Goal: Task Accomplishment & Management: Complete application form

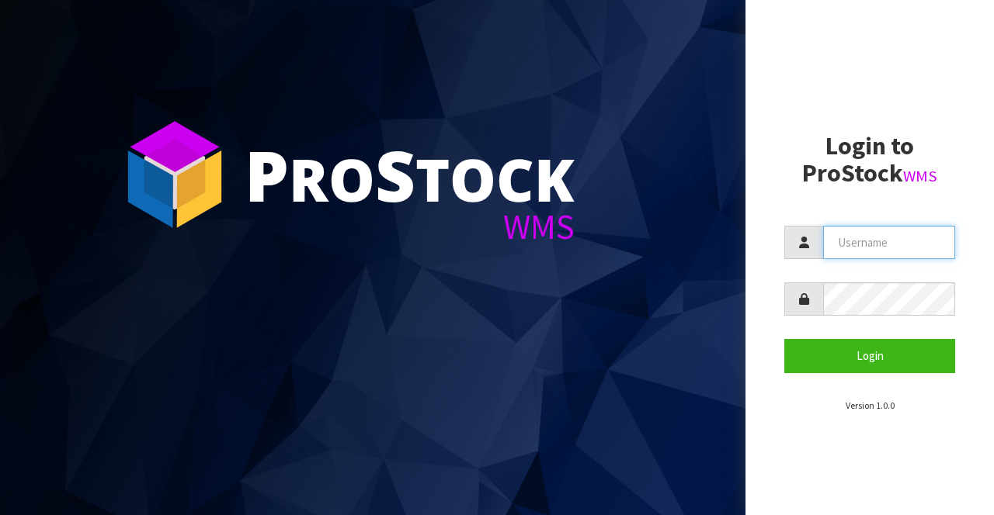
click at [620, 239] on input "text" at bounding box center [889, 242] width 132 height 33
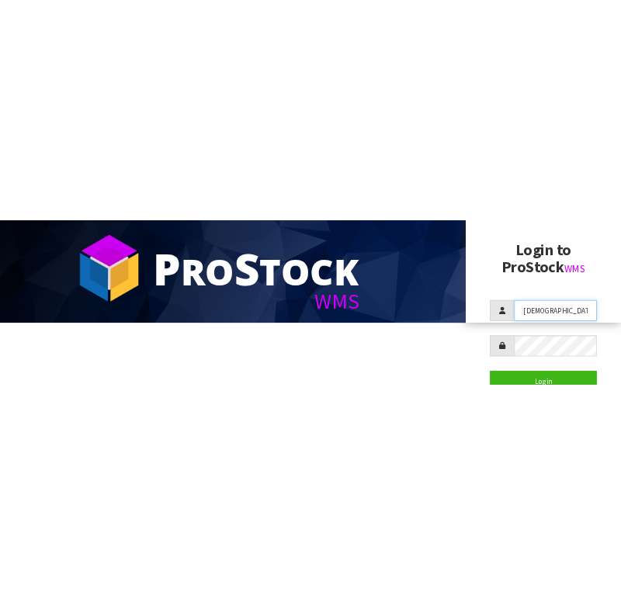
scroll to position [99, 0]
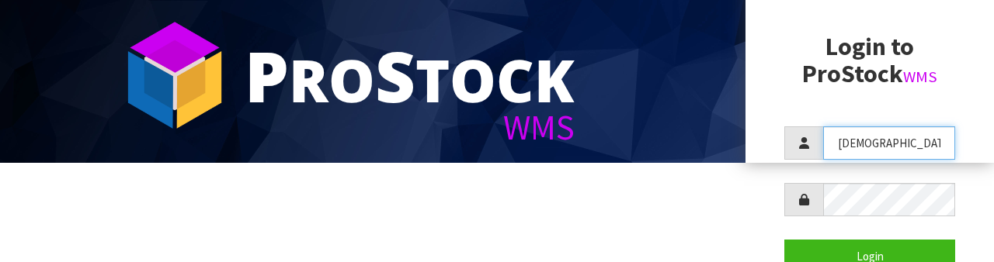
type input "[DEMOGRAPHIC_DATA]"
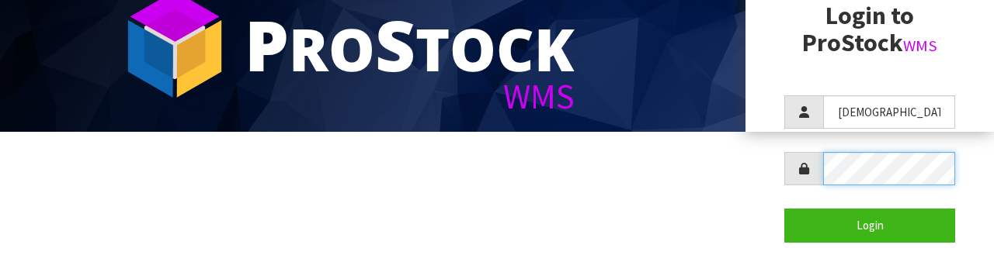
scroll to position [150, 0]
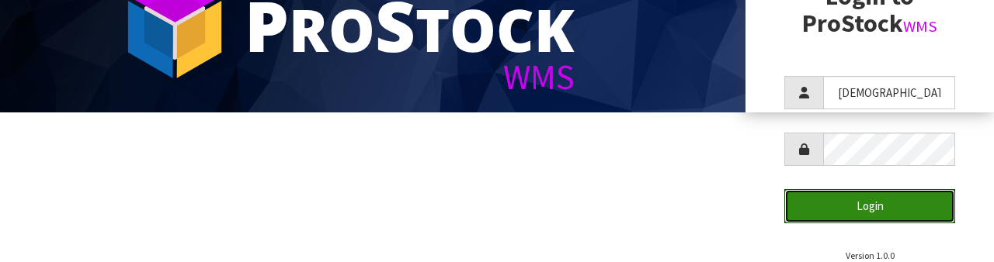
click at [620, 199] on button "Login" at bounding box center [869, 205] width 171 height 33
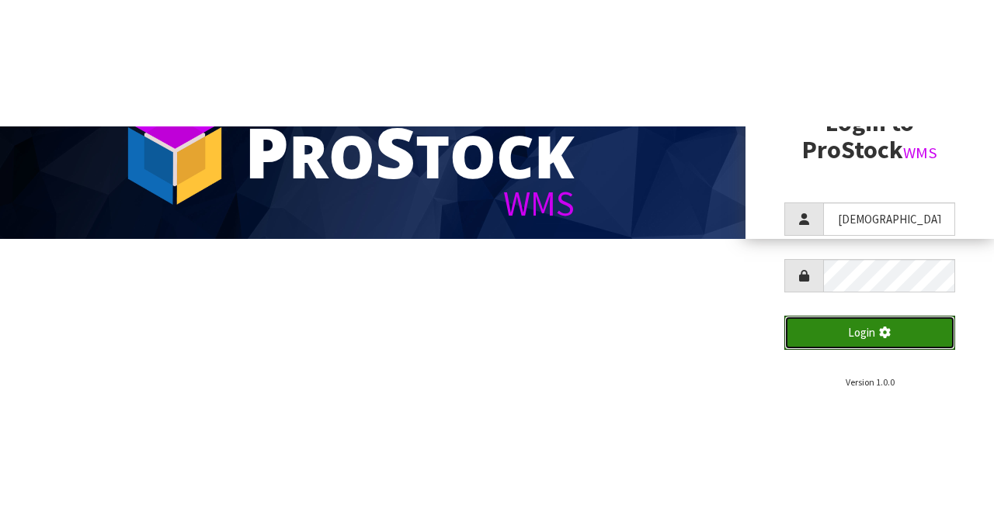
scroll to position [0, 0]
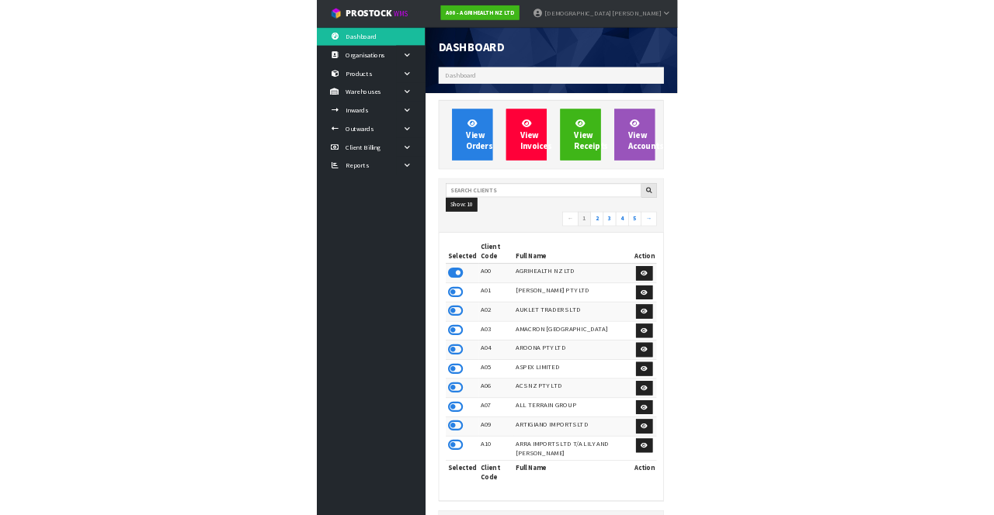
scroll to position [774931, 775791]
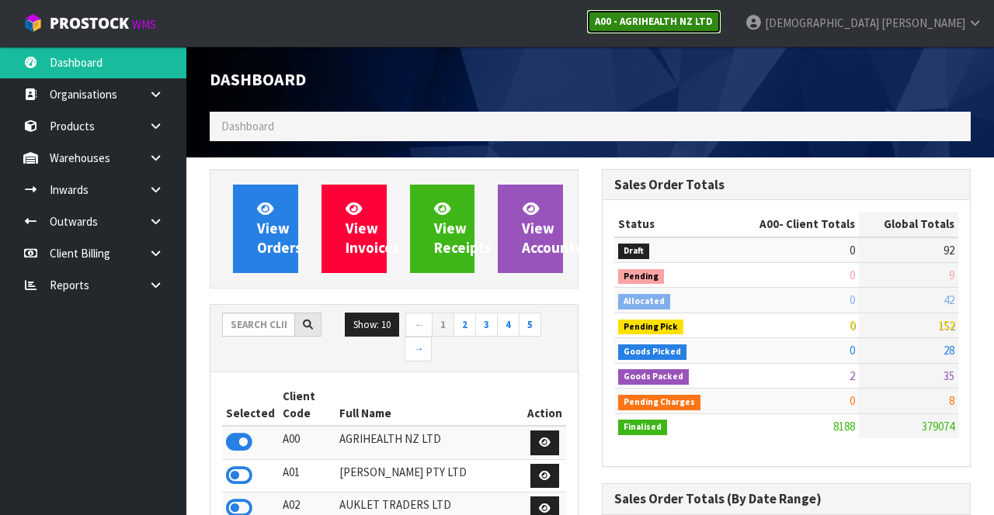
click at [620, 28] on link "A00 - AGRIHEALTH NZ LTD" at bounding box center [653, 21] width 135 height 25
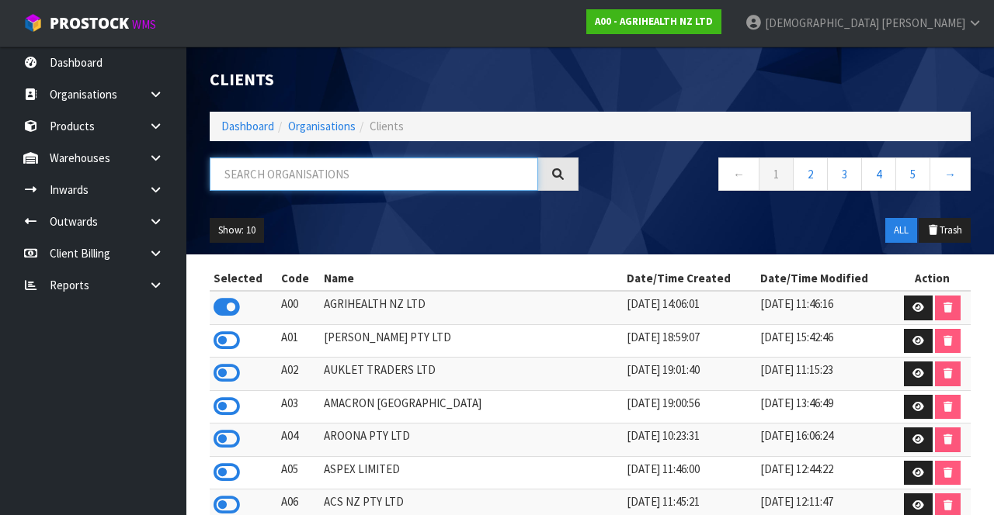
click at [397, 168] on input "text" at bounding box center [374, 174] width 328 height 33
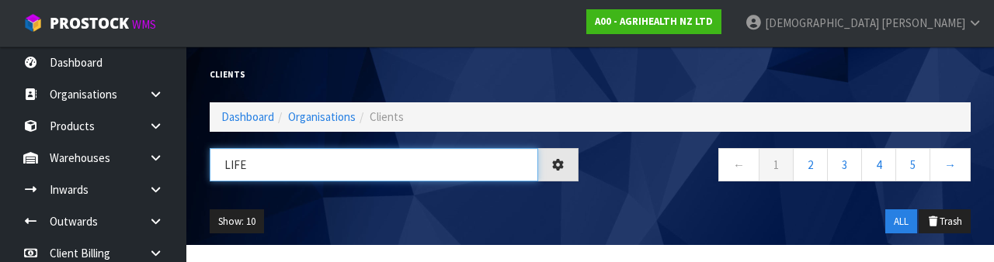
type input "LIFE"
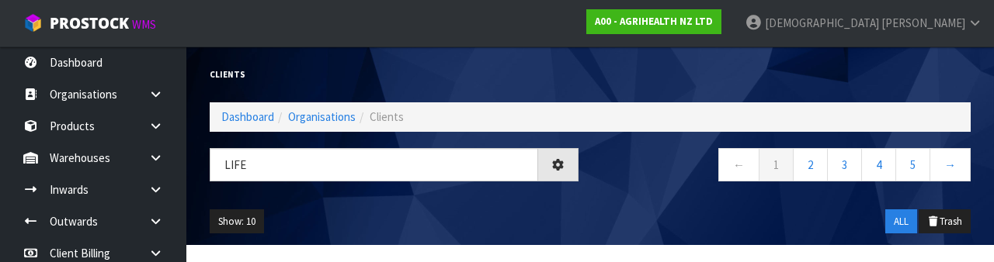
click at [495, 206] on div "Show: 10 5 10 25 50 ALL Trash" at bounding box center [590, 222] width 784 height 48
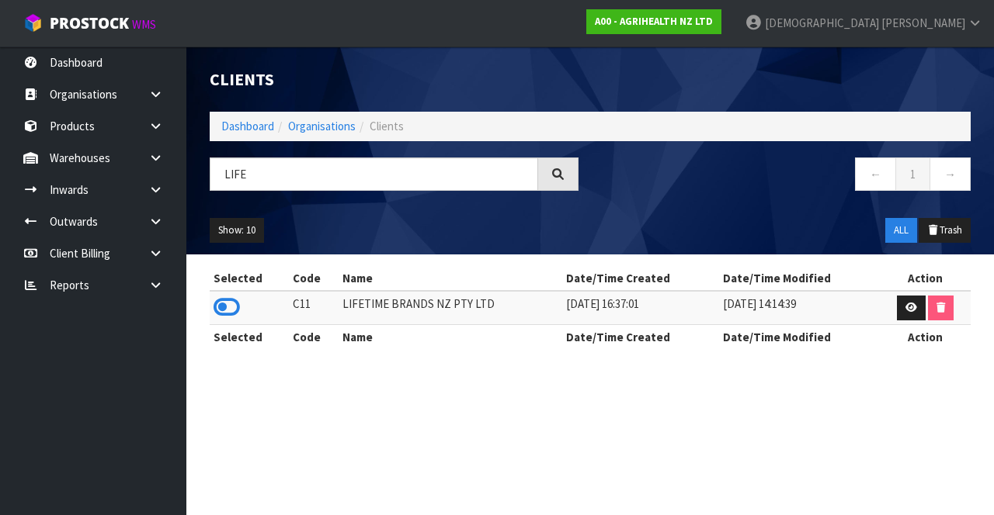
click at [225, 306] on icon at bounding box center [226, 307] width 26 height 23
click at [620, 214] on div "Show: 10 5 10 25 50 ALL Trash" at bounding box center [590, 230] width 784 height 48
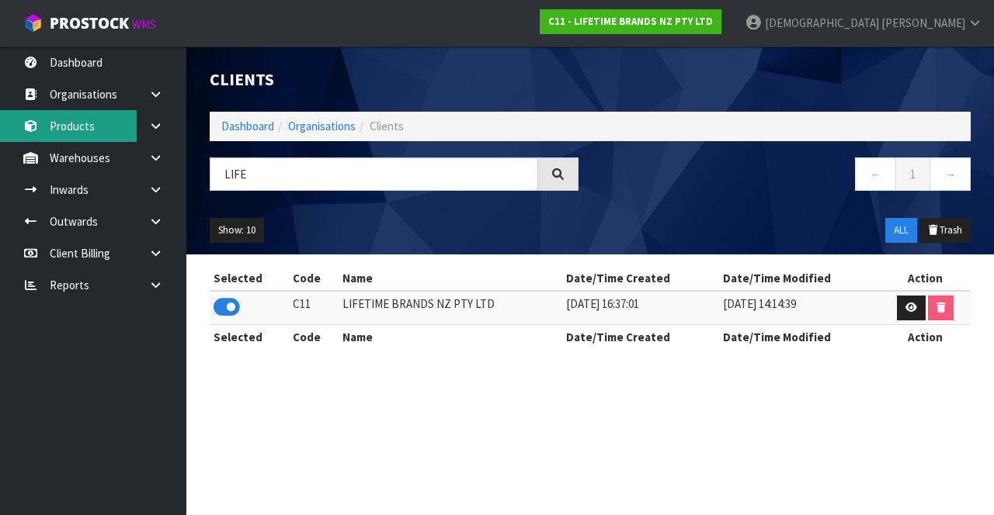
click at [101, 121] on link "Products" at bounding box center [93, 126] width 186 height 32
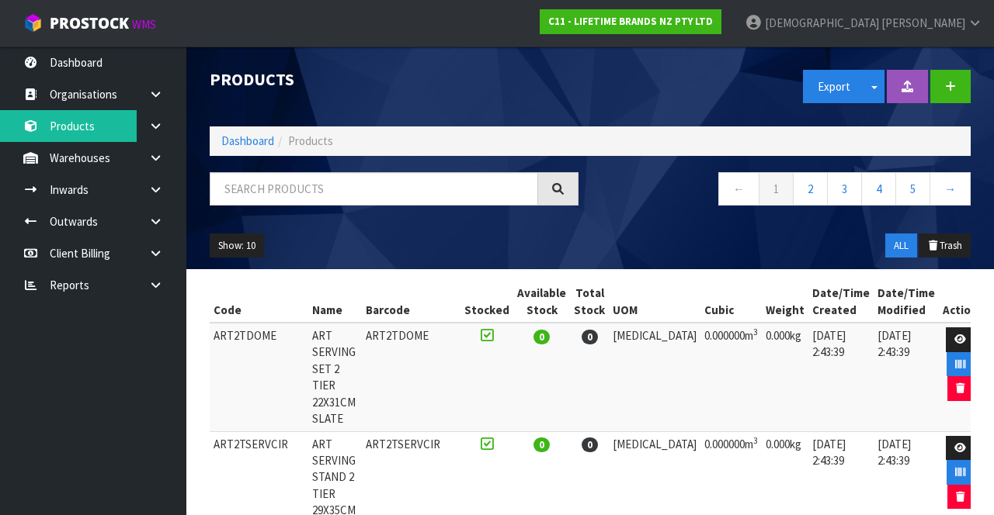
click at [143, 160] on link at bounding box center [162, 158] width 50 height 32
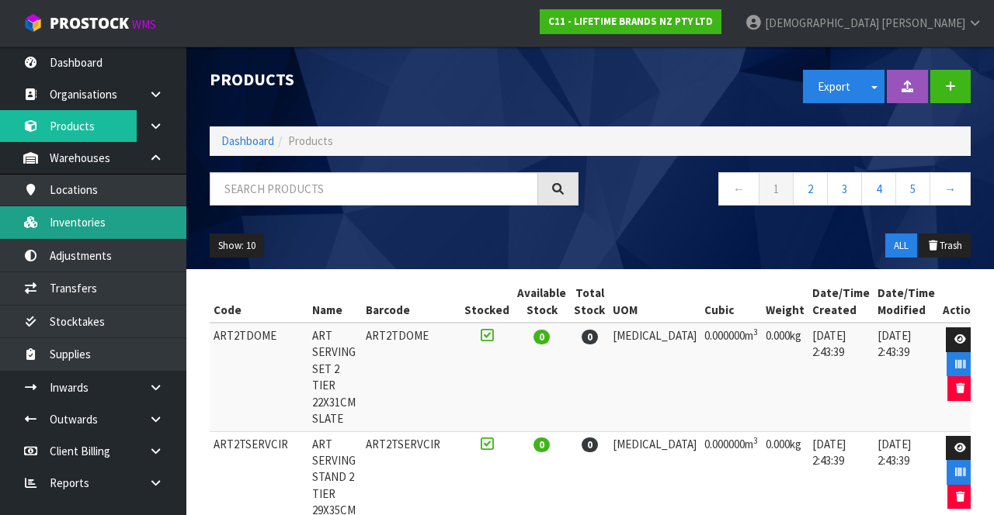
click at [116, 224] on link "Inventories" at bounding box center [93, 222] width 186 height 32
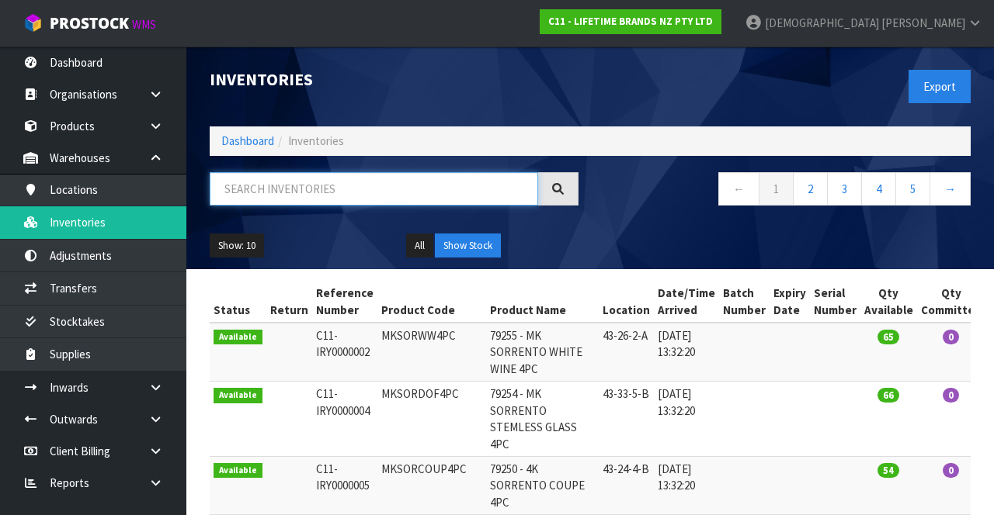
click at [317, 191] on input "text" at bounding box center [374, 188] width 328 height 33
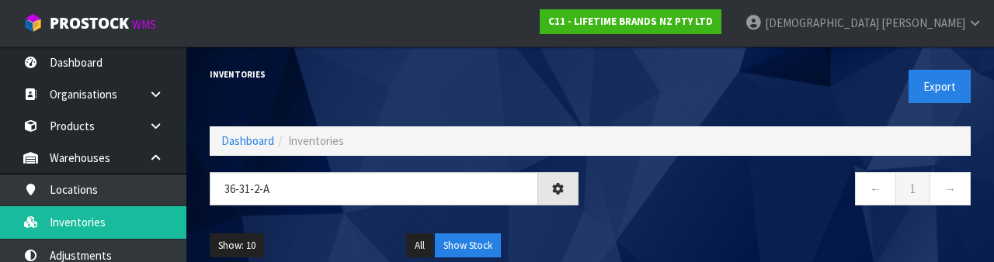
click at [620, 204] on nav "← 1 →" at bounding box center [786, 191] width 369 height 38
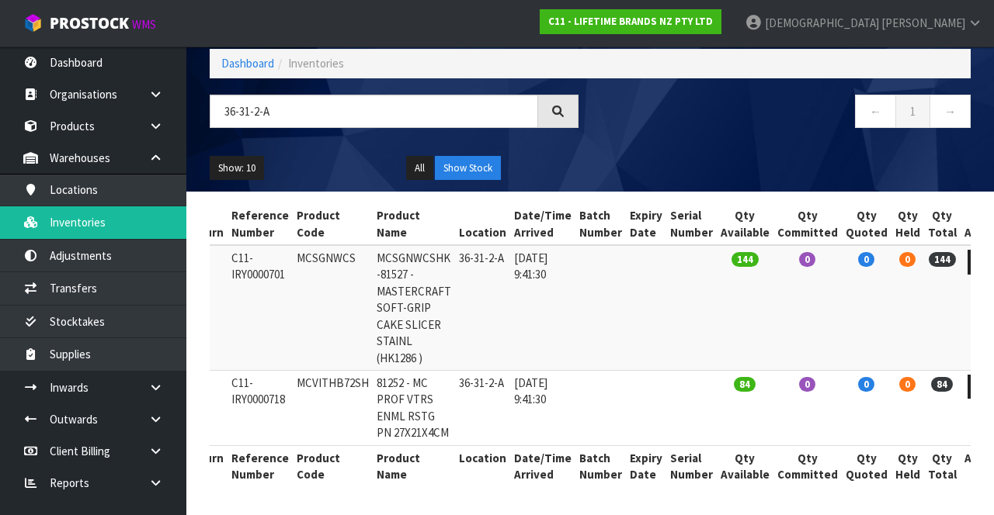
scroll to position [92, 0]
click at [382, 100] on input "36-31-2-A" at bounding box center [374, 111] width 328 height 33
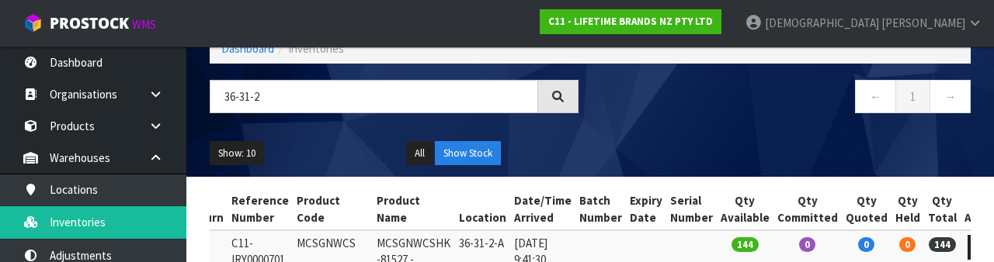
click at [620, 113] on nav "← 1 →" at bounding box center [786, 99] width 369 height 38
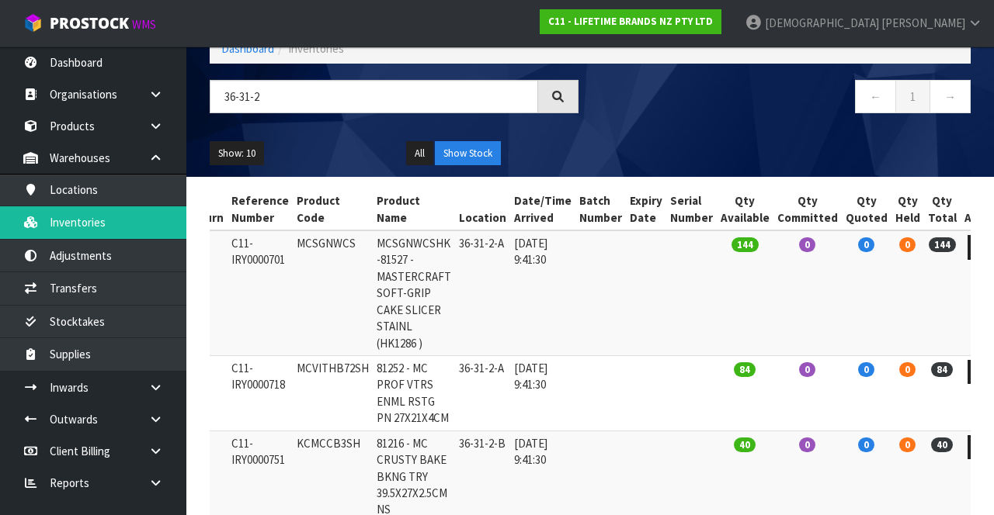
scroll to position [167, 0]
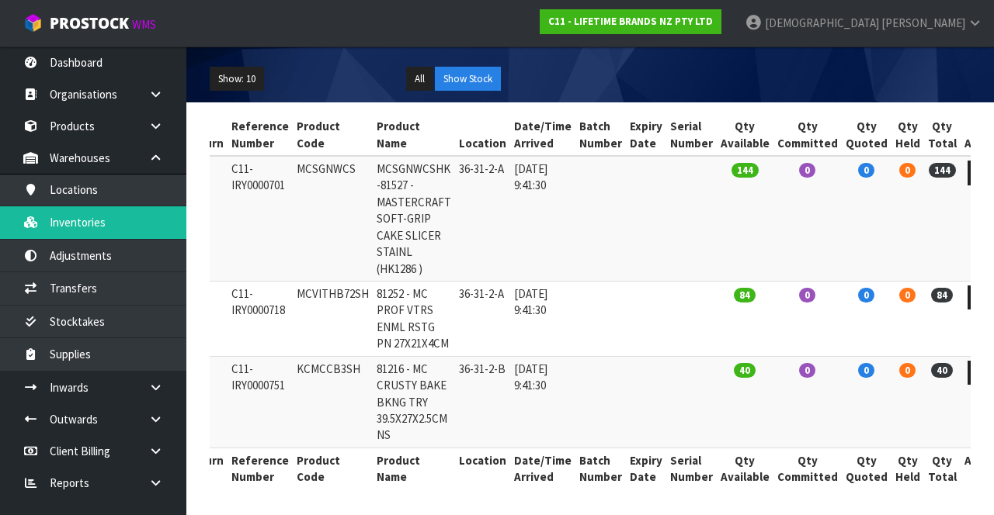
copy td "MCVITHB72SH"
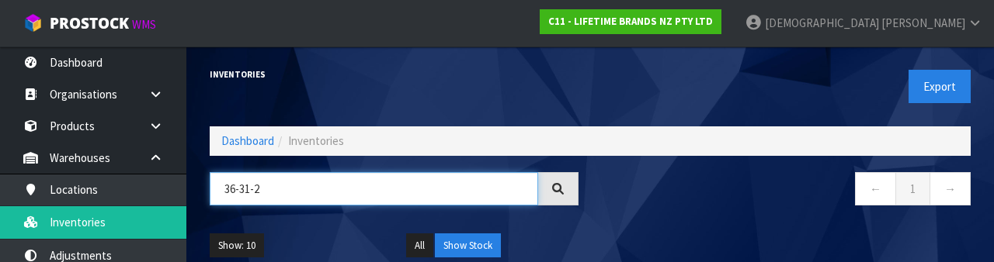
paste input "MCVITHB72SH"
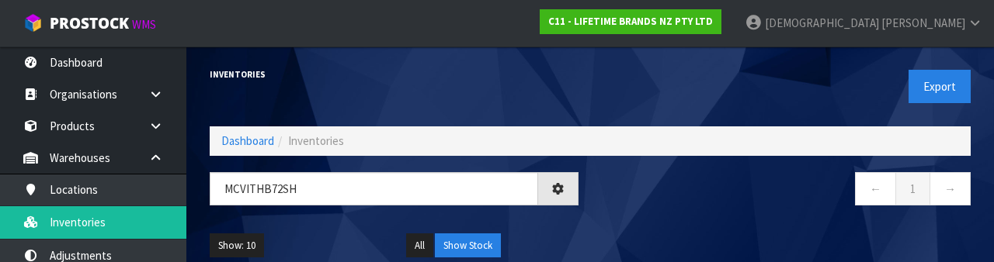
click at [620, 217] on div "← 1 →" at bounding box center [786, 197] width 392 height 50
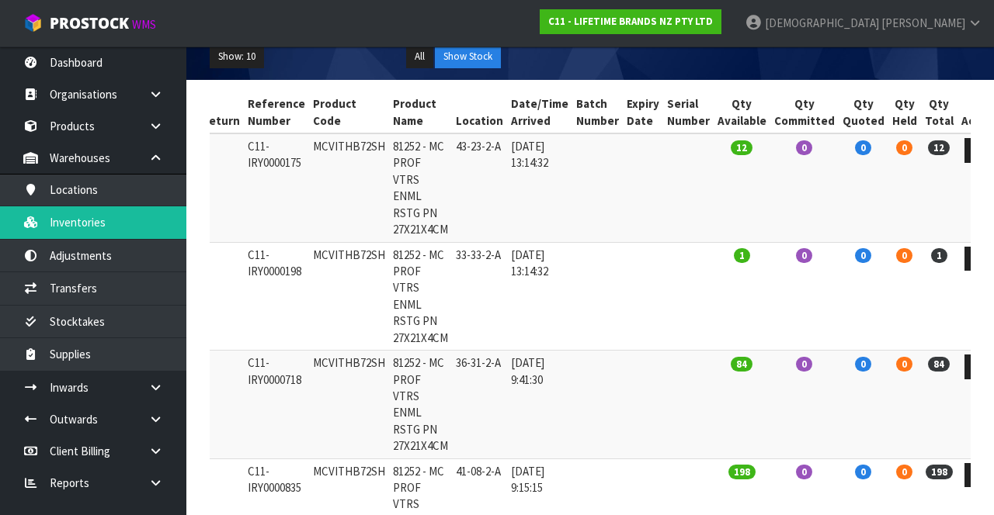
scroll to position [187, 0]
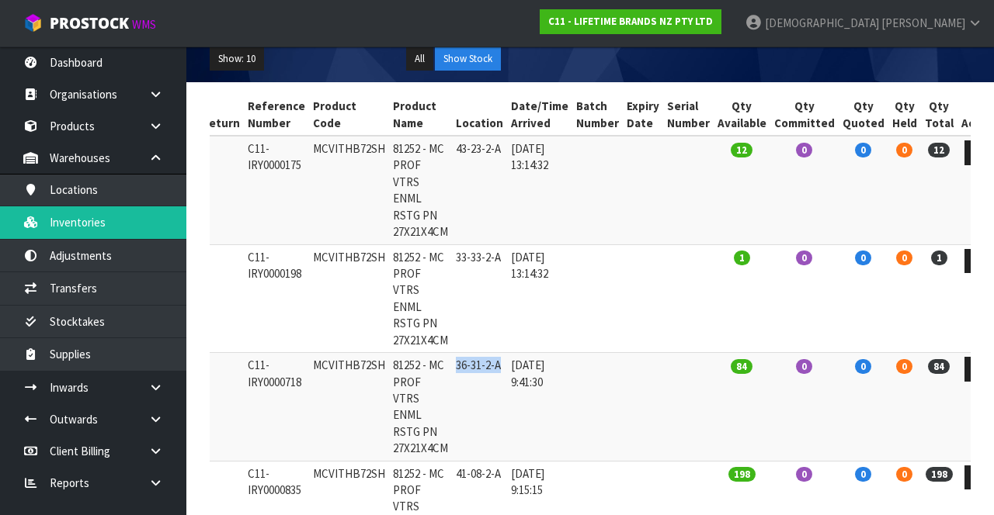
copy td "36-31-2-A"
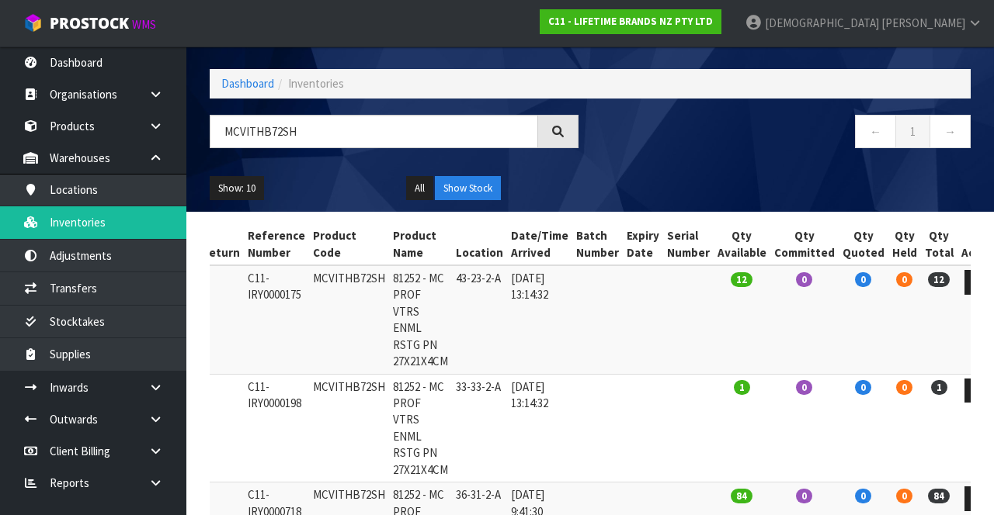
scroll to position [0, 0]
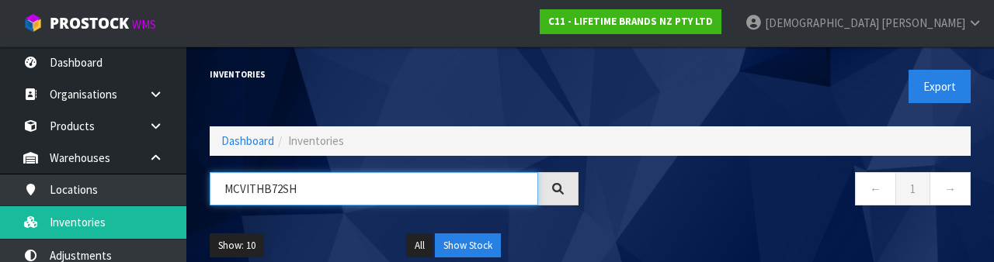
paste input "36-31-2-A"
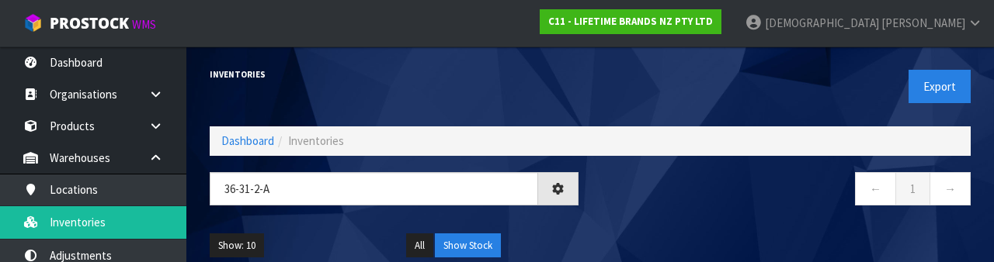
click at [620, 223] on div "Show: 10 5 10 25 50 All Show Stock" at bounding box center [590, 246] width 784 height 48
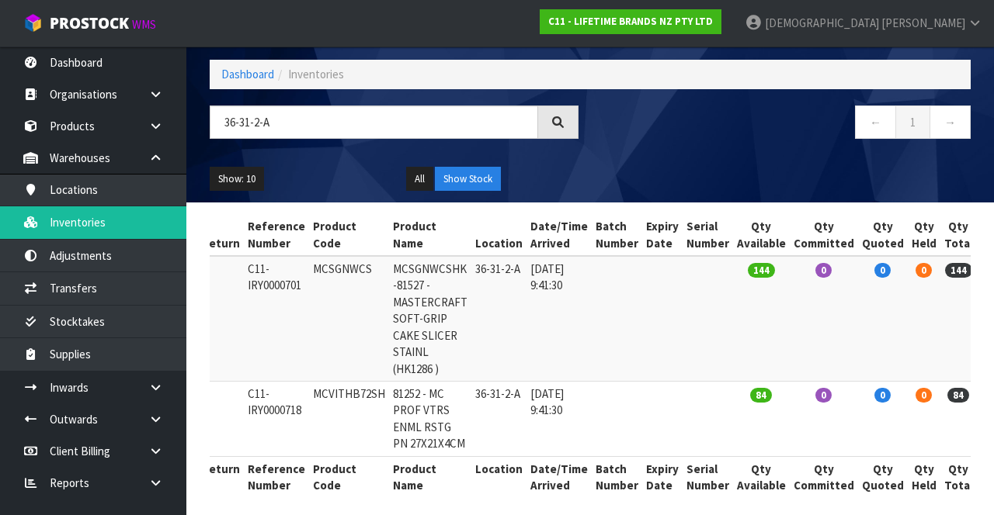
scroll to position [92, 0]
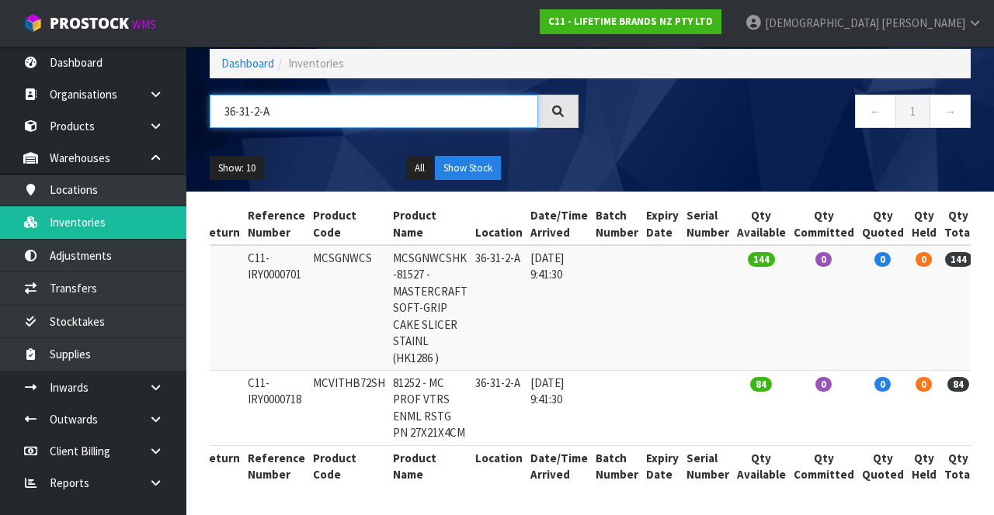
click at [356, 95] on input "36-31-2-A" at bounding box center [374, 111] width 328 height 33
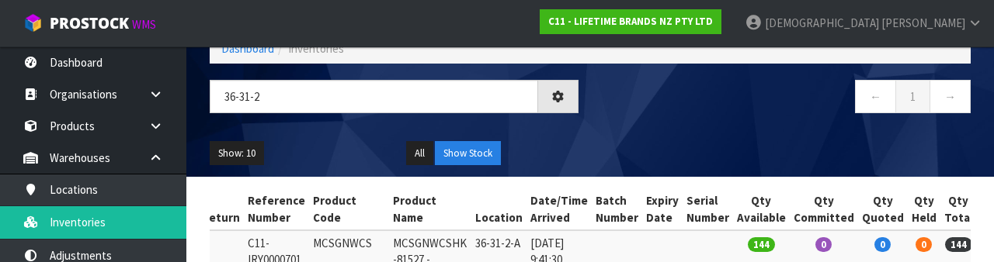
click at [620, 114] on nav "← 1 →" at bounding box center [786, 99] width 369 height 38
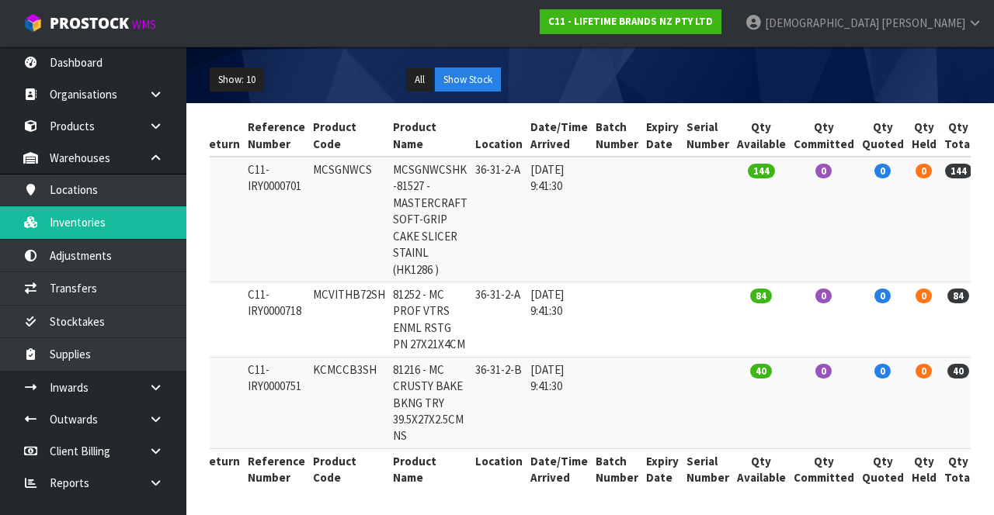
scroll to position [167, 0]
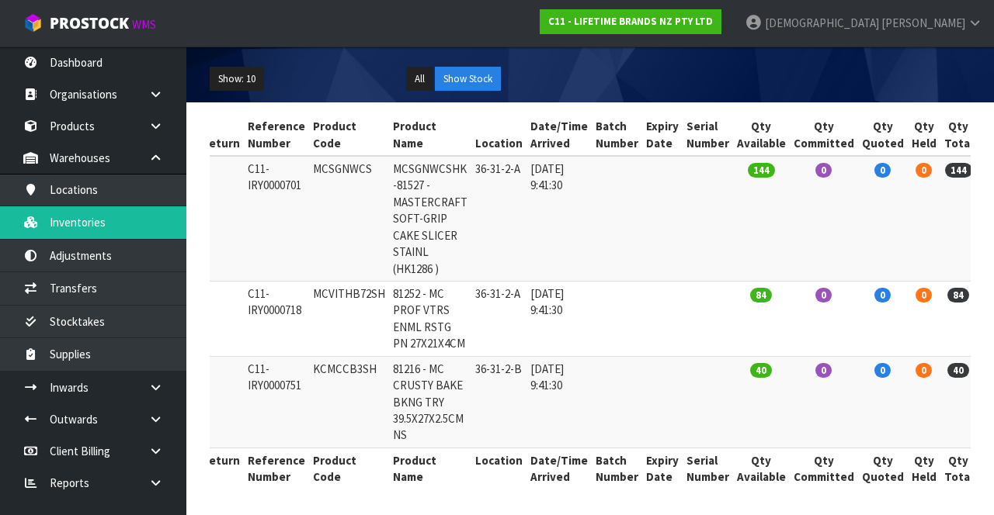
copy td "KCMCCB3SH"
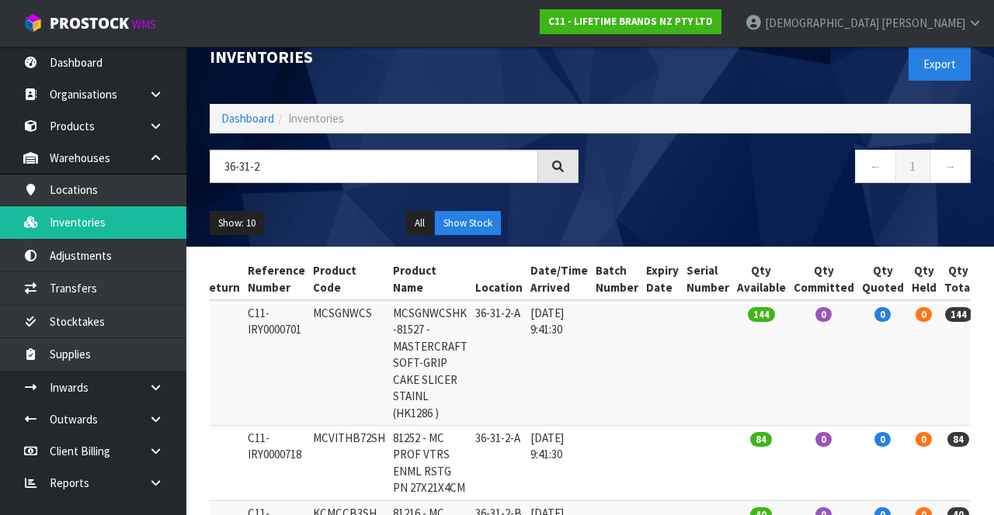
scroll to position [0, 0]
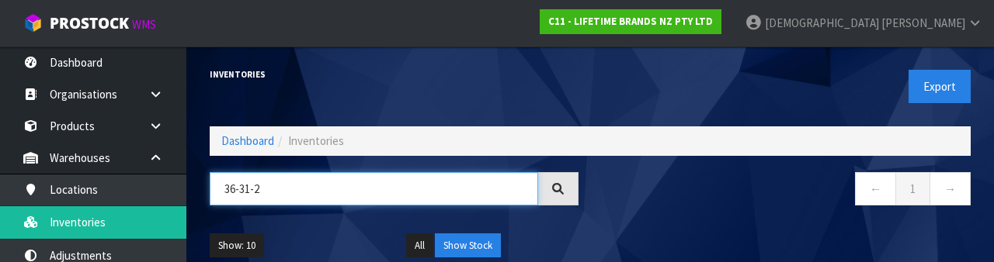
paste input "KCMCCB3SH"
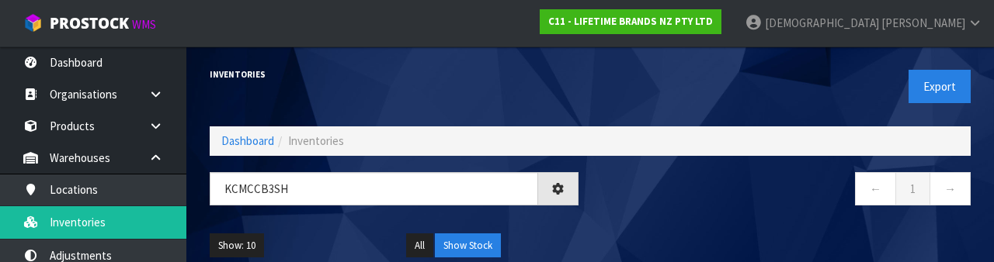
click at [620, 210] on div "← 1 →" at bounding box center [786, 197] width 392 height 50
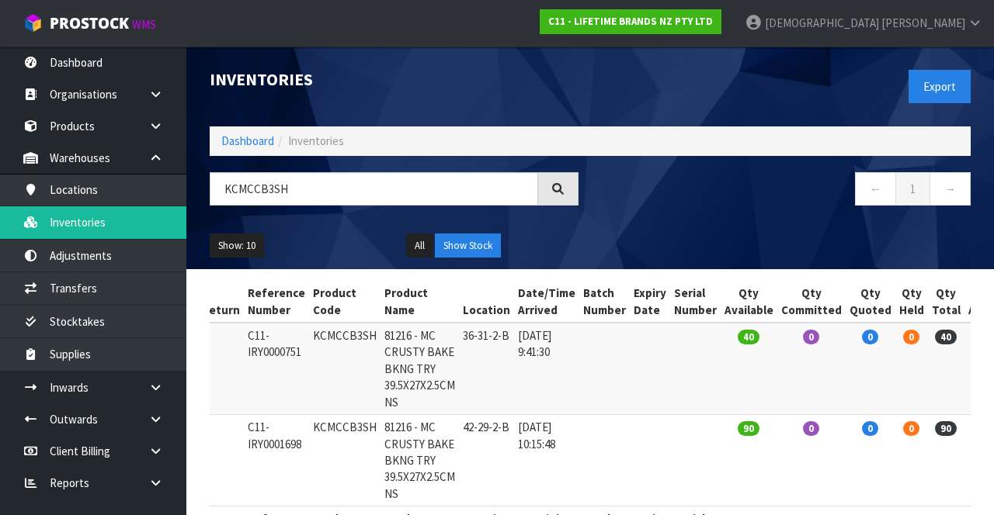
scroll to position [59, 0]
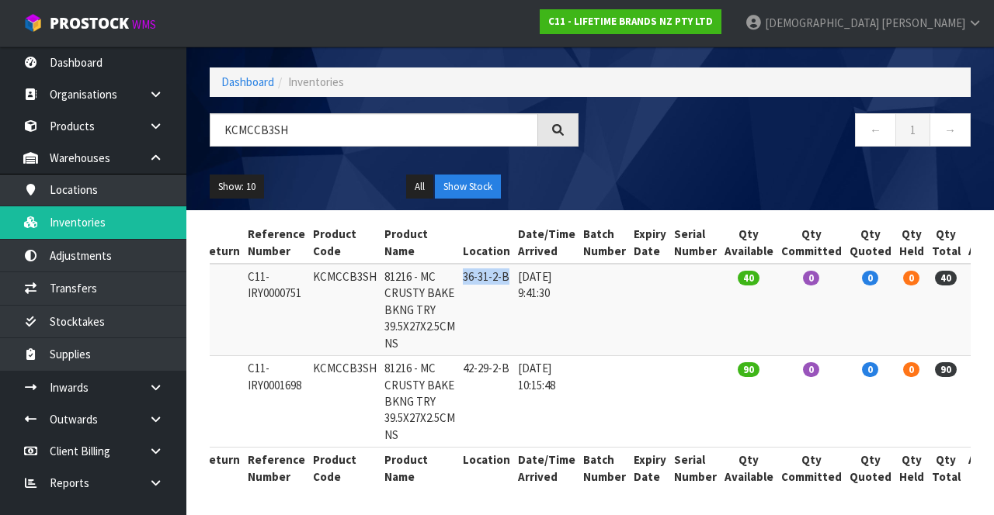
copy td "36-31-2-B"
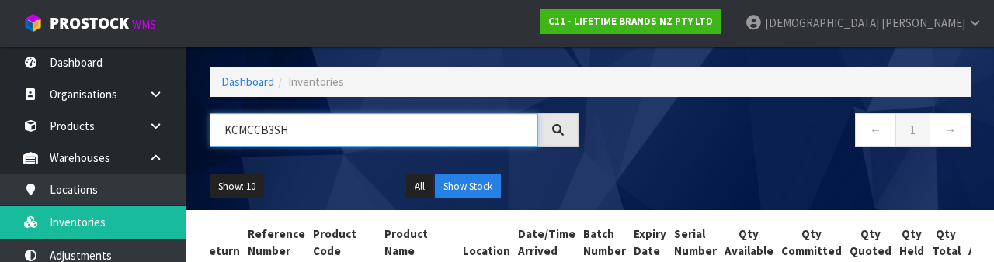
paste input "36-31-2-B"
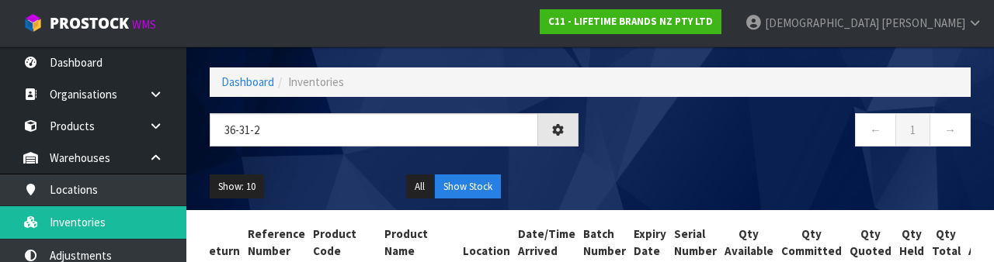
click at [620, 123] on nav "← 1 →" at bounding box center [786, 132] width 369 height 38
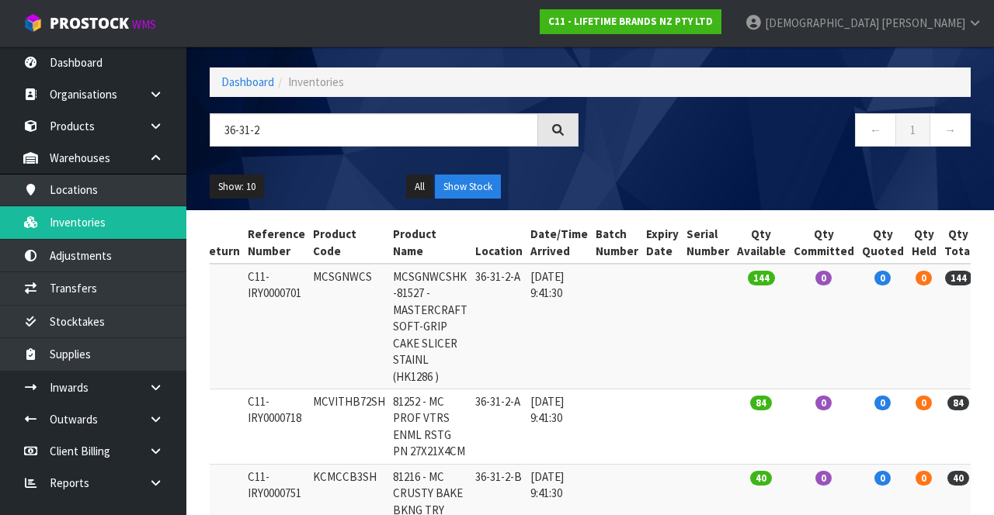
copy td "MCSGNWCS"
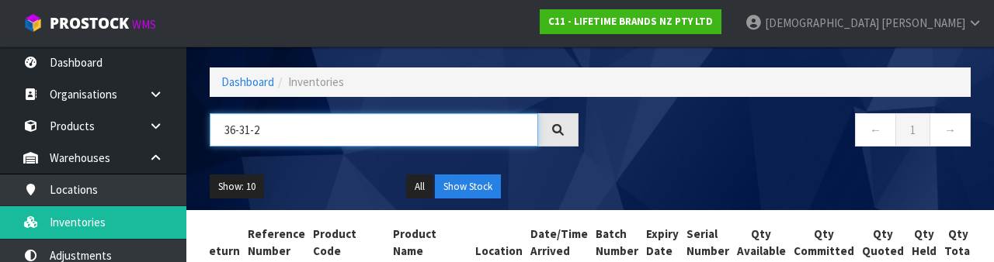
paste input "MCSGNWCS"
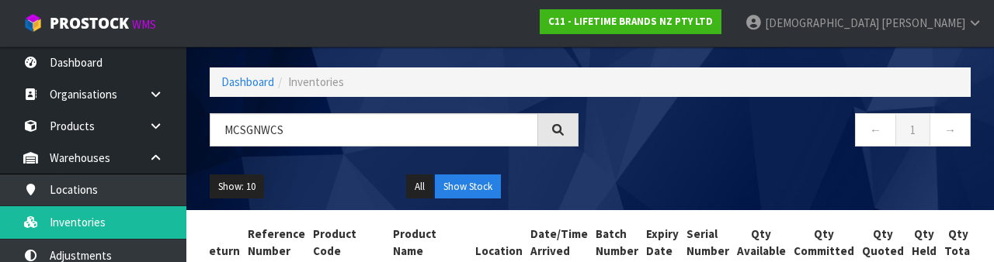
click at [620, 163] on div "Show: 10 5 10 25 50 All Show Stock" at bounding box center [590, 187] width 784 height 48
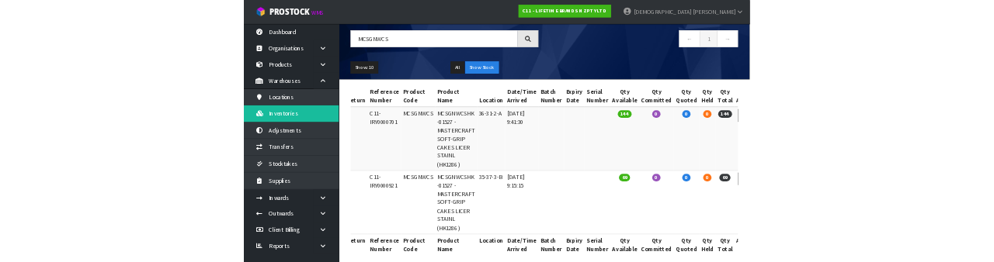
scroll to position [126, 0]
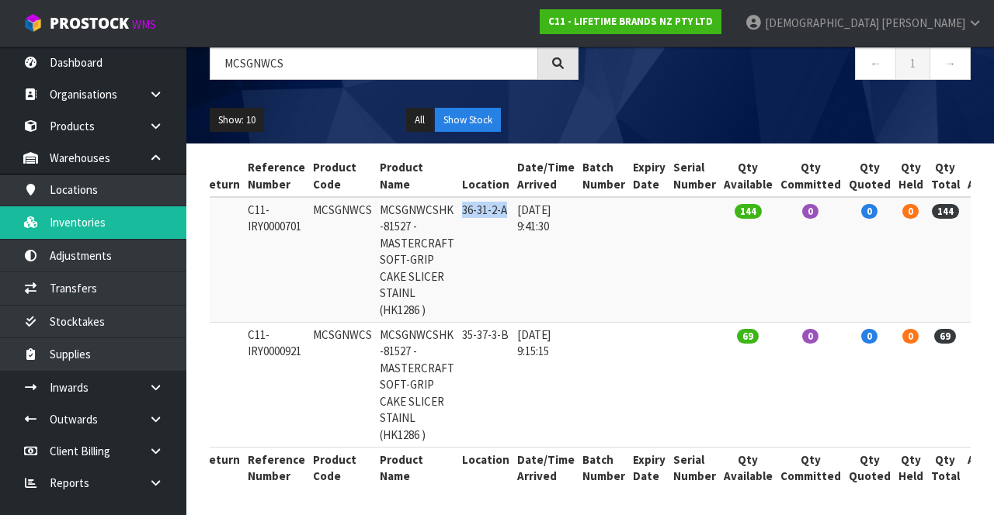
copy td "36-31-2-A"
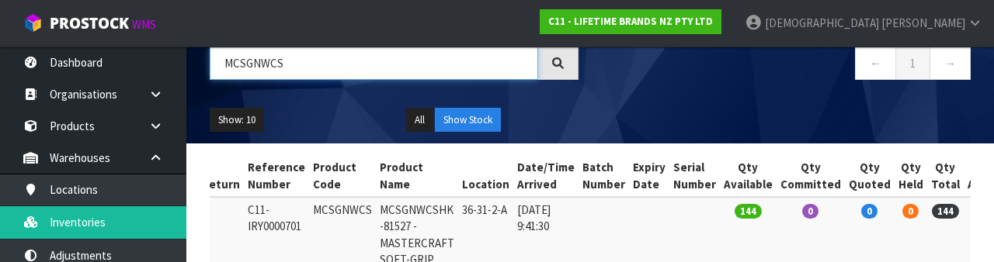
paste input "36-31-2-A"
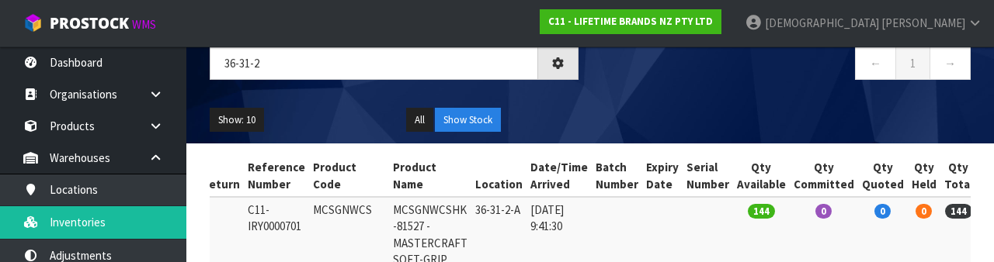
click at [620, 104] on div "Show: 10 5 10 25 50 All Show Stock" at bounding box center [590, 120] width 784 height 48
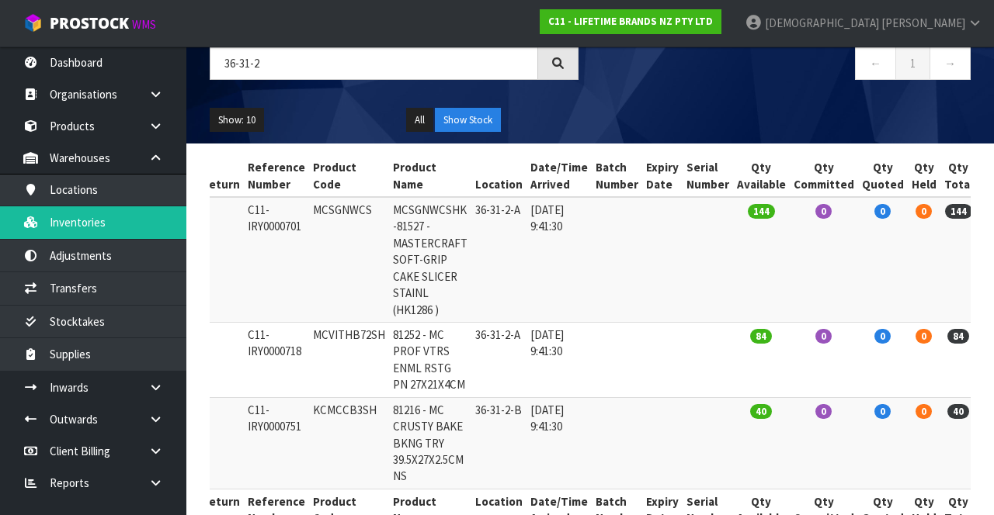
copy td "MCVITHB72SH"
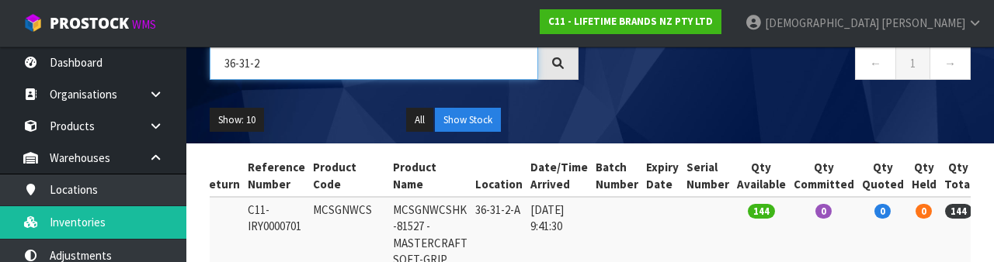
paste input "MCVITHB72SH"
type input "MCVITHB72SH"
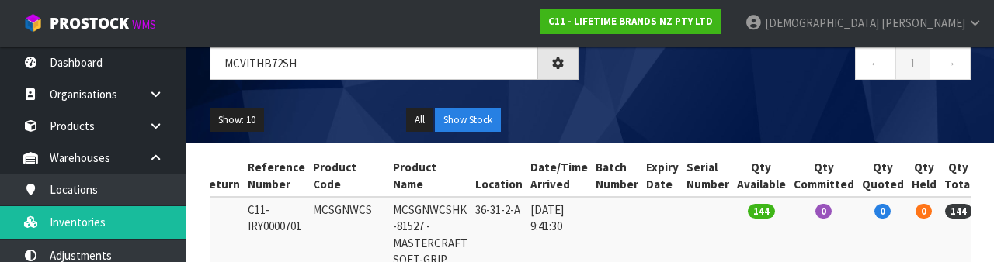
click at [620, 91] on div "← 1 →" at bounding box center [786, 72] width 392 height 50
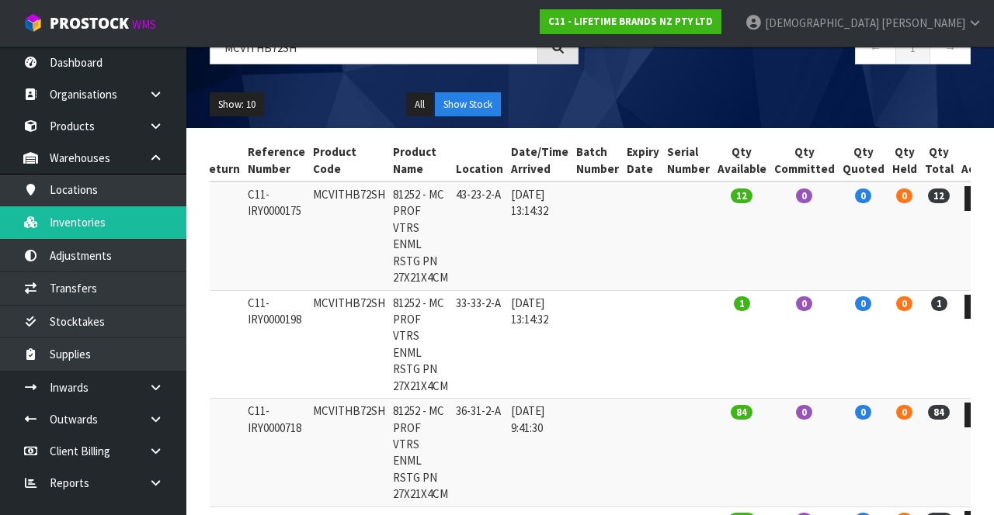
scroll to position [141, 0]
copy td "MCVITHB72SH"
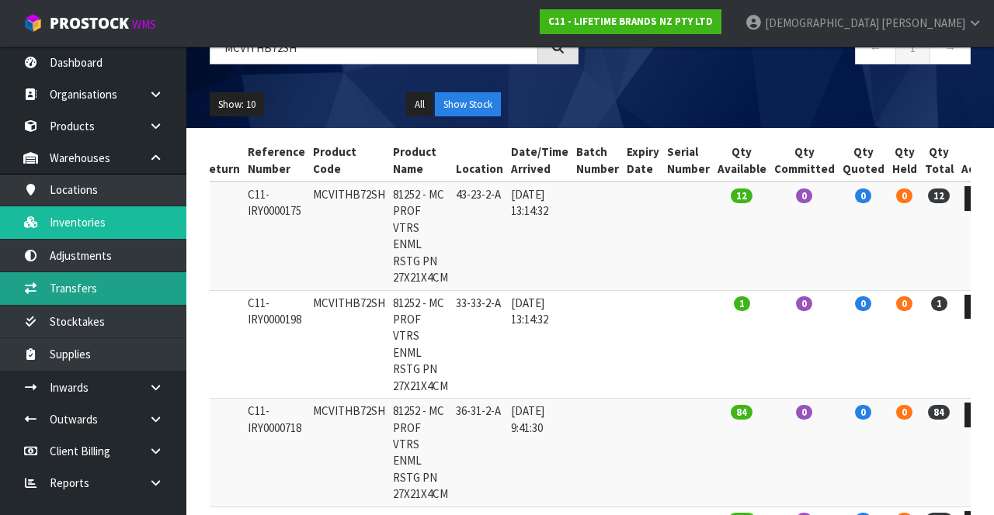
click at [114, 300] on link "Transfers" at bounding box center [93, 288] width 186 height 32
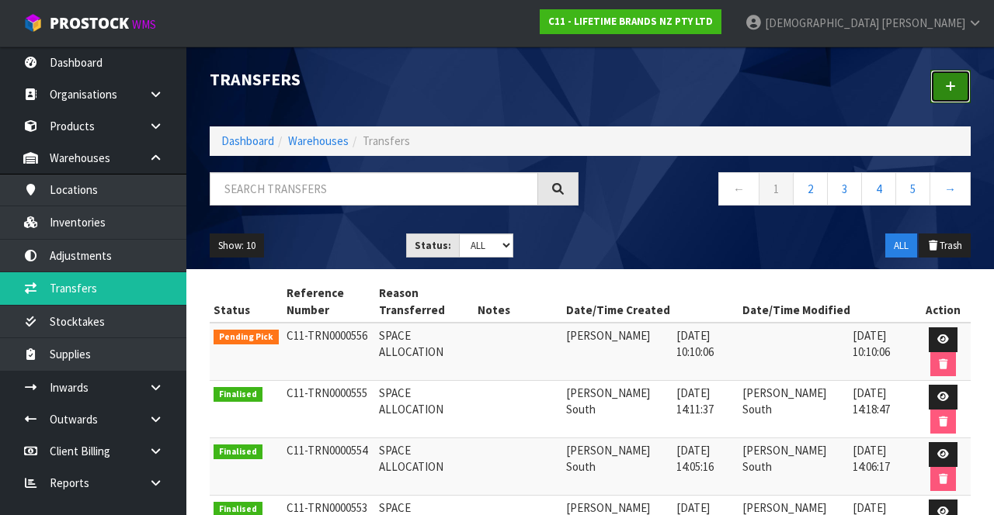
click at [620, 88] on icon at bounding box center [950, 87] width 11 height 12
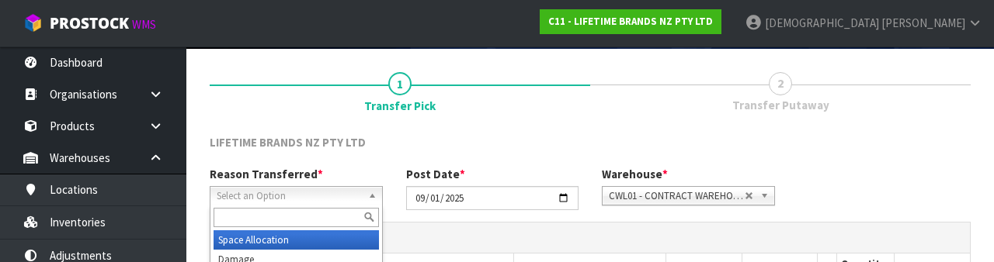
scroll to position [186, 0]
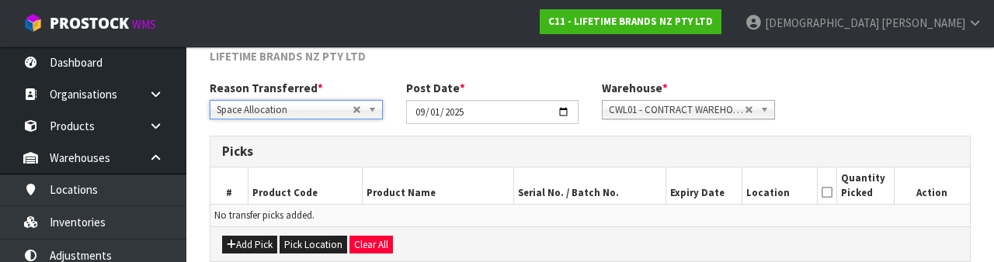
click at [620, 110] on div "Reason Transferred * Space Allocation Damage Expired Stock Repair QA Space Allo…" at bounding box center [590, 108] width 784 height 56
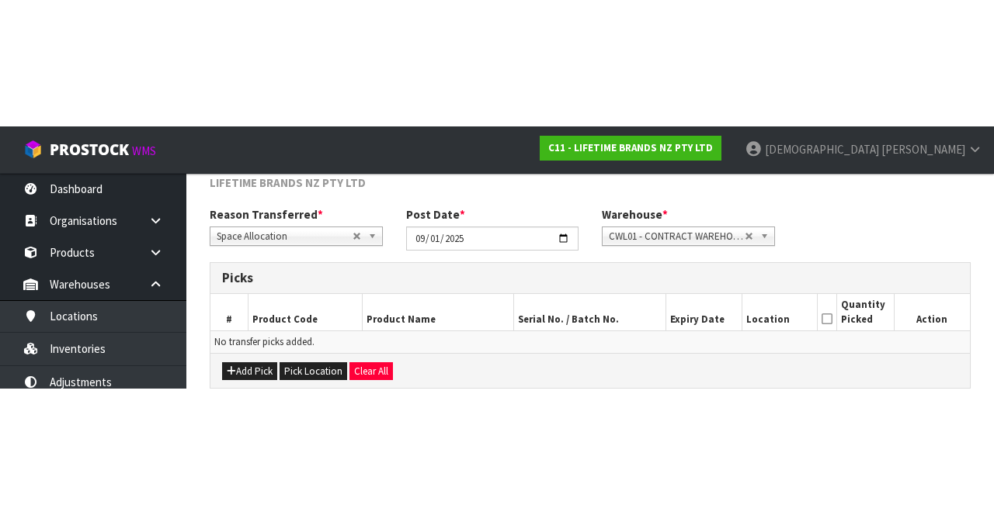
scroll to position [84, 0]
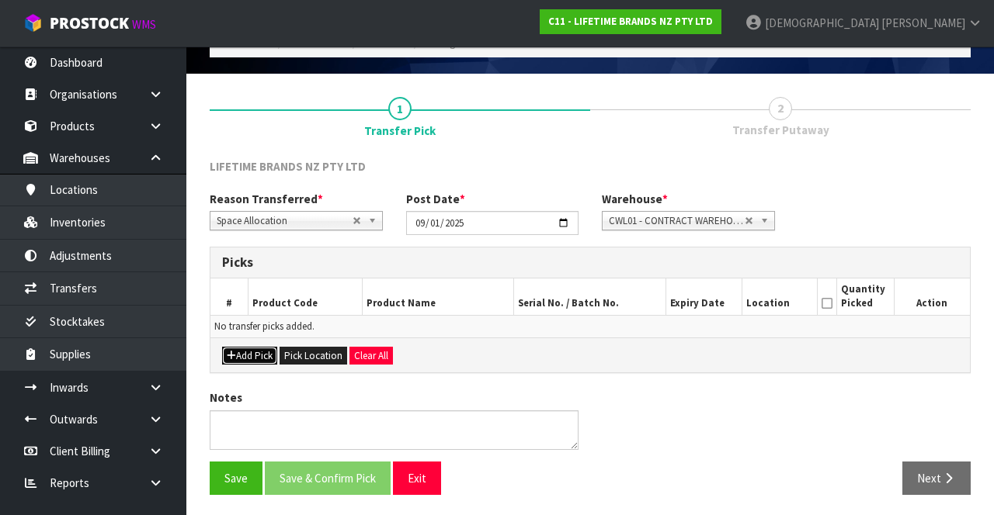
click at [255, 347] on button "Add Pick" at bounding box center [249, 356] width 55 height 19
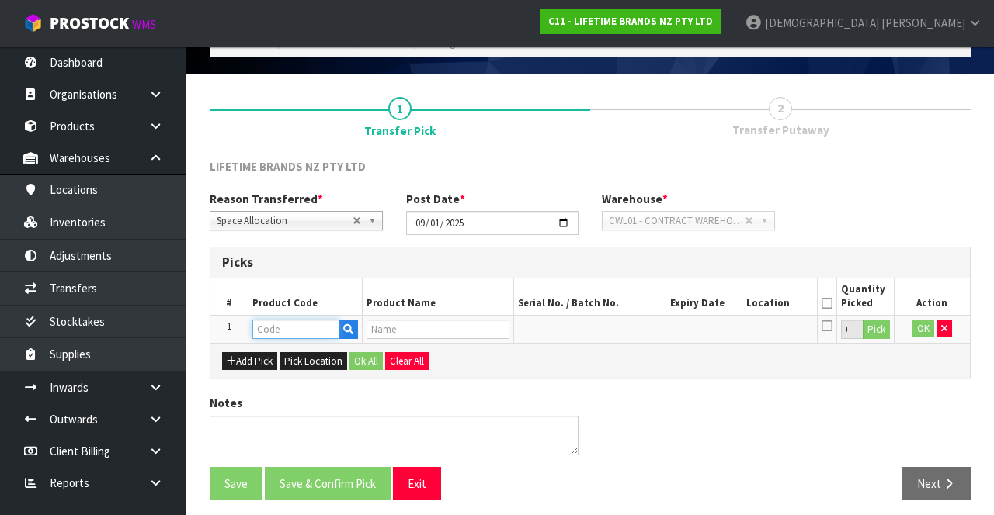
paste input "MCVITHB72SH"
type input "MCVITHB72SH"
type input "81252 - MC PROF VTRS ENML RSTG PN 27X21X4CM"
type input "MCVITHB72SH"
click at [620, 329] on button "Pick" at bounding box center [875, 330] width 27 height 20
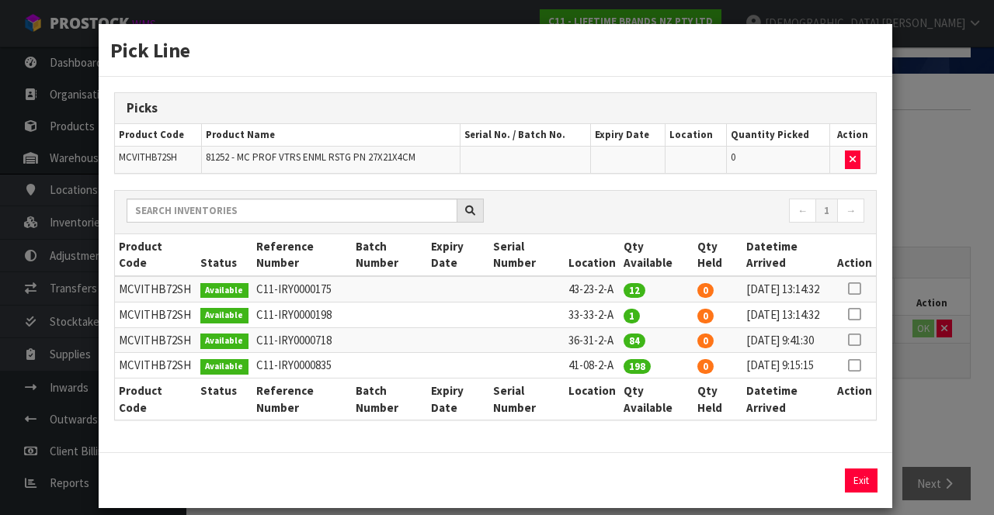
click at [620, 341] on icon at bounding box center [854, 340] width 12 height 1
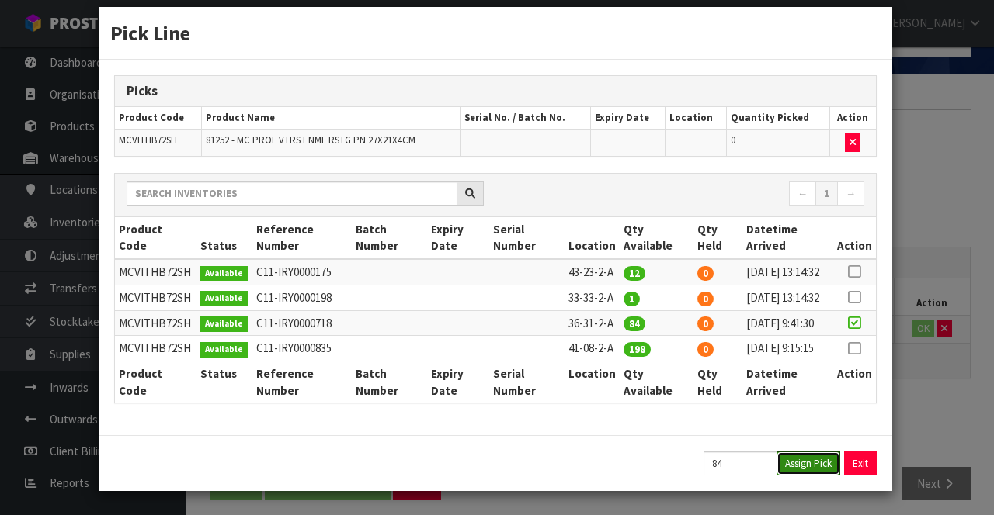
click at [620, 461] on button "Assign Pick" at bounding box center [808, 464] width 64 height 24
type input "84"
copy td "41-08-2-A"
click at [620, 411] on div "Pick Line Picks Product Code Product Name Serial No. / Batch No. Expiry Date Lo…" at bounding box center [497, 257] width 994 height 515
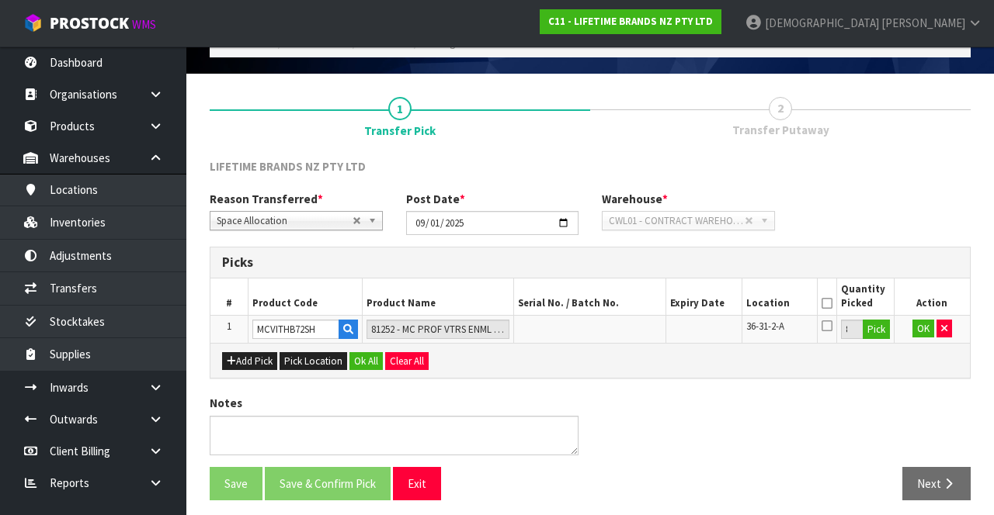
click at [620, 303] on icon at bounding box center [826, 303] width 11 height 1
click at [353, 358] on button "Ok All" at bounding box center [365, 361] width 33 height 19
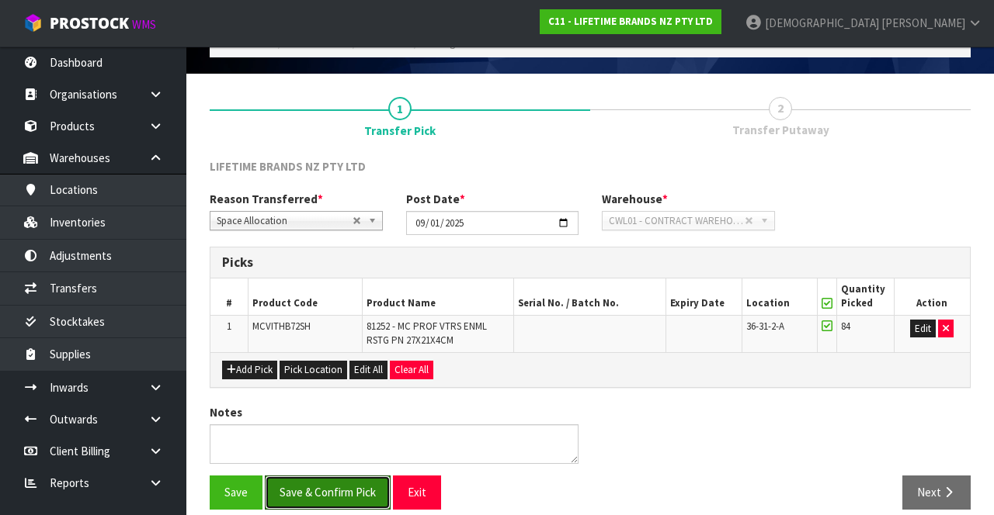
click at [319, 478] on button "Save & Confirm Pick" at bounding box center [328, 492] width 126 height 33
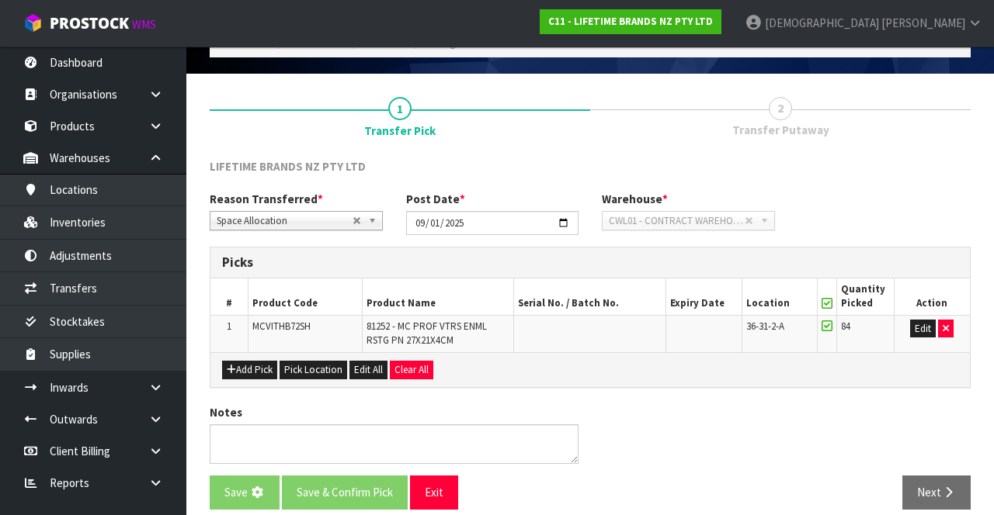
scroll to position [0, 0]
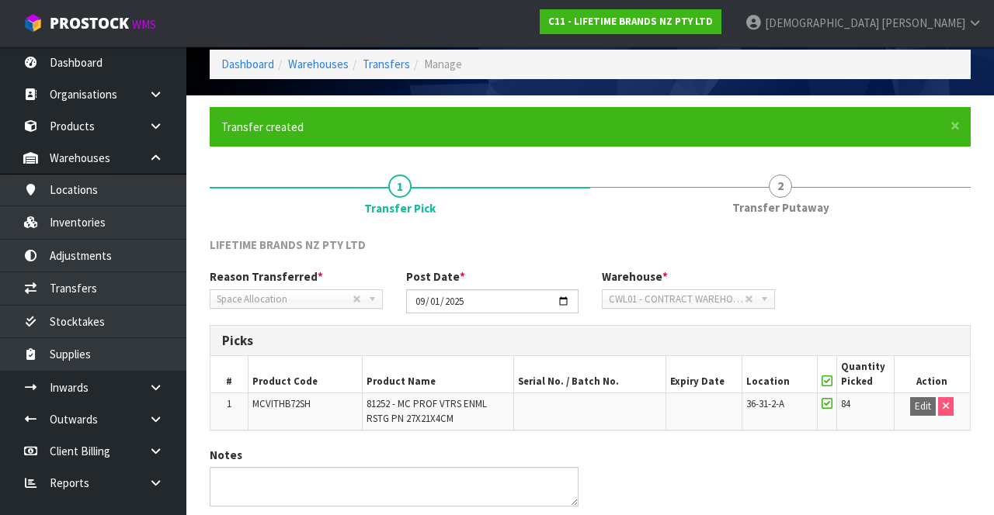
scroll to position [120, 0]
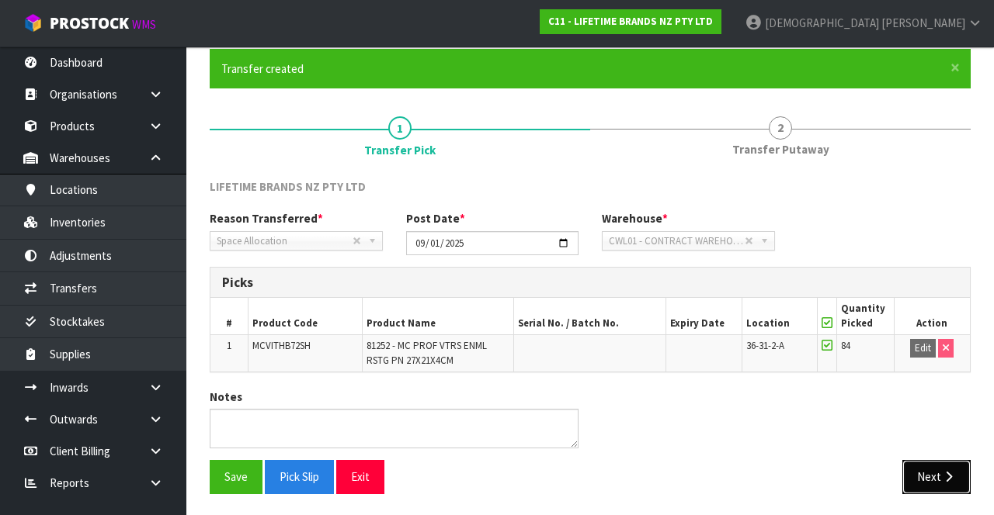
click at [620, 470] on button "Next" at bounding box center [936, 476] width 68 height 33
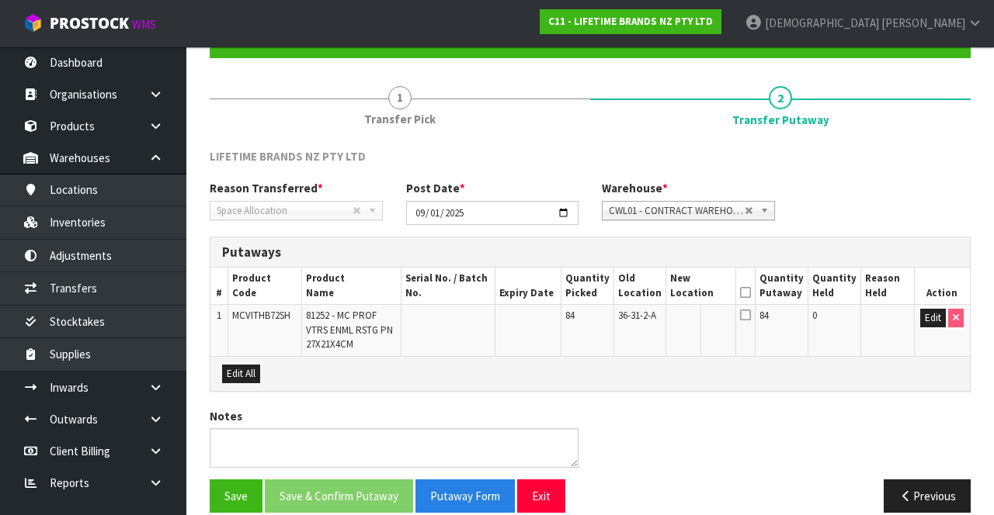
scroll to position [151, 0]
click at [620, 309] on td at bounding box center [887, 330] width 54 height 51
click at [620, 314] on button "Edit" at bounding box center [933, 318] width 26 height 19
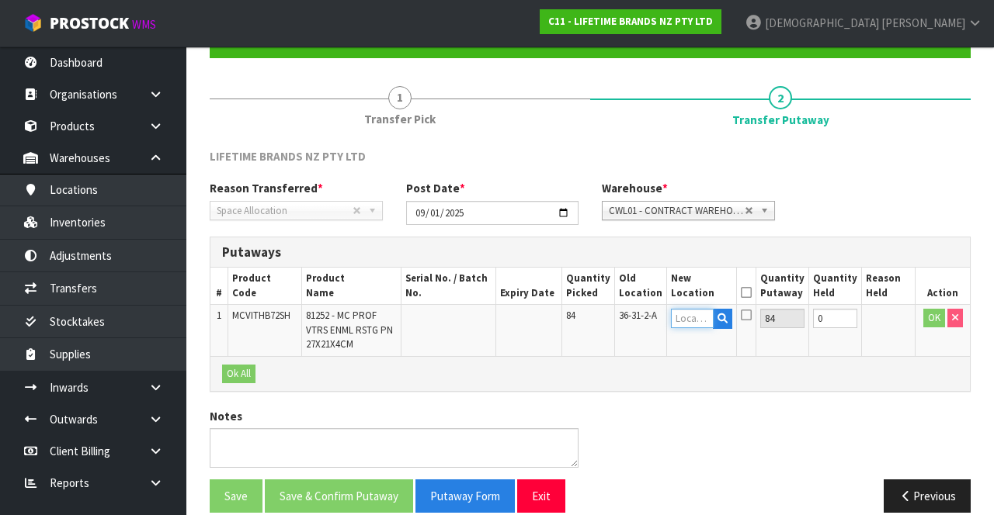
paste input "41-08-2-A"
type input "41-08-2-A"
click at [620, 317] on td at bounding box center [889, 330] width 54 height 51
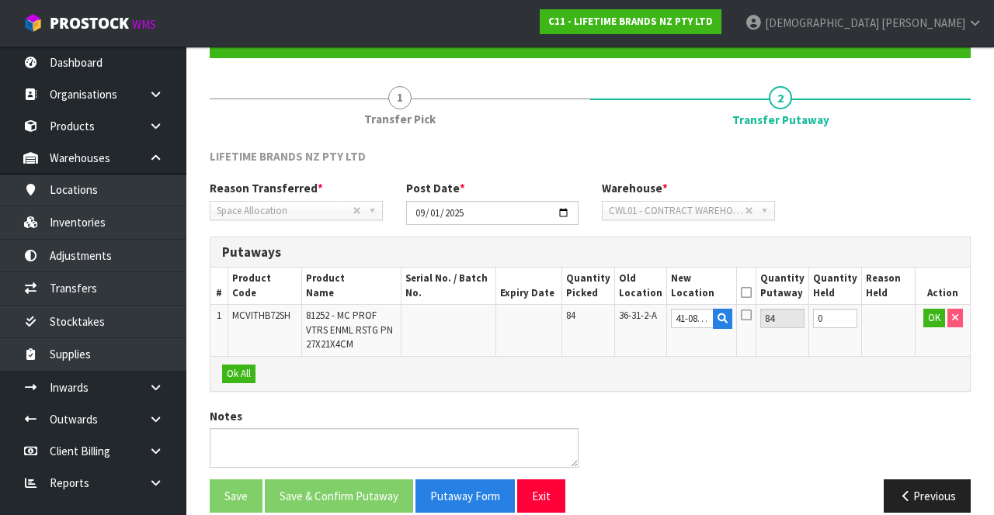
click at [620, 320] on td "OK" at bounding box center [942, 330] width 54 height 51
click at [620, 318] on button "OK" at bounding box center [934, 318] width 22 height 19
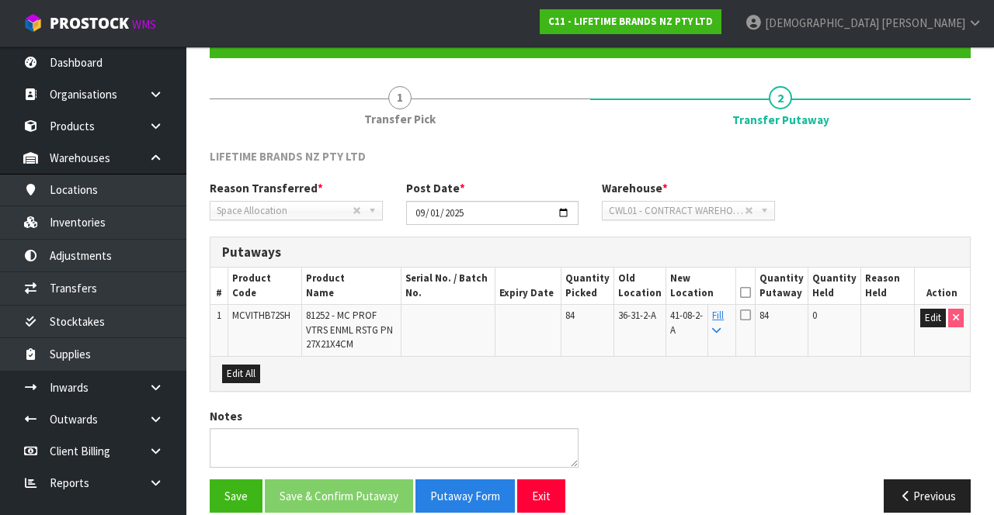
click at [620, 293] on icon at bounding box center [745, 293] width 11 height 1
click at [342, 487] on button "Save & Confirm Putaway" at bounding box center [339, 496] width 148 height 33
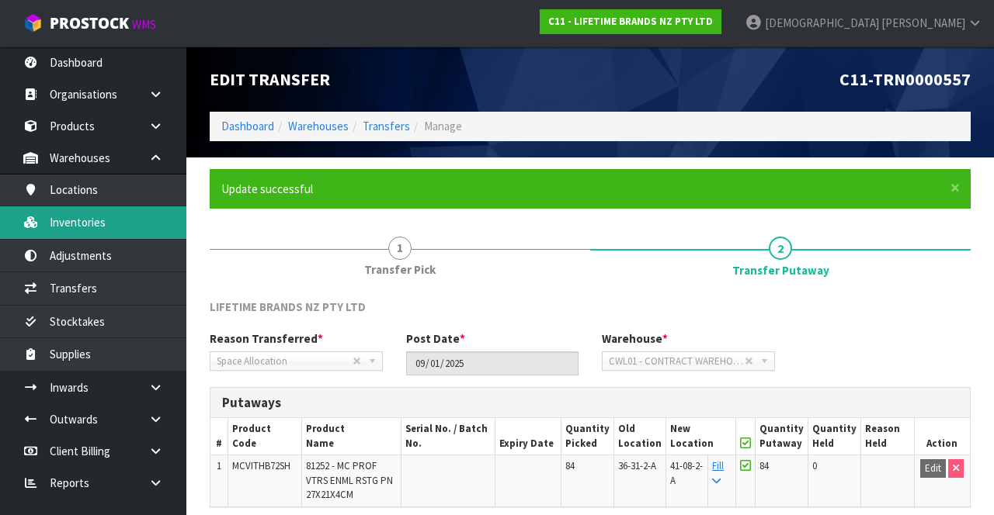
click at [78, 225] on link "Inventories" at bounding box center [93, 222] width 186 height 32
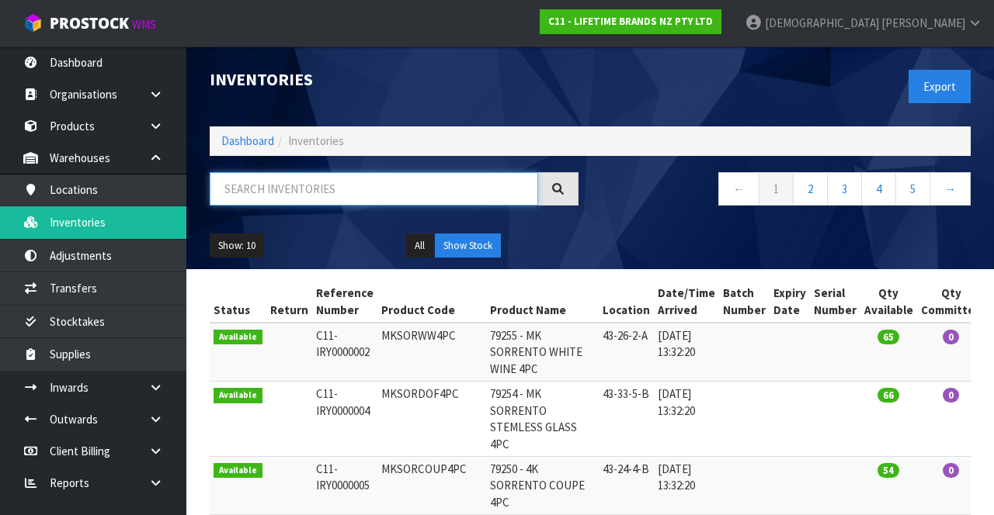
paste input "41-08-2-A"
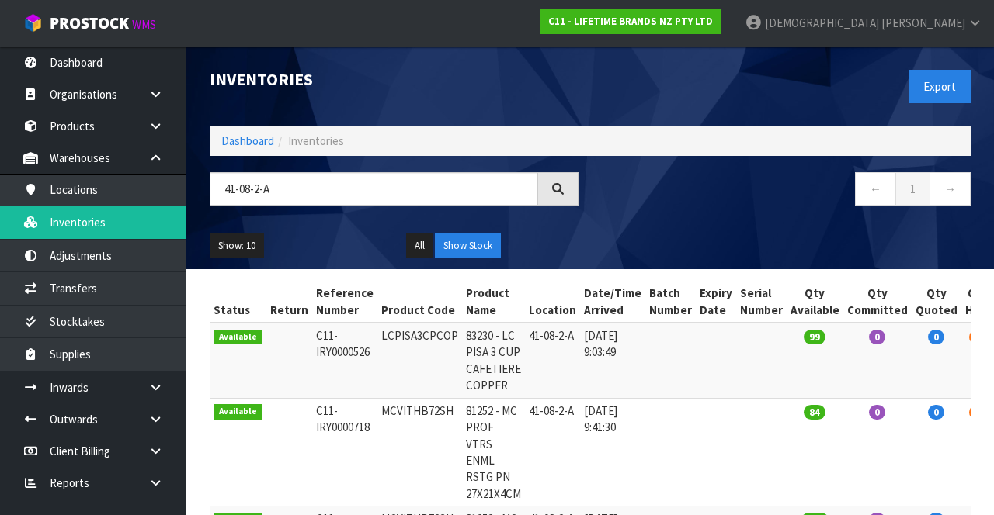
click at [620, 227] on div "Show: 10 5 10 25 50 All Show Stock" at bounding box center [590, 246] width 784 height 48
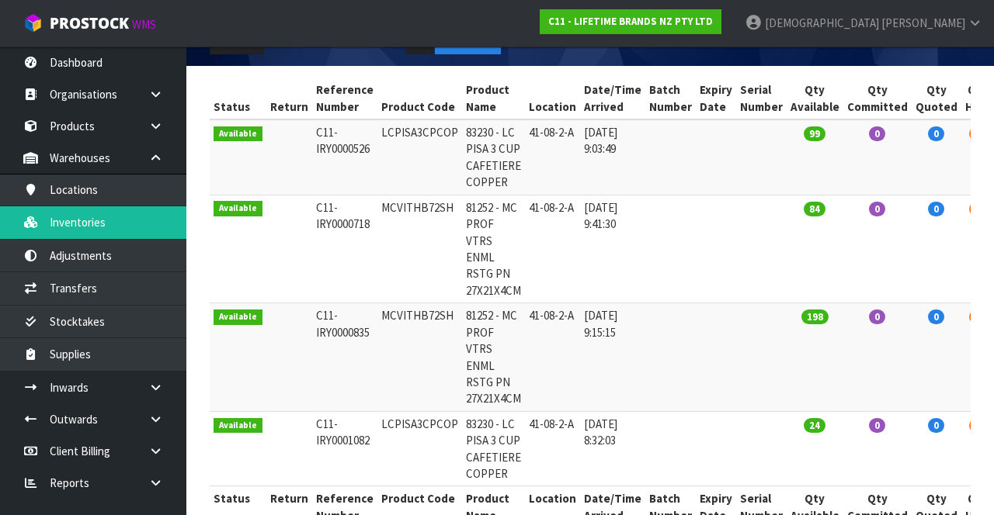
scroll to position [208, 0]
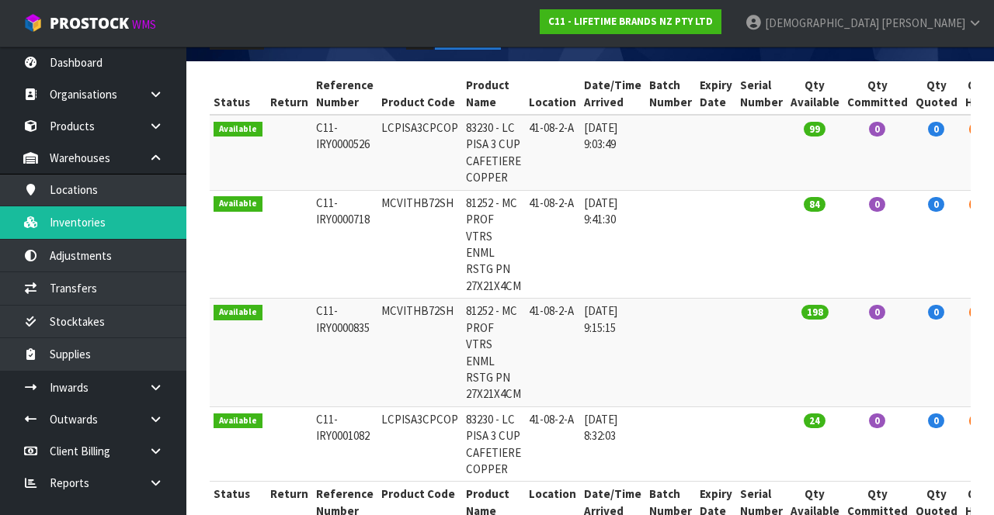
copy td "MCVITHB72SH"
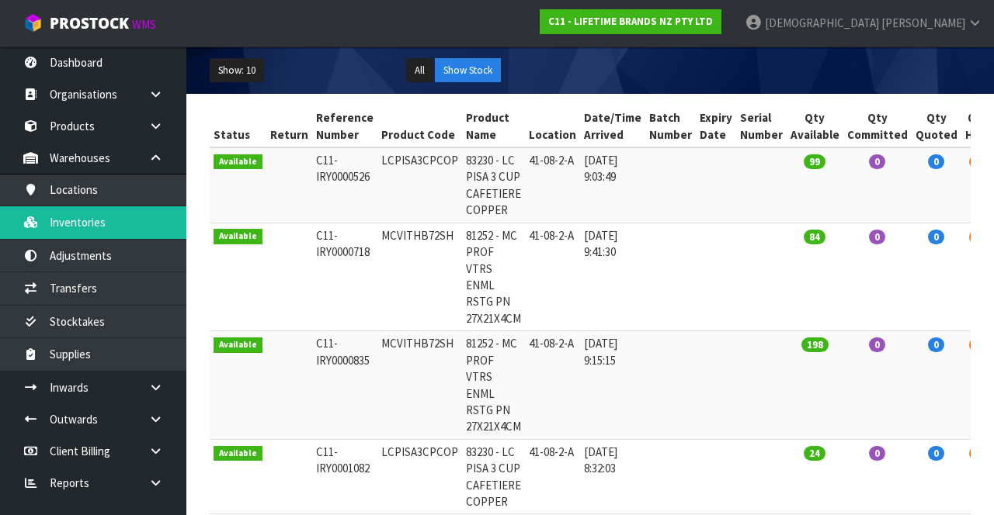
scroll to position [0, 0]
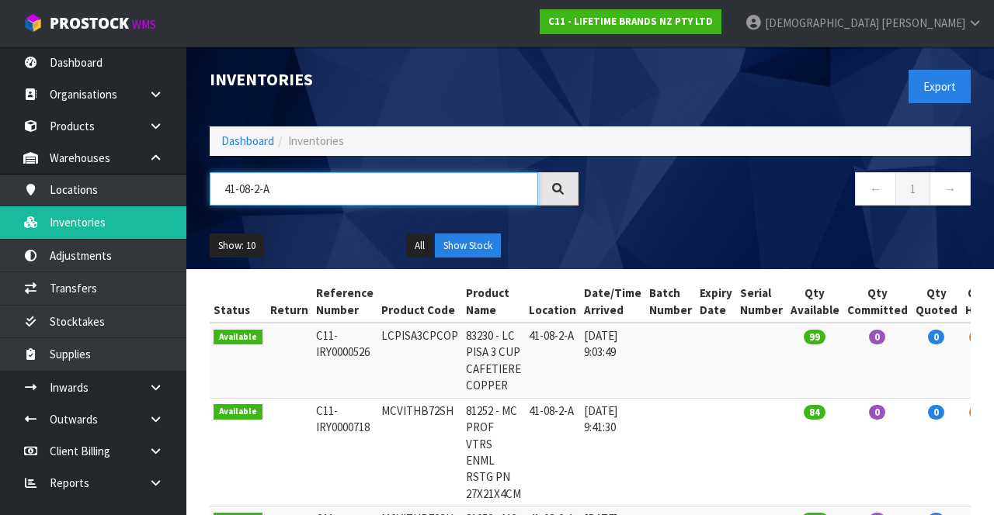
click at [238, 186] on input "41-08-2-A" at bounding box center [374, 188] width 328 height 33
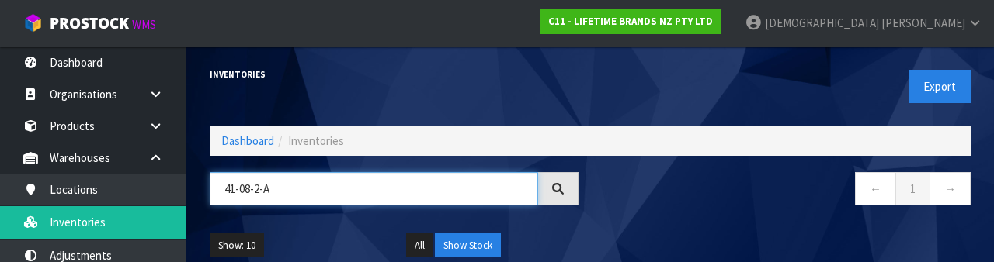
paste input "MCVITHB72SH"
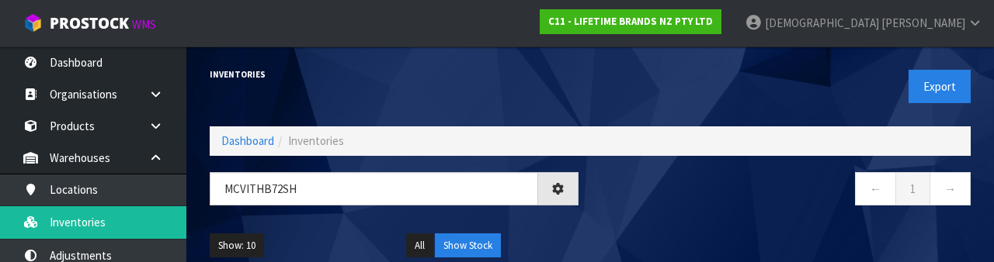
click at [620, 203] on nav "← 1 →" at bounding box center [786, 191] width 369 height 38
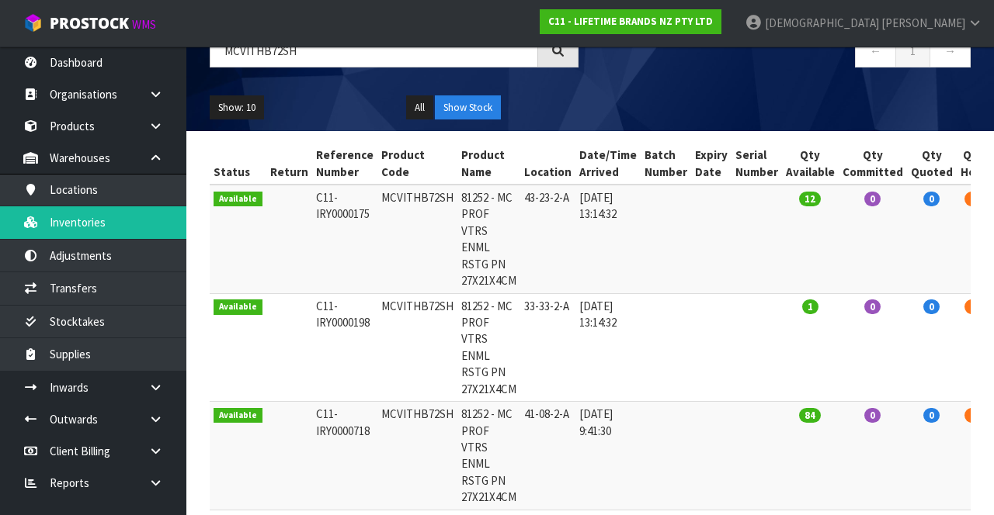
scroll to position [137, 0]
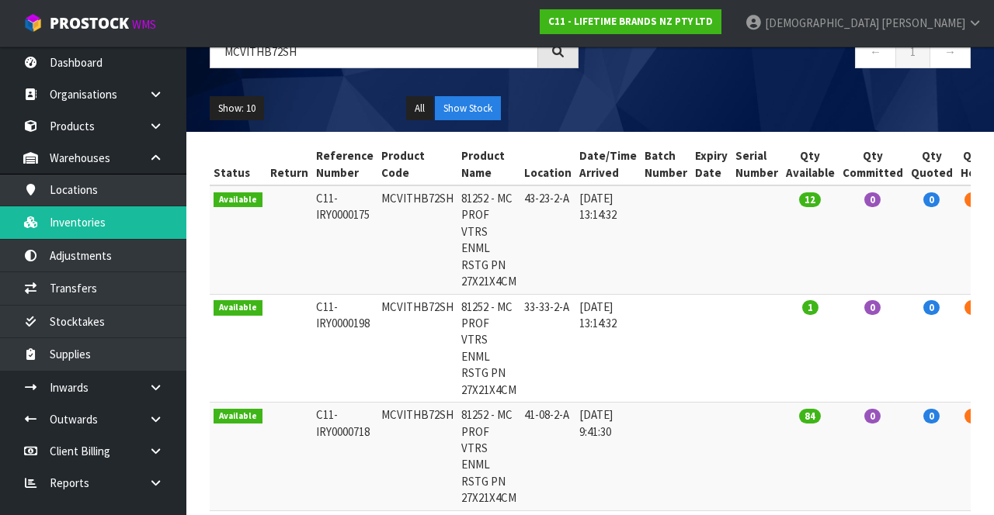
click at [587, 297] on td "[DATE] 13:14:32" at bounding box center [607, 348] width 65 height 109
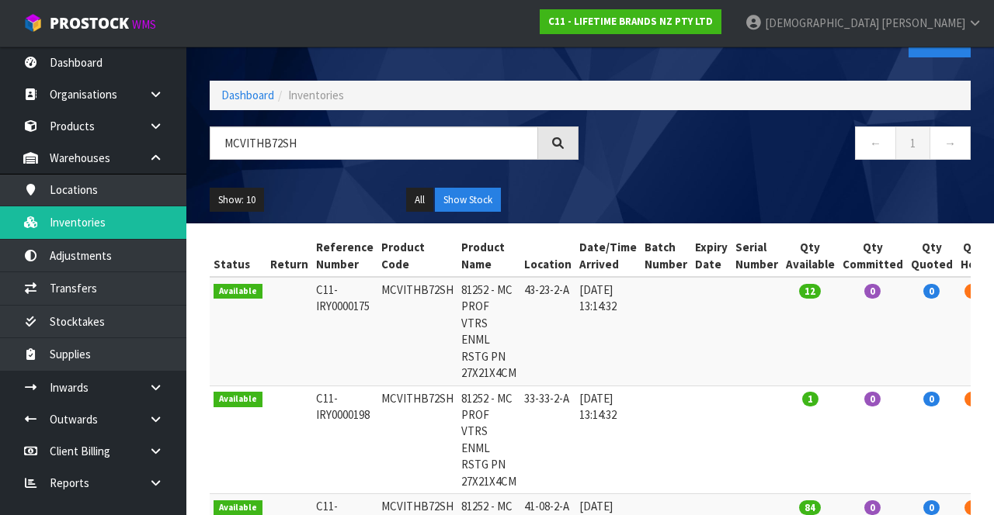
scroll to position [0, 0]
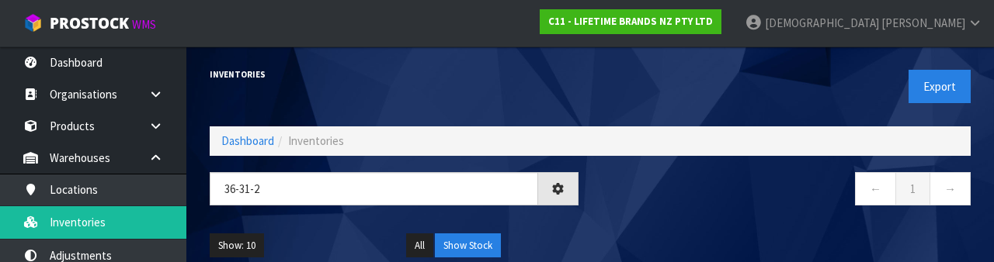
click at [620, 199] on nav "← 1 →" at bounding box center [786, 191] width 369 height 38
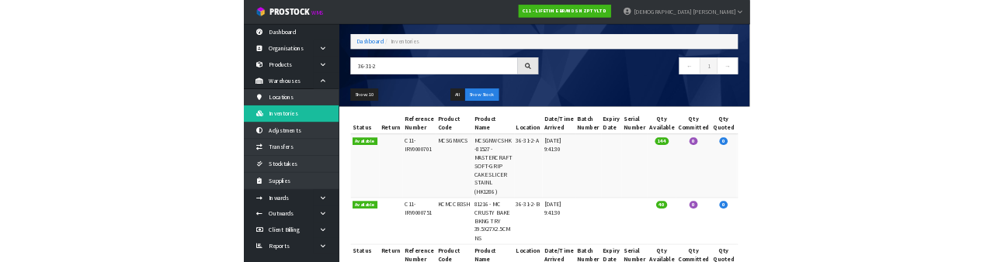
scroll to position [92, 0]
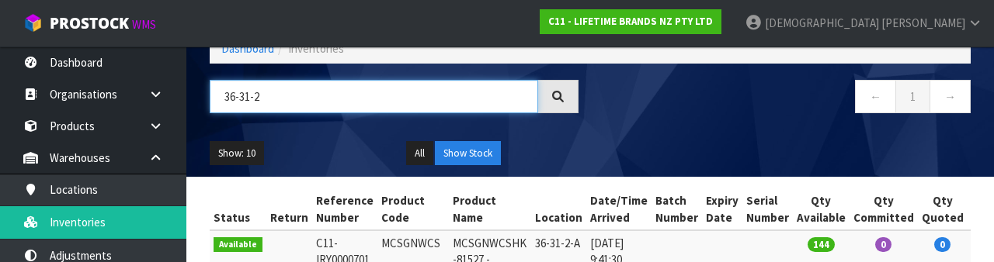
paste input "KCMCCB3SH"
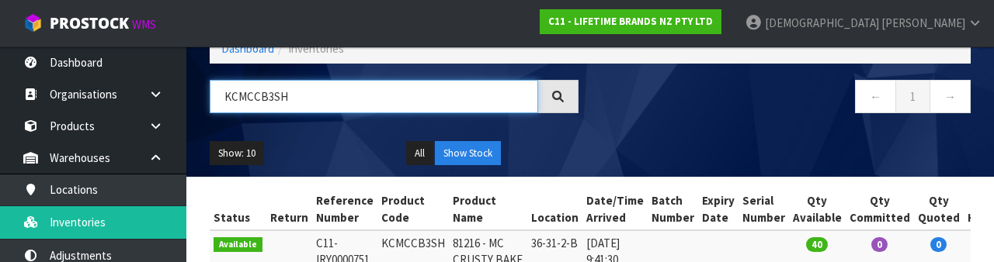
type input "KCMCCB3SH"
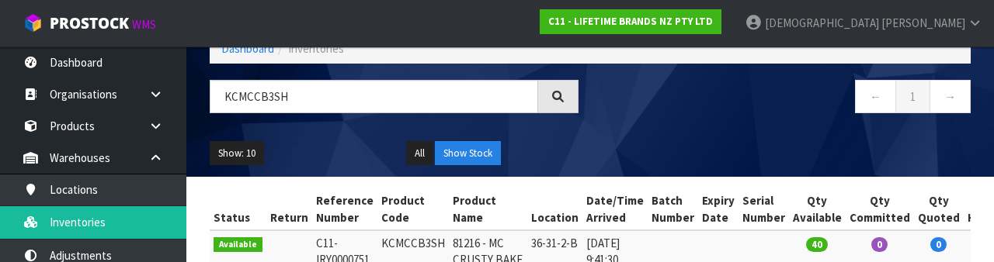
click at [620, 128] on div "← 1 →" at bounding box center [786, 105] width 392 height 50
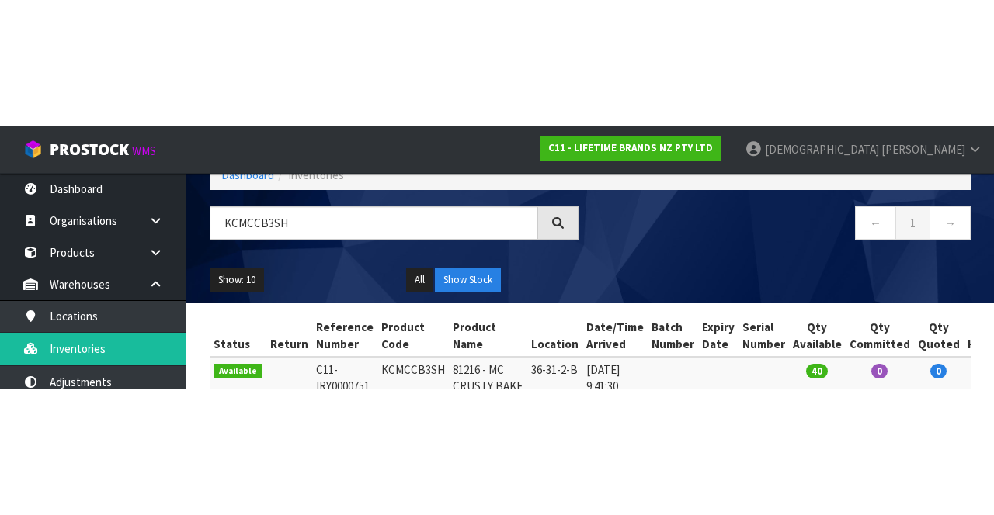
scroll to position [59, 0]
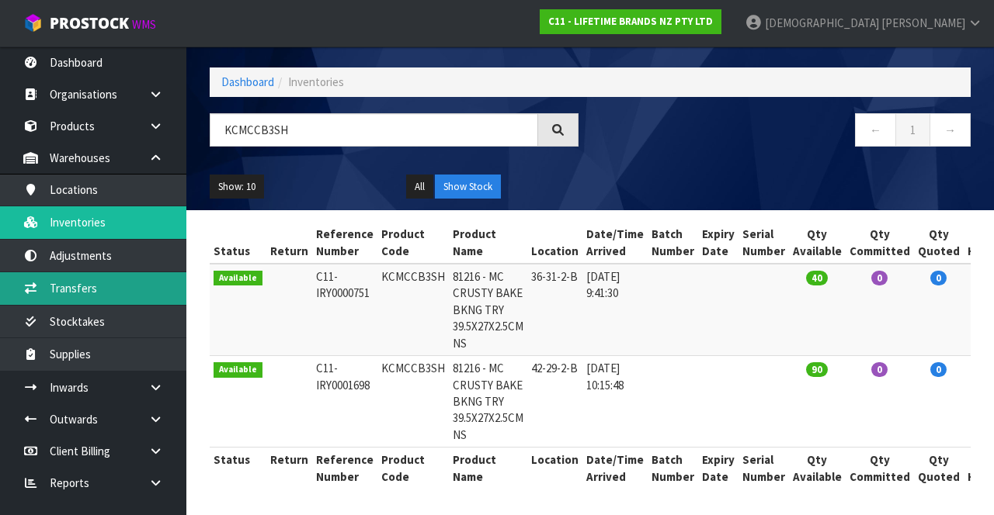
click at [75, 290] on link "Transfers" at bounding box center [93, 288] width 186 height 32
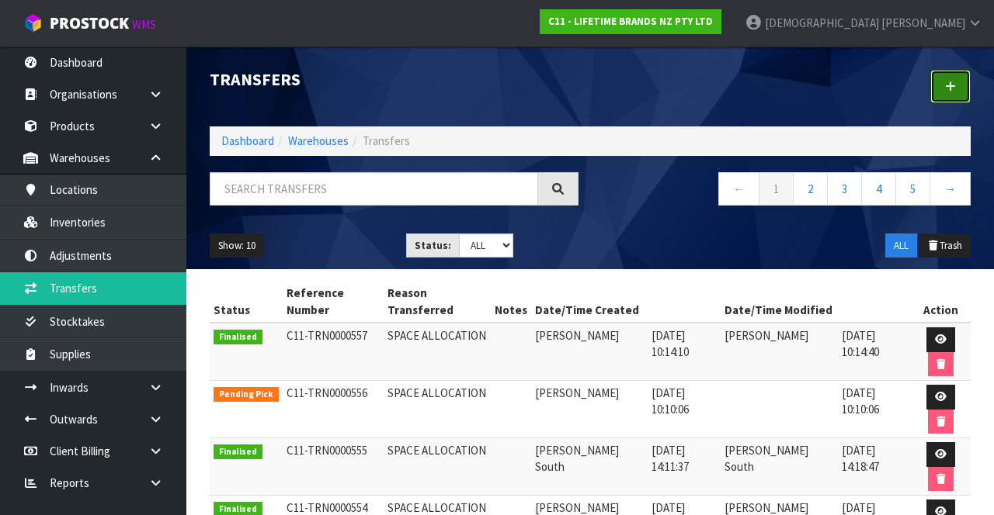
click at [620, 92] on link at bounding box center [950, 86] width 40 height 33
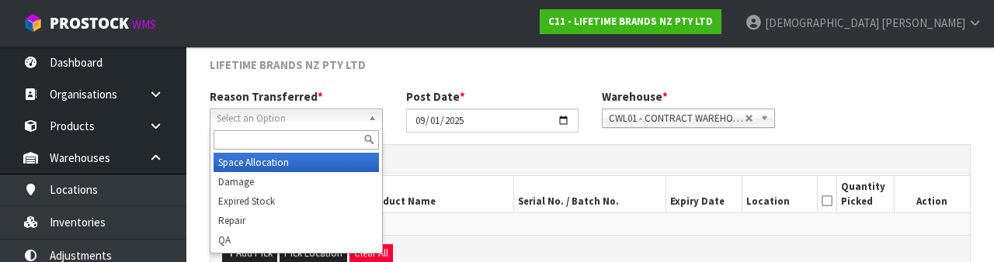
scroll to position [186, 0]
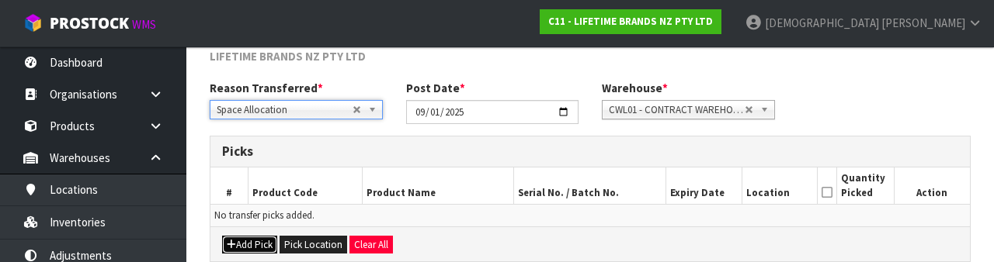
click at [254, 242] on button "Add Pick" at bounding box center [249, 245] width 55 height 19
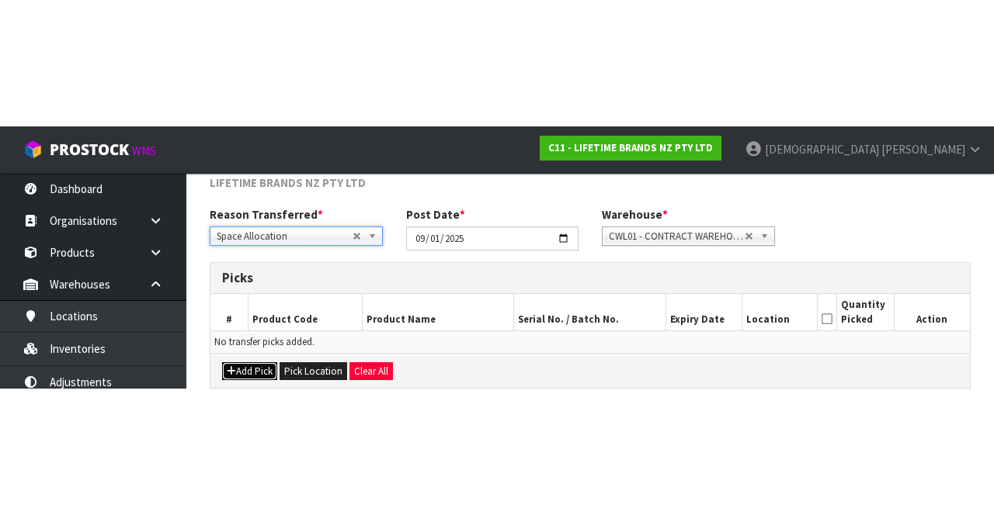
scroll to position [88, 0]
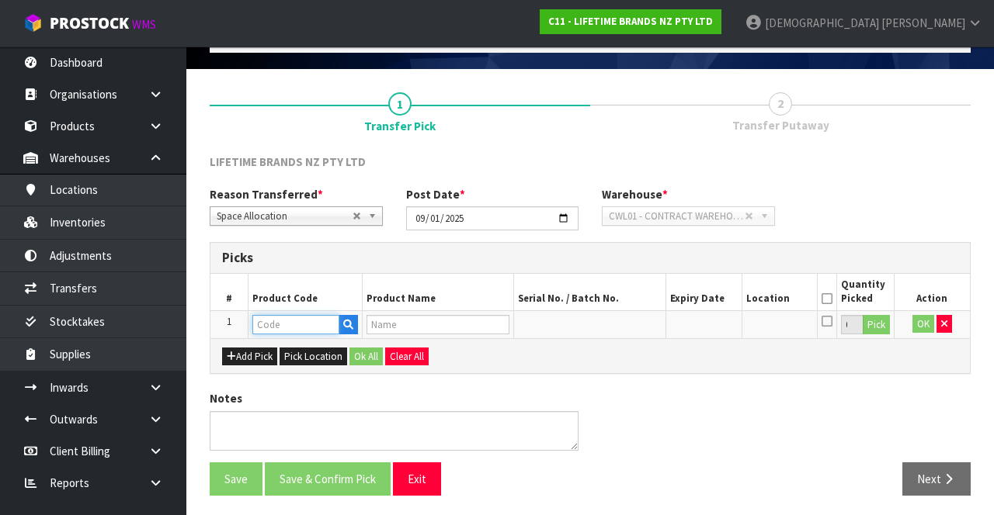
paste input "KCMCCB3SH"
type input "KCMCCB3SH"
type input "81216 - MC CRUSTY BAKE BKNG TRY 39.5X27X2.5CM NS"
type input "KCMCCB3SH"
click at [620, 326] on button "Pick" at bounding box center [875, 325] width 27 height 20
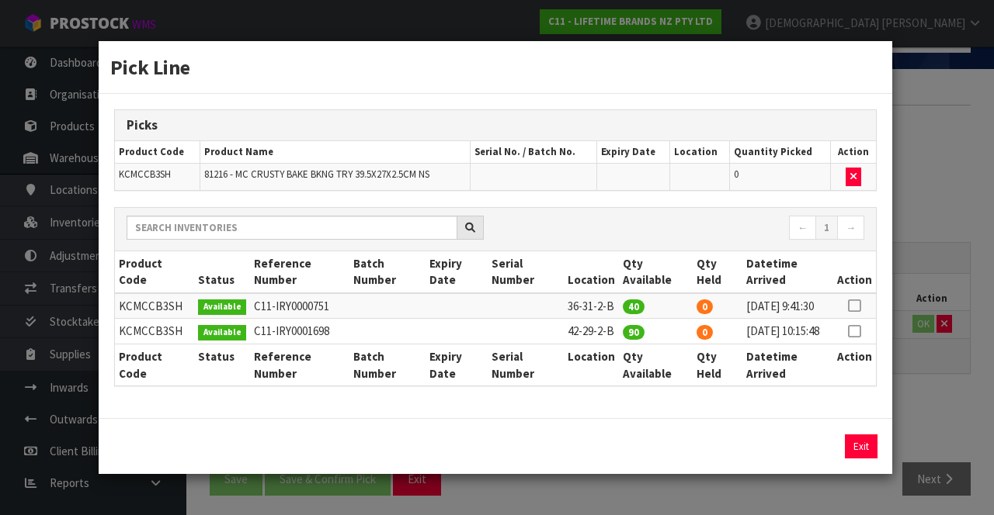
click at [620, 306] on icon at bounding box center [854, 306] width 12 height 1
click at [620, 458] on input "40" at bounding box center [740, 447] width 74 height 24
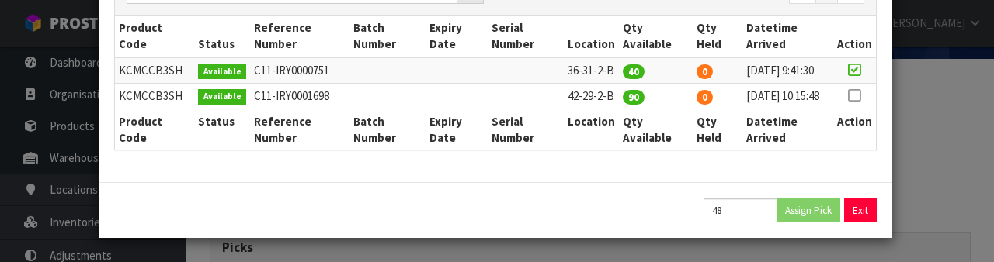
scroll to position [0, 0]
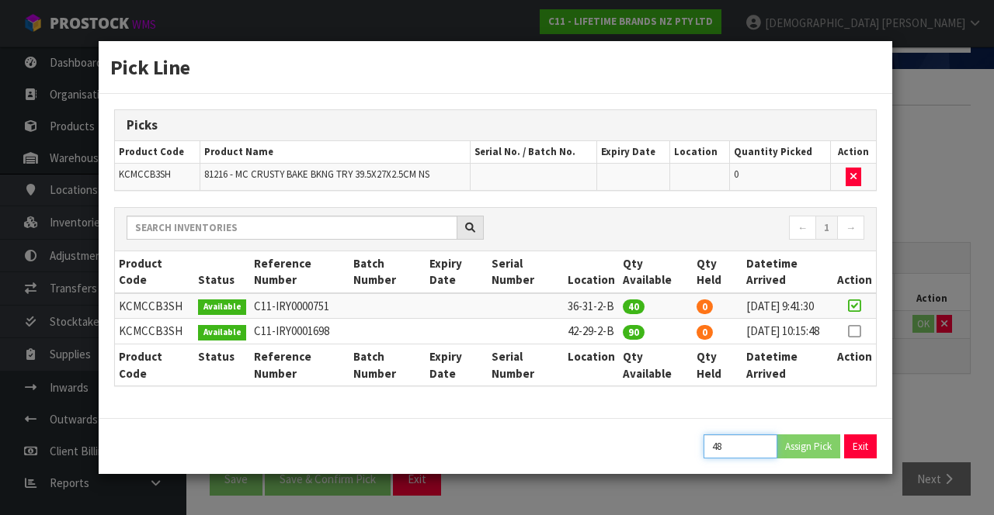
click at [620, 459] on input "48" at bounding box center [740, 447] width 74 height 24
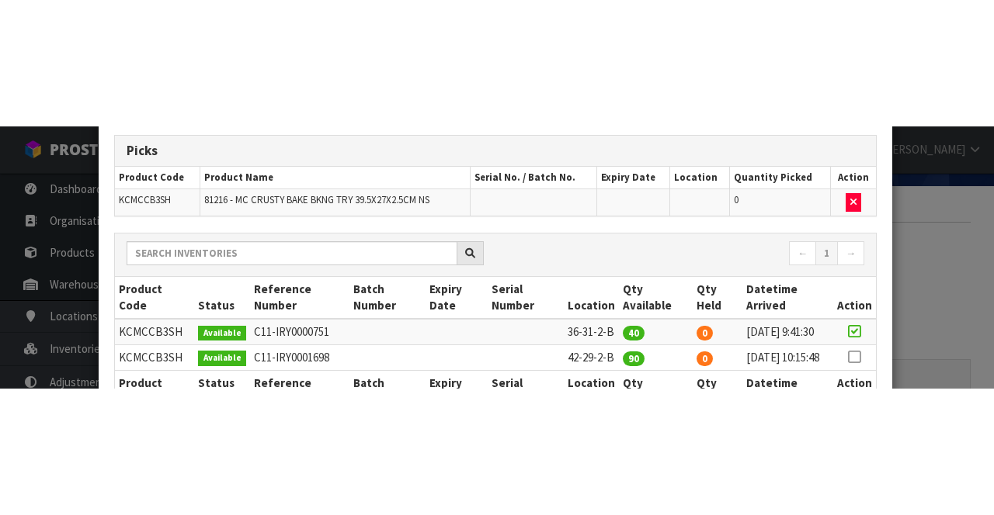
scroll to position [247, 0]
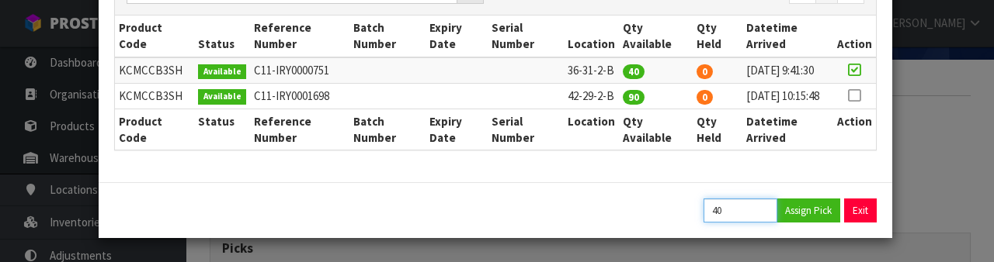
type input "40"
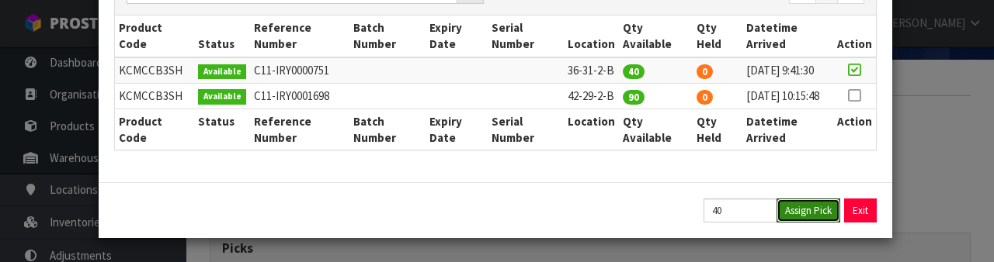
click at [620, 213] on button "Assign Pick" at bounding box center [808, 211] width 64 height 24
type input "40"
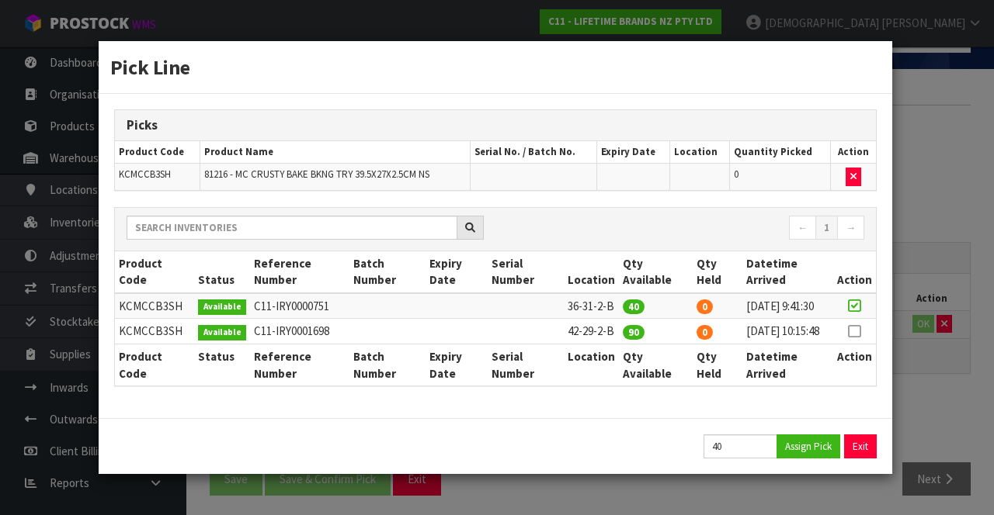
scroll to position [0, 0]
click at [620, 390] on div "Pick Line Picks Product Code Product Name Serial No. / Batch No. Expiry Date Lo…" at bounding box center [497, 257] width 994 height 515
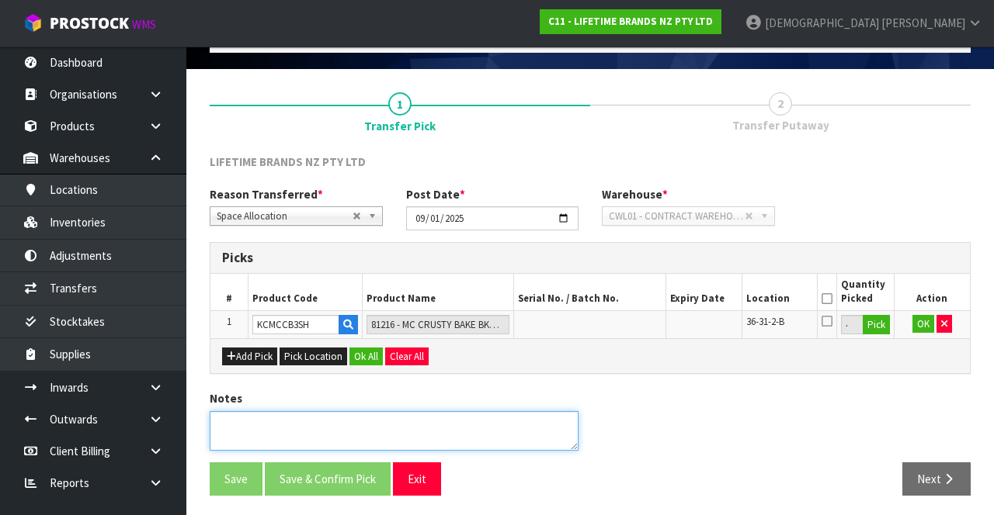
click at [446, 412] on textarea at bounding box center [394, 431] width 369 height 40
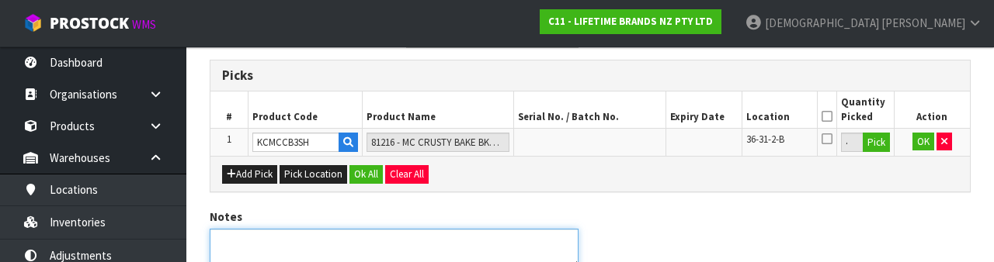
scroll to position [332, 0]
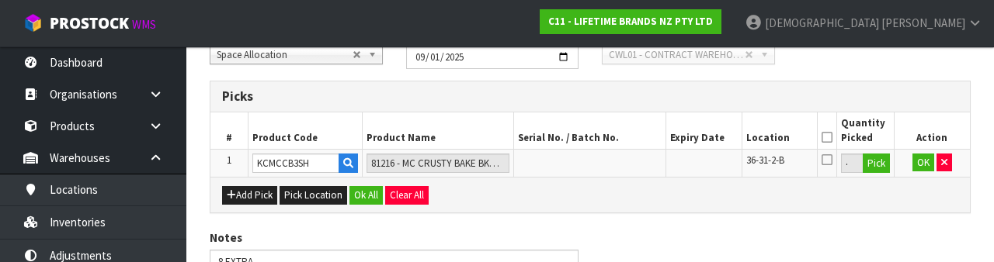
click at [620, 137] on icon at bounding box center [826, 137] width 11 height 1
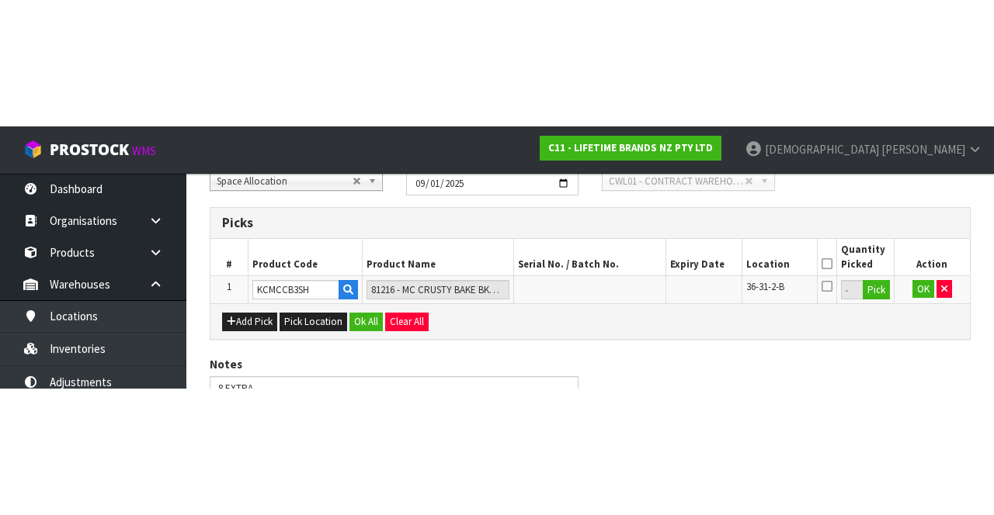
scroll to position [88, 0]
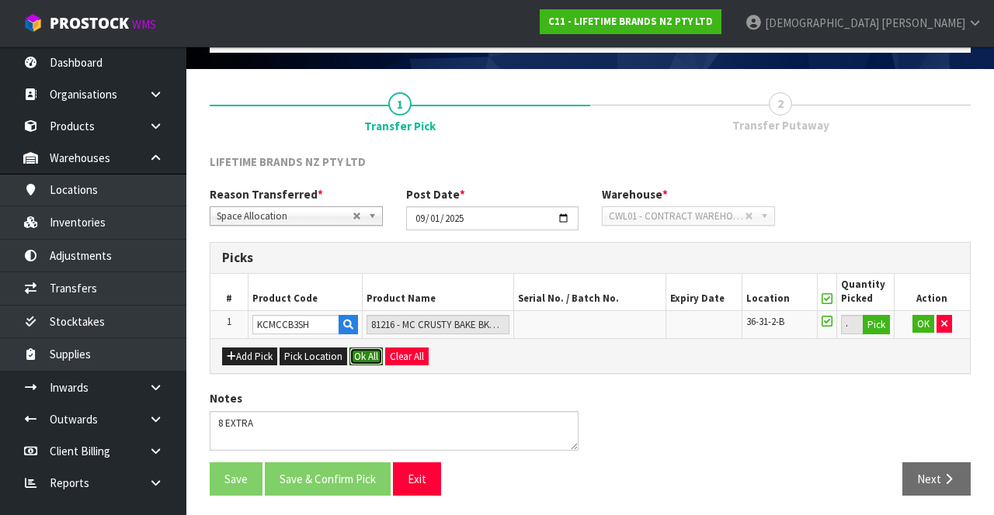
click at [359, 352] on button "Ok All" at bounding box center [365, 357] width 33 height 19
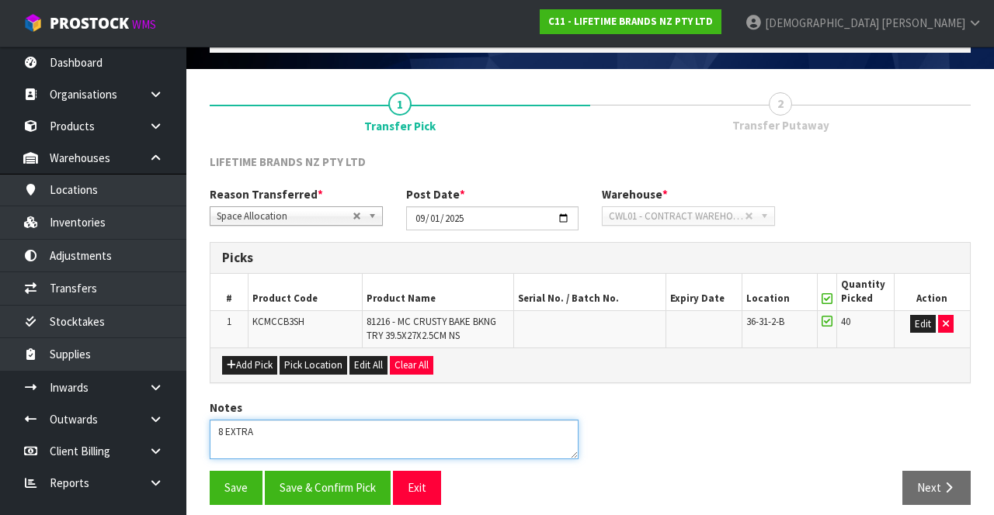
click at [349, 424] on textarea at bounding box center [394, 440] width 369 height 40
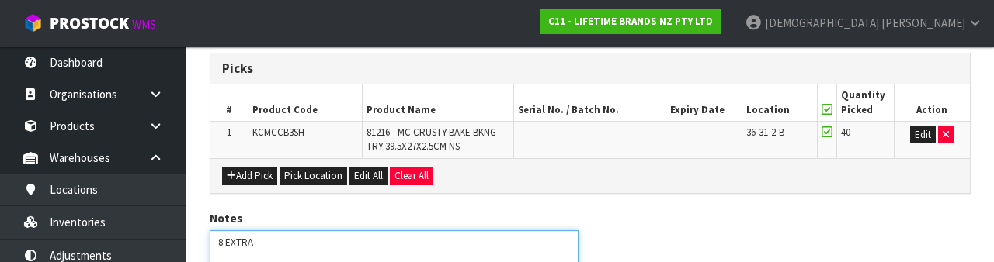
scroll to position [342, 0]
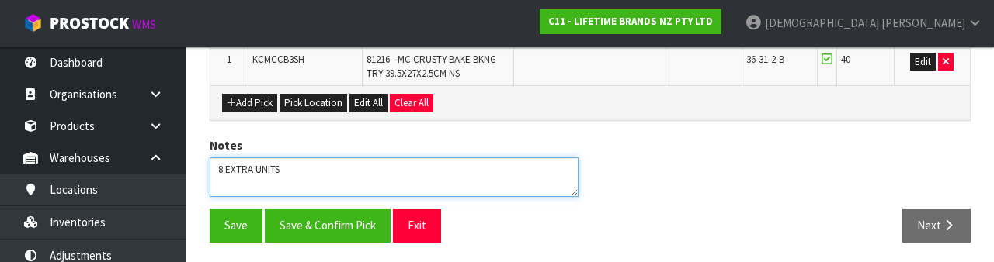
type textarea "8 EXTRA UNITS"
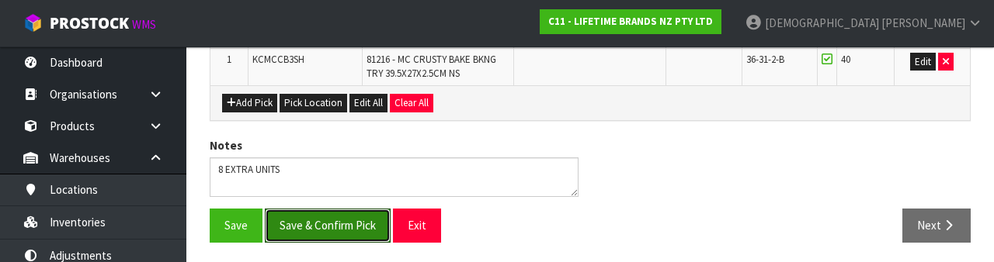
click at [328, 219] on button "Save & Confirm Pick" at bounding box center [328, 225] width 126 height 33
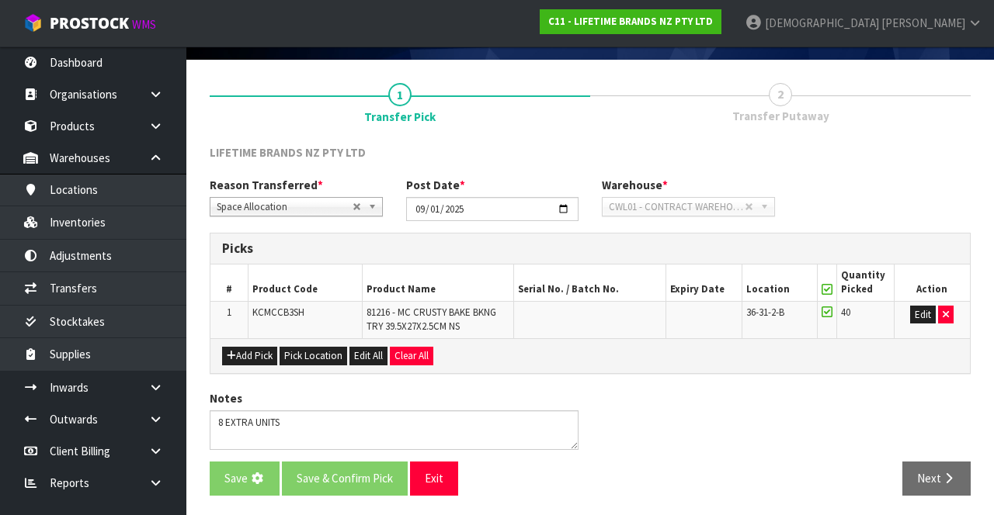
scroll to position [0, 0]
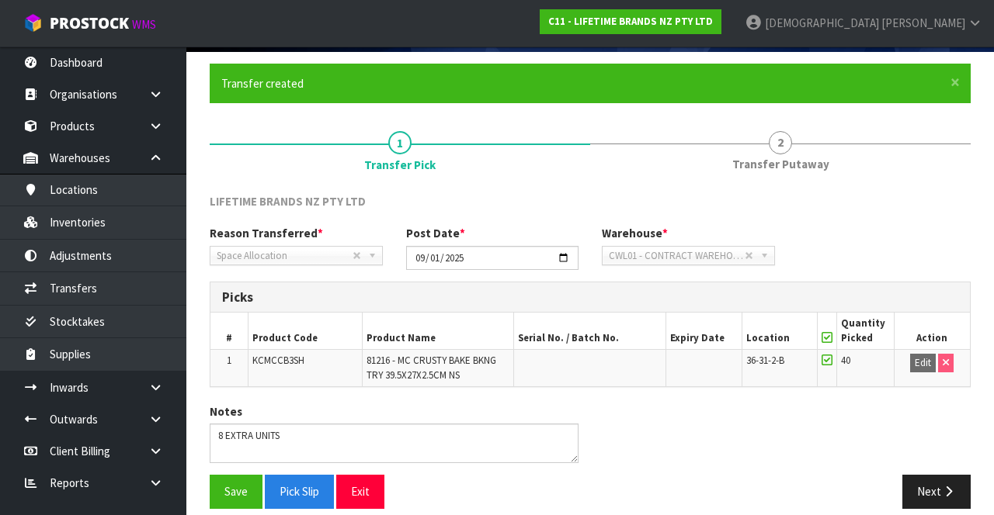
scroll to position [105, 0]
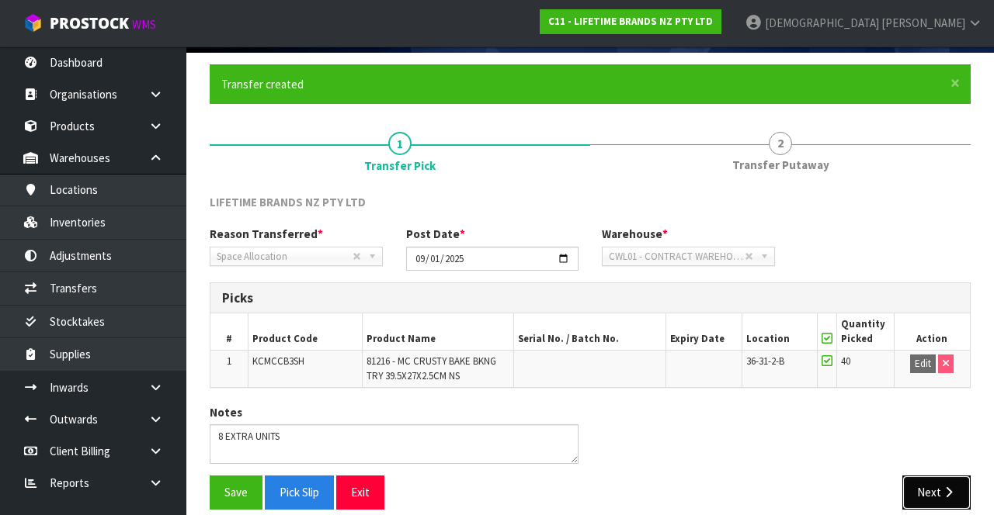
click at [620, 484] on button "Next" at bounding box center [936, 492] width 68 height 33
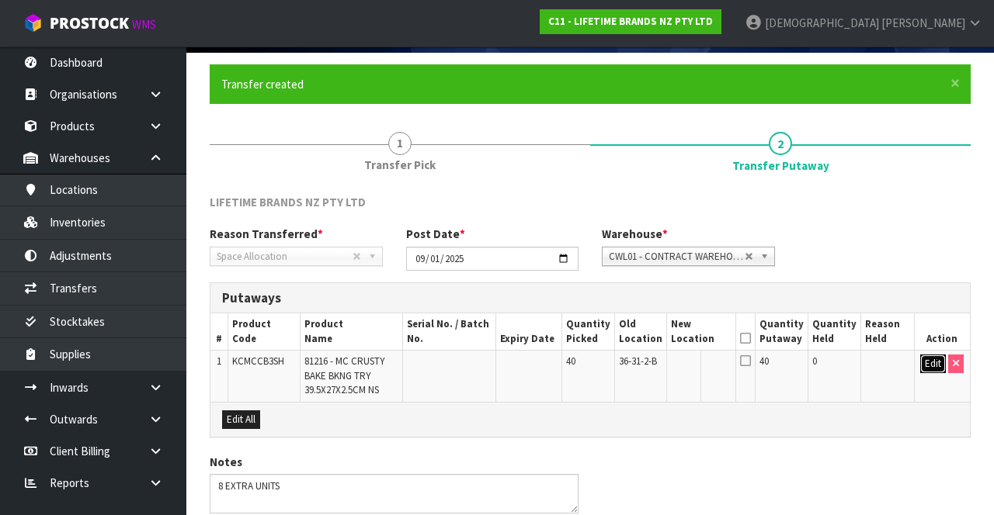
click at [620, 360] on button "Edit" at bounding box center [933, 364] width 26 height 19
click at [620, 359] on input "text" at bounding box center [692, 364] width 43 height 19
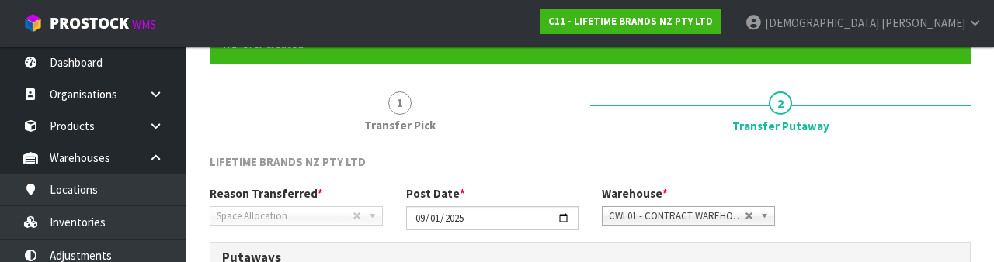
scroll to position [328, 0]
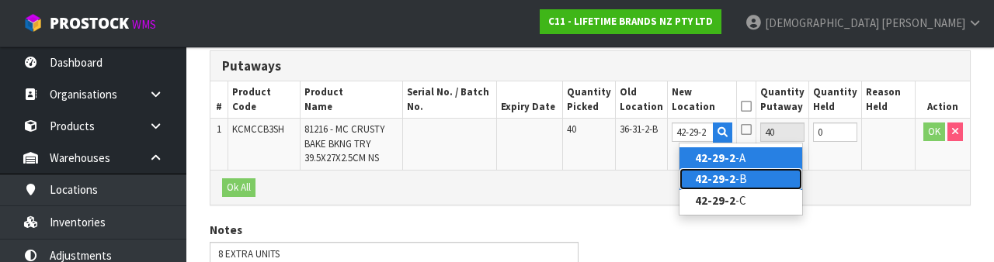
click at [620, 179] on strong "42-29-2" at bounding box center [715, 179] width 40 height 15
type input "42-29-2-B"
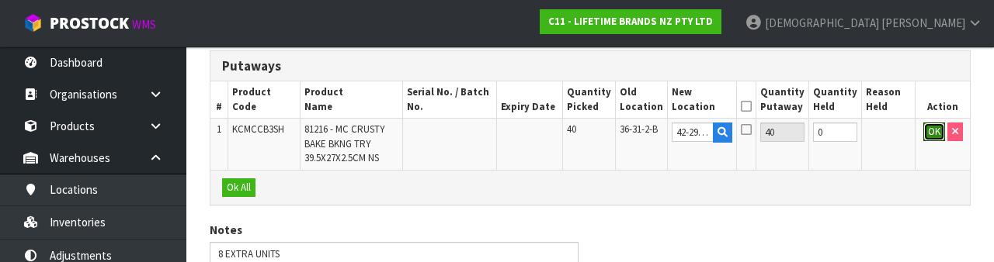
click at [620, 138] on button "OK" at bounding box center [934, 132] width 22 height 19
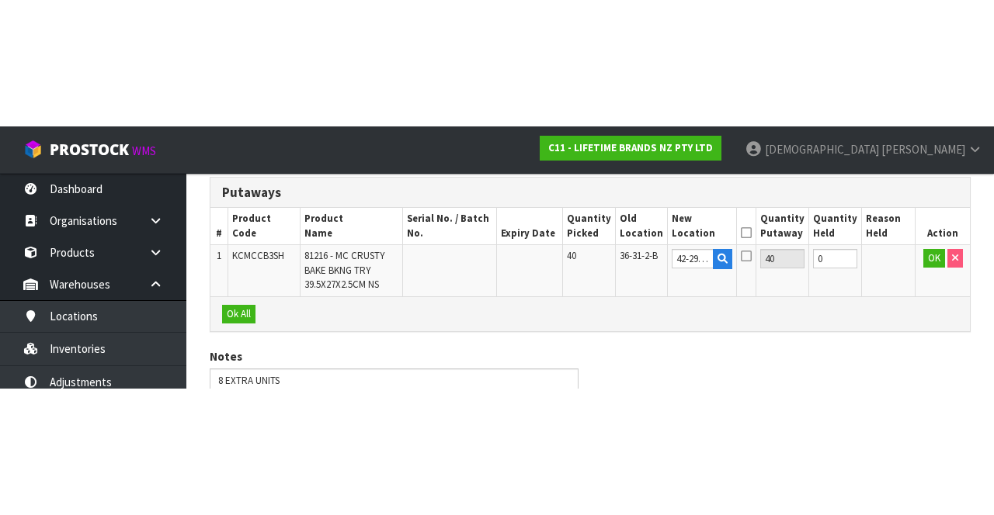
scroll to position [168, 0]
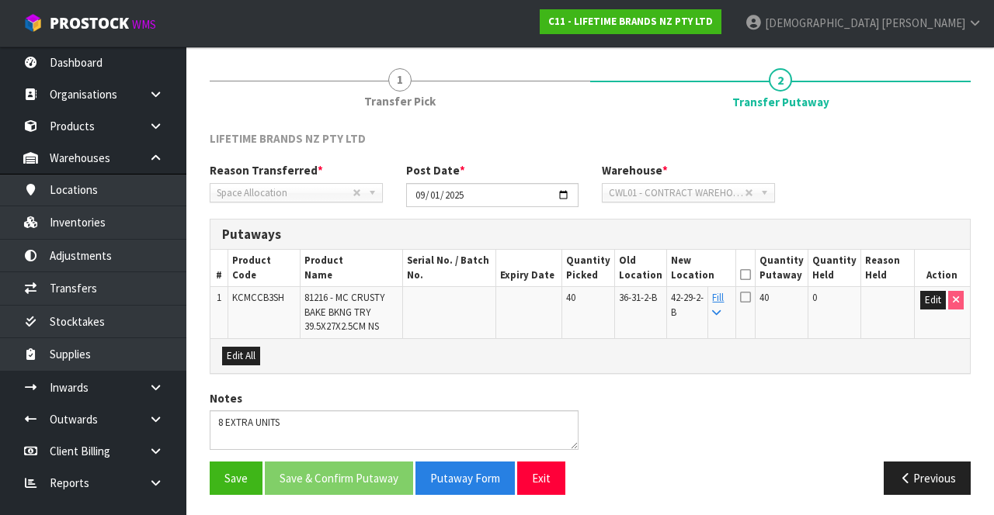
click at [620, 275] on icon at bounding box center [745, 275] width 11 height 1
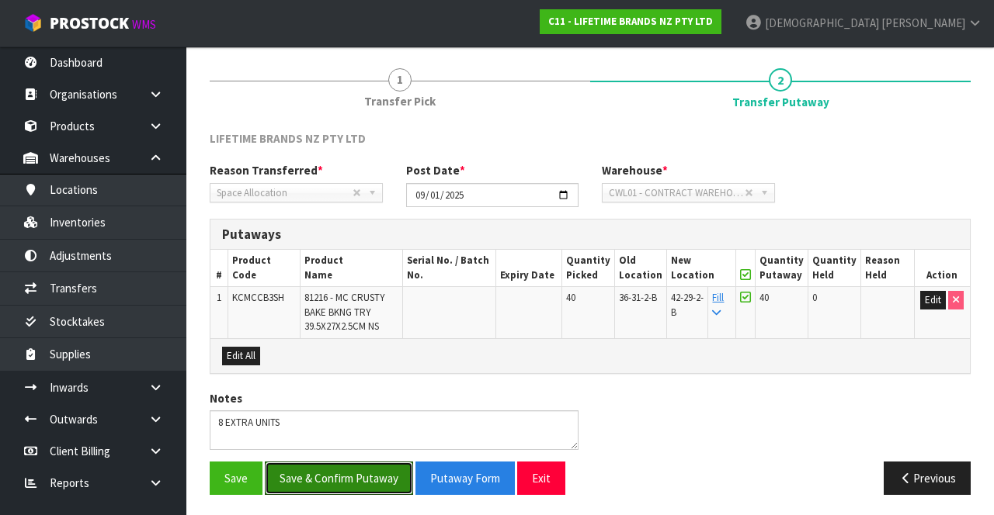
click at [359, 470] on button "Save & Confirm Putaway" at bounding box center [339, 478] width 148 height 33
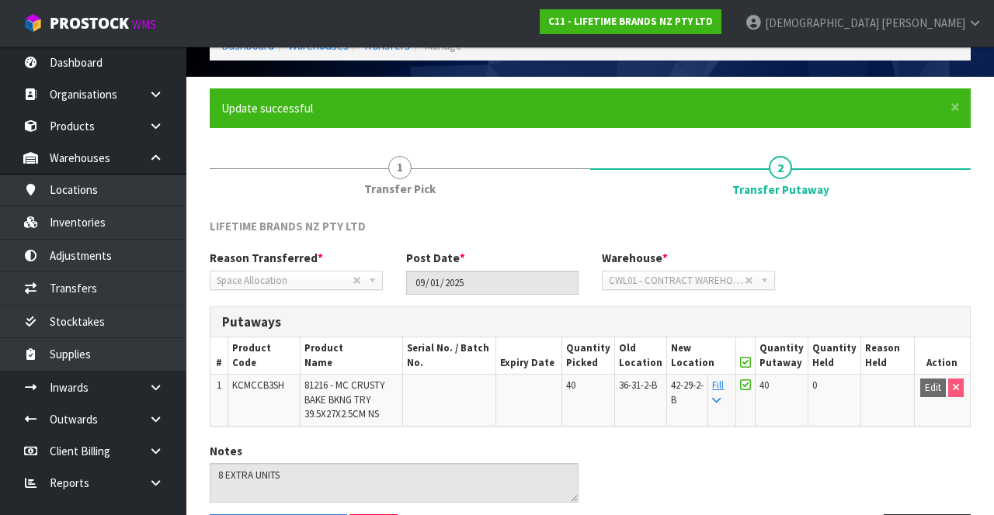
scroll to position [0, 0]
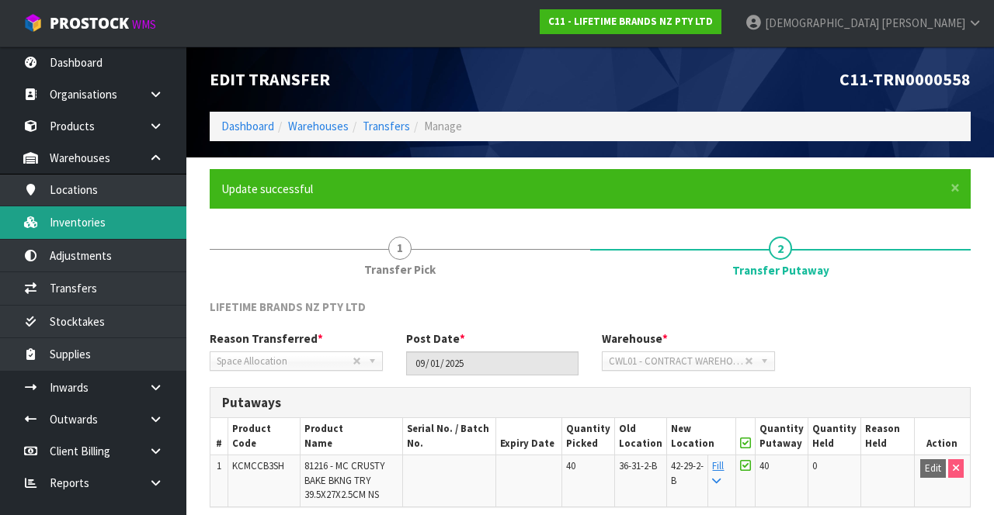
click at [88, 220] on link "Inventories" at bounding box center [93, 222] width 186 height 32
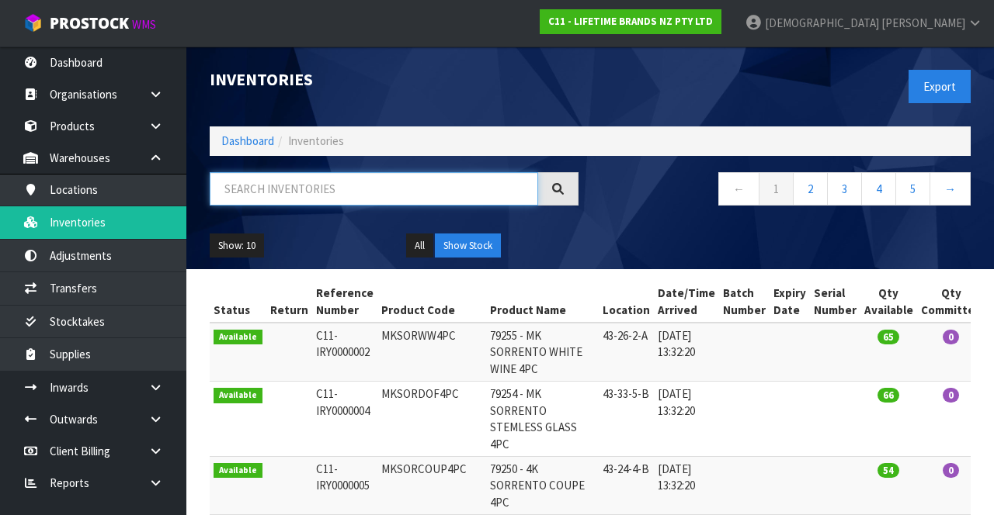
paste input "KCMCCB3SH"
click at [620, 218] on div "← 1 2 3 4 5 →" at bounding box center [786, 197] width 392 height 50
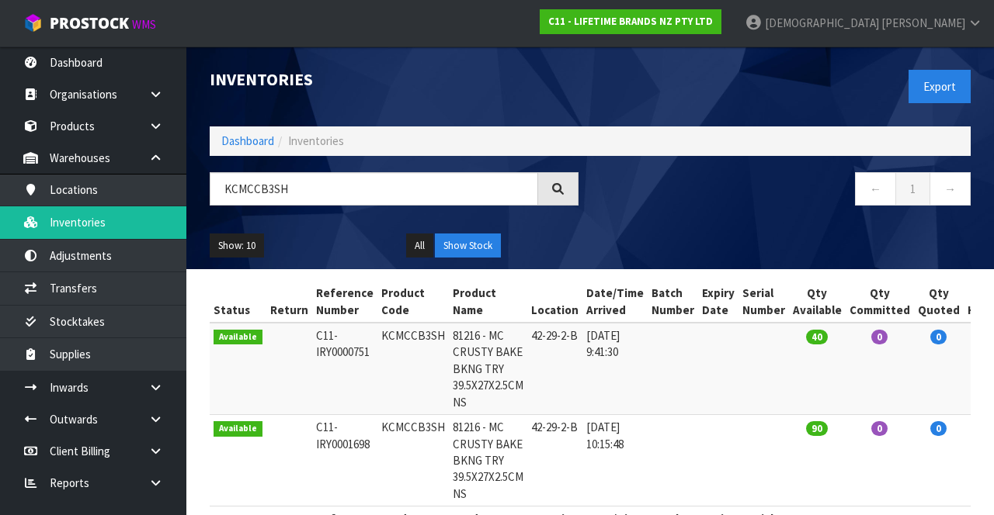
scroll to position [59, 0]
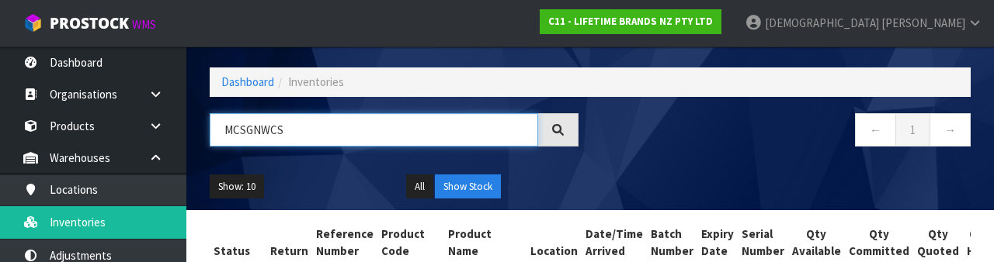
type input "MCSGNWCS"
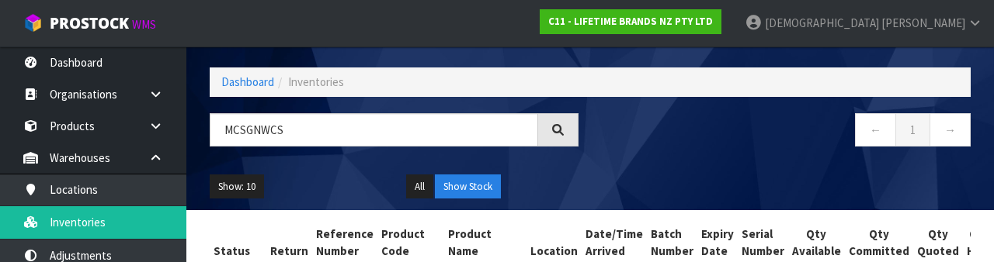
click at [620, 153] on div "← 1 →" at bounding box center [786, 138] width 392 height 50
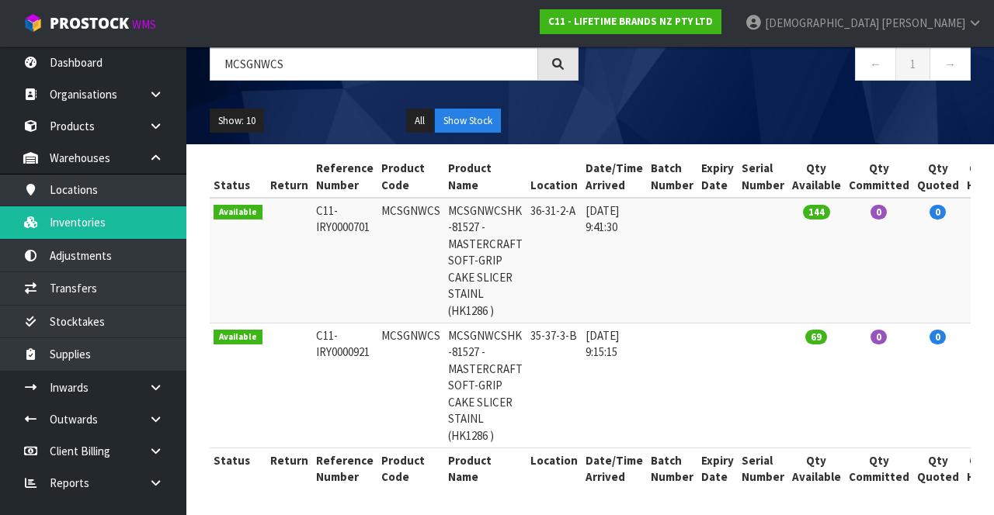
scroll to position [126, 0]
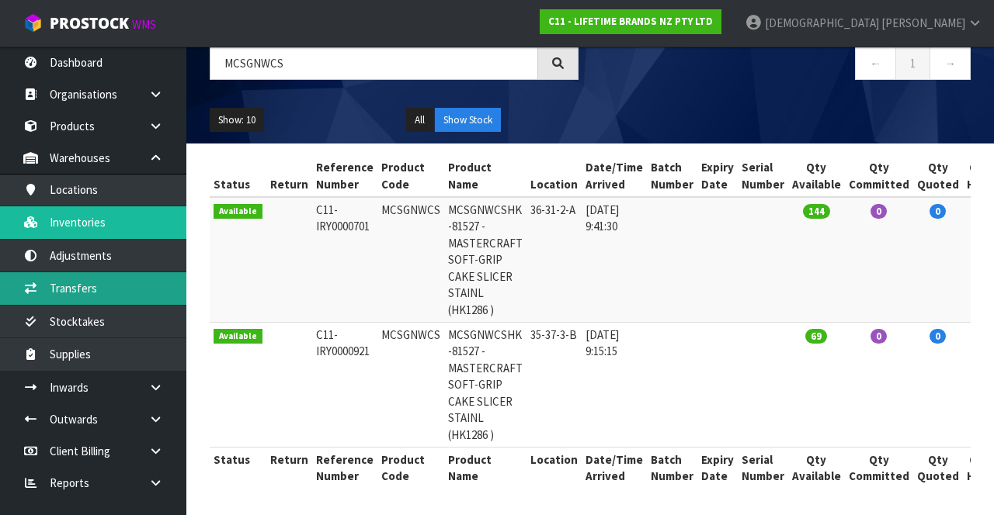
click at [102, 292] on link "Transfers" at bounding box center [93, 288] width 186 height 32
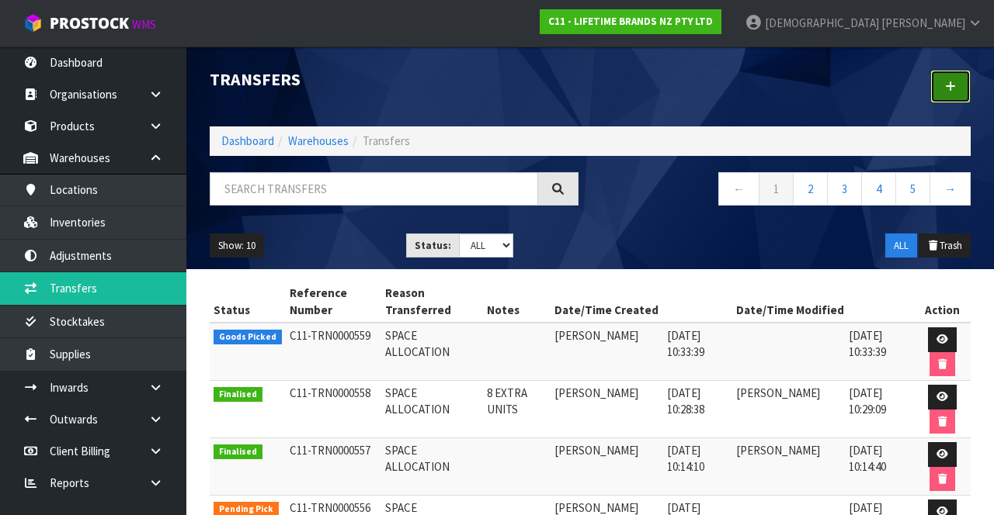
click at [620, 92] on icon at bounding box center [950, 87] width 11 height 12
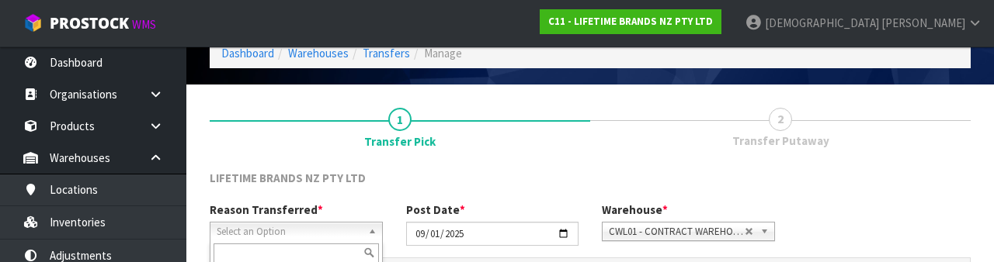
scroll to position [186, 0]
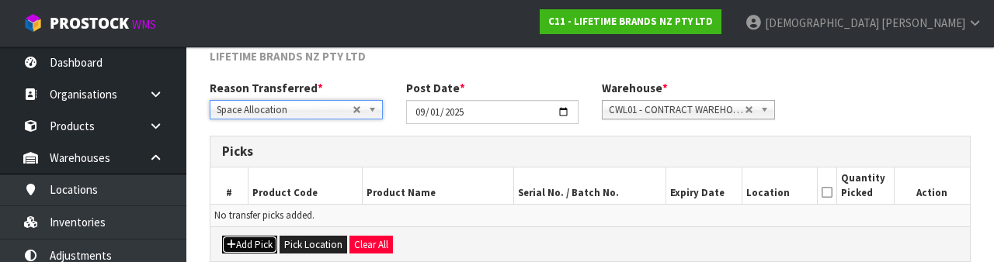
click at [255, 237] on button "Add Pick" at bounding box center [249, 245] width 55 height 19
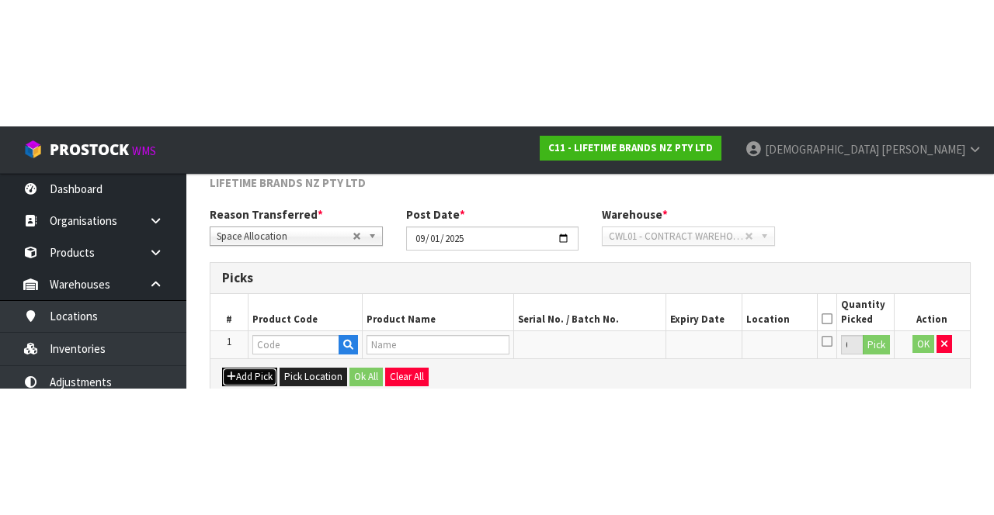
scroll to position [88, 0]
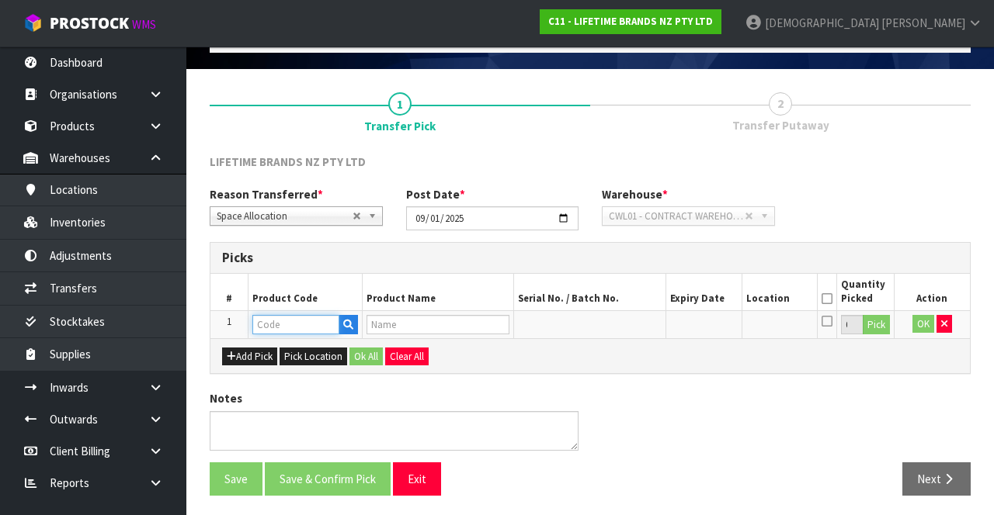
paste input "KCMCCB3SH"
type input "KCMCCB3SH"
type input "81216 - MC CRUSTY BAKE BKNG TRY 39.5X27X2.5CM NS"
click at [296, 320] on input "KCMCCB3SH" at bounding box center [295, 324] width 87 height 19
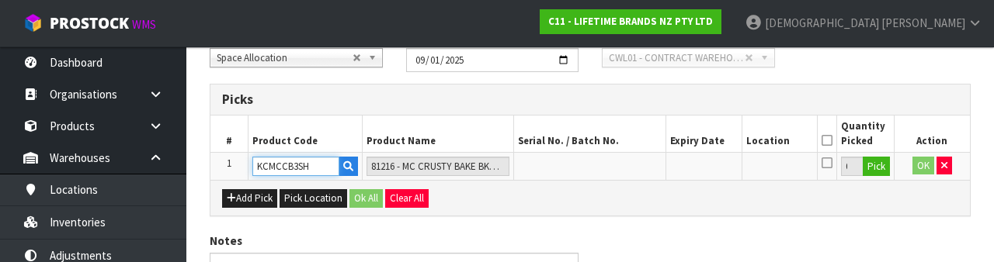
scroll to position [272, 0]
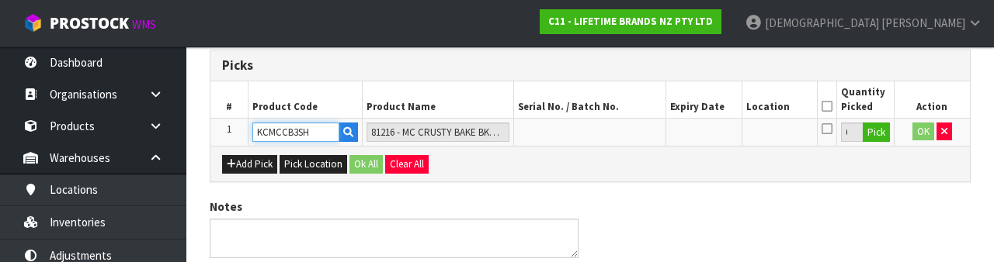
click at [307, 127] on input "KCMCCB3SH" at bounding box center [295, 132] width 87 height 19
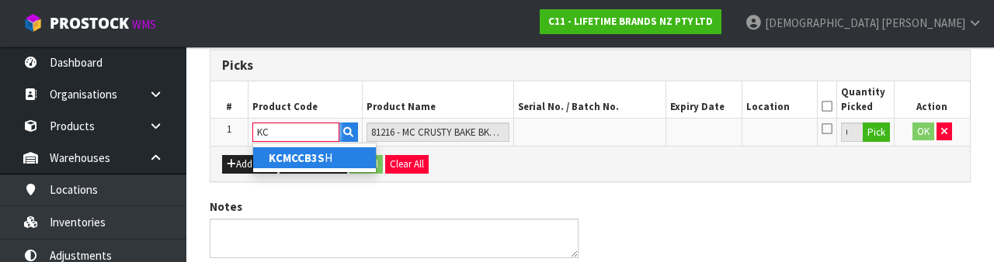
type input "K"
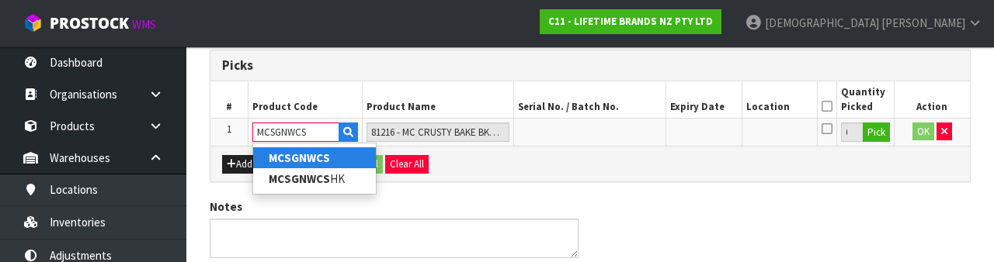
click at [315, 155] on strong "MCSGNWCS" at bounding box center [299, 158] width 61 height 15
type input "MCSGNWCS"
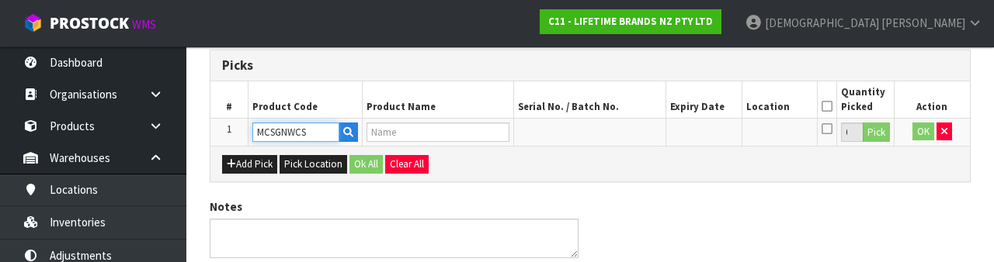
type input "MCSGNWCSHK -81527 - MASTERCRAFT SOFT-GRIP CAKE SLICER STAINL (HK1286 )"
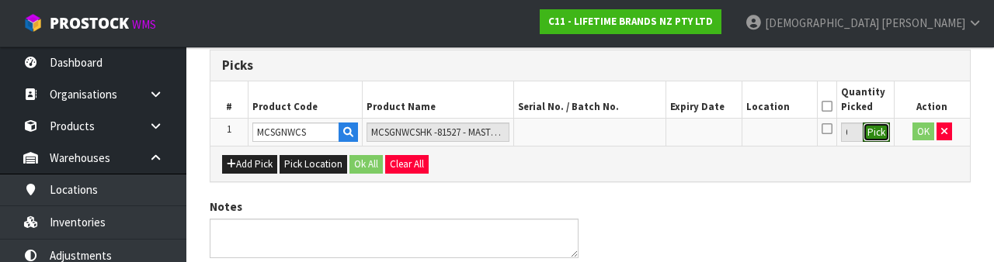
click at [620, 133] on button "Pick" at bounding box center [875, 133] width 27 height 20
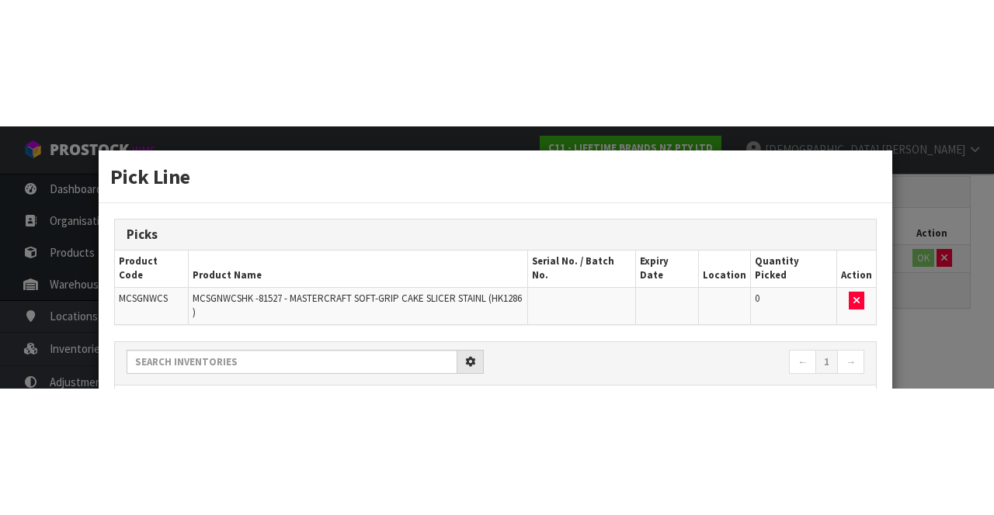
scroll to position [88, 0]
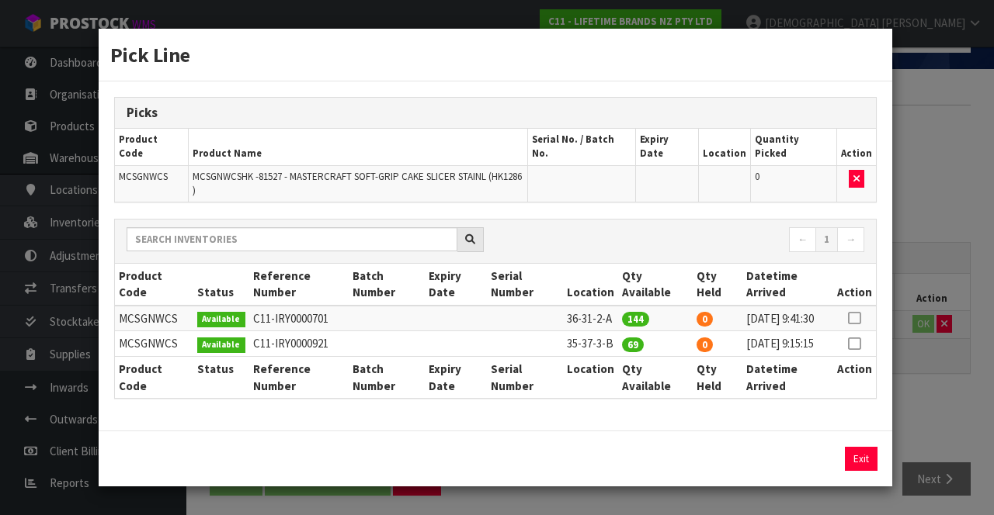
click at [620, 318] on icon at bounding box center [854, 318] width 12 height 1
click at [620, 452] on button "Assign Pick" at bounding box center [808, 459] width 64 height 24
type input "144"
click at [620, 402] on div "Pick Line Picks Product Code Product Name Serial No. / Batch No. Expiry Date Lo…" at bounding box center [497, 257] width 994 height 515
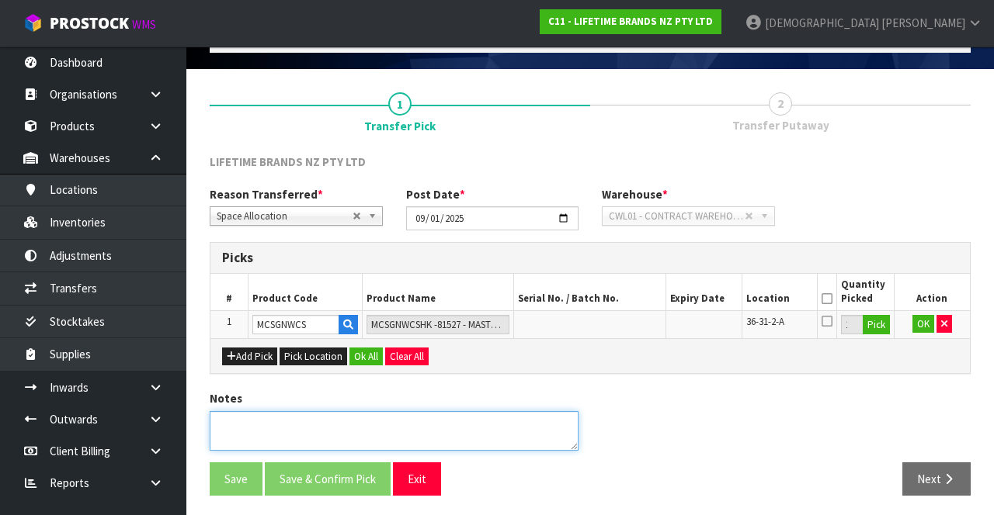
click at [397, 418] on textarea at bounding box center [394, 431] width 369 height 40
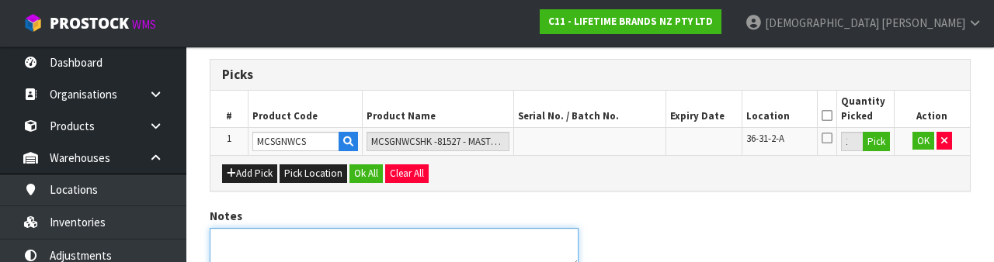
scroll to position [332, 0]
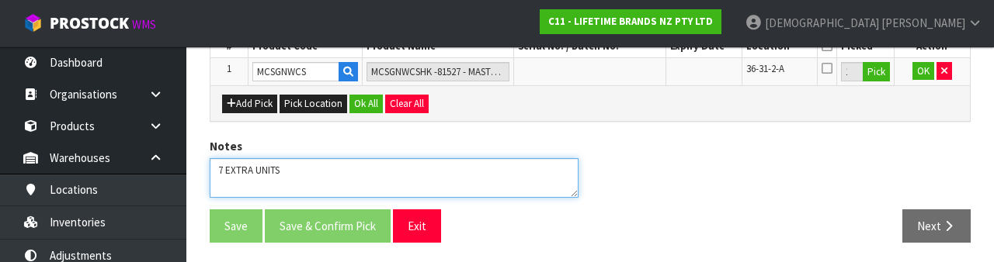
type textarea "7 EXTRA UNITS"
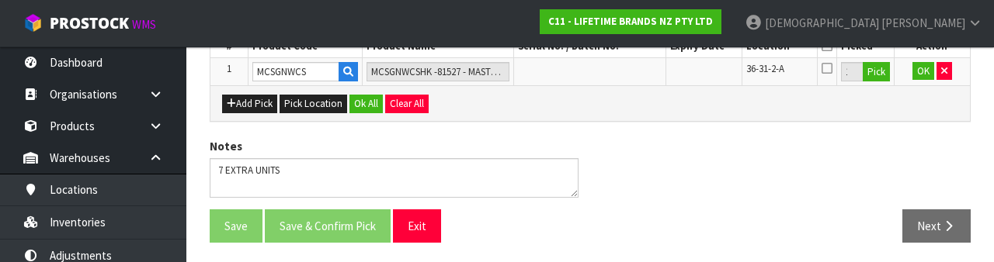
click at [620, 214] on div "Next" at bounding box center [786, 226] width 392 height 33
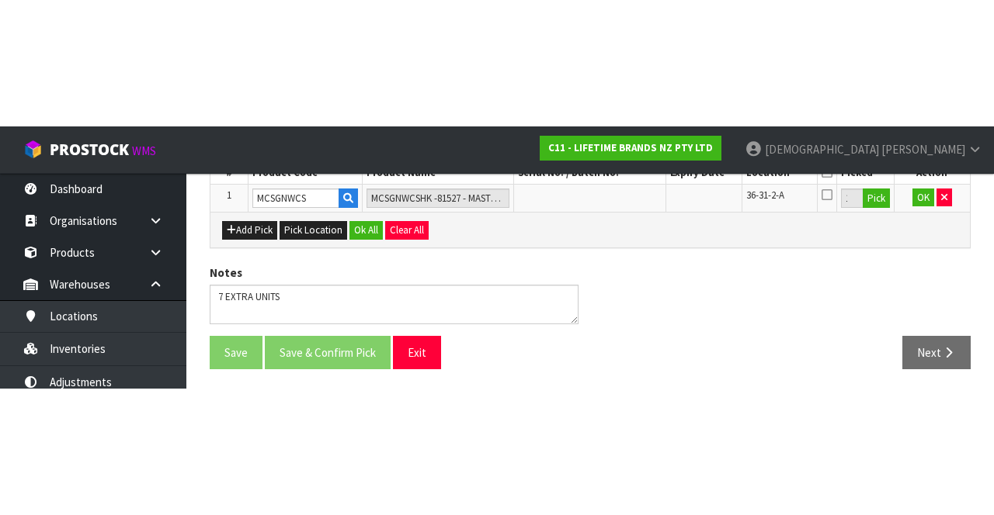
scroll to position [88, 0]
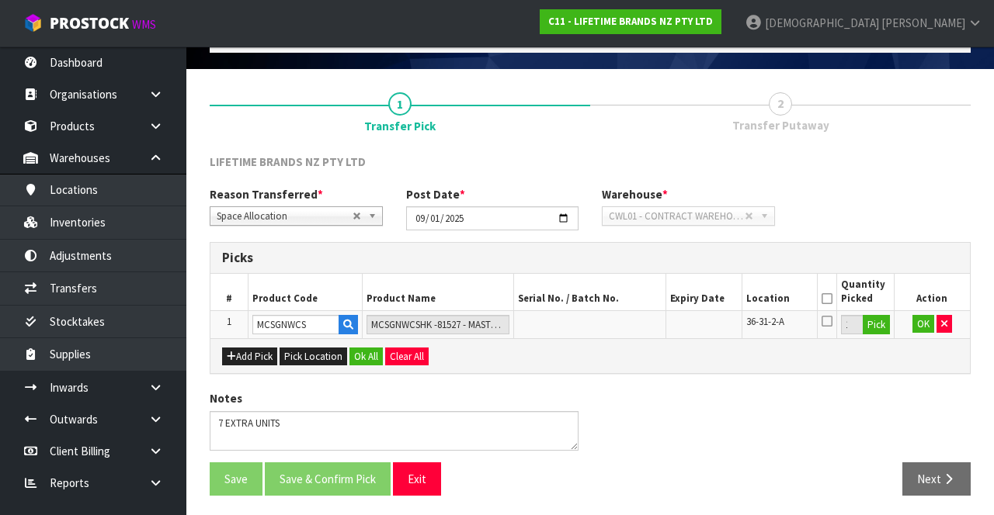
click at [620, 299] on icon at bounding box center [826, 299] width 11 height 1
click at [620, 320] on button "OK" at bounding box center [923, 324] width 22 height 19
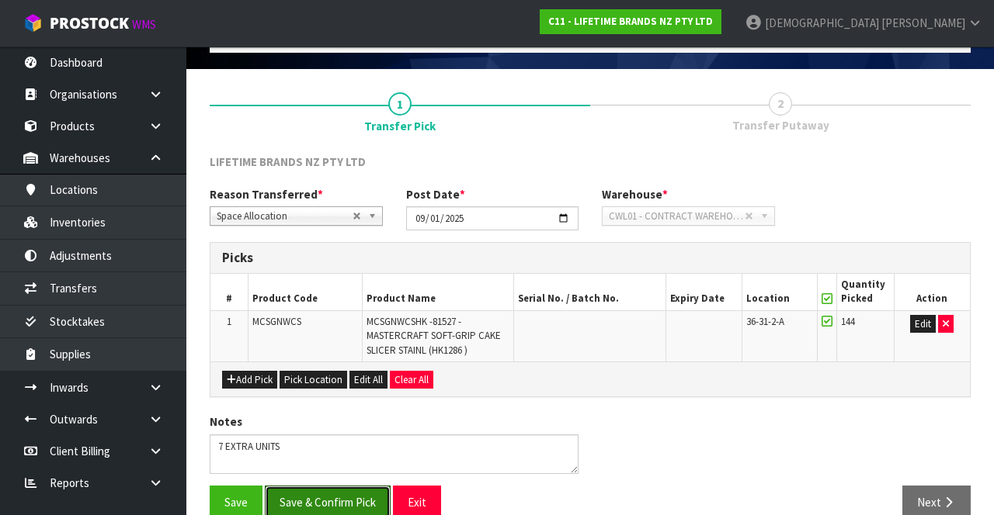
click at [337, 491] on button "Save & Confirm Pick" at bounding box center [328, 502] width 126 height 33
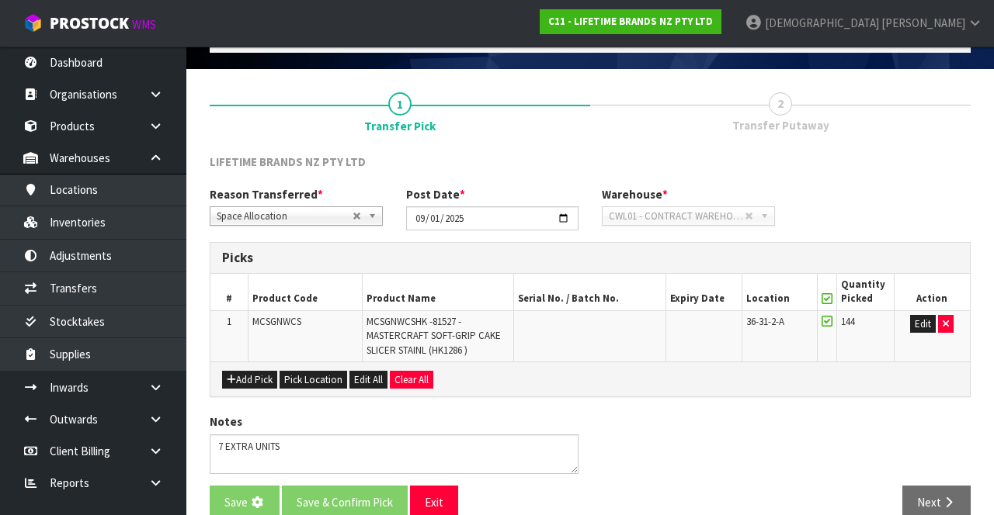
scroll to position [0, 0]
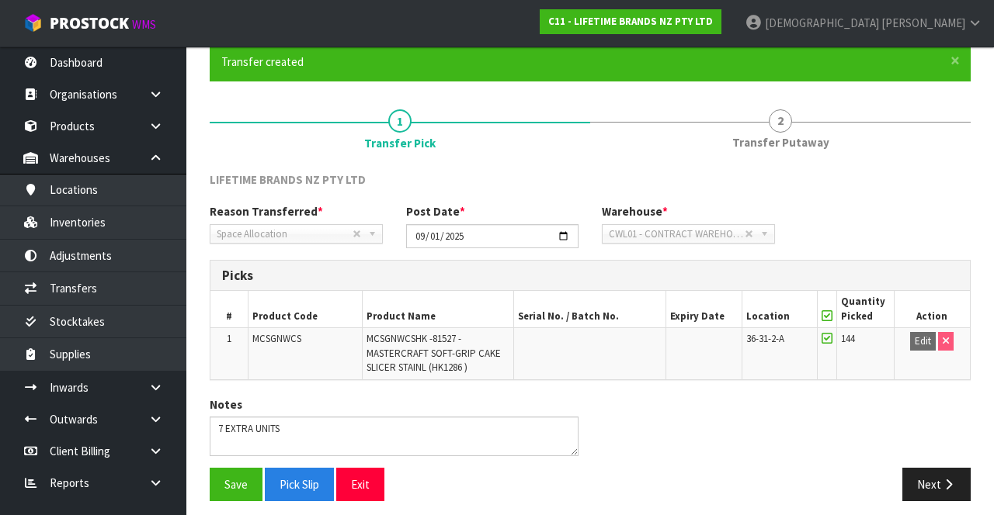
scroll to position [127, 0]
click at [620, 487] on button "Next" at bounding box center [936, 484] width 68 height 33
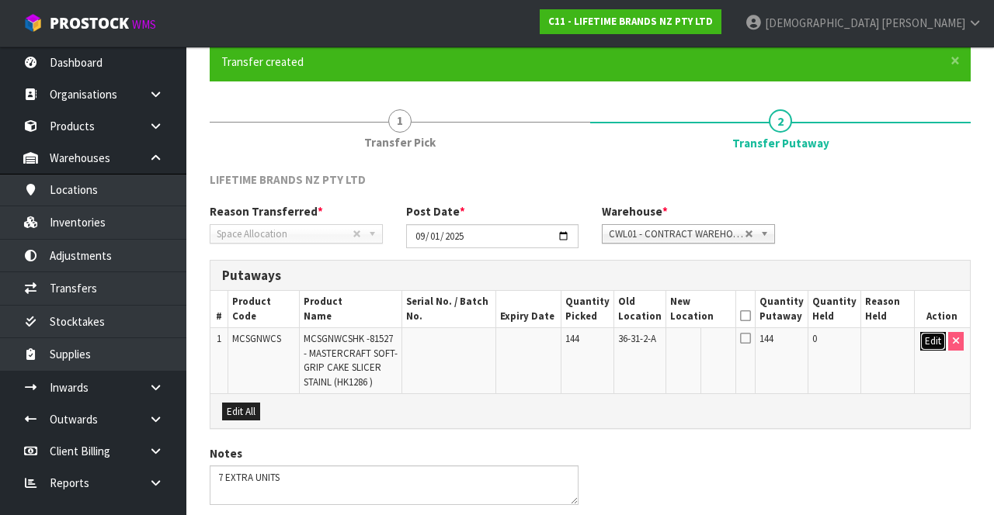
click at [620, 346] on button "Edit" at bounding box center [933, 341] width 26 height 19
click at [620, 340] on input "text" at bounding box center [692, 341] width 43 height 19
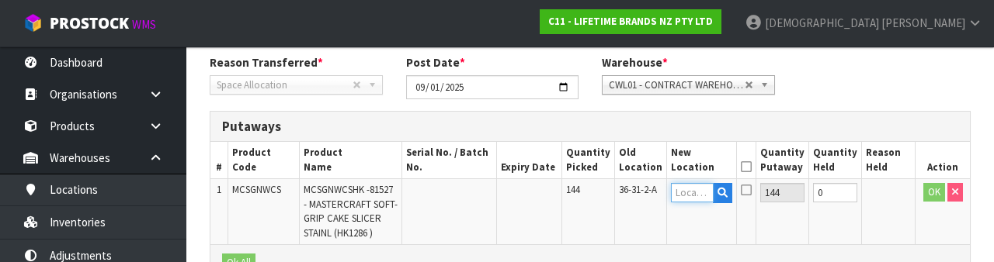
scroll to position [328, 0]
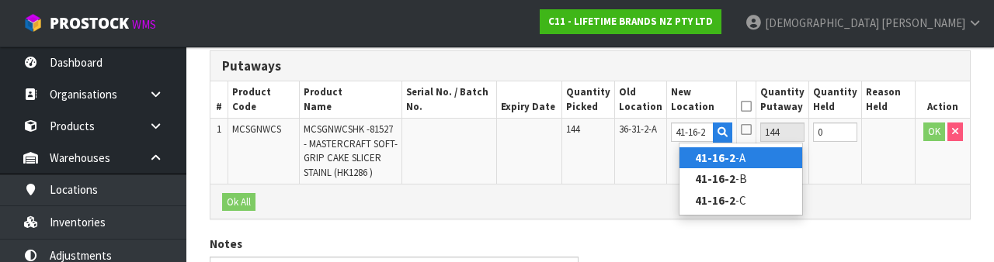
click at [620, 160] on strong "41-16-2" at bounding box center [715, 158] width 40 height 15
type input "41-16-2-A"
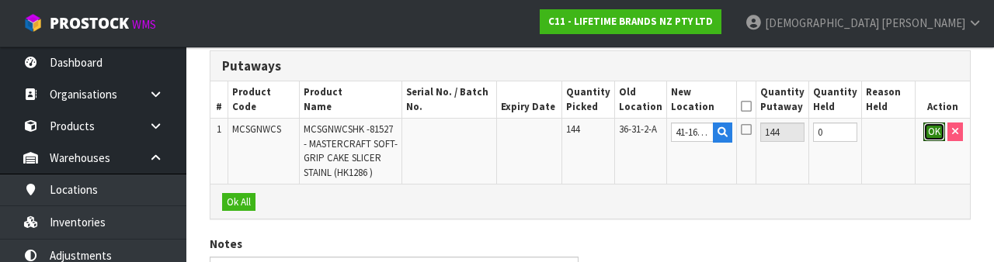
click at [620, 129] on button "OK" at bounding box center [934, 132] width 22 height 19
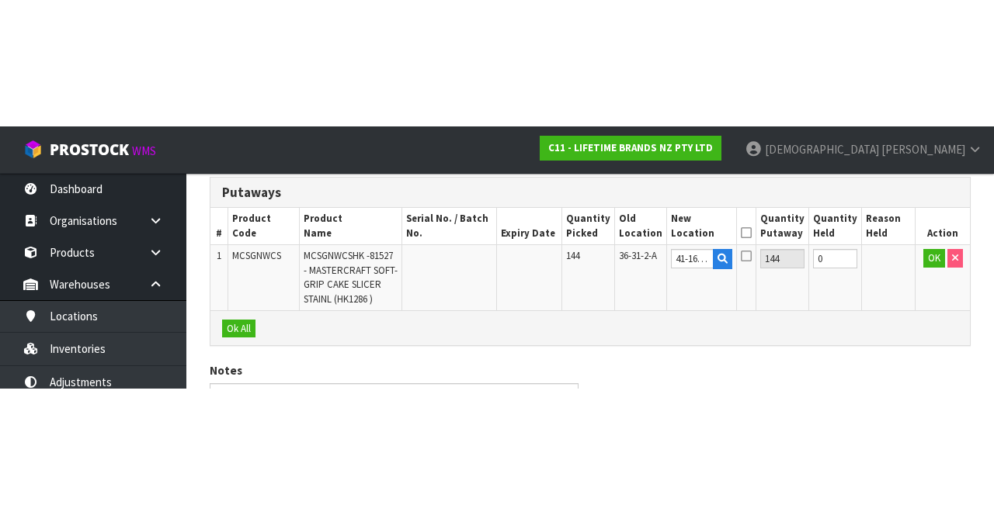
scroll to position [183, 0]
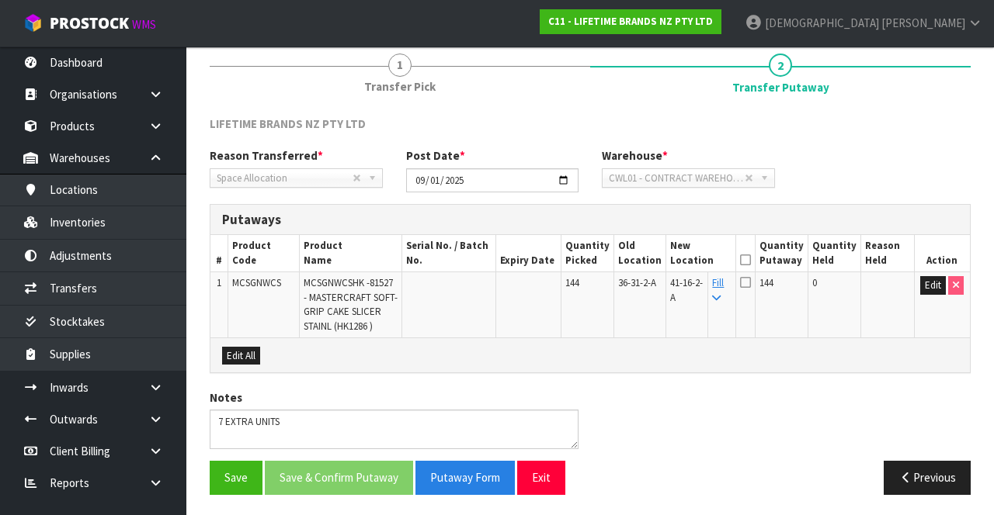
click at [620, 260] on icon at bounding box center [745, 260] width 11 height 1
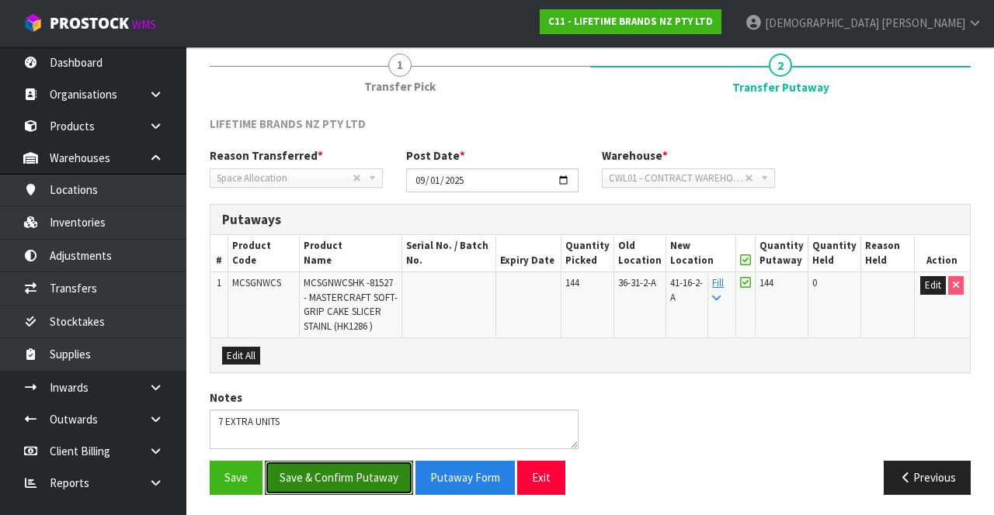
click at [352, 476] on button "Save & Confirm Putaway" at bounding box center [339, 477] width 148 height 33
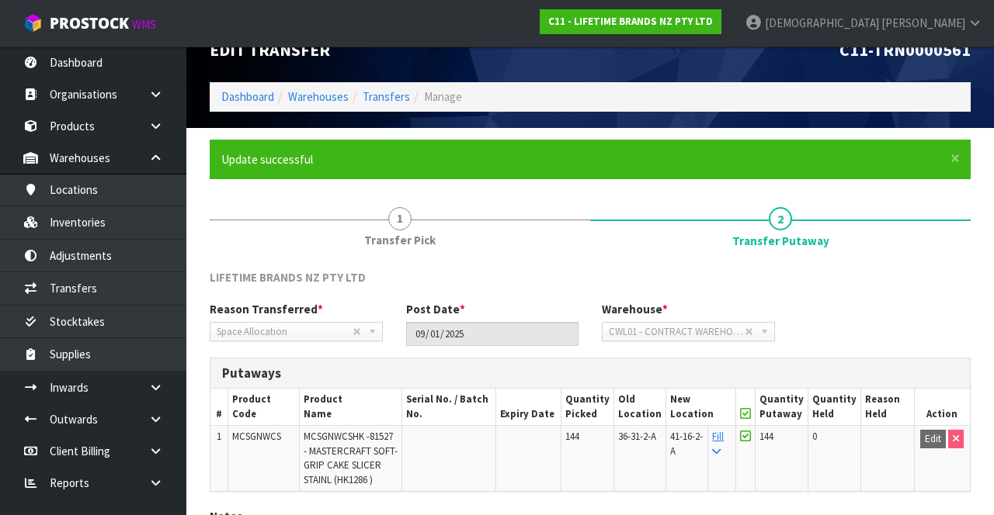
scroll to position [0, 0]
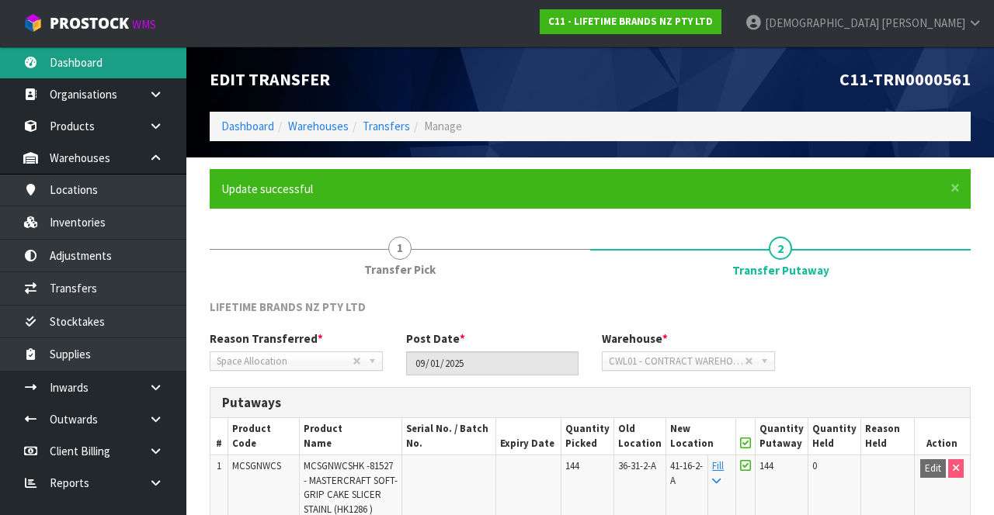
click at [96, 70] on link "Dashboard" at bounding box center [93, 63] width 186 height 32
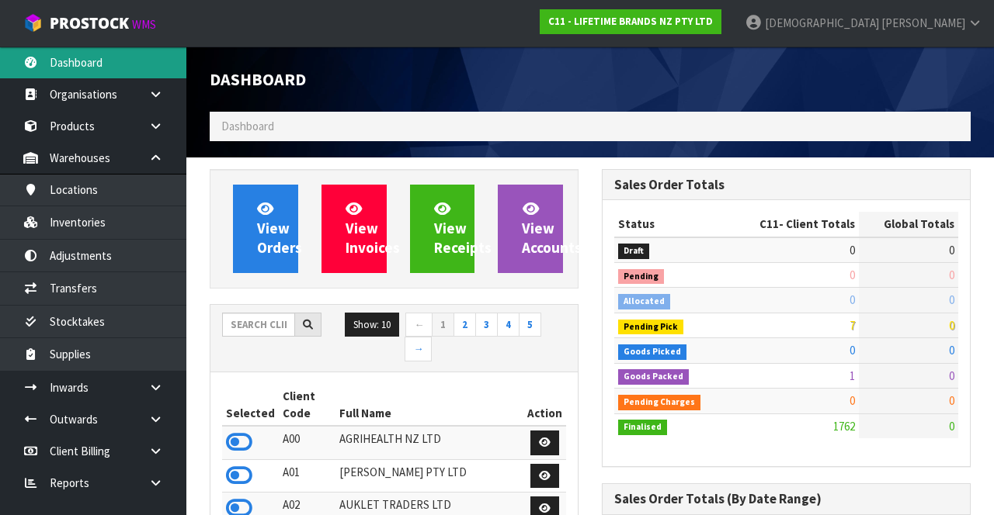
scroll to position [1385, 391]
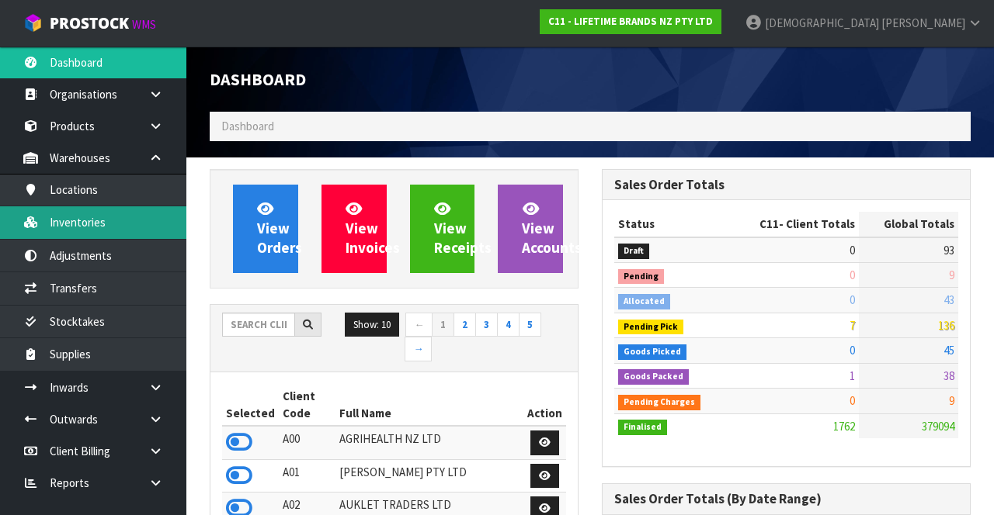
click at [102, 231] on link "Inventories" at bounding box center [93, 222] width 186 height 32
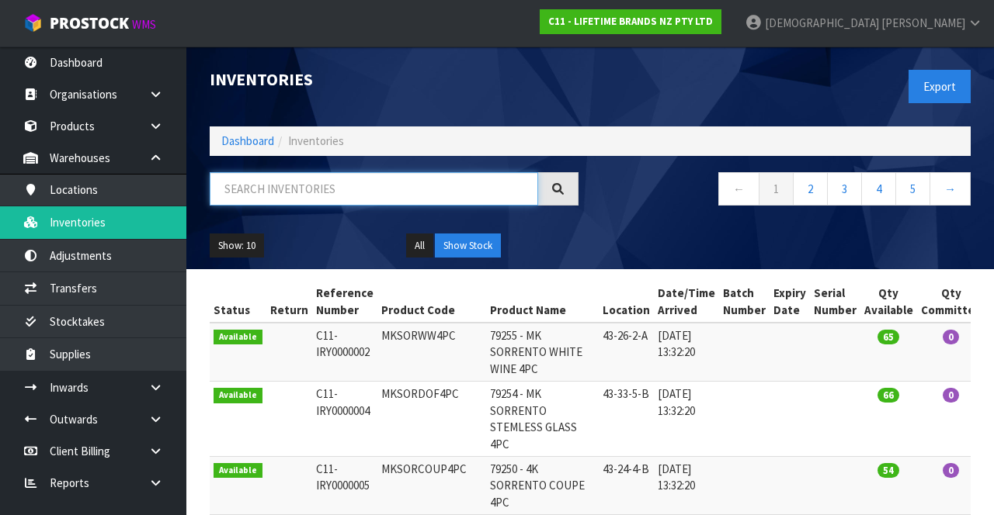
click at [278, 186] on input "text" at bounding box center [374, 188] width 328 height 33
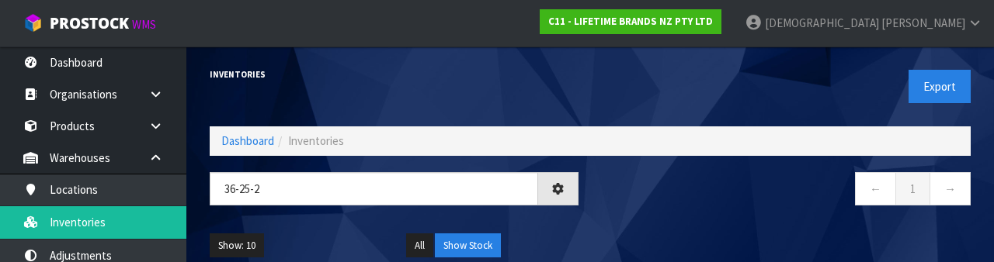
click at [620, 192] on nav "← 1 →" at bounding box center [786, 191] width 369 height 38
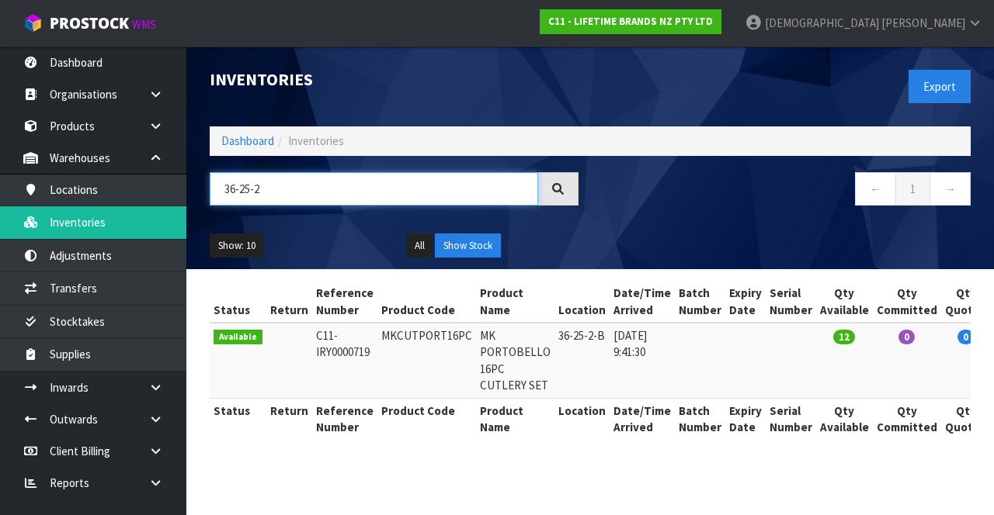
click at [242, 189] on input "36-25-2" at bounding box center [374, 188] width 328 height 33
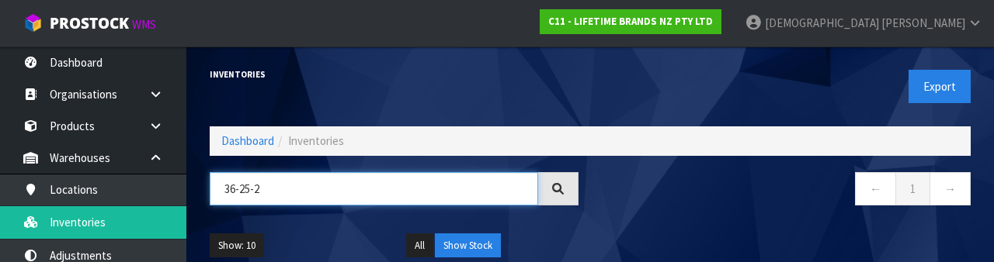
click at [255, 192] on input "36-25-2" at bounding box center [374, 188] width 328 height 33
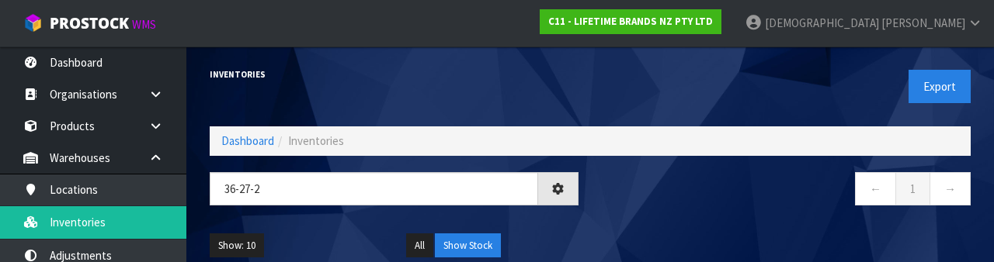
click at [620, 189] on nav "← 1 →" at bounding box center [786, 191] width 369 height 38
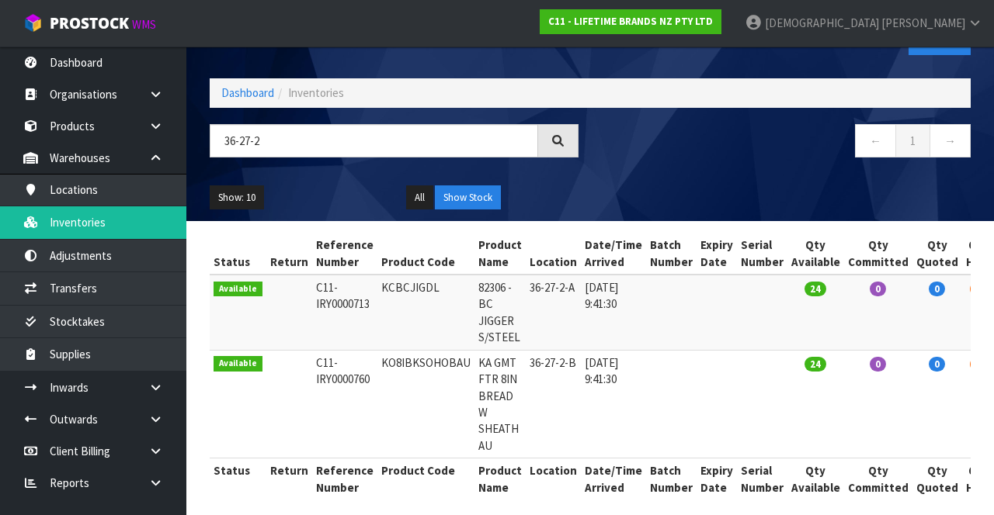
scroll to position [49, 0]
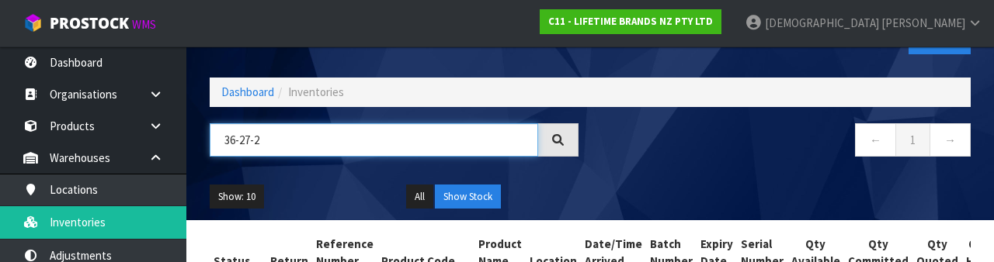
paste input "KCBCJIGDL"
type input "KCBCJIGDL"
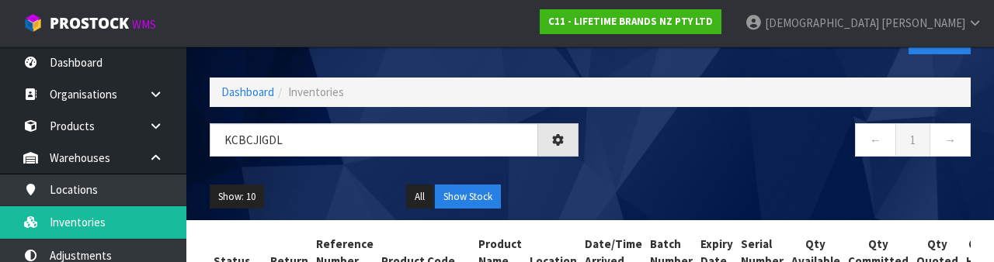
click at [620, 165] on div "← 1 →" at bounding box center [786, 148] width 392 height 50
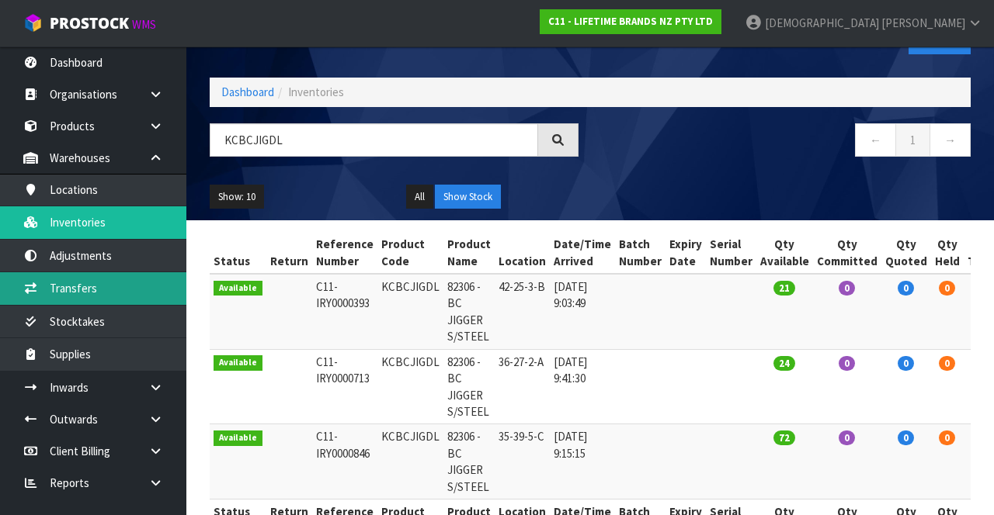
click at [99, 283] on link "Transfers" at bounding box center [93, 288] width 186 height 32
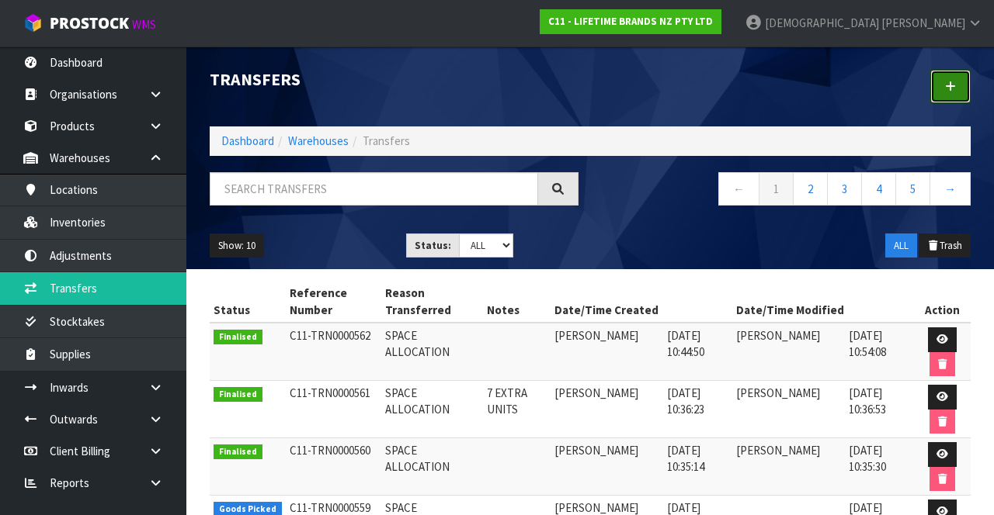
click at [620, 89] on icon at bounding box center [950, 87] width 11 height 12
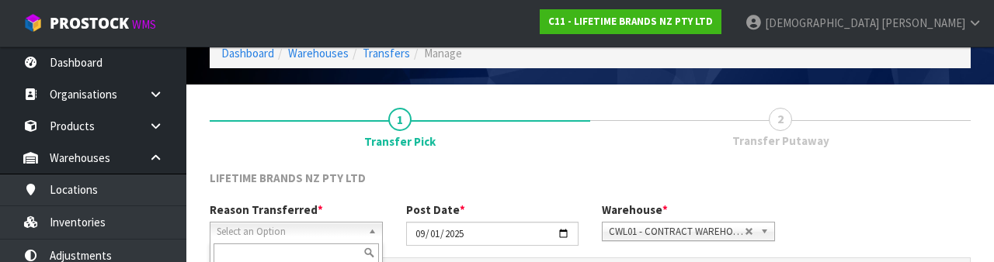
scroll to position [186, 0]
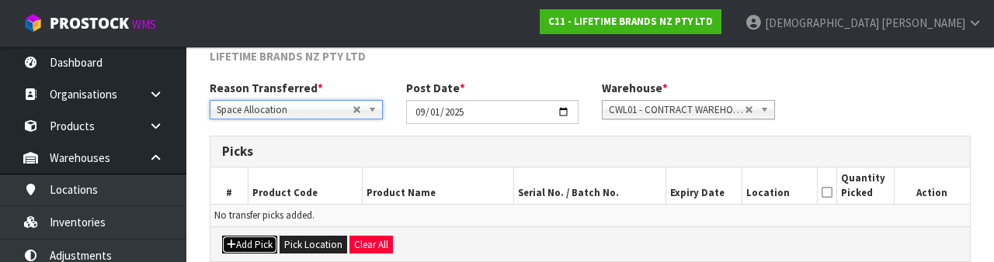
click at [242, 238] on button "Add Pick" at bounding box center [249, 245] width 55 height 19
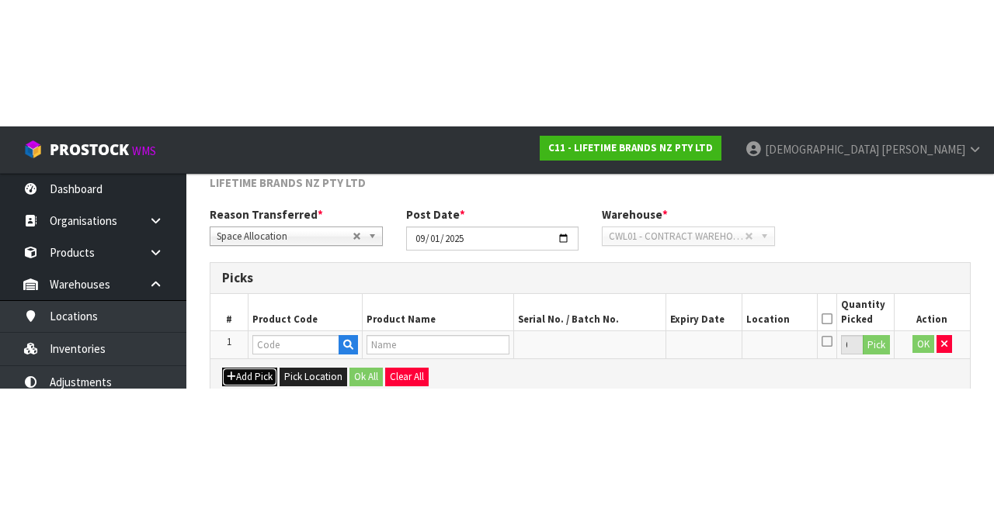
scroll to position [88, 0]
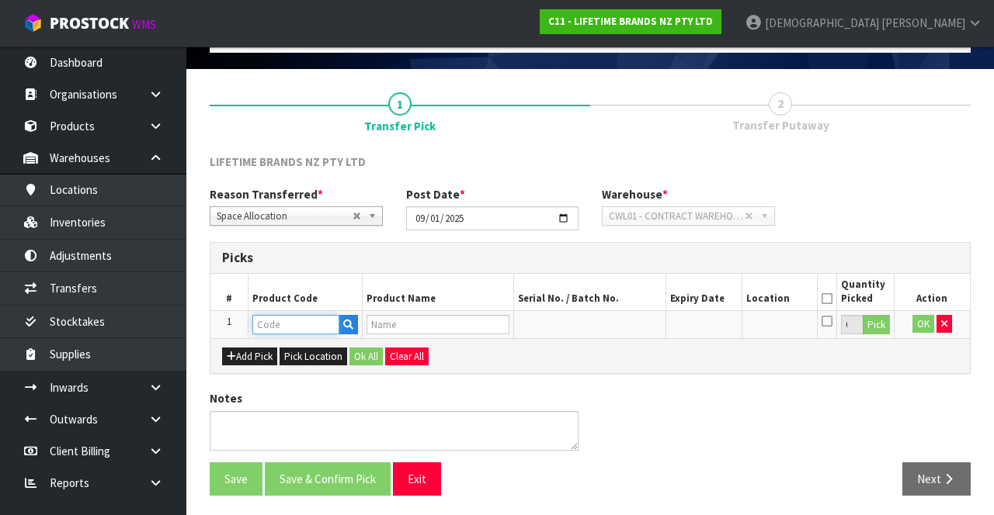
paste input "KCBCJIGDL"
type input "KCBCJIGDL"
type input "82306 - BC JIGGER S/STEEL"
type input "KCBCJIGDL"
click at [620, 320] on button "Pick" at bounding box center [875, 325] width 27 height 20
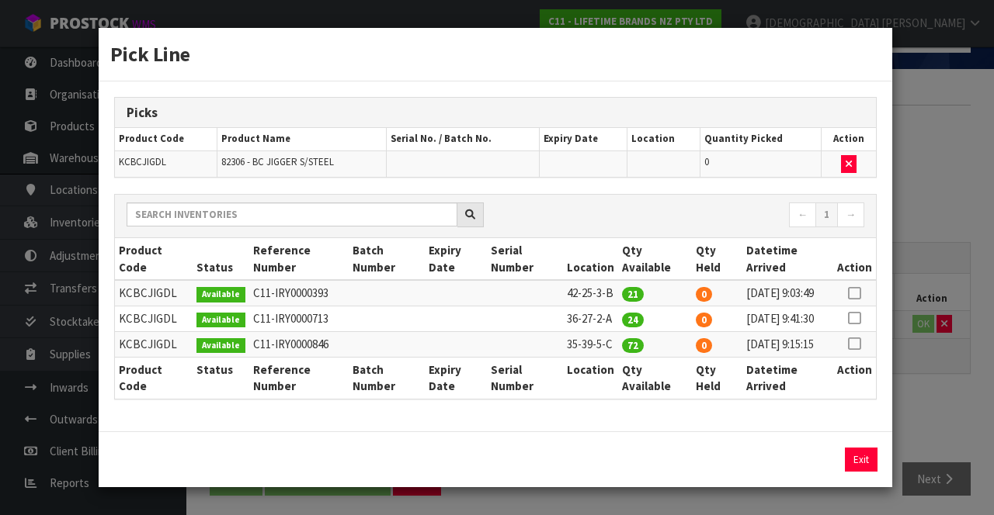
click at [620, 319] on icon at bounding box center [854, 318] width 12 height 1
click at [620, 472] on button "Assign Pick" at bounding box center [808, 460] width 64 height 24
type input "24"
click at [620, 422] on div "Pick Line Picks Product Code Product Name Serial No. / Batch No. Expiry Date Lo…" at bounding box center [497, 257] width 994 height 515
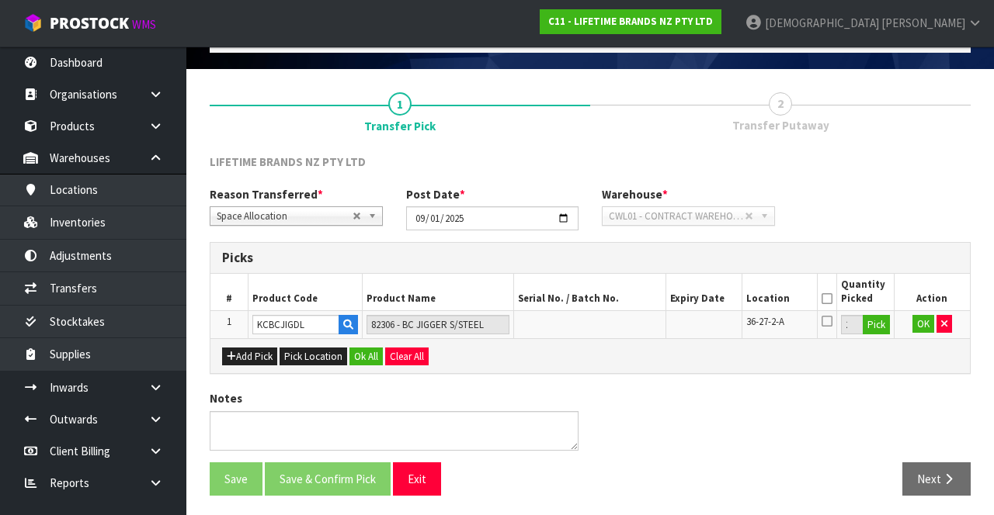
click at [620, 299] on icon at bounding box center [826, 299] width 11 height 1
click at [360, 351] on button "Ok All" at bounding box center [365, 357] width 33 height 19
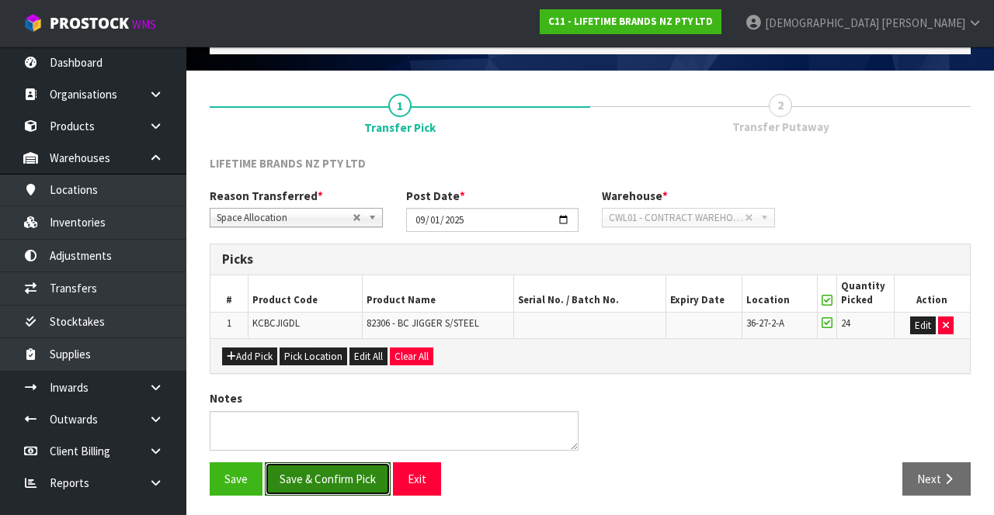
click at [328, 466] on button "Save & Confirm Pick" at bounding box center [328, 479] width 126 height 33
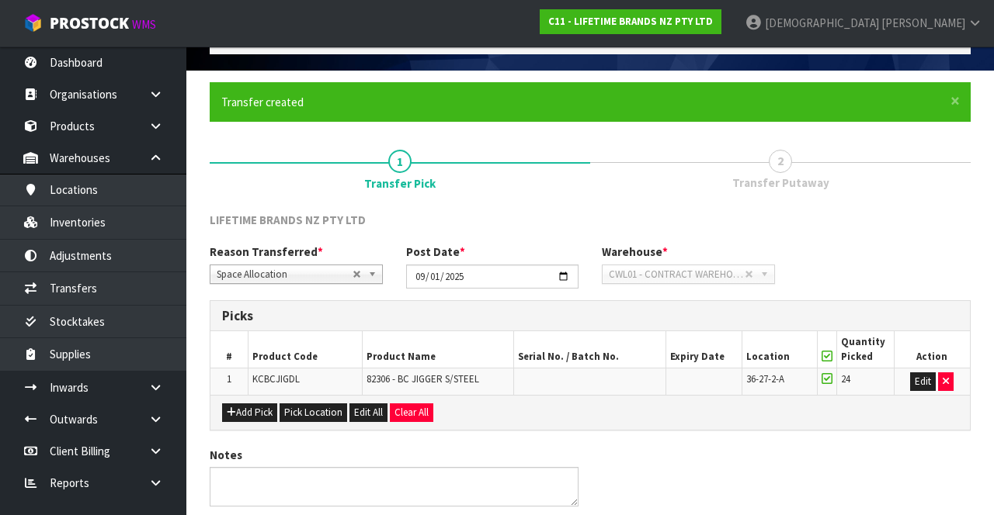
scroll to position [0, 0]
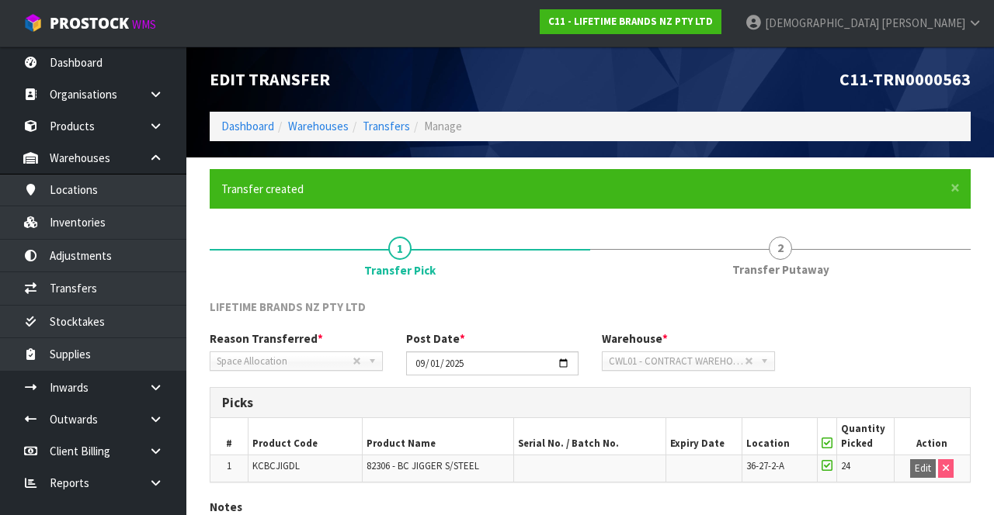
click at [620, 259] on link "2 Transfer Putaway" at bounding box center [780, 255] width 380 height 61
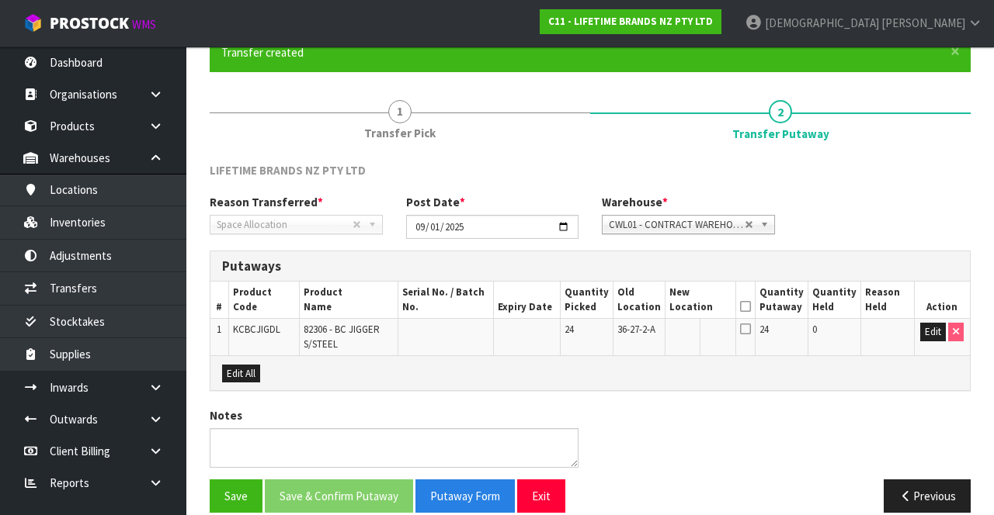
scroll to position [145, 0]
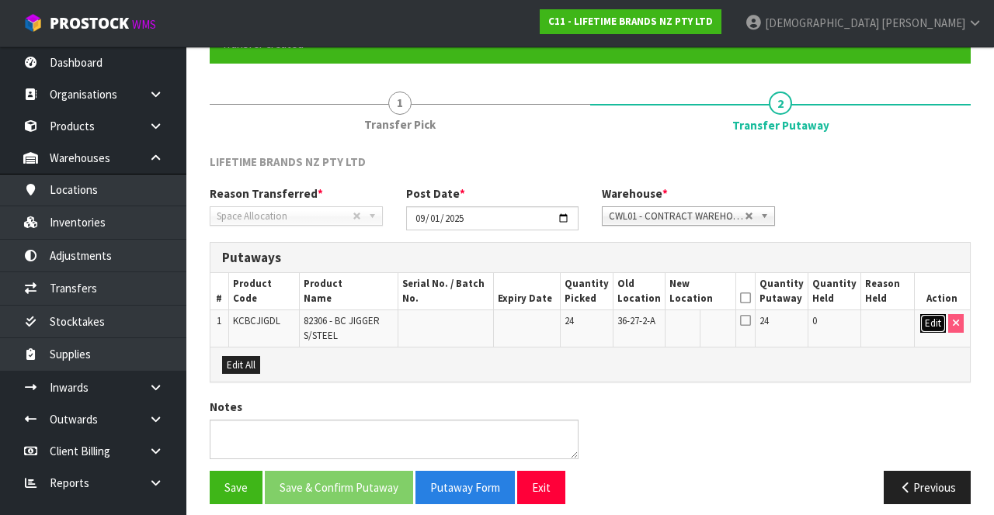
click at [620, 317] on button "Edit" at bounding box center [933, 323] width 26 height 19
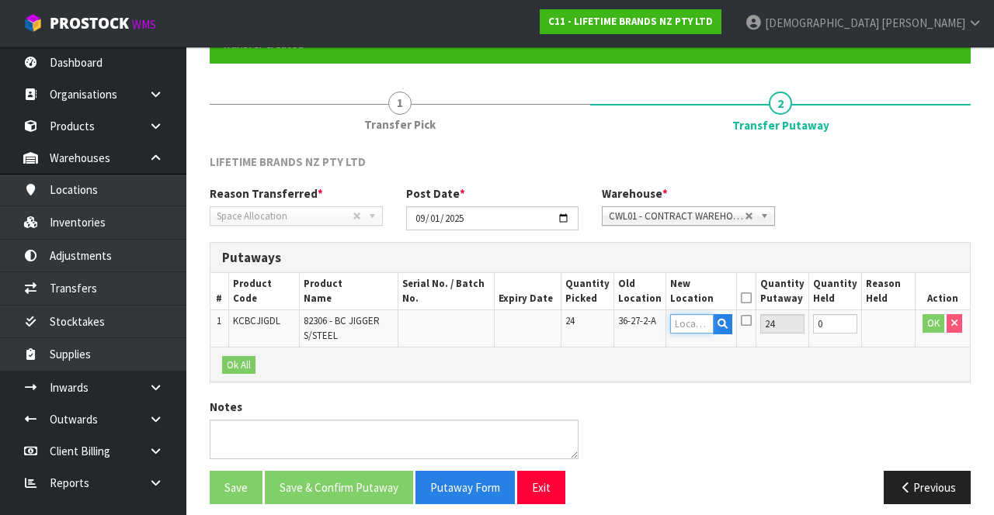
click at [620, 321] on input "text" at bounding box center [691, 323] width 43 height 19
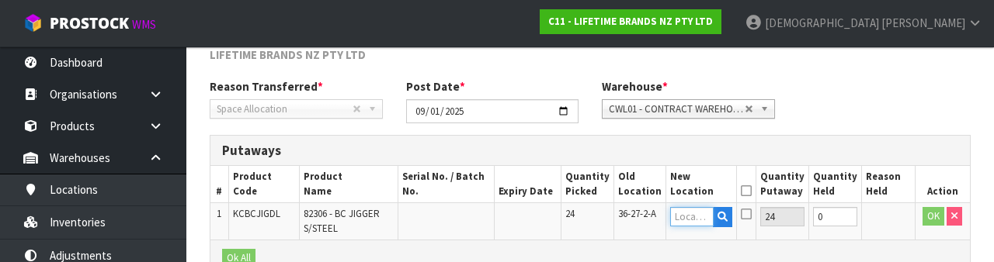
scroll to position [328, 0]
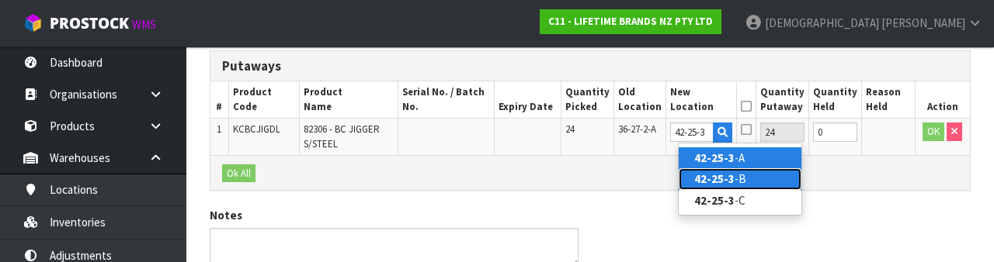
click at [620, 179] on strong "42-25-3" at bounding box center [714, 179] width 40 height 15
type input "42-25-3-B"
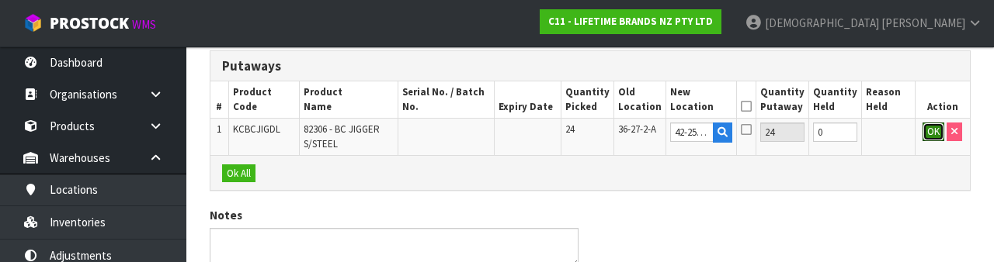
click at [620, 132] on button "OK" at bounding box center [933, 132] width 22 height 19
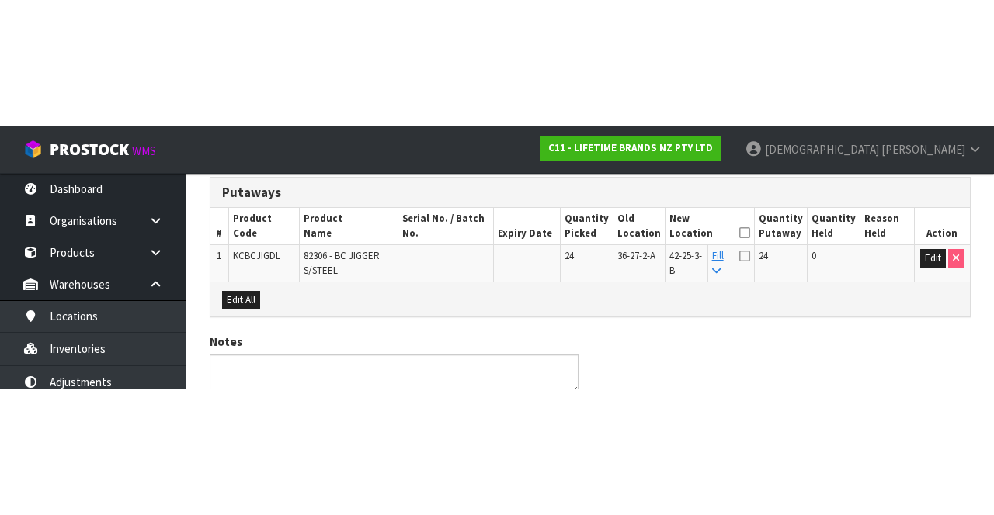
scroll to position [154, 0]
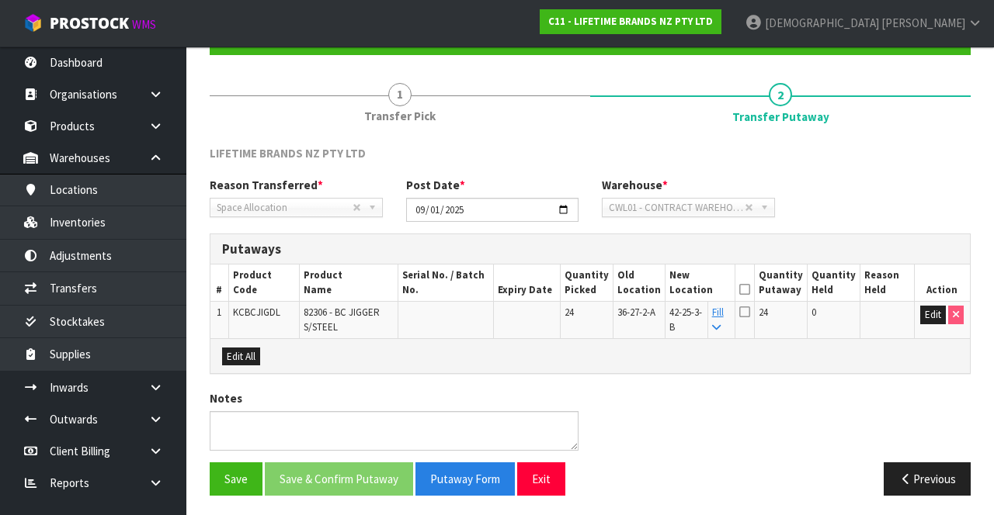
click at [620, 290] on icon at bounding box center [744, 290] width 11 height 1
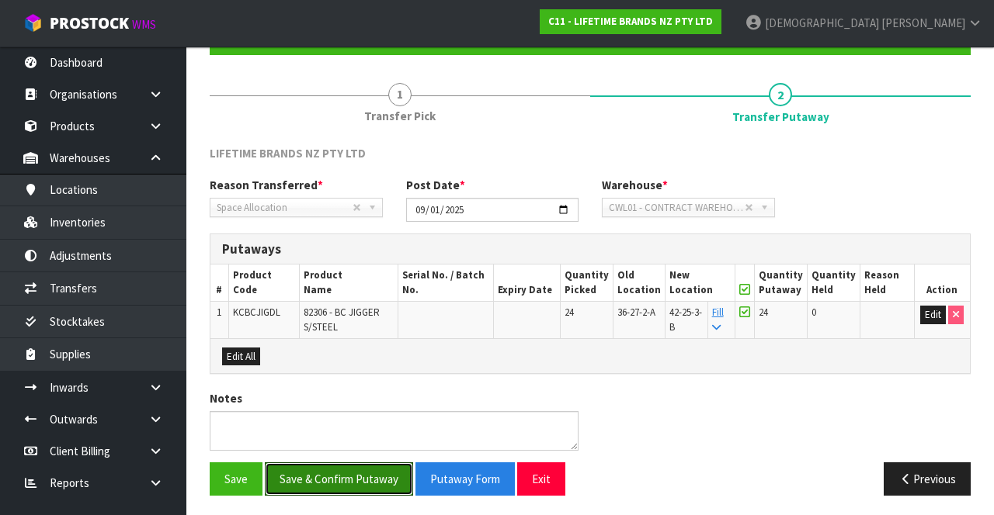
click at [331, 464] on button "Save & Confirm Putaway" at bounding box center [339, 479] width 148 height 33
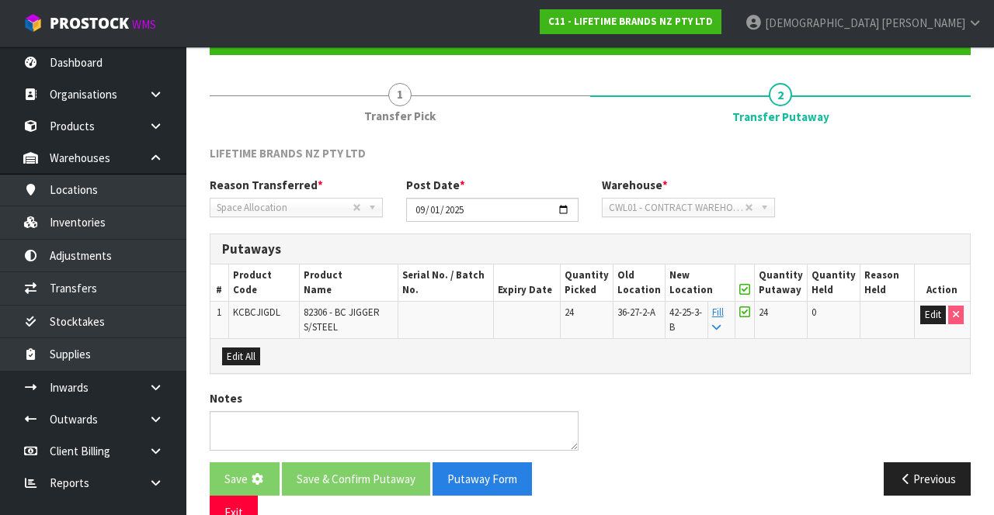
scroll to position [0, 0]
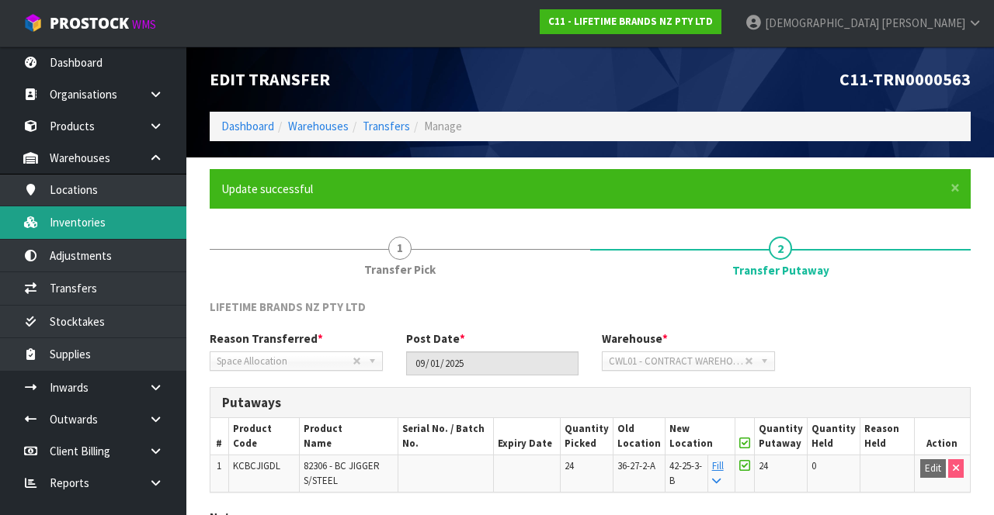
click at [115, 213] on link "Inventories" at bounding box center [93, 222] width 186 height 32
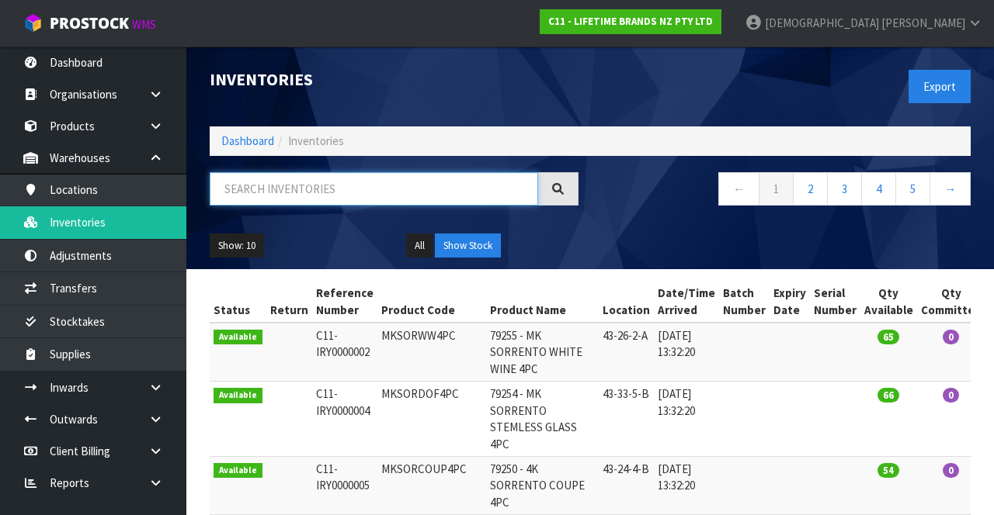
click at [302, 186] on input "text" at bounding box center [374, 188] width 328 height 33
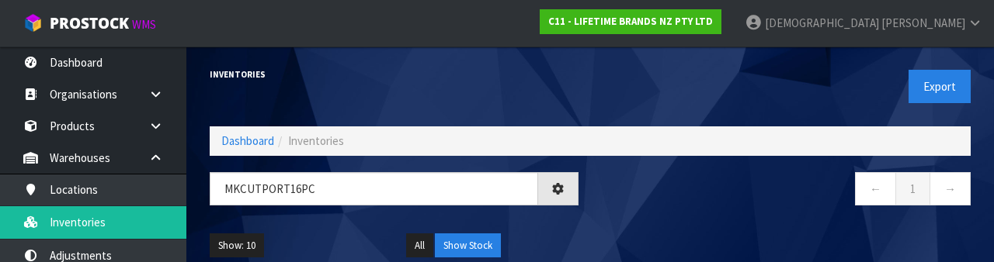
click at [616, 211] on div "← 1 →" at bounding box center [786, 197] width 392 height 50
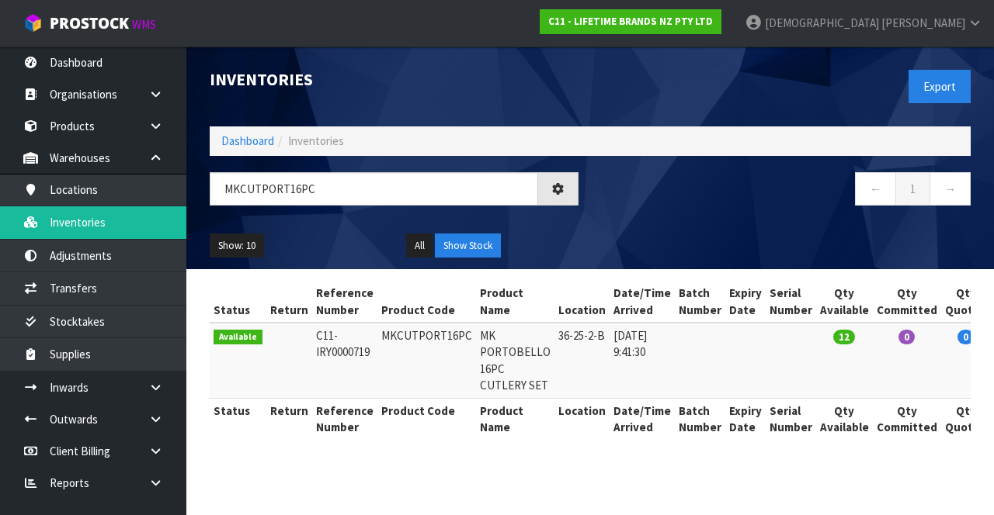
type input "MKCUTPORT16PC"
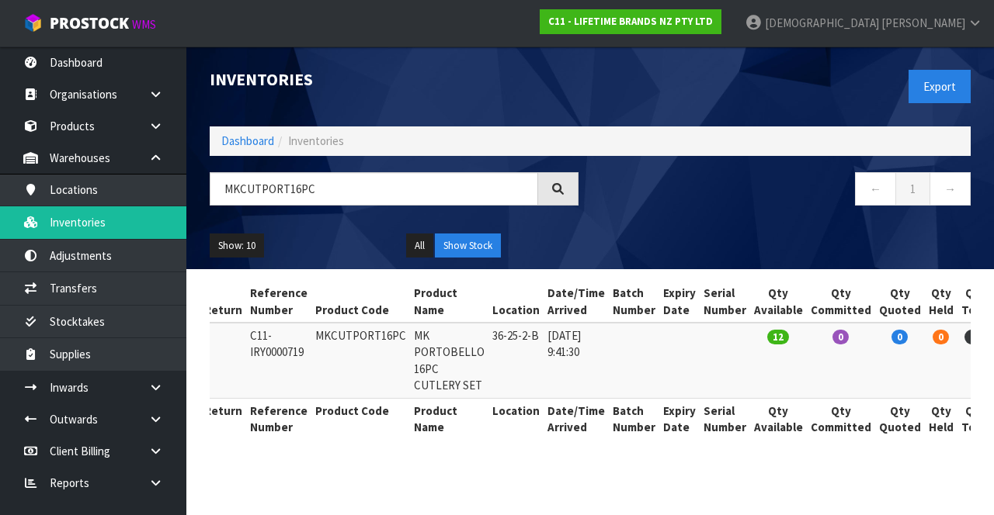
scroll to position [0, 95]
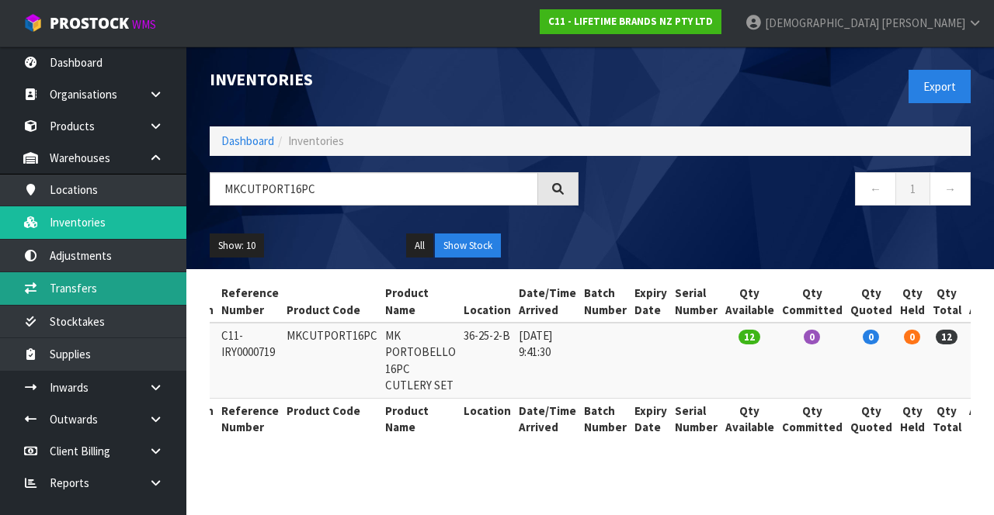
click at [99, 276] on link "Transfers" at bounding box center [93, 288] width 186 height 32
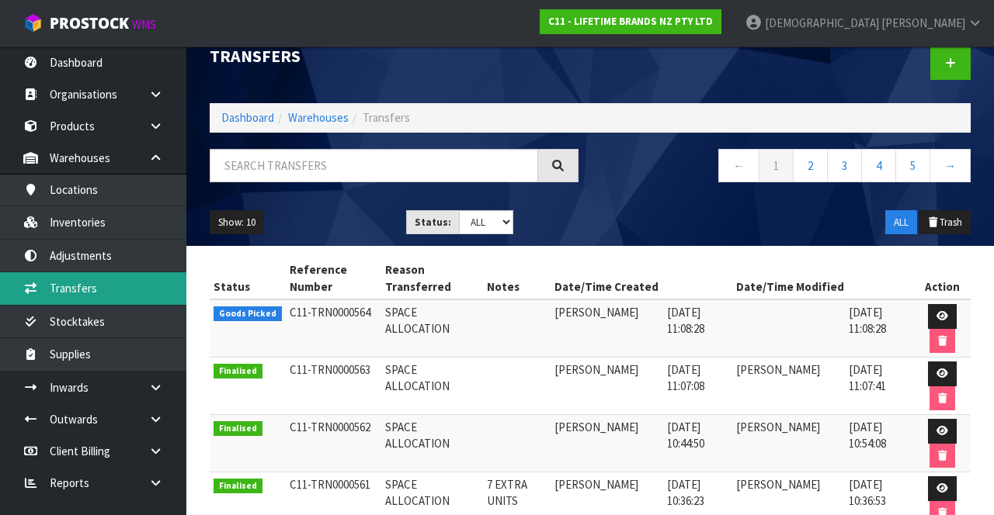
scroll to position [25, 0]
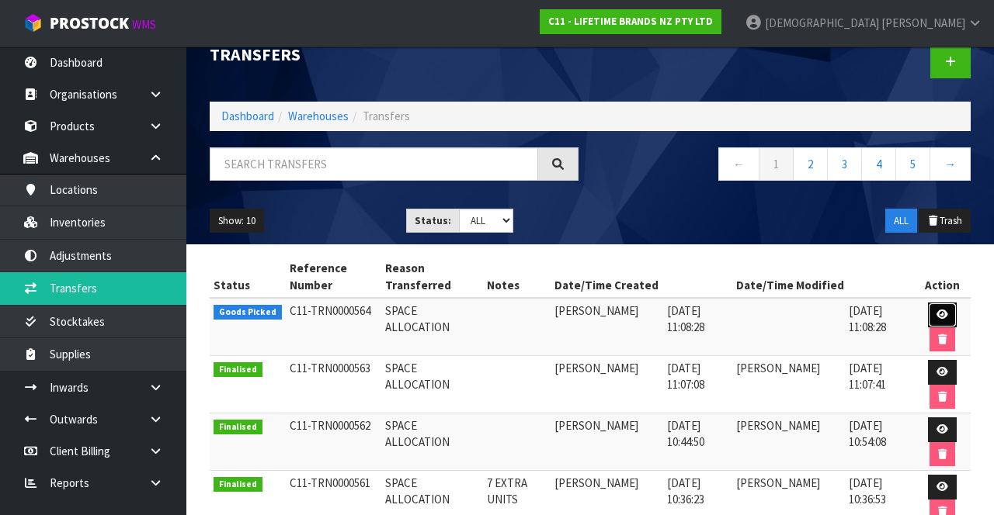
click at [620, 321] on link at bounding box center [942, 315] width 29 height 25
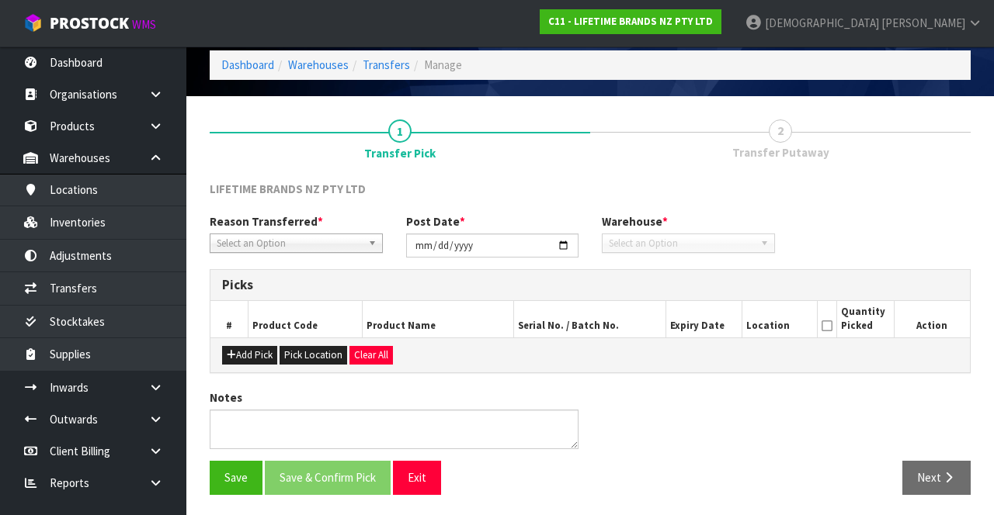
type input "2025-09-01"
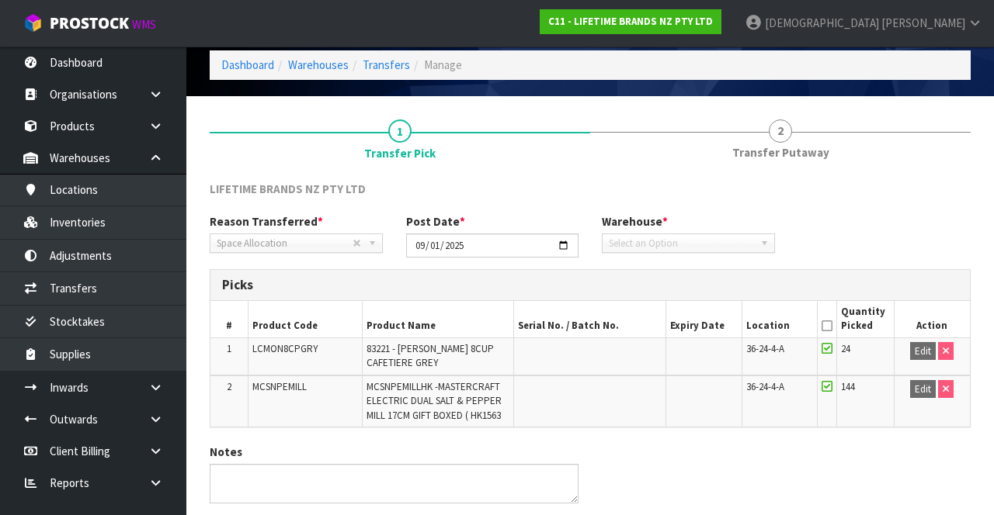
scroll to position [116, 0]
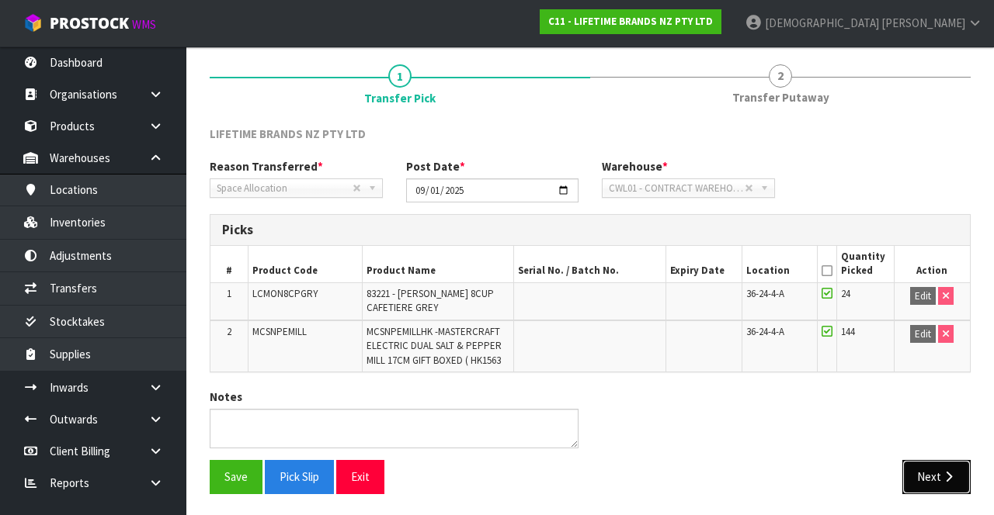
click at [620, 475] on button "Next" at bounding box center [936, 476] width 68 height 33
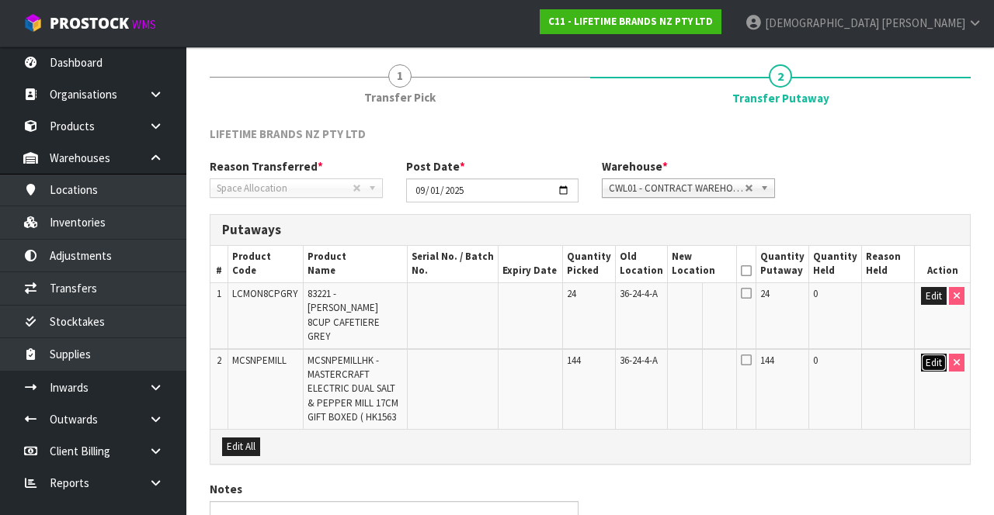
click at [620, 354] on button "Edit" at bounding box center [934, 363] width 26 height 19
click at [620, 354] on input "text" at bounding box center [692, 363] width 42 height 19
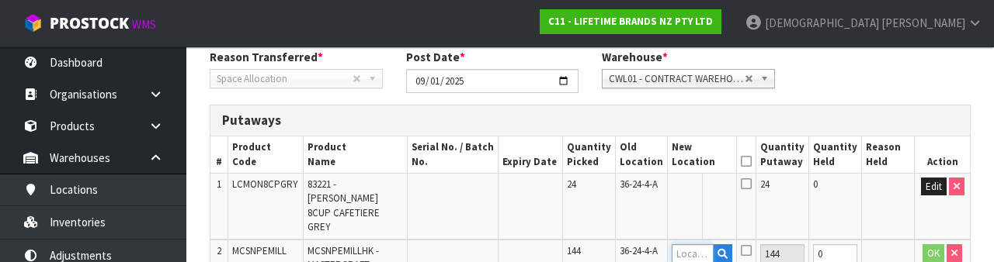
scroll to position [310, 0]
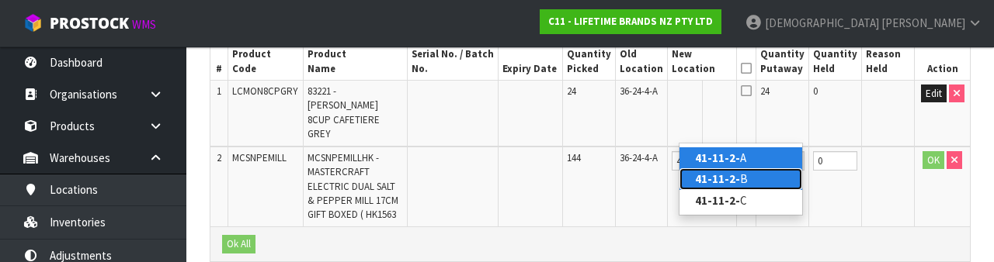
click at [620, 177] on strong "41-11-2-" at bounding box center [717, 179] width 45 height 15
type input "41-11-2-B"
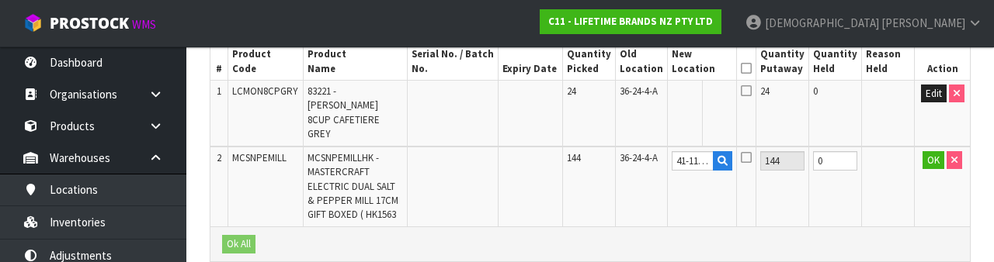
click at [620, 147] on td at bounding box center [887, 187] width 53 height 80
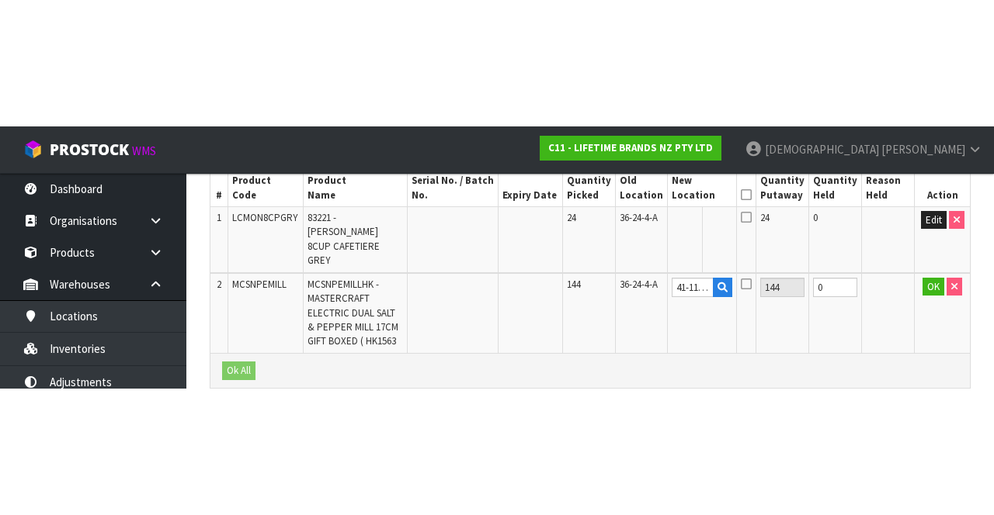
scroll to position [179, 0]
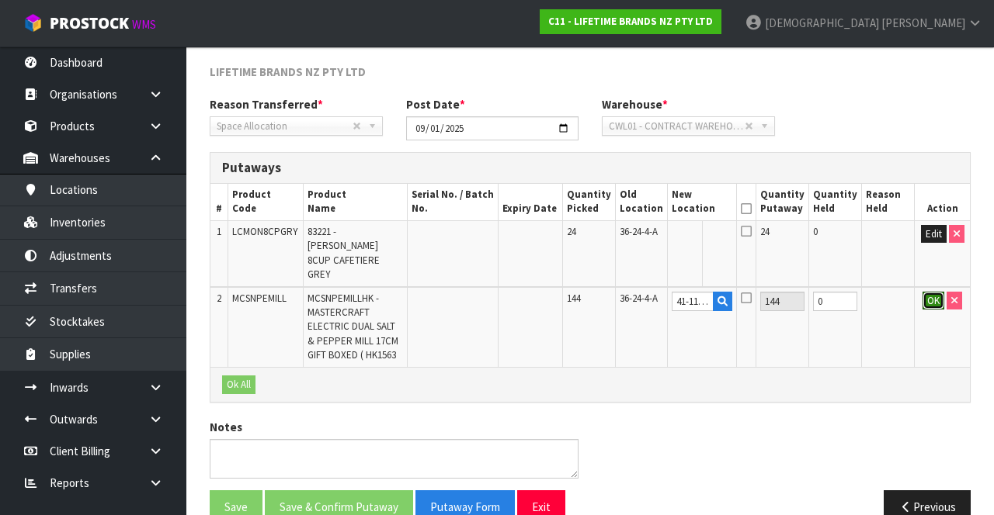
click at [620, 292] on button "OK" at bounding box center [933, 301] width 22 height 19
click at [620, 227] on button "Edit" at bounding box center [934, 234] width 26 height 19
click at [620, 216] on th "New Location" at bounding box center [702, 202] width 69 height 36
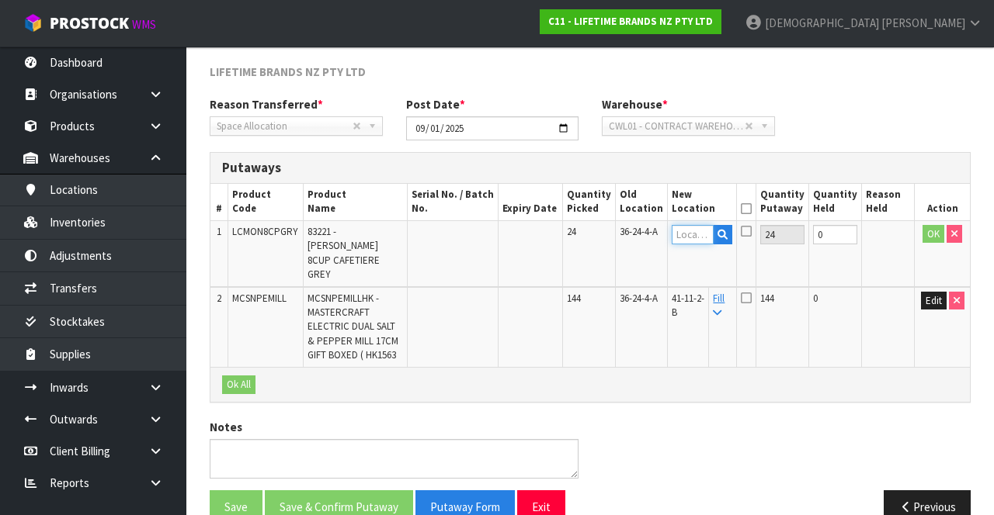
click at [620, 225] on input "text" at bounding box center [692, 234] width 42 height 19
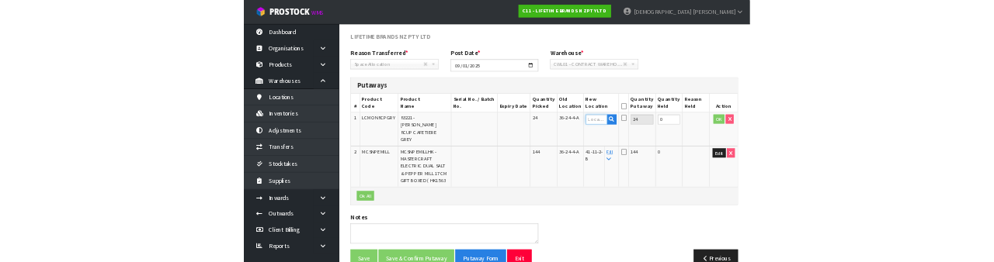
scroll to position [169, 0]
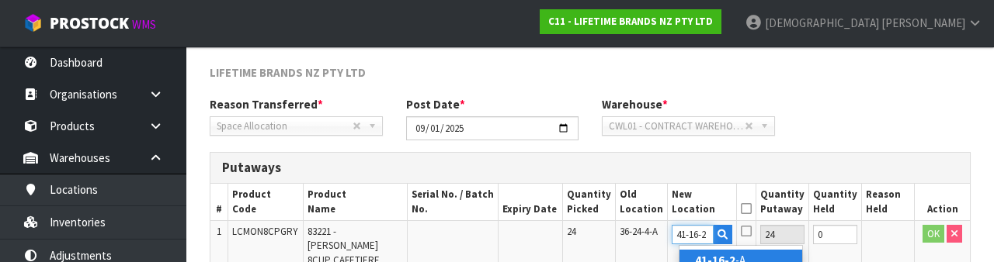
type input "41-16-2"
click at [620, 116] on div "Reason Transferred * Space Allocation Damage Expired Stock Repair QA Space Allo…" at bounding box center [590, 124] width 784 height 56
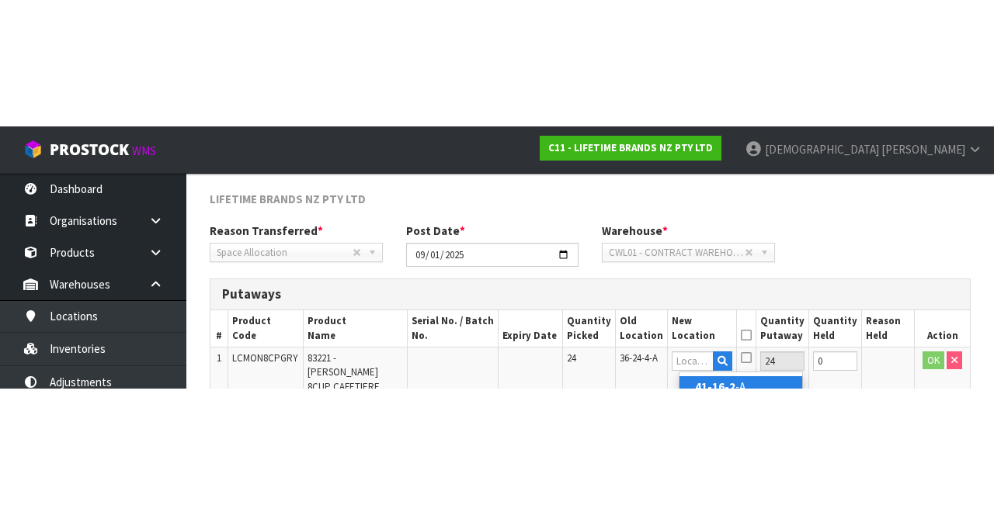
scroll to position [179, 0]
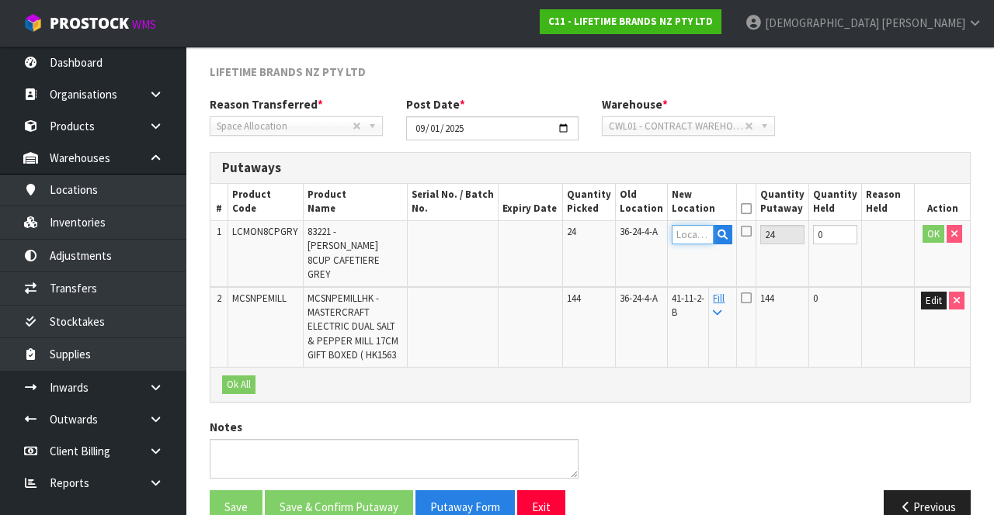
click at [620, 230] on input "text" at bounding box center [692, 234] width 42 height 19
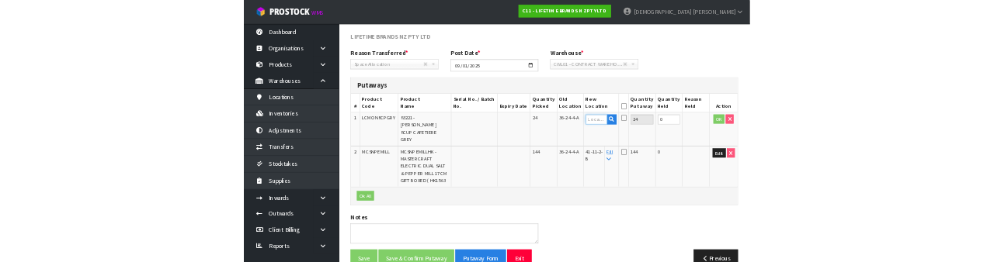
scroll to position [169, 0]
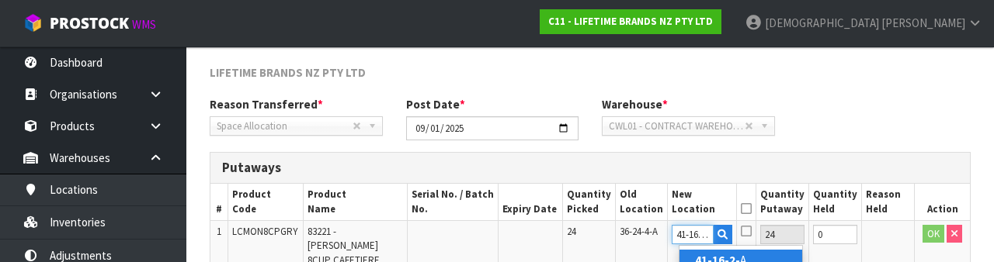
type input "41-16-2-B"
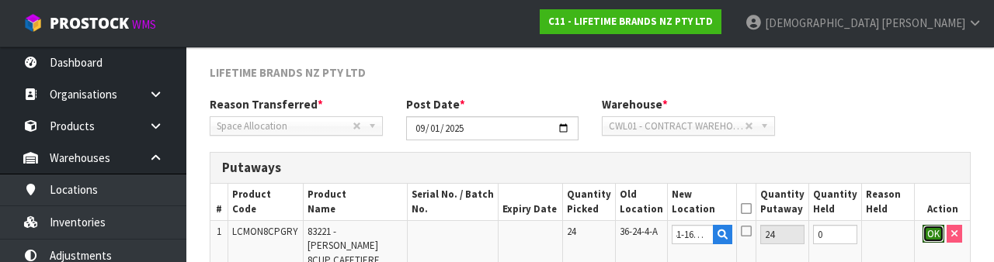
click at [620, 238] on button "OK" at bounding box center [933, 234] width 22 height 19
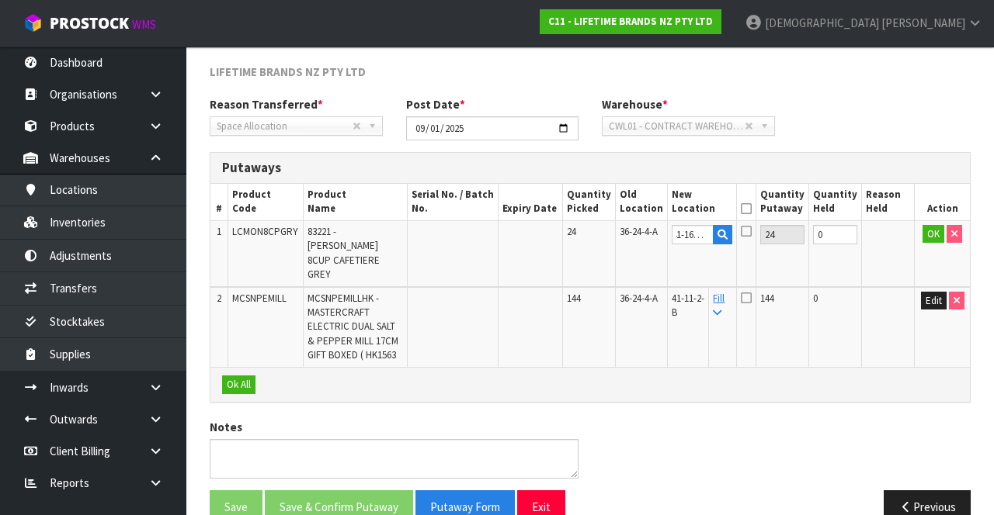
scroll to position [0, 0]
click at [620, 209] on icon at bounding box center [745, 209] width 11 height 1
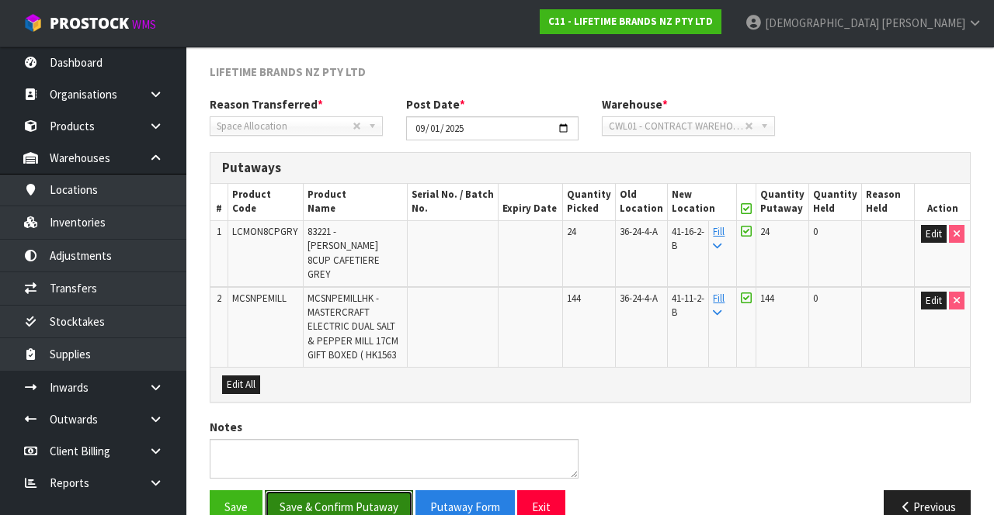
click at [341, 491] on button "Save & Confirm Putaway" at bounding box center [339, 507] width 148 height 33
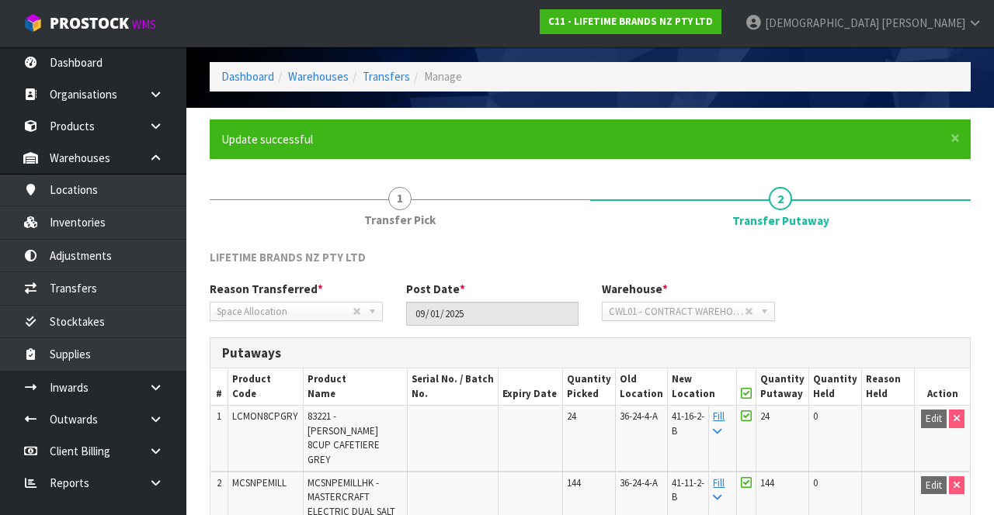
scroll to position [59, 0]
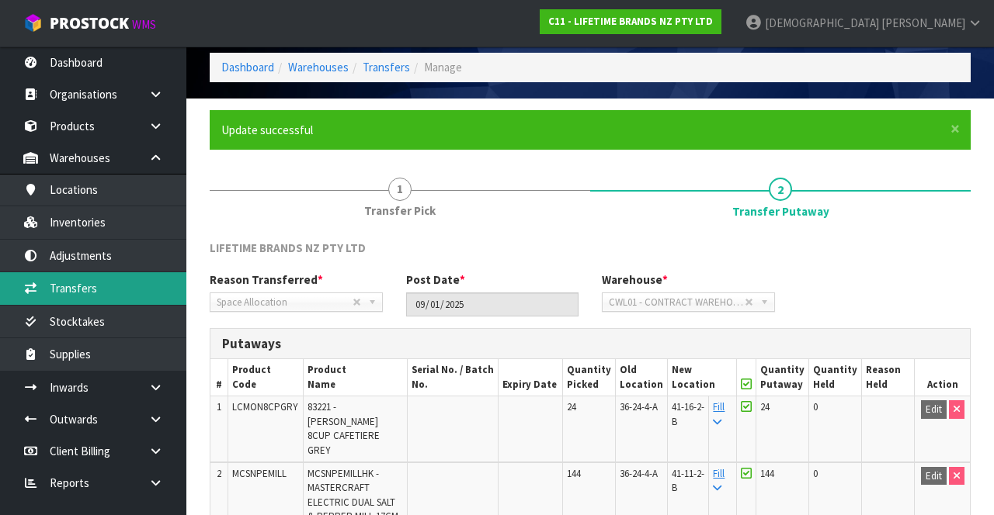
click at [99, 279] on link "Transfers" at bounding box center [93, 288] width 186 height 32
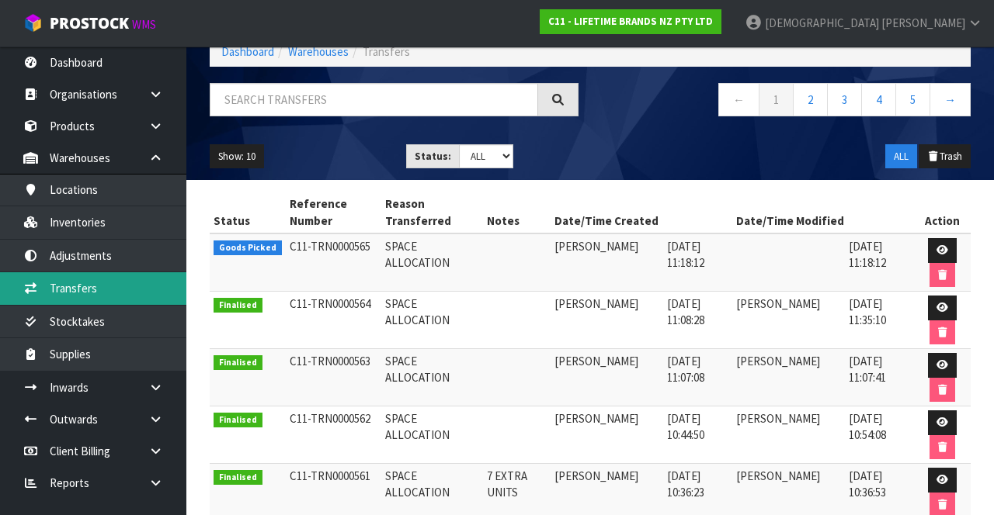
scroll to position [88, 0]
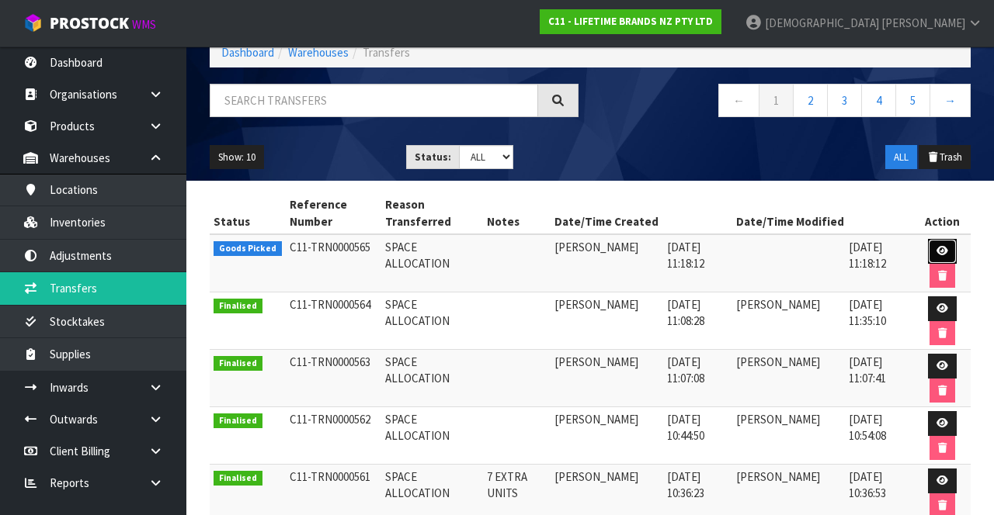
click at [620, 242] on link at bounding box center [942, 251] width 29 height 25
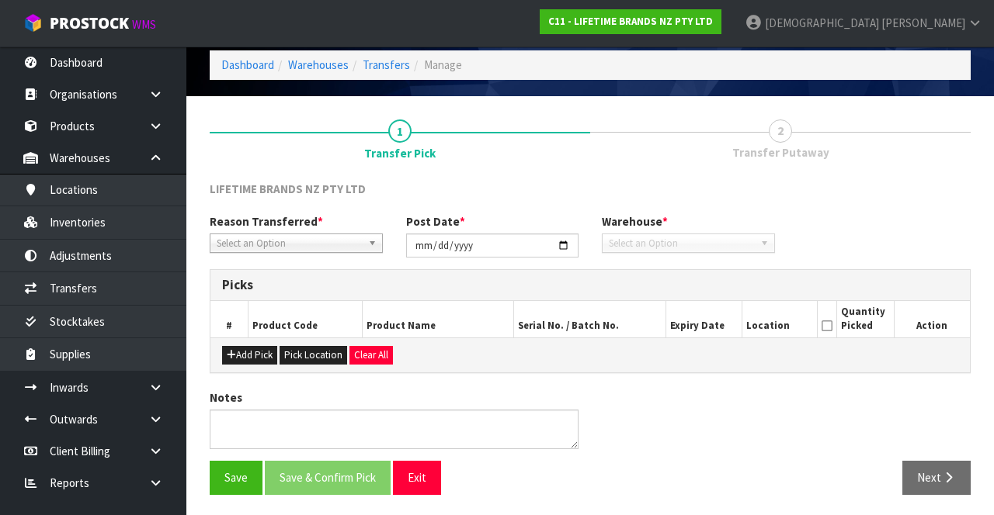
type input "2025-09-01"
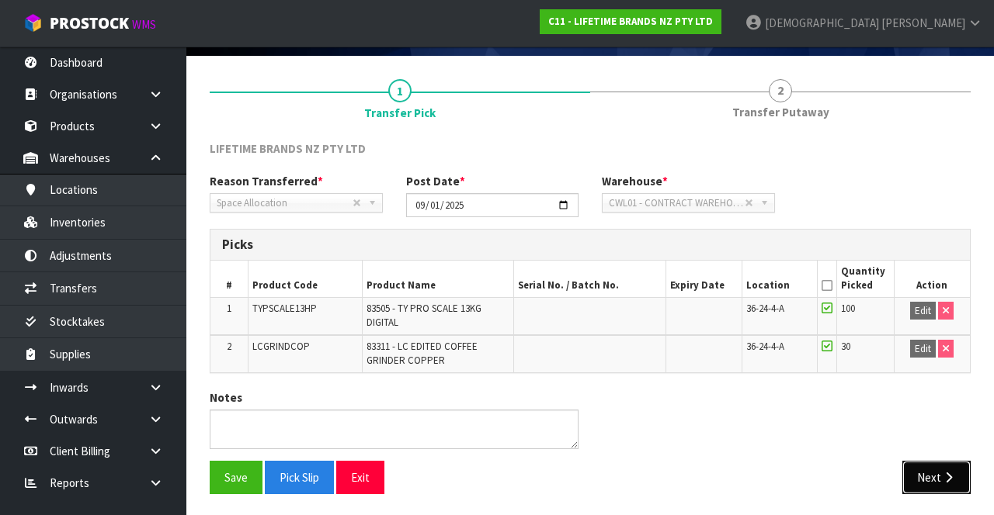
click at [620, 469] on button "Next" at bounding box center [936, 477] width 68 height 33
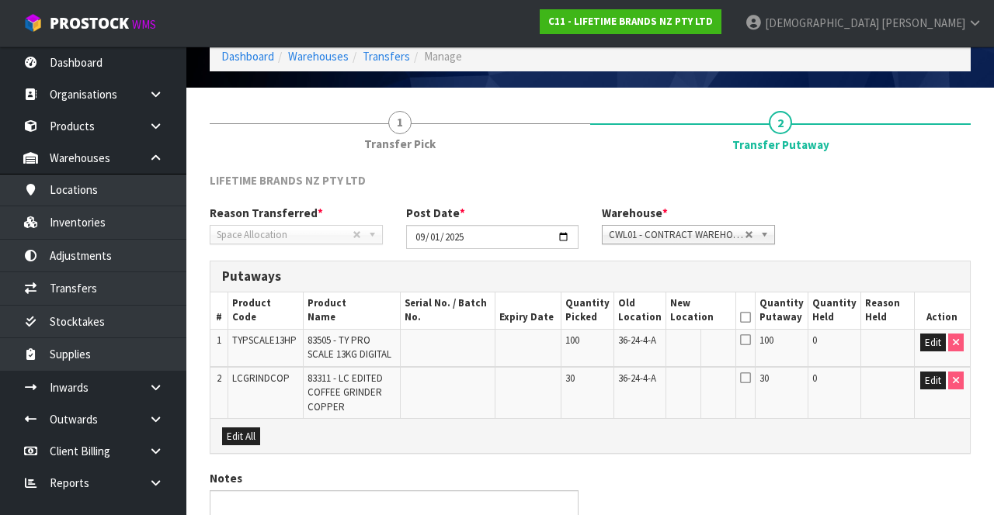
scroll to position [70, 0]
click at [411, 128] on link "1 Transfer Pick" at bounding box center [400, 129] width 380 height 61
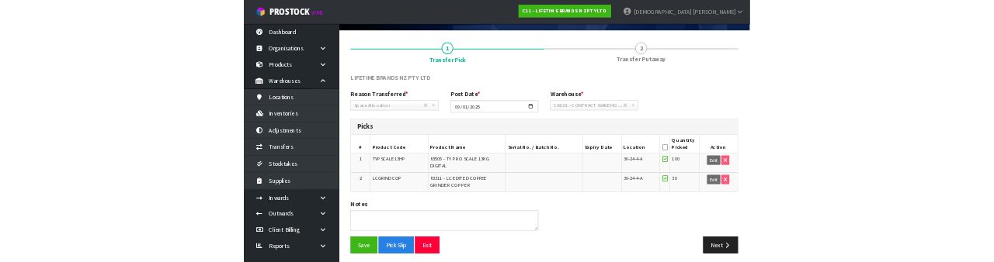
scroll to position [96, 0]
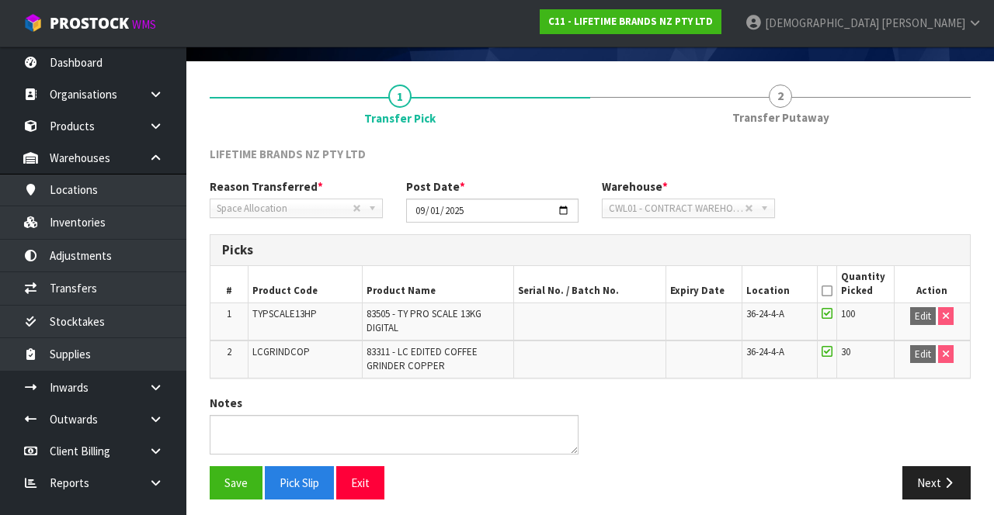
click at [620, 292] on icon at bounding box center [826, 291] width 11 height 1
click at [620, 482] on button "Next" at bounding box center [936, 482] width 68 height 33
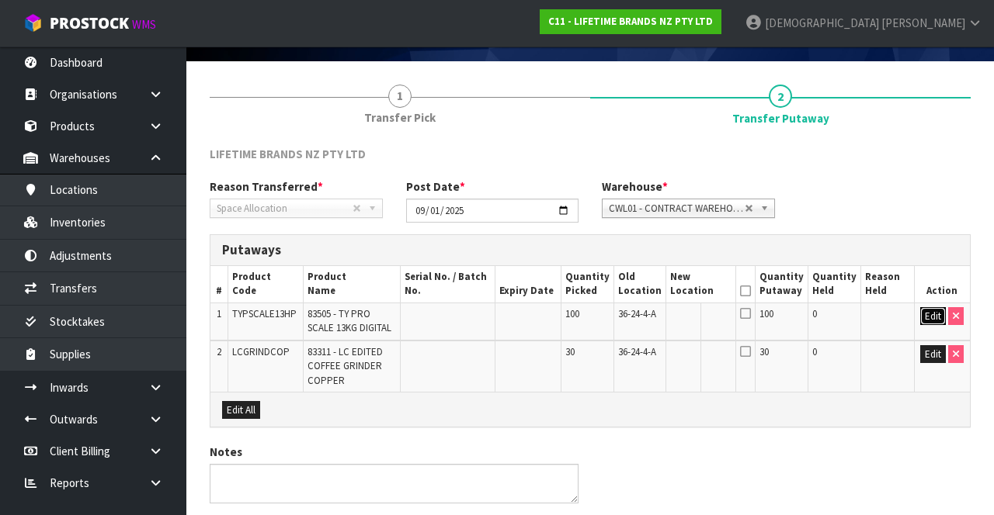
click at [620, 320] on button "Edit" at bounding box center [933, 316] width 26 height 19
click at [620, 318] on input "text" at bounding box center [691, 316] width 43 height 19
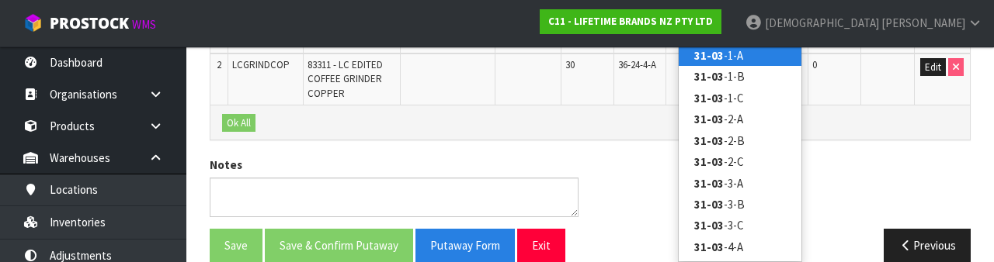
scroll to position [394, 0]
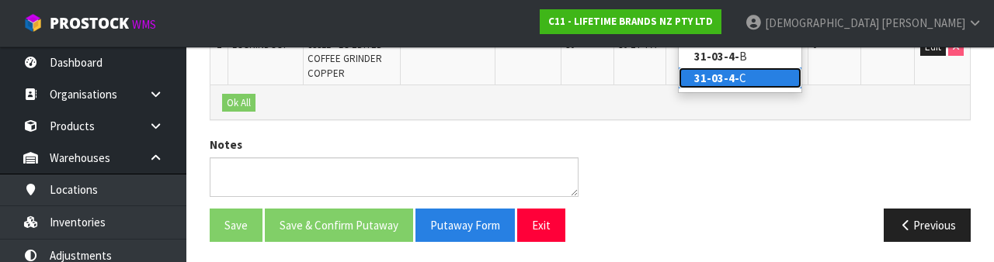
click at [620, 87] on link "31-03-4- C" at bounding box center [739, 78] width 123 height 21
type input "31-03-4-C"
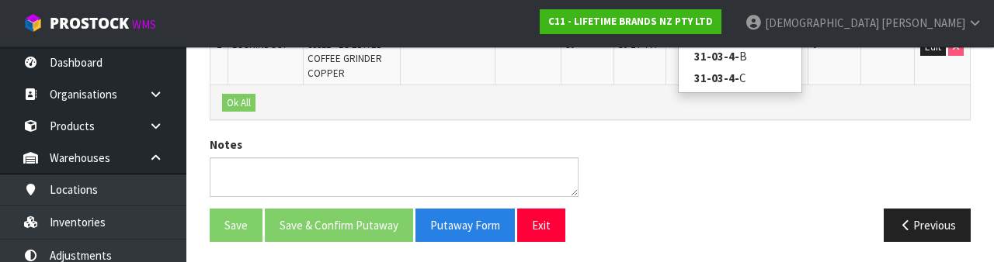
scroll to position [393, 0]
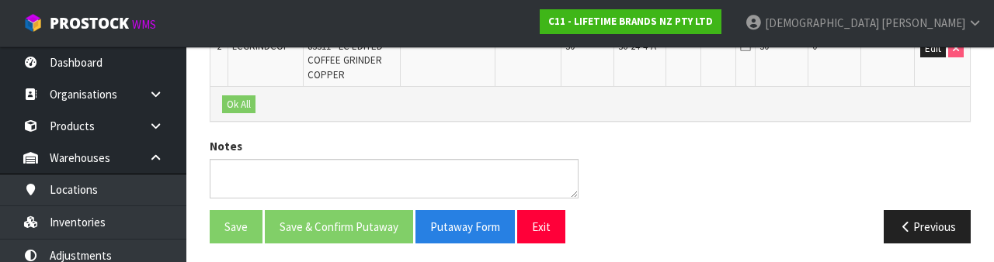
click at [620, 210] on div "Previous" at bounding box center [786, 226] width 392 height 33
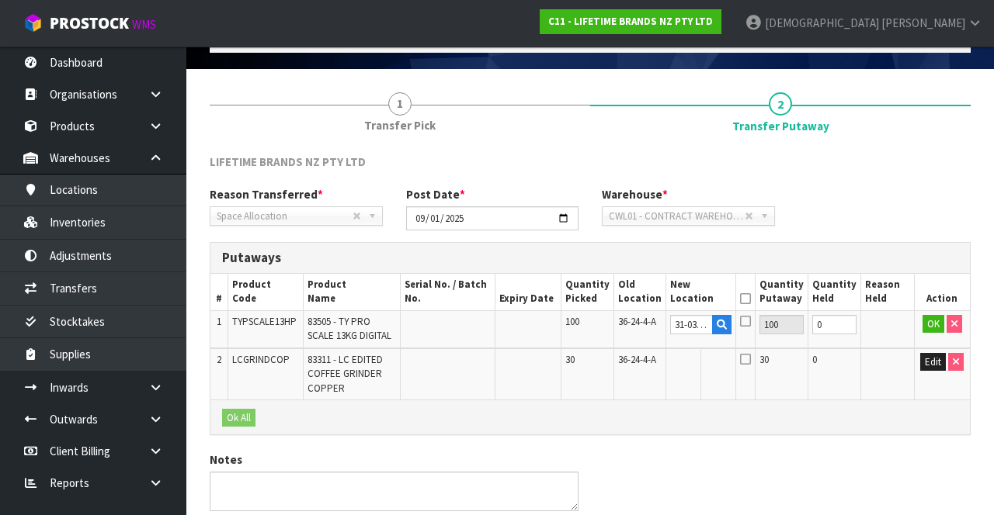
scroll to position [65, 0]
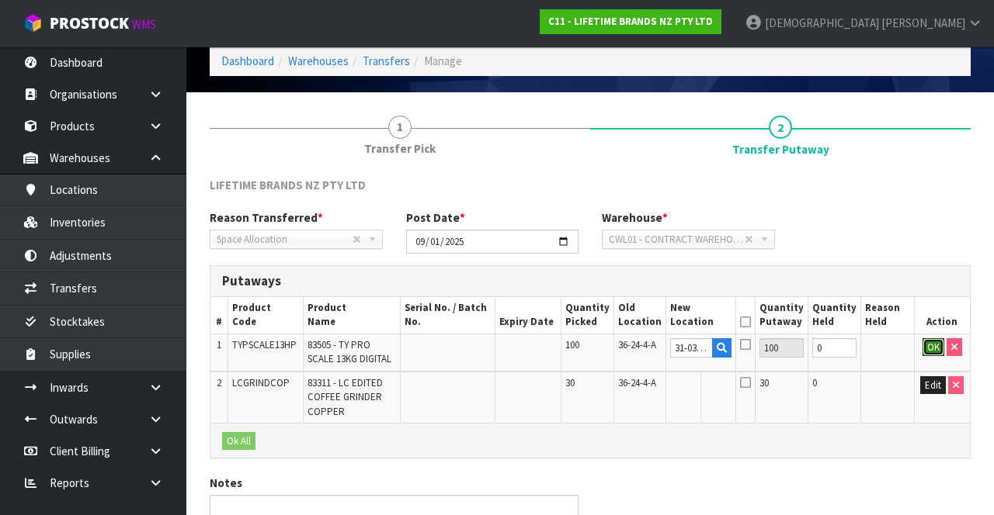
click at [620, 349] on button "OK" at bounding box center [933, 347] width 22 height 19
click at [620, 390] on button "Edit" at bounding box center [933, 385] width 26 height 19
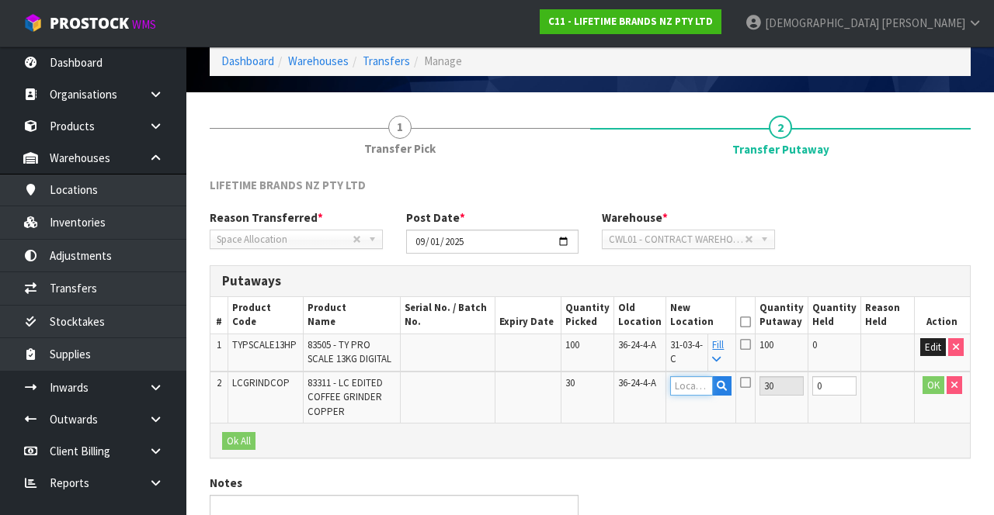
click at [620, 388] on input "text" at bounding box center [691, 385] width 43 height 19
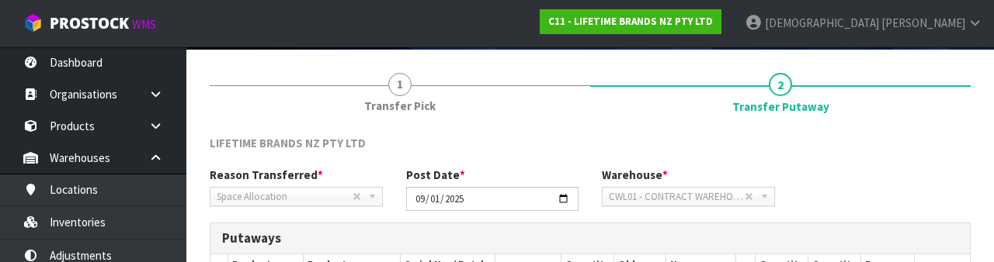
scroll to position [310, 0]
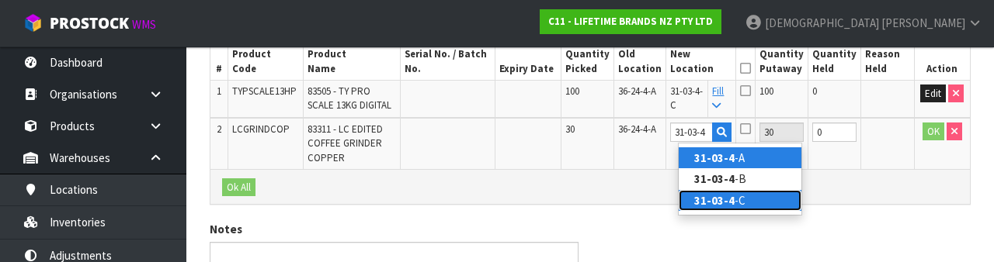
click at [620, 193] on link "31-03-4 -C" at bounding box center [739, 200] width 123 height 21
type input "31-03-4-C"
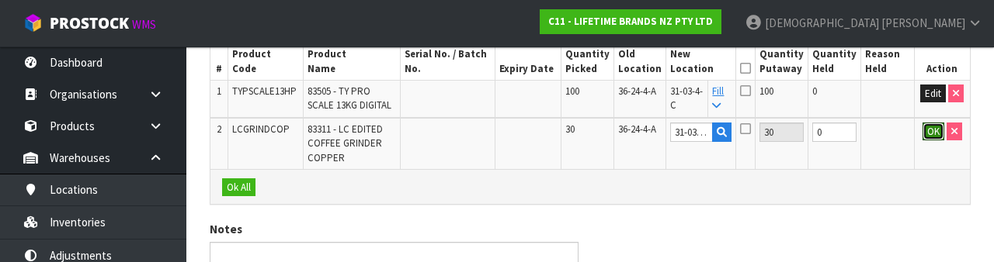
click at [620, 137] on button "OK" at bounding box center [933, 132] width 22 height 19
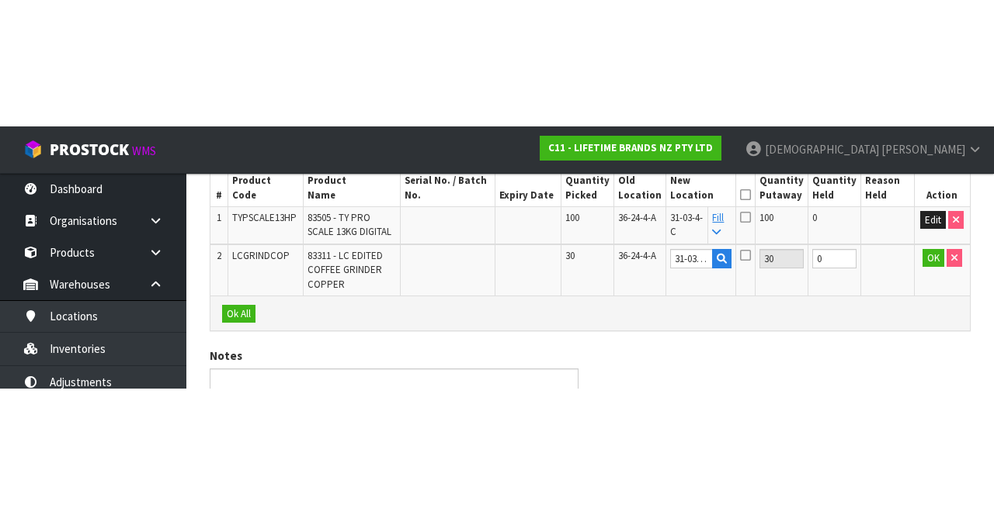
scroll to position [151, 0]
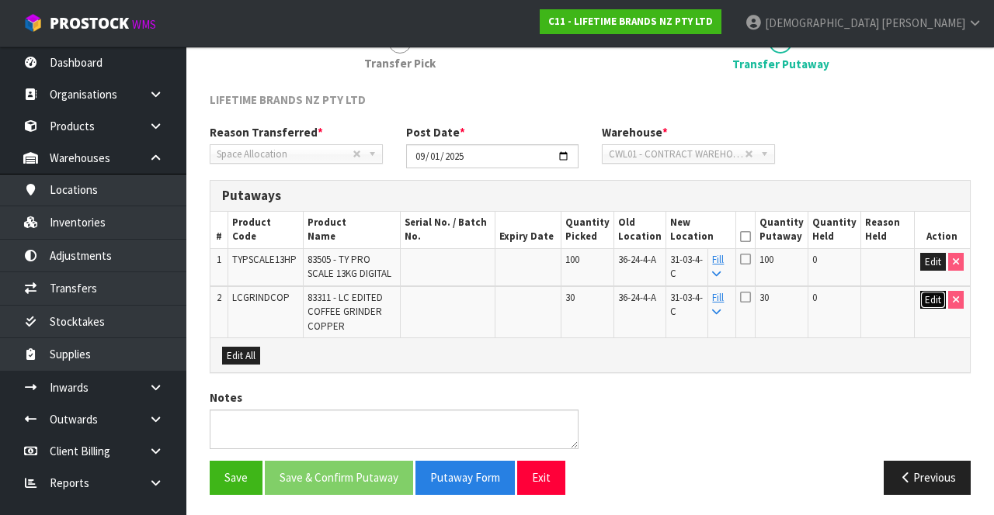
click at [620, 304] on button "Edit" at bounding box center [933, 300] width 26 height 19
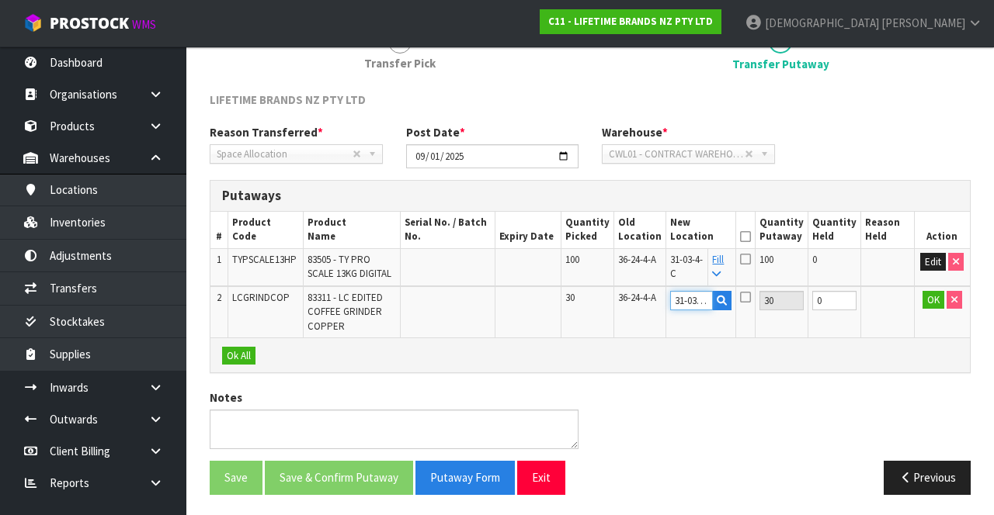
click at [620, 299] on input "31-03-4-C" at bounding box center [691, 300] width 43 height 19
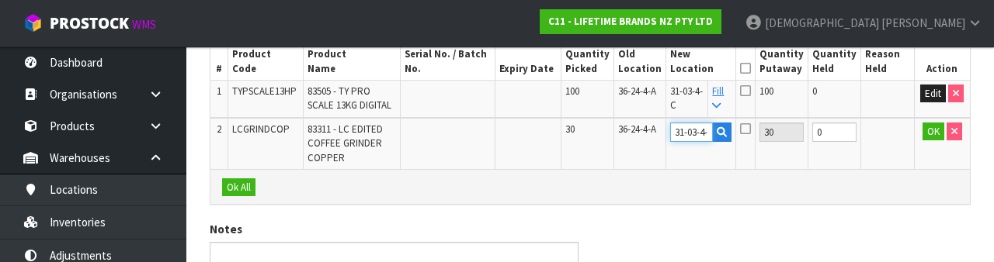
scroll to position [0, 0]
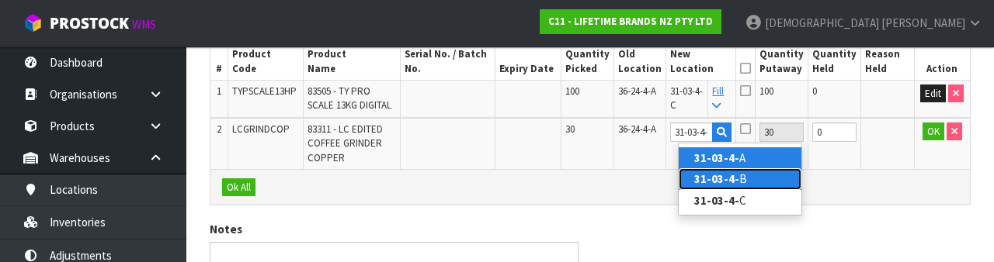
click at [620, 179] on link "31-03-4- B" at bounding box center [739, 178] width 123 height 21
type input "31-03-4-B"
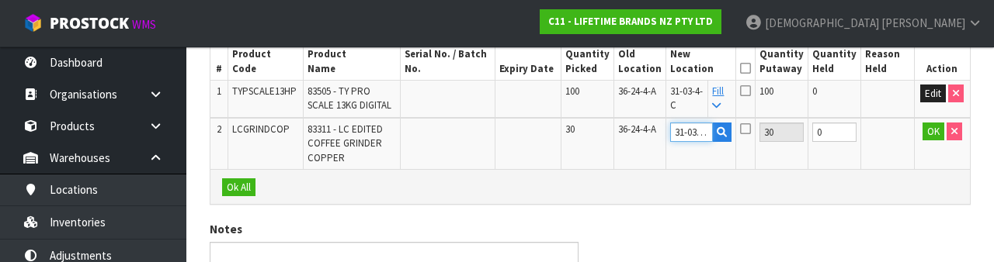
scroll to position [316, 0]
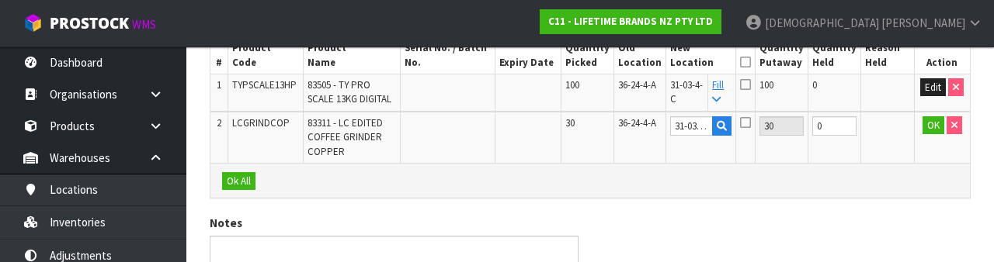
click at [620, 144] on td "OK" at bounding box center [942, 137] width 56 height 51
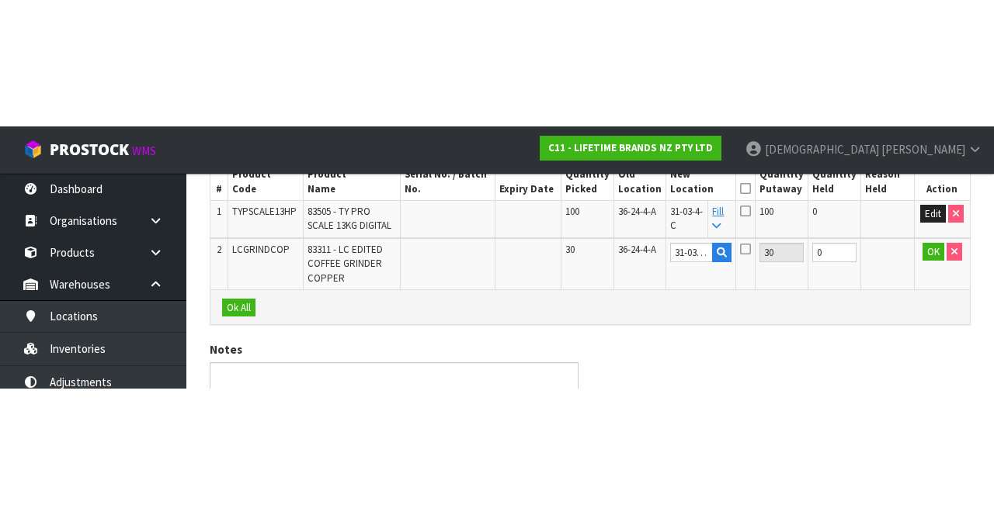
scroll to position [151, 0]
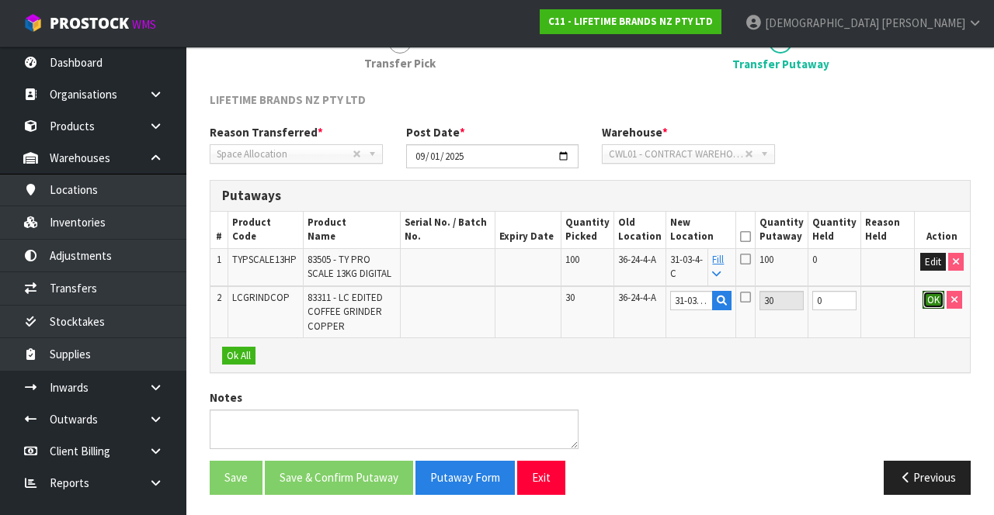
click at [620, 301] on button "OK" at bounding box center [933, 300] width 22 height 19
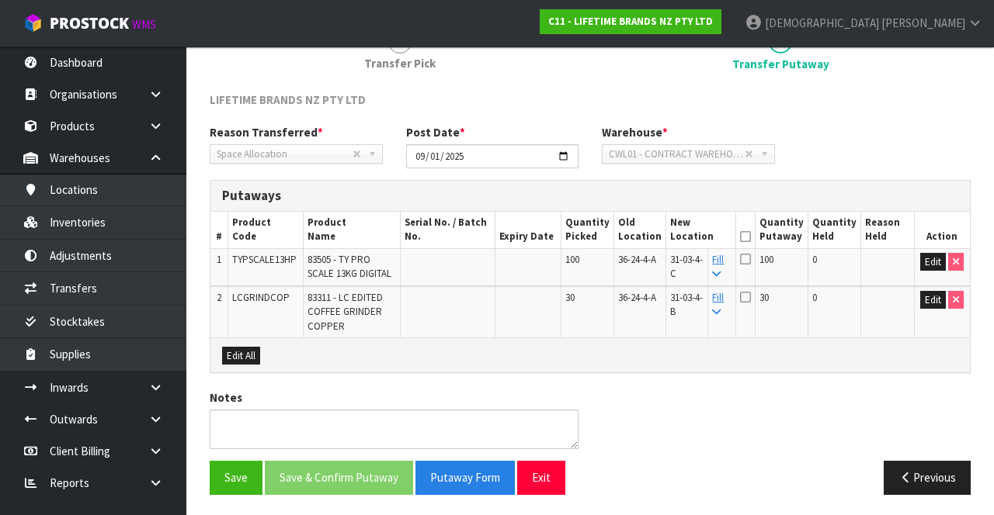
click at [620, 237] on icon at bounding box center [745, 237] width 11 height 1
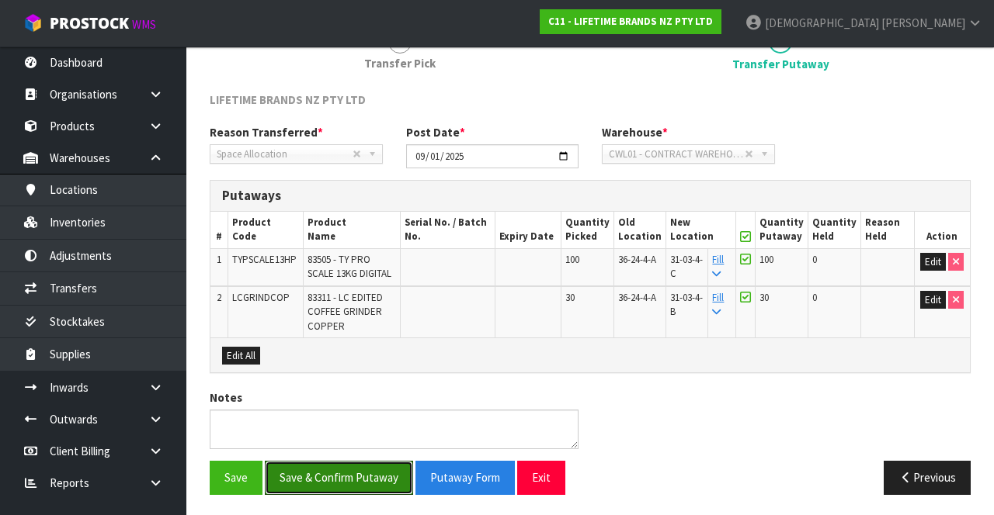
click at [342, 481] on button "Save & Confirm Putaway" at bounding box center [339, 477] width 148 height 33
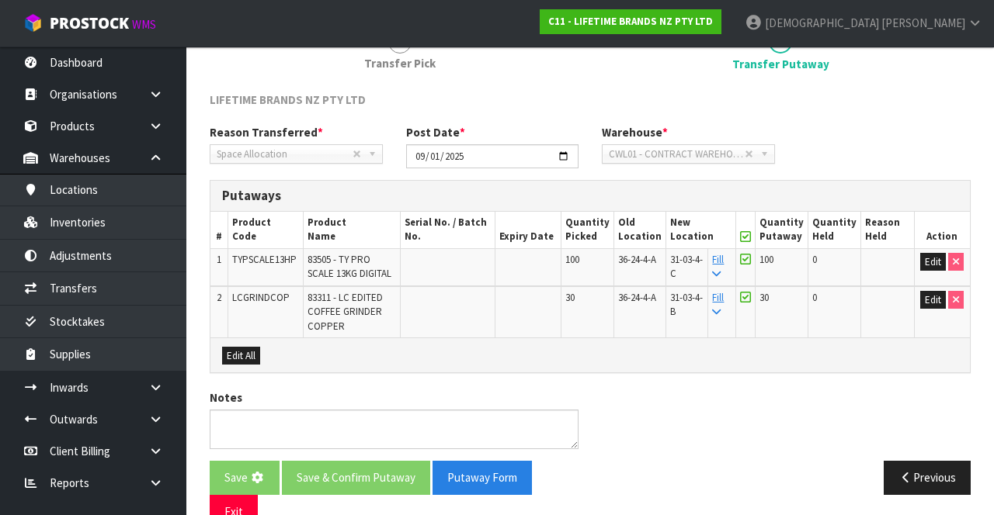
scroll to position [0, 0]
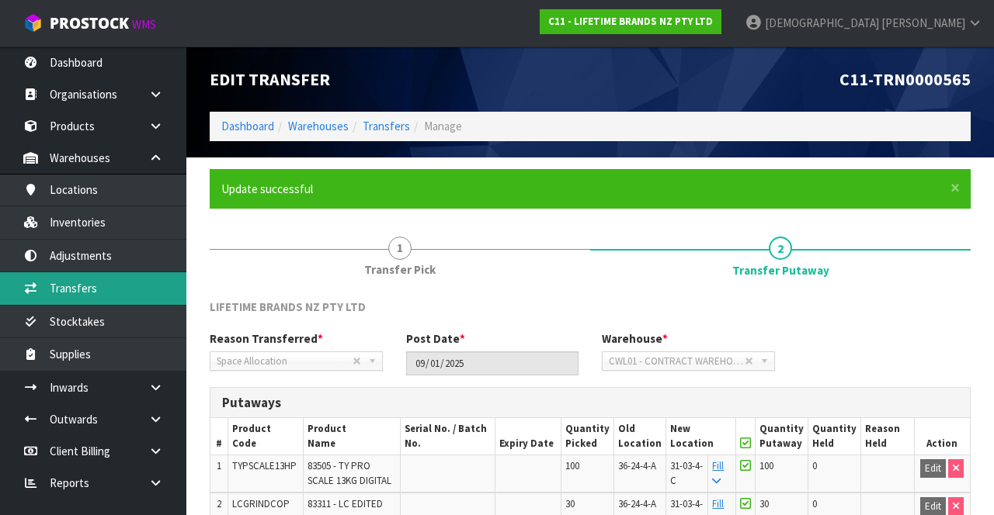
click at [98, 285] on link "Transfers" at bounding box center [93, 288] width 186 height 32
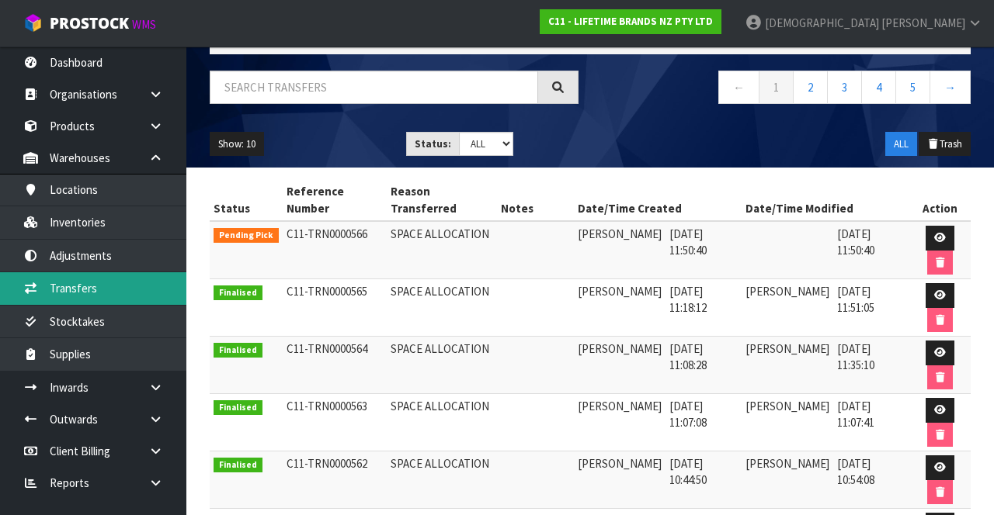
scroll to position [104, 0]
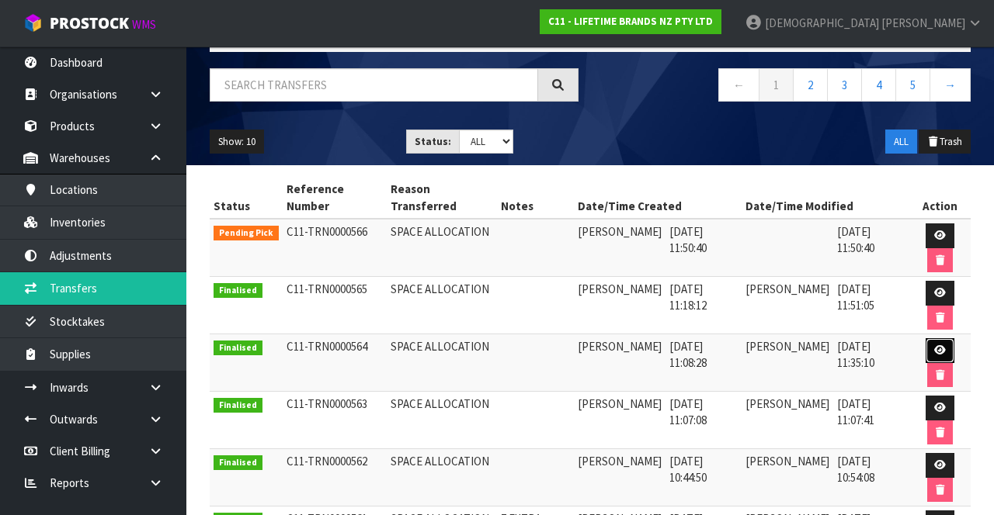
click at [620, 350] on icon at bounding box center [940, 350] width 12 height 10
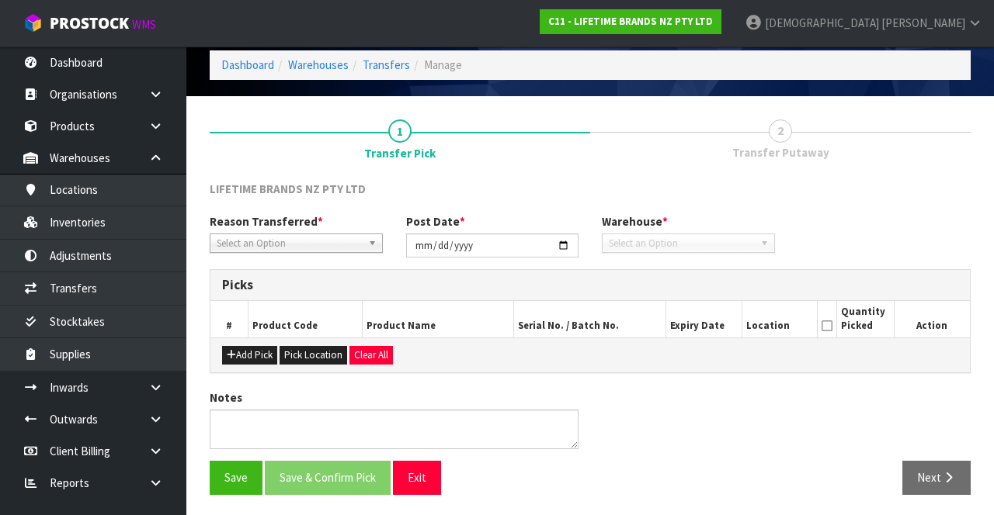
type input "2025-09-01"
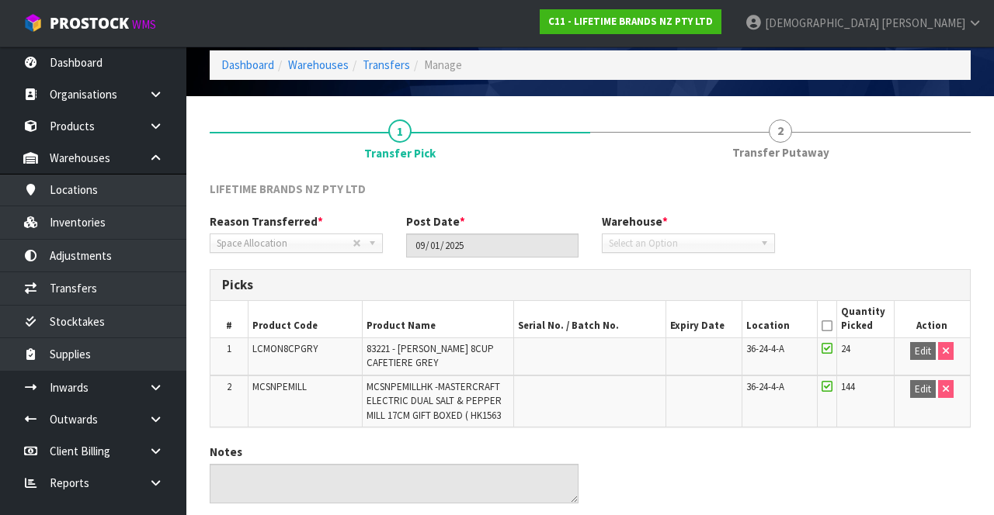
scroll to position [116, 0]
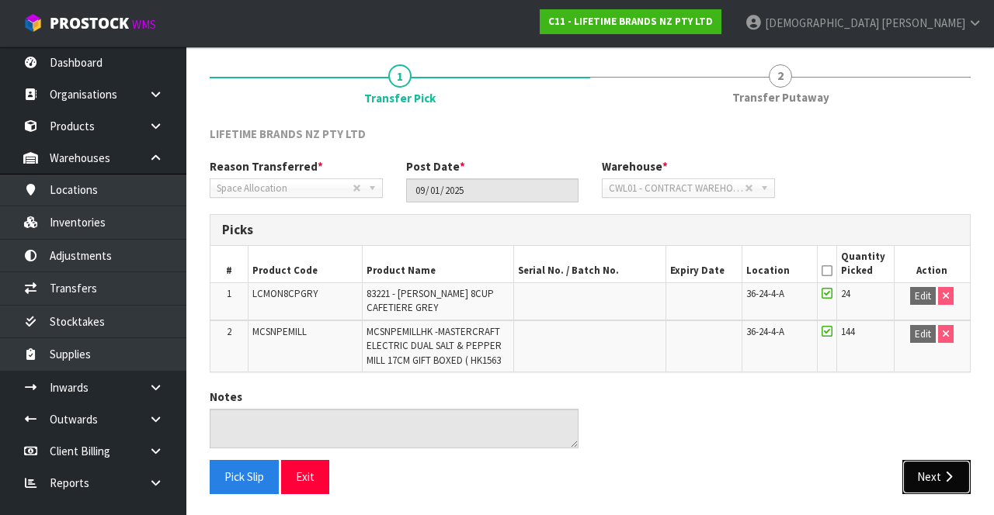
click at [620, 470] on button "Next" at bounding box center [936, 476] width 68 height 33
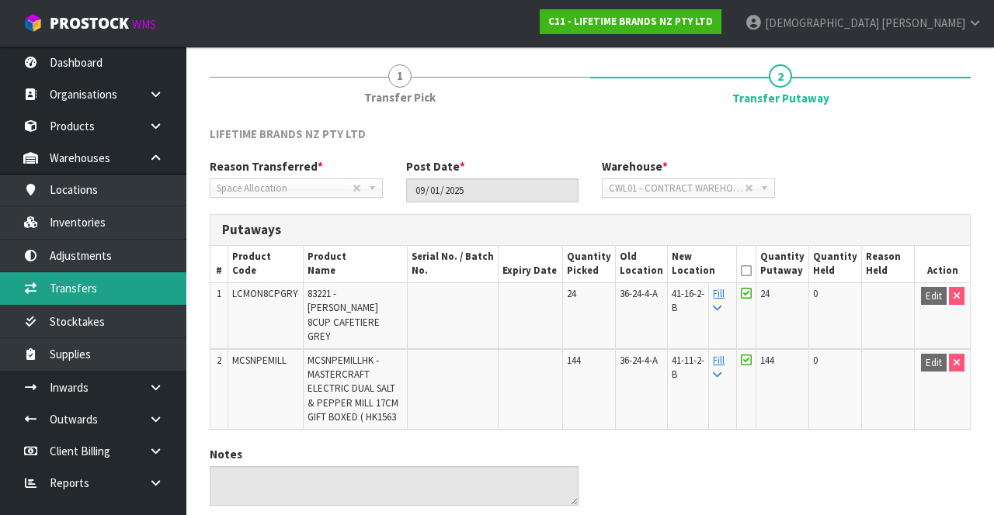
click at [100, 293] on link "Transfers" at bounding box center [93, 288] width 186 height 32
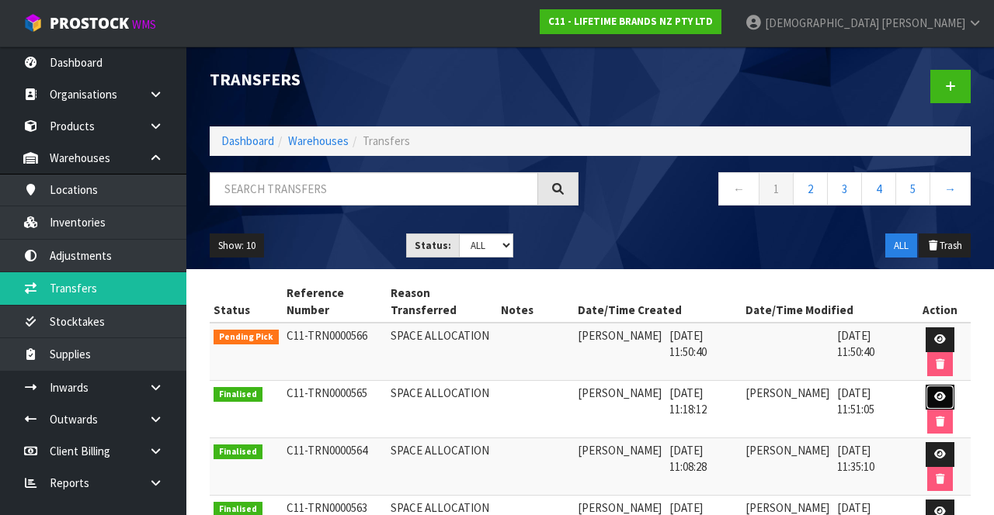
click at [620, 394] on link at bounding box center [939, 397] width 29 height 25
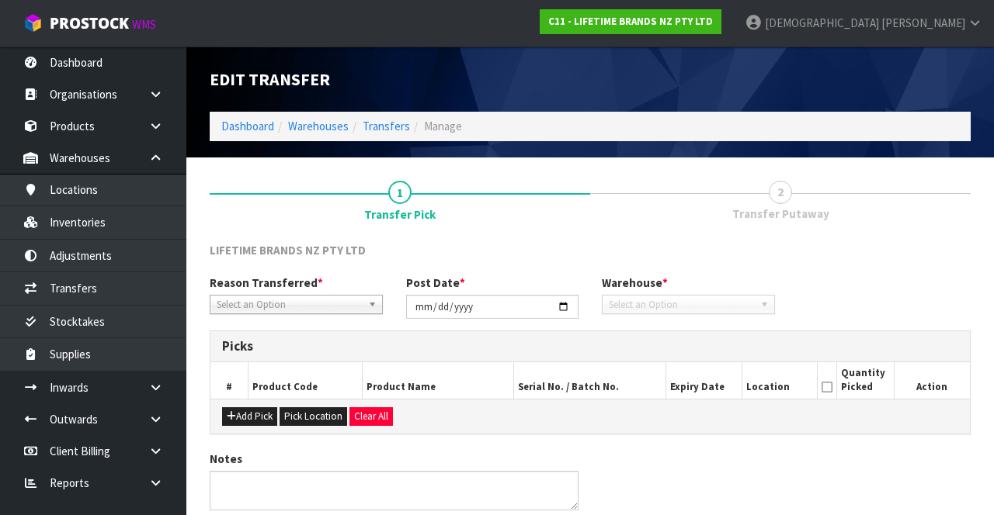
type input "2025-09-01"
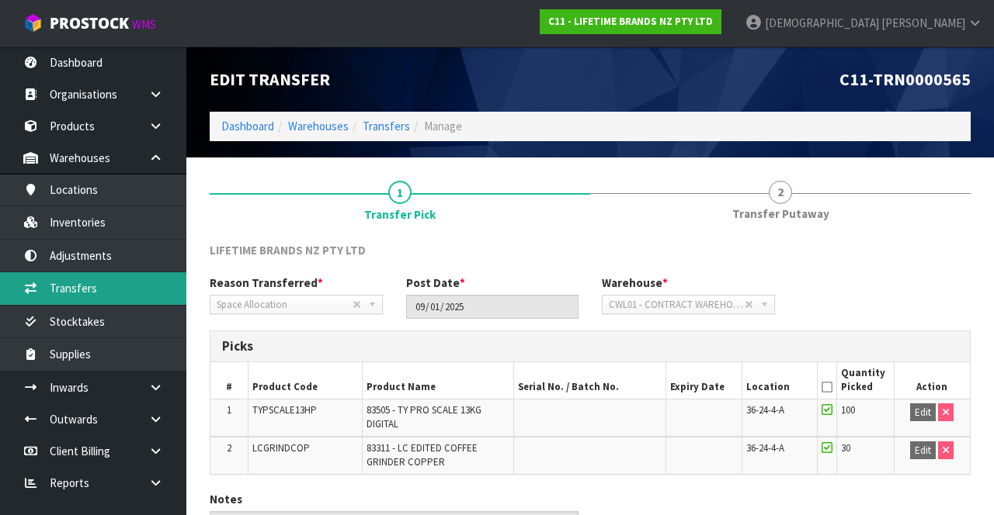
click at [99, 284] on link "Transfers" at bounding box center [93, 288] width 186 height 32
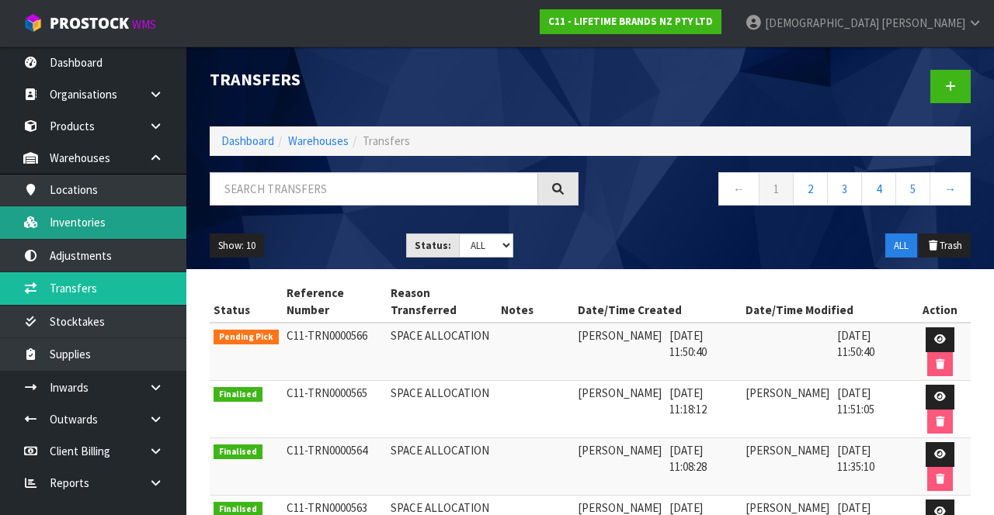
click at [79, 223] on link "Inventories" at bounding box center [93, 222] width 186 height 32
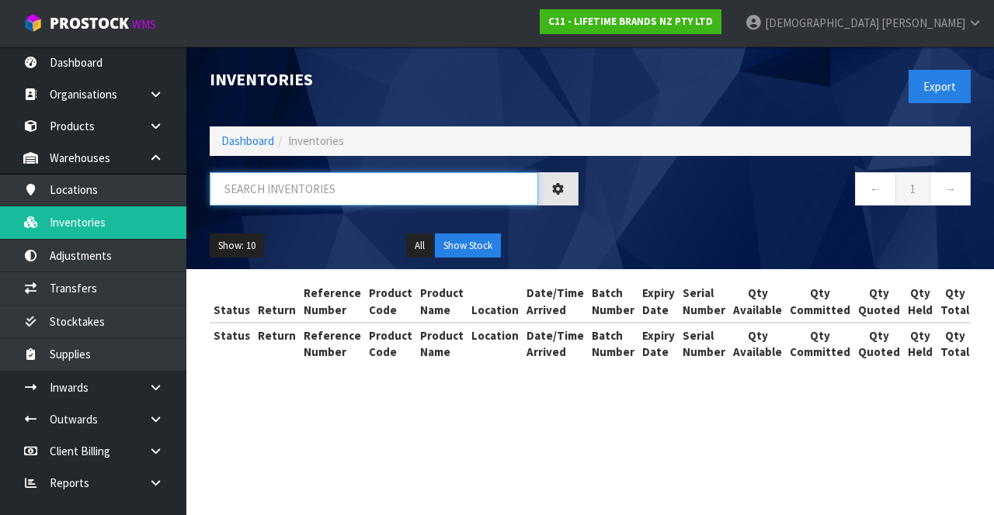
click at [283, 188] on input "text" at bounding box center [374, 188] width 328 height 33
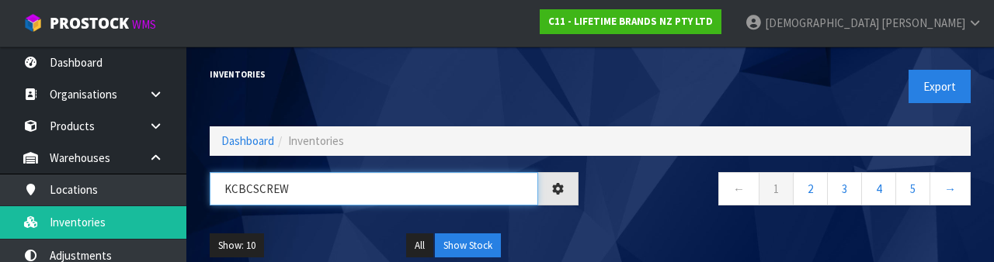
type input "KCBCSCREW"
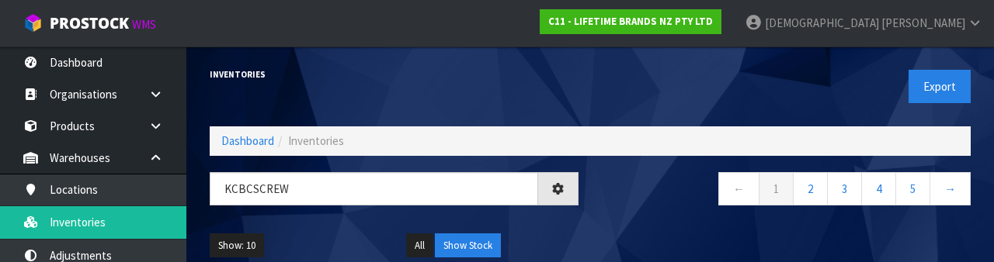
click at [620, 206] on nav "← 1 2 3 4 5 →" at bounding box center [786, 191] width 369 height 38
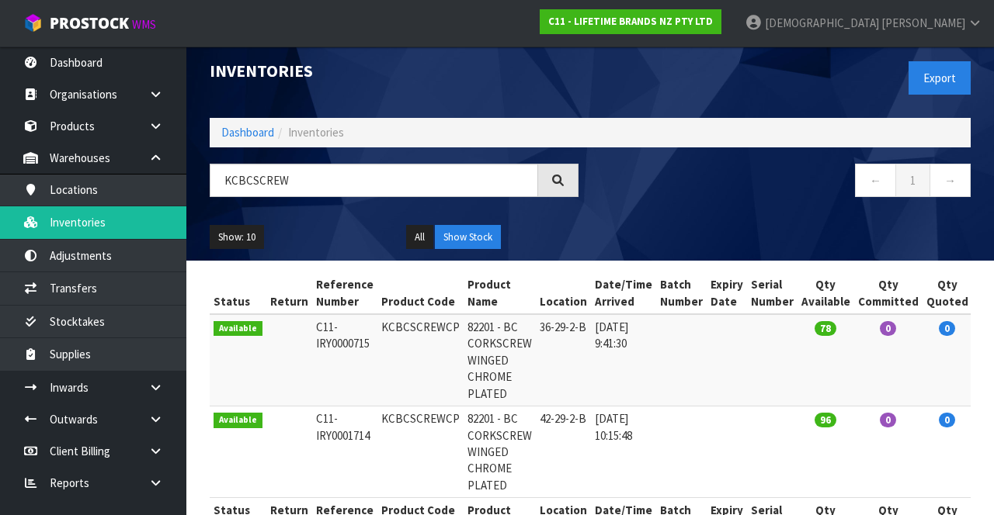
scroll to position [59, 0]
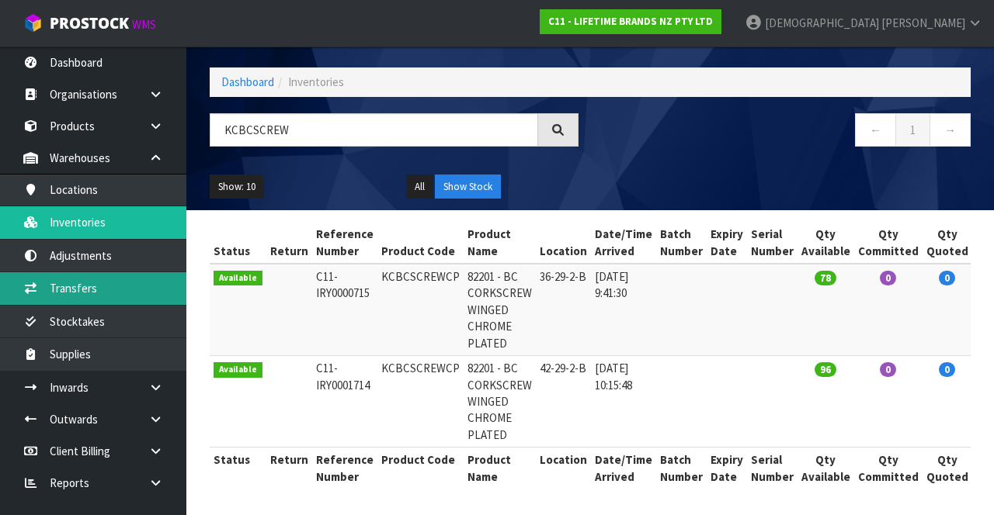
click at [73, 292] on link "Transfers" at bounding box center [93, 288] width 186 height 32
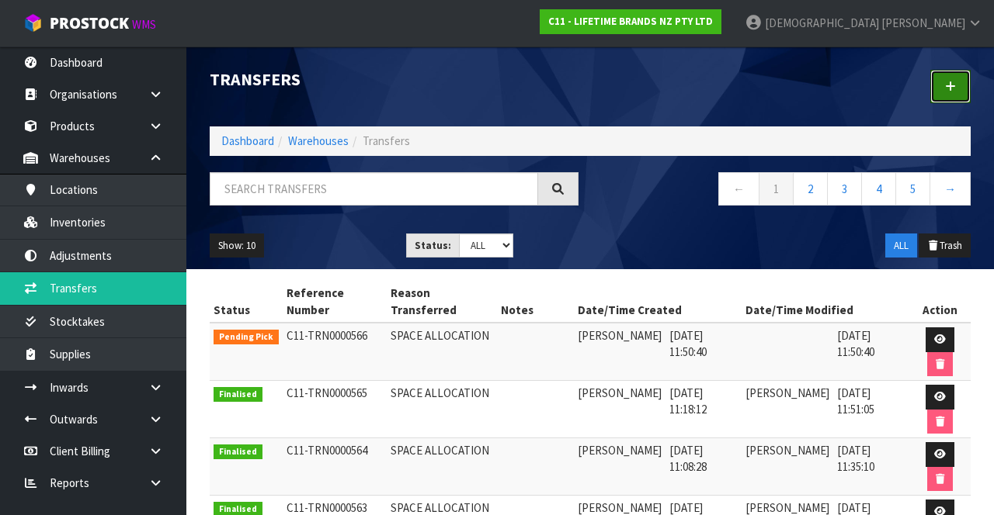
click at [620, 87] on link at bounding box center [950, 86] width 40 height 33
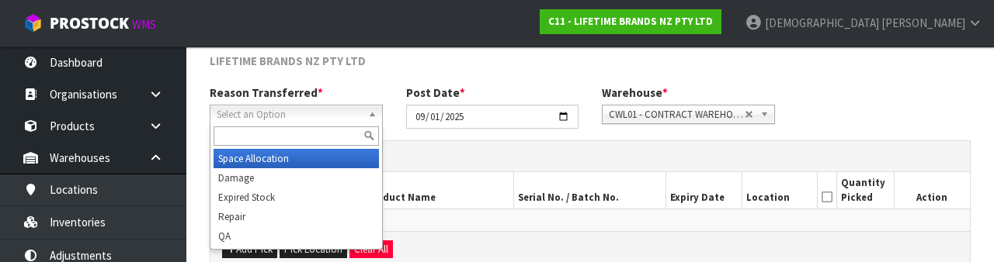
scroll to position [186, 0]
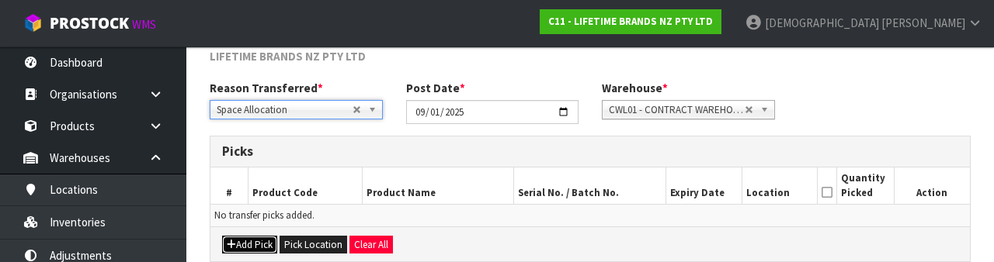
click at [230, 236] on button "Add Pick" at bounding box center [249, 245] width 55 height 19
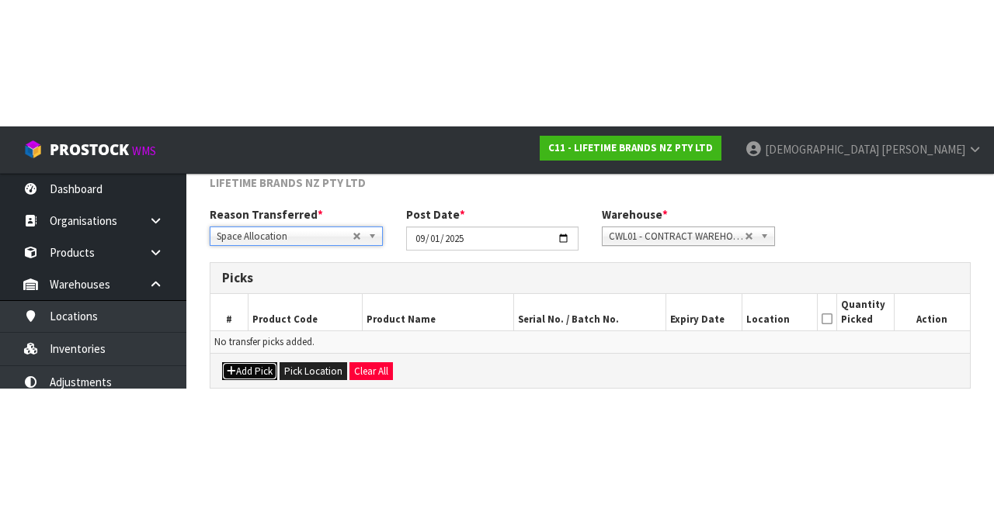
scroll to position [88, 0]
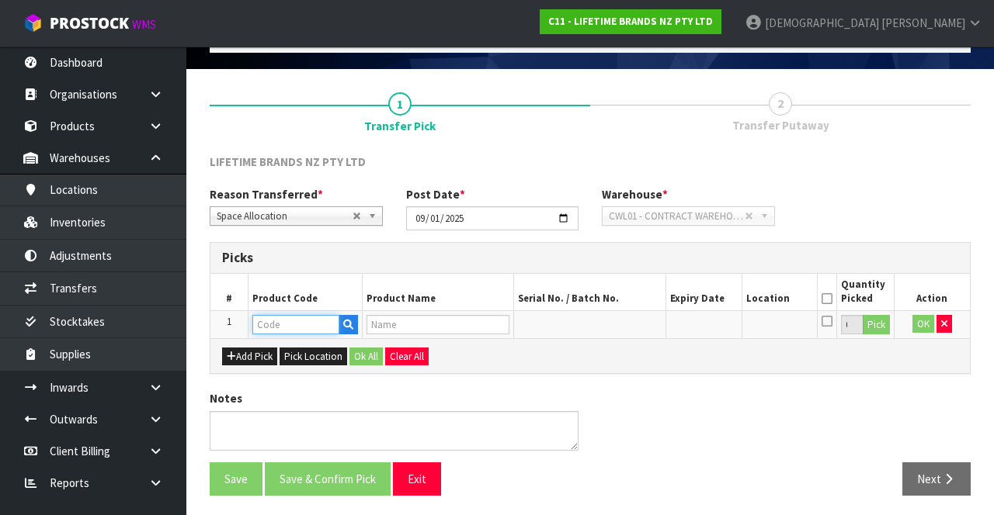
click at [270, 328] on input "text" at bounding box center [295, 324] width 87 height 19
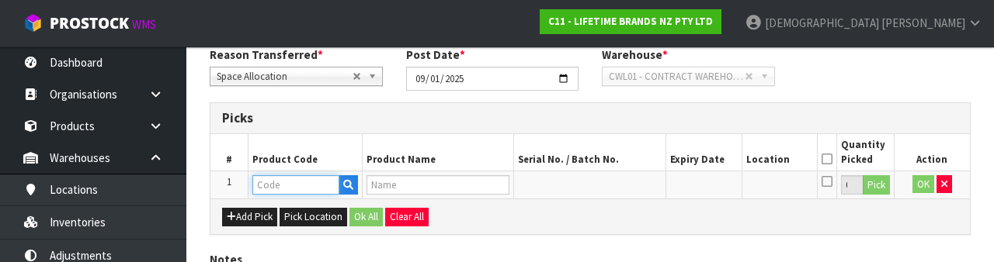
scroll to position [272, 0]
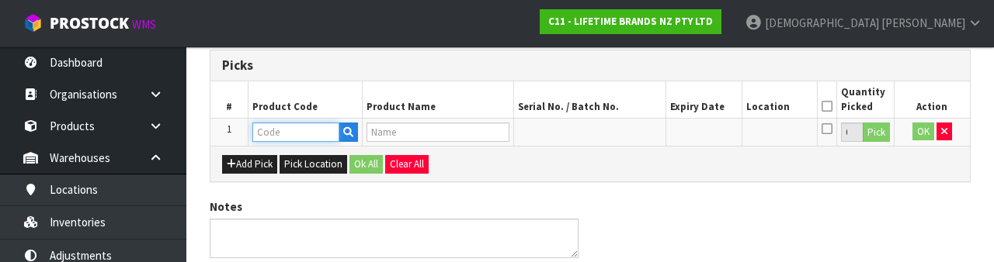
type input "KCBCSCREWCP"
type input "82201 - BC CORKSCREW WINGED CHROME PLATED"
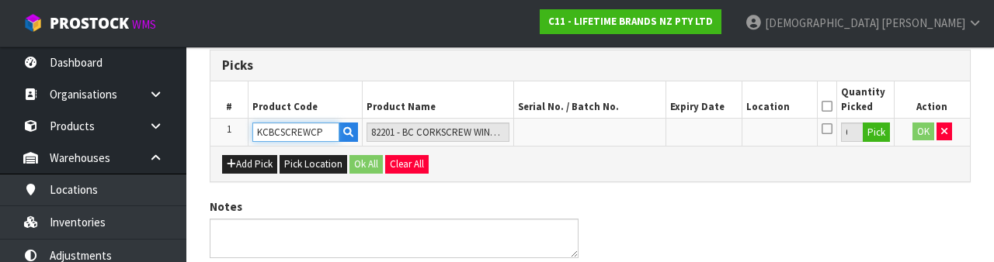
type input "KCBCSCREWCP"
click at [620, 129] on button "Pick" at bounding box center [875, 133] width 27 height 20
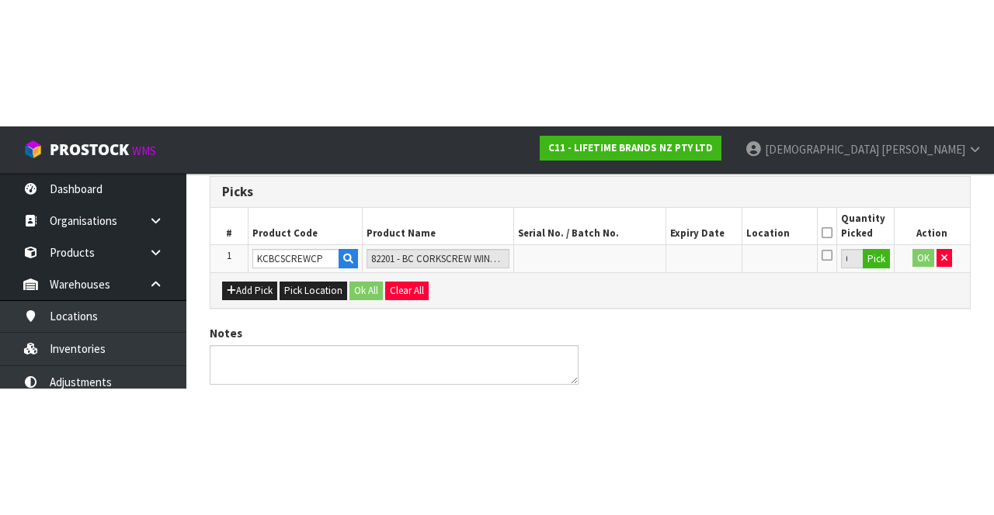
scroll to position [88, 0]
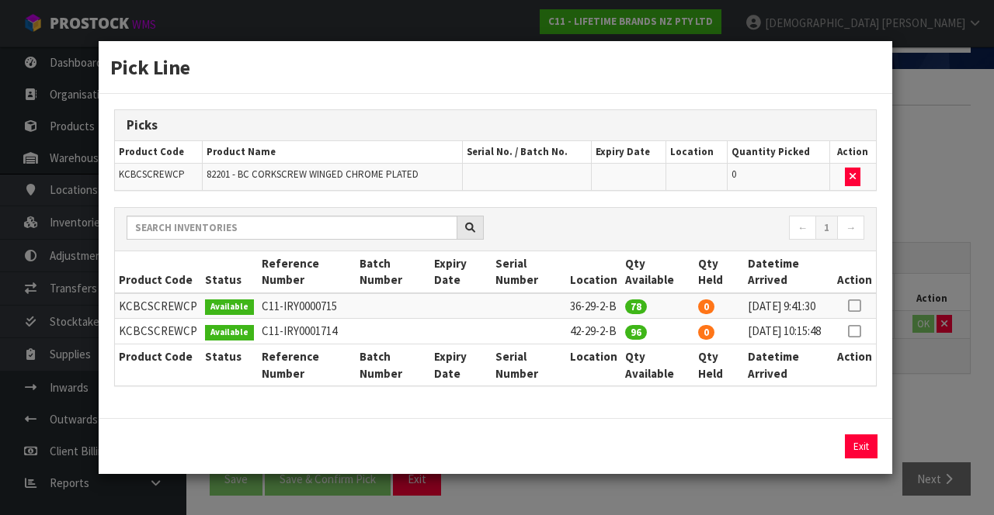
click at [620, 306] on icon at bounding box center [854, 306] width 12 height 1
click at [620, 459] on button "Assign Pick" at bounding box center [808, 447] width 64 height 24
type input "78"
click at [620, 410] on div "Pick Line Picks Product Code Product Name Serial No. / Batch No. Expiry Date Lo…" at bounding box center [497, 257] width 994 height 515
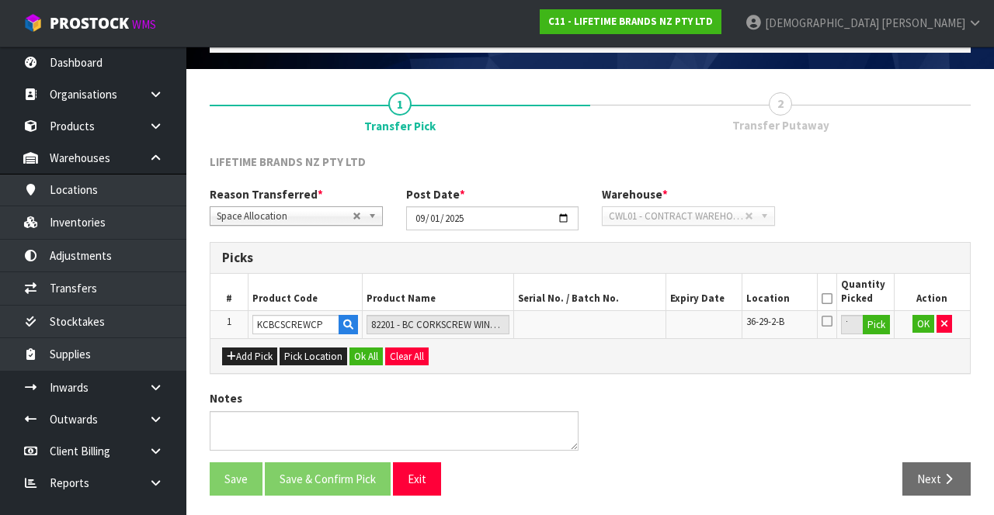
click at [620, 299] on icon at bounding box center [826, 299] width 11 height 1
click at [352, 348] on button "Ok All" at bounding box center [365, 357] width 33 height 19
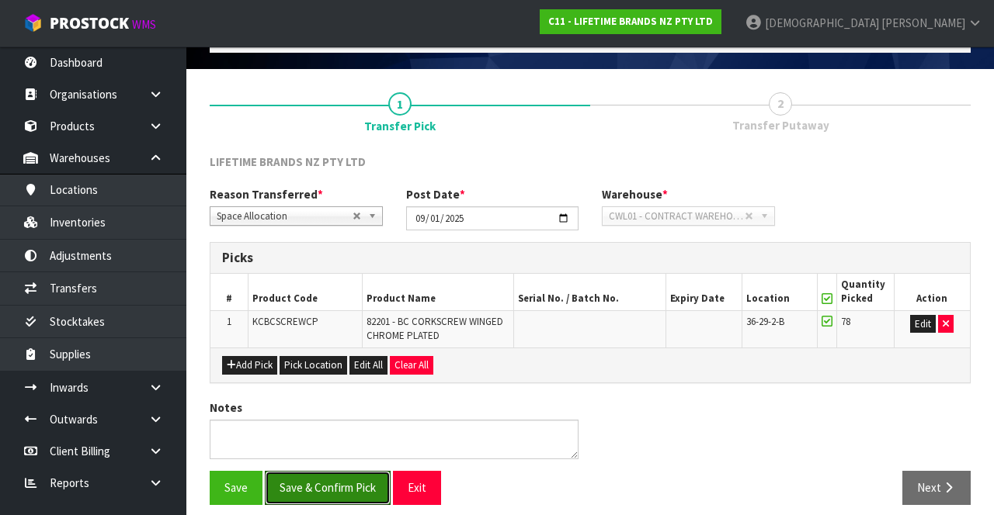
click at [322, 472] on button "Save & Confirm Pick" at bounding box center [328, 487] width 126 height 33
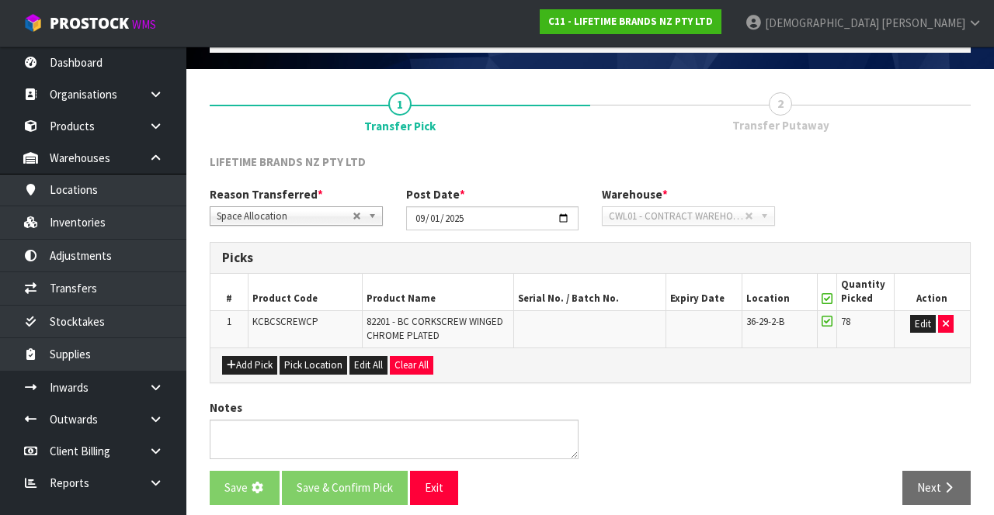
scroll to position [0, 0]
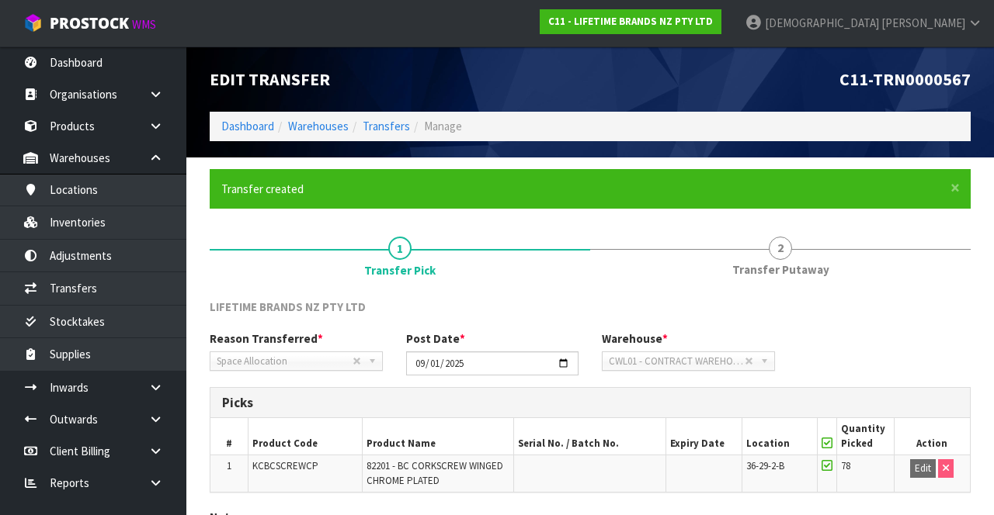
click at [620, 251] on span "2" at bounding box center [779, 248] width 23 height 23
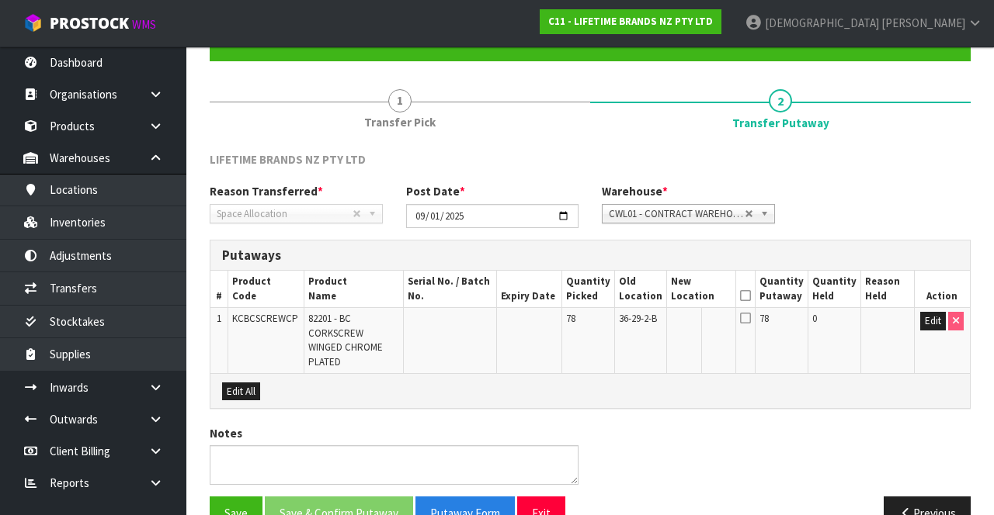
scroll to position [149, 0]
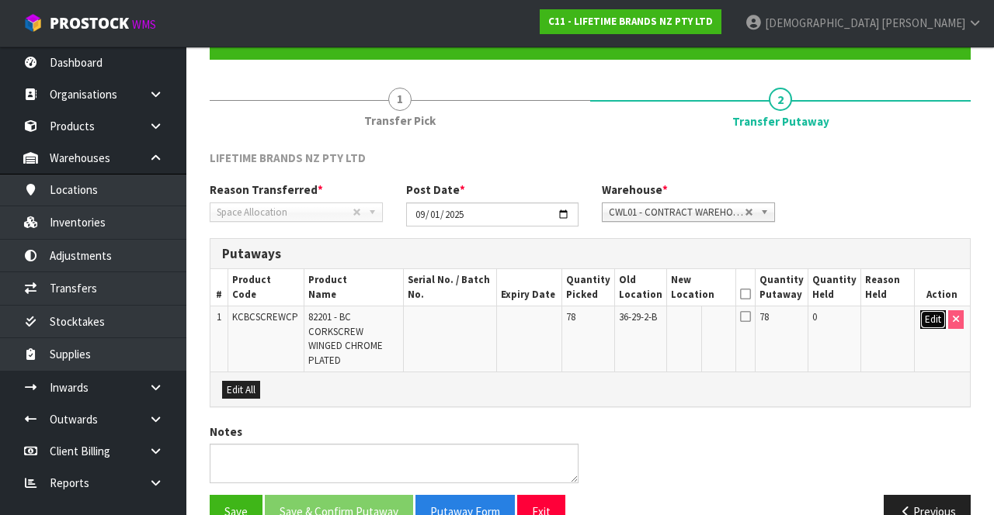
click at [620, 318] on button "Edit" at bounding box center [933, 319] width 26 height 19
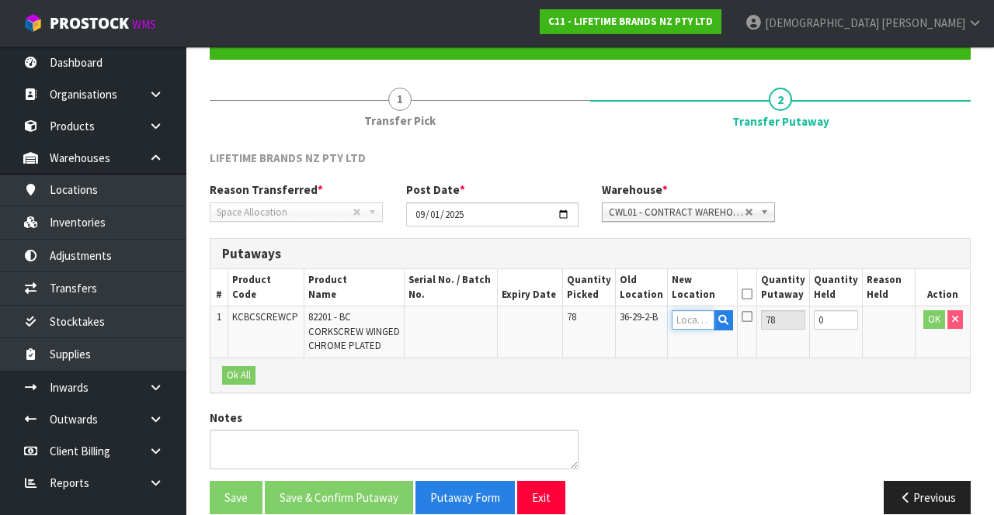
paste input "42-29-2-B"
type input "42-29-2-B"
click at [620, 314] on button "OK" at bounding box center [934, 319] width 22 height 19
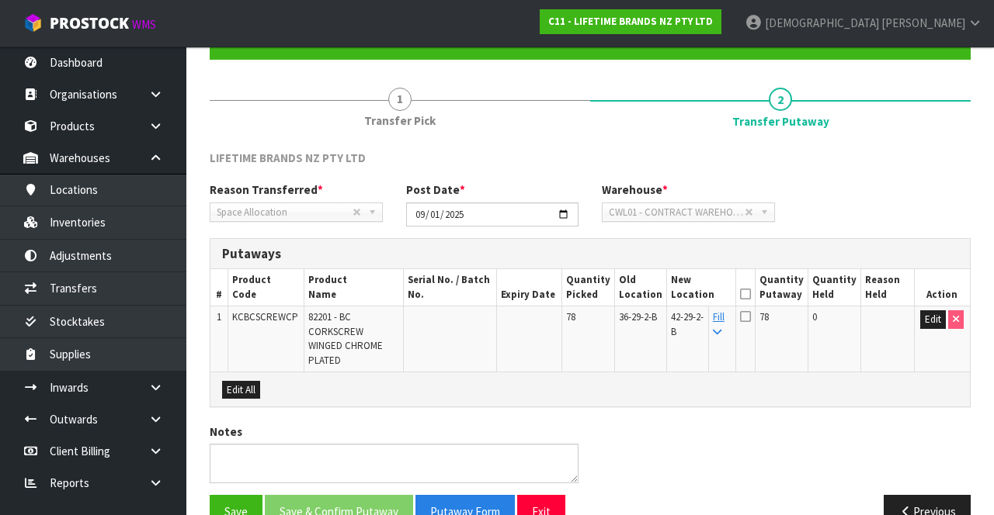
click at [620, 294] on icon at bounding box center [745, 294] width 11 height 1
click at [337, 495] on button "Save & Confirm Putaway" at bounding box center [339, 511] width 148 height 33
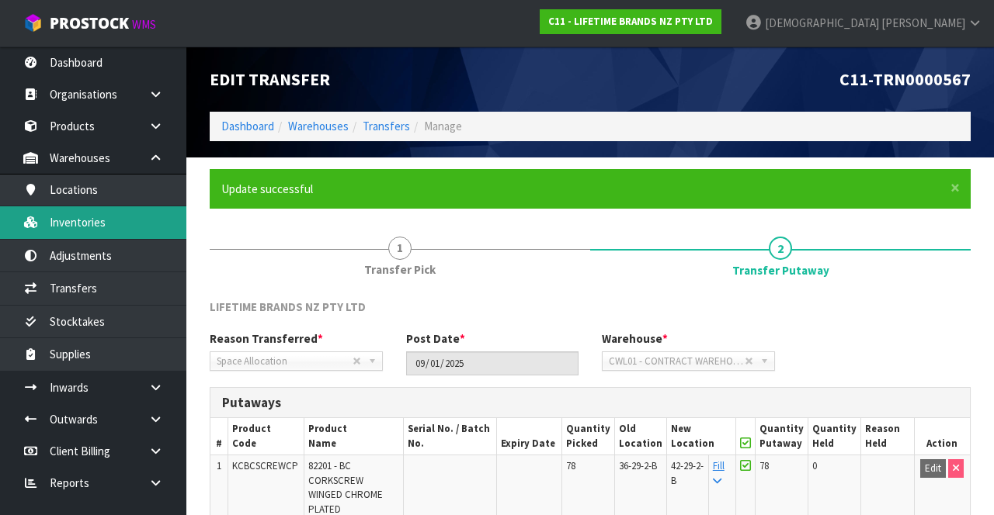
click at [83, 215] on link "Inventories" at bounding box center [93, 222] width 186 height 32
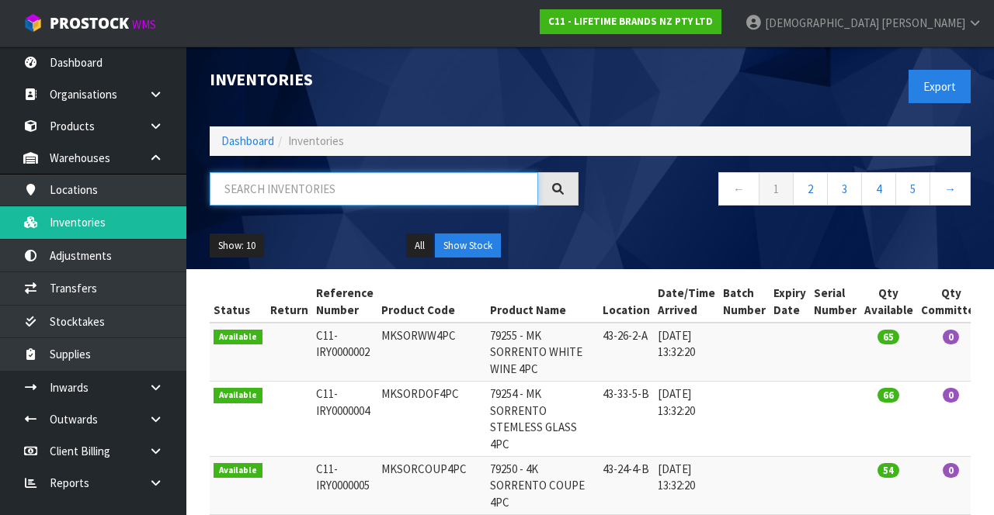
click at [324, 190] on input "text" at bounding box center [374, 188] width 328 height 33
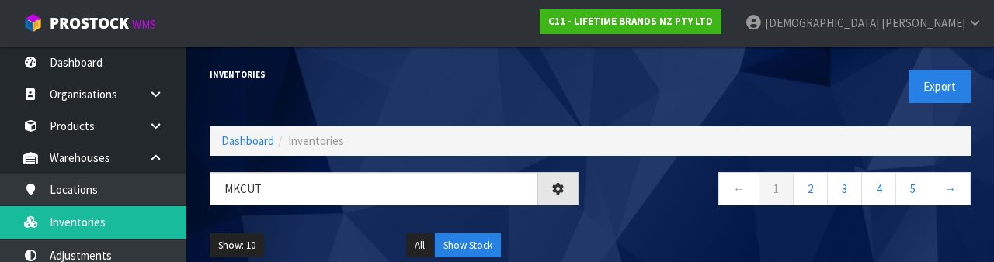
click at [620, 192] on nav "← 1 2 3 4 5 →" at bounding box center [786, 191] width 369 height 38
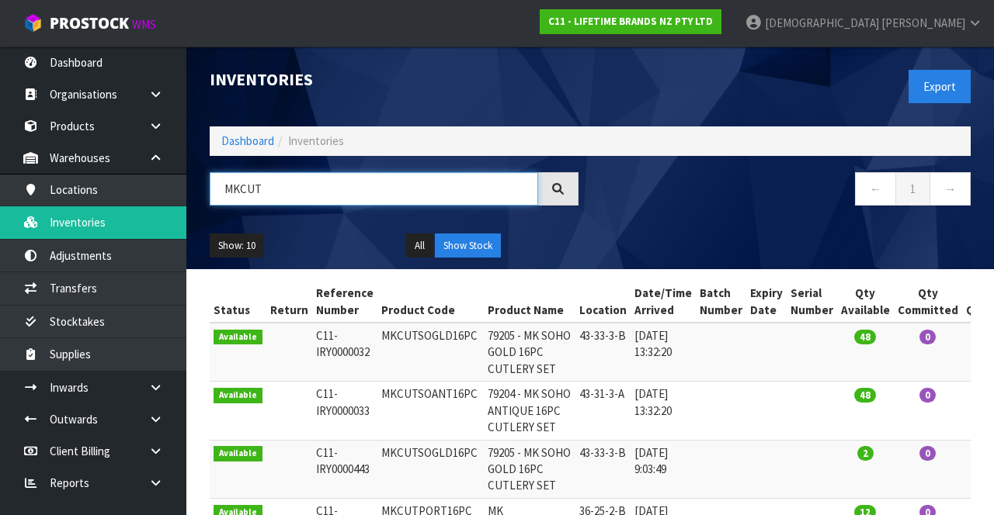
click at [346, 183] on input "MKCUT" at bounding box center [374, 188] width 328 height 33
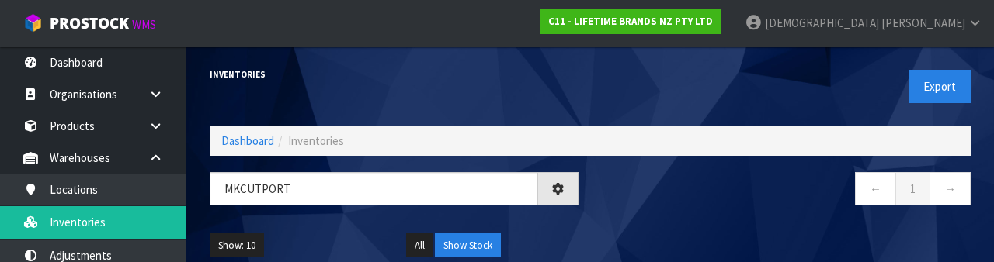
click at [620, 196] on nav "← 1 →" at bounding box center [786, 191] width 369 height 38
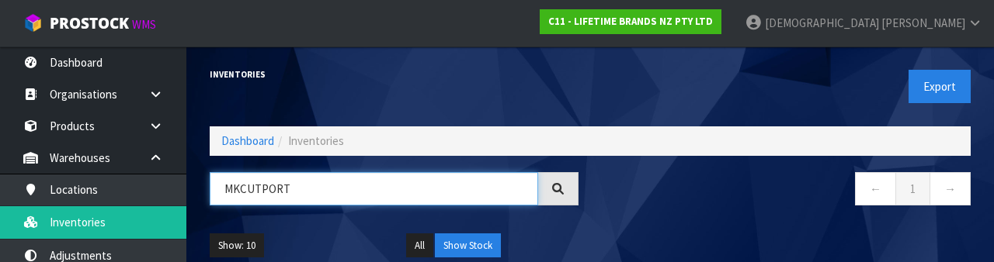
paste input "16PC"
type input "MKCUTPORT16PC"
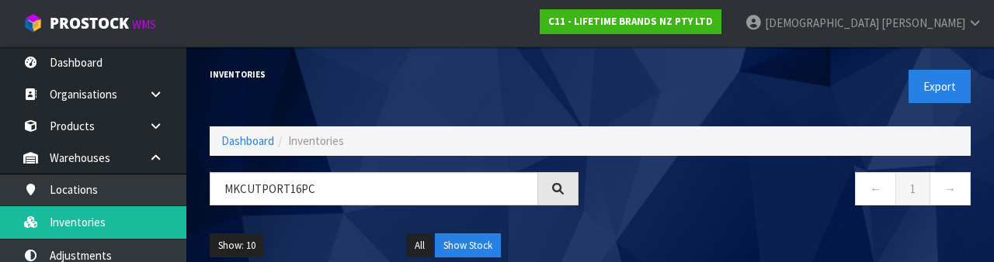
click at [620, 205] on nav "← 1 →" at bounding box center [786, 191] width 369 height 38
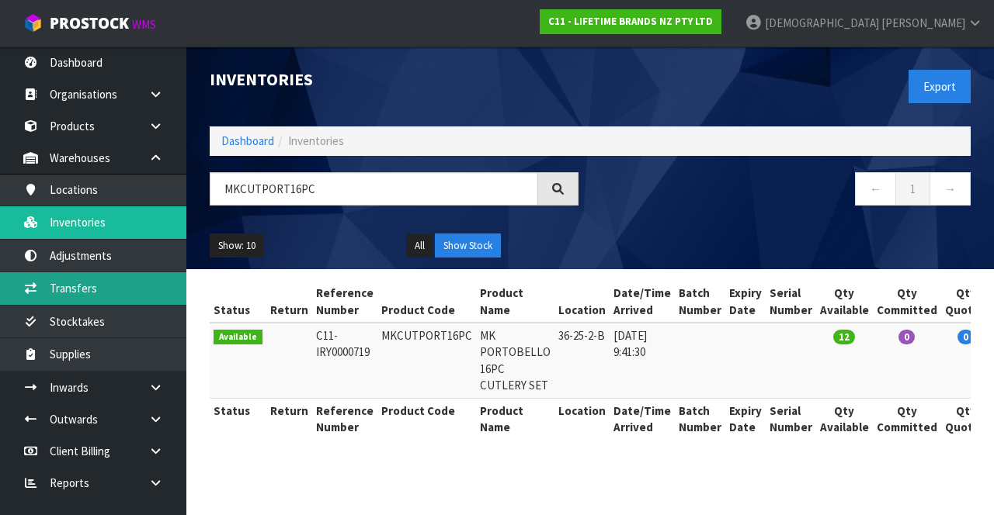
click at [92, 281] on link "Transfers" at bounding box center [93, 288] width 186 height 32
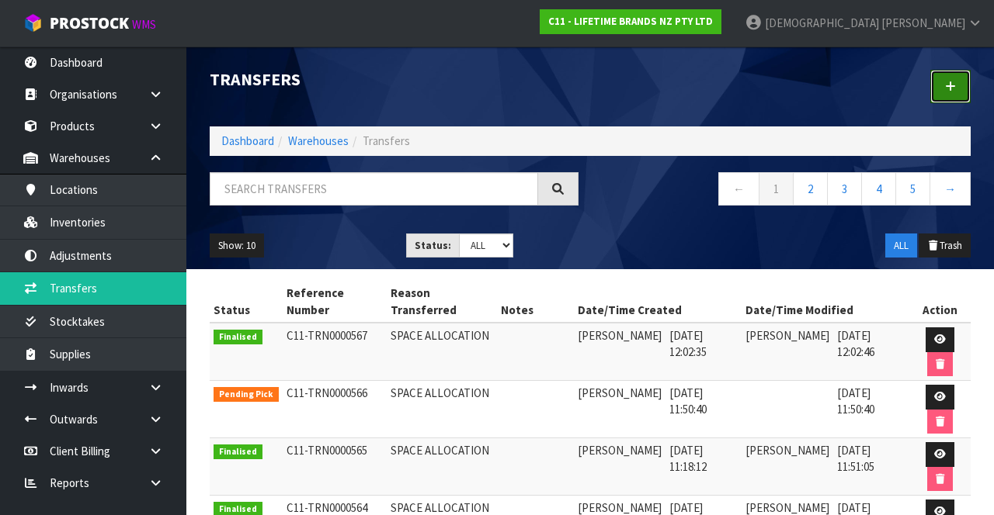
click at [620, 88] on icon at bounding box center [950, 87] width 11 height 12
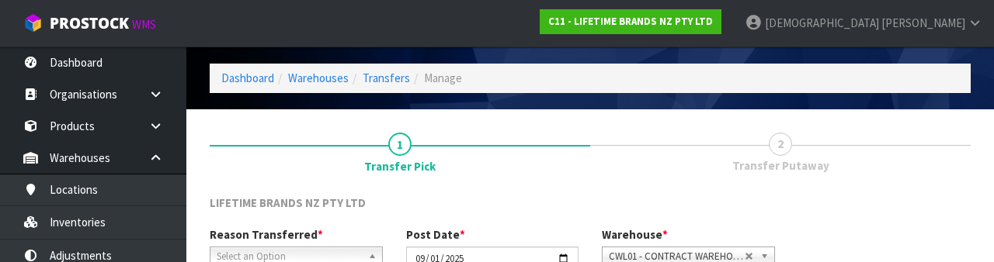
scroll to position [186, 0]
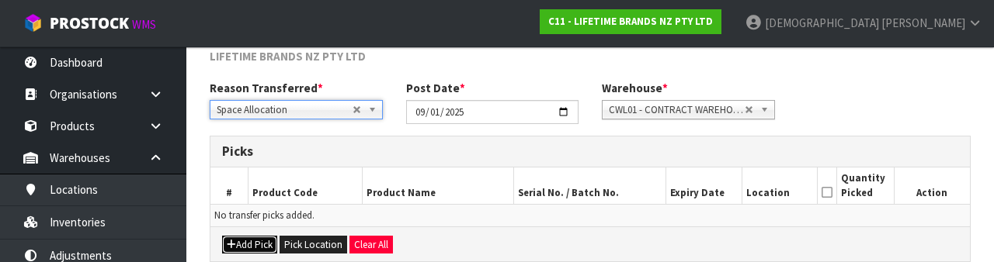
click at [234, 237] on button "Add Pick" at bounding box center [249, 245] width 55 height 19
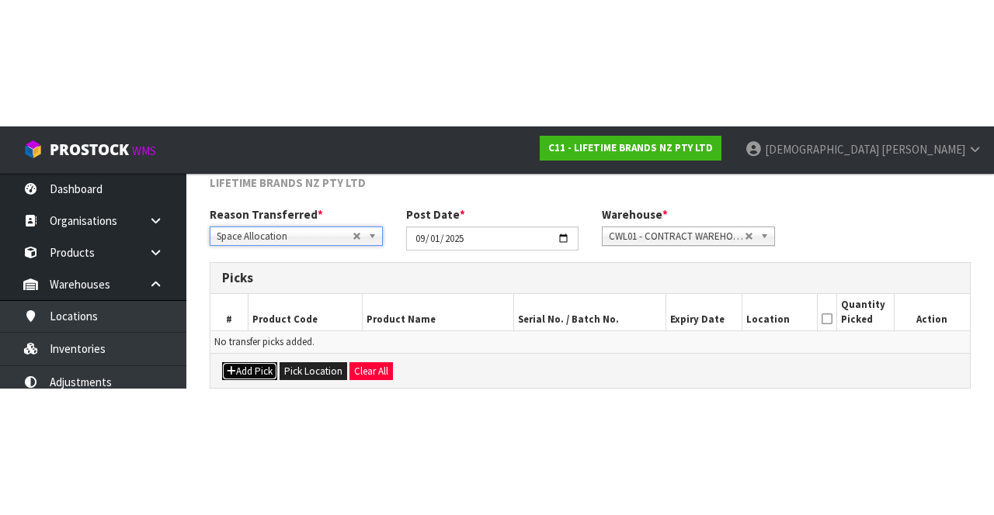
scroll to position [88, 0]
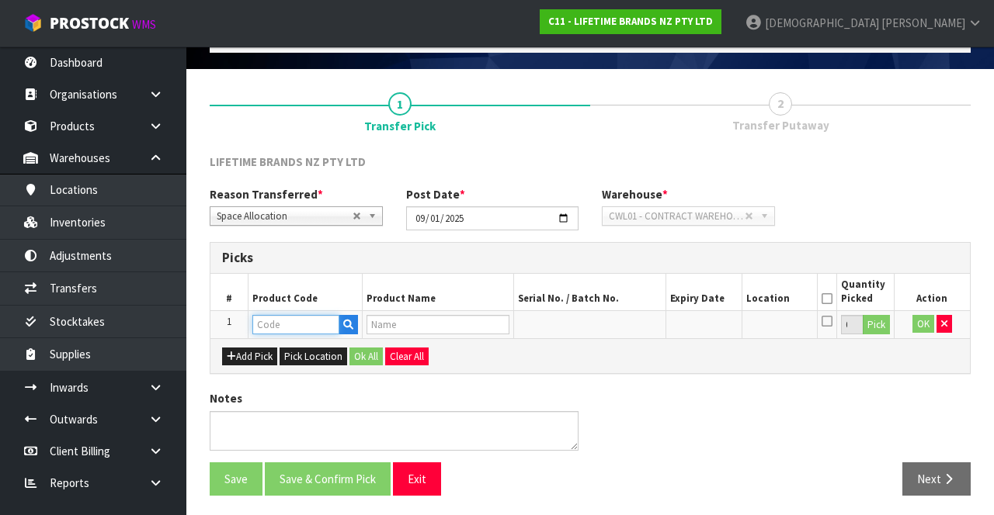
paste input "MKCUTPORT16PC"
type input "MKCUTPORT16PC"
type input "MK PORTOBELLO 16PC CUTLERY SET"
type input "MKCUTPORT16PC"
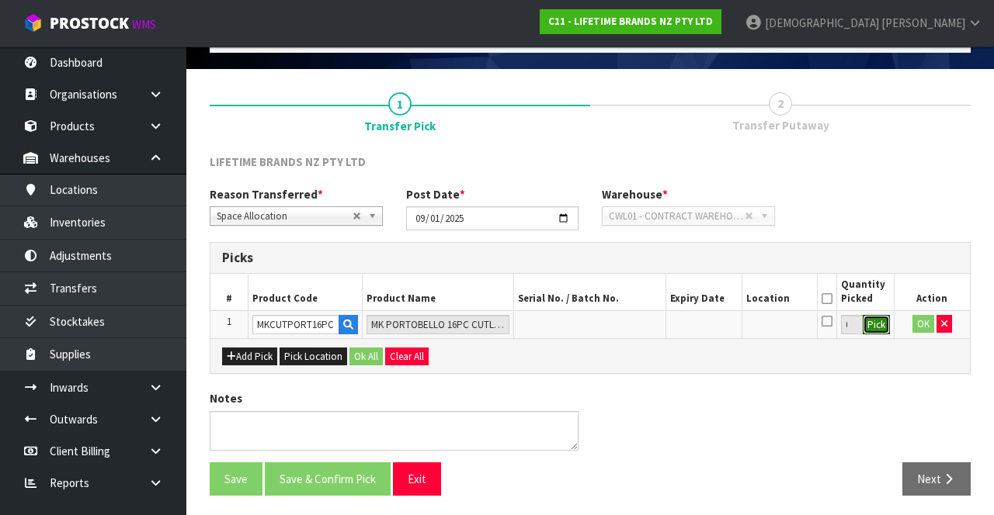
click at [620, 320] on button "Pick" at bounding box center [875, 325] width 27 height 20
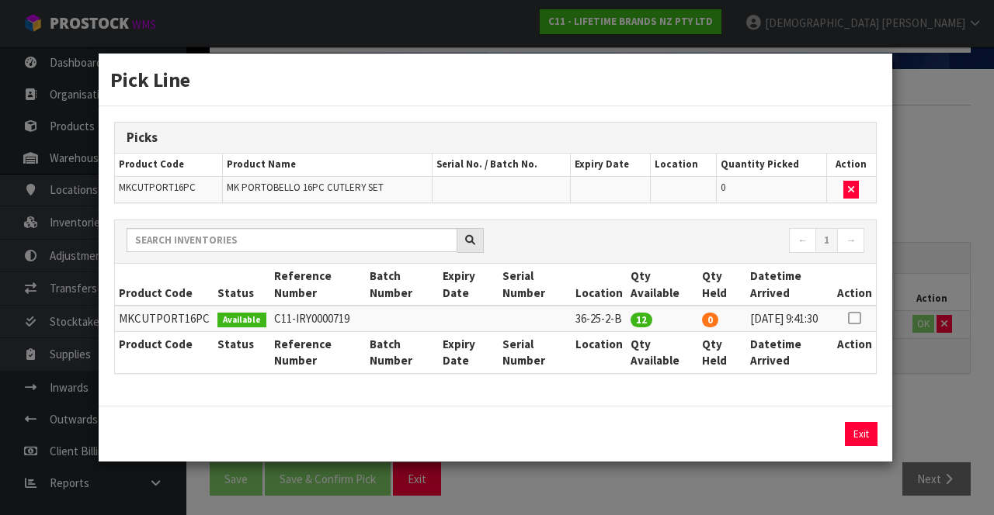
click at [620, 318] on icon at bounding box center [854, 318] width 12 height 1
click at [620, 439] on button "Assign Pick" at bounding box center [808, 434] width 64 height 24
type input "12"
click at [620, 390] on div "Pick Line Picks Product Code Product Name Serial No. / Batch No. Expiry Date Lo…" at bounding box center [497, 257] width 994 height 515
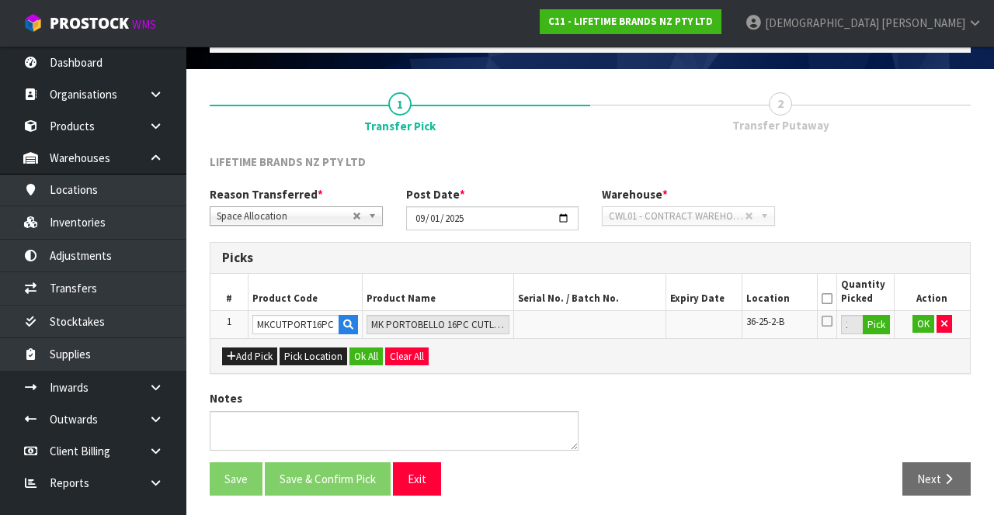
click at [620, 299] on icon at bounding box center [826, 299] width 11 height 1
click at [620, 324] on button "OK" at bounding box center [923, 324] width 22 height 19
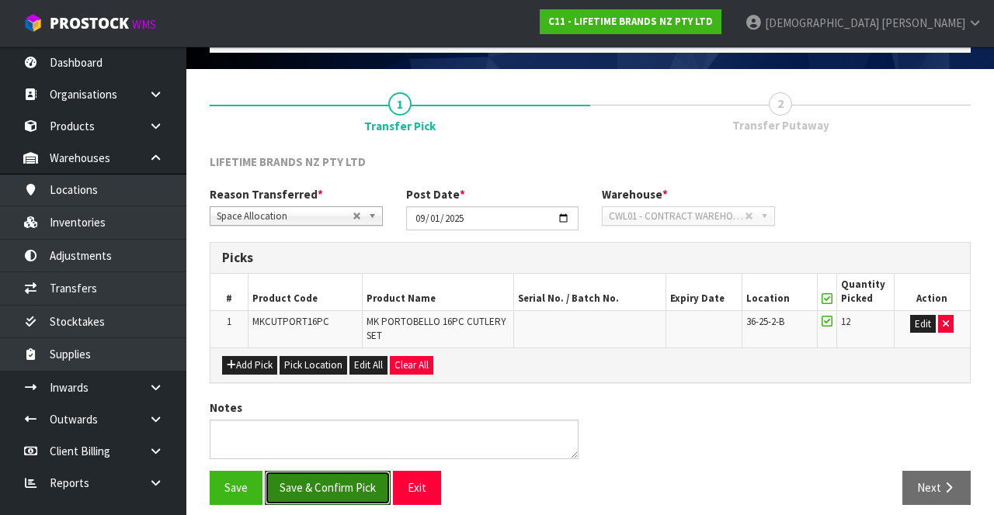
click at [328, 473] on button "Save & Confirm Pick" at bounding box center [328, 487] width 126 height 33
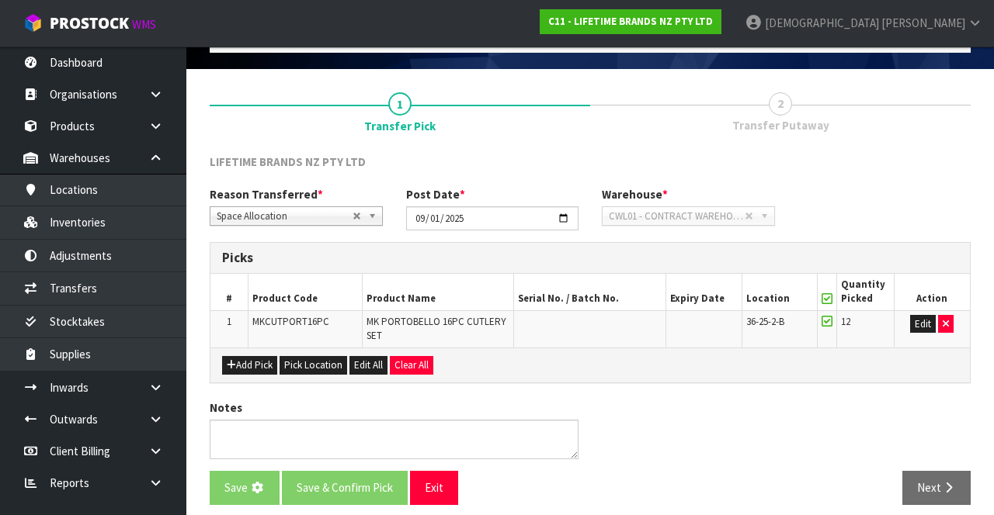
scroll to position [0, 0]
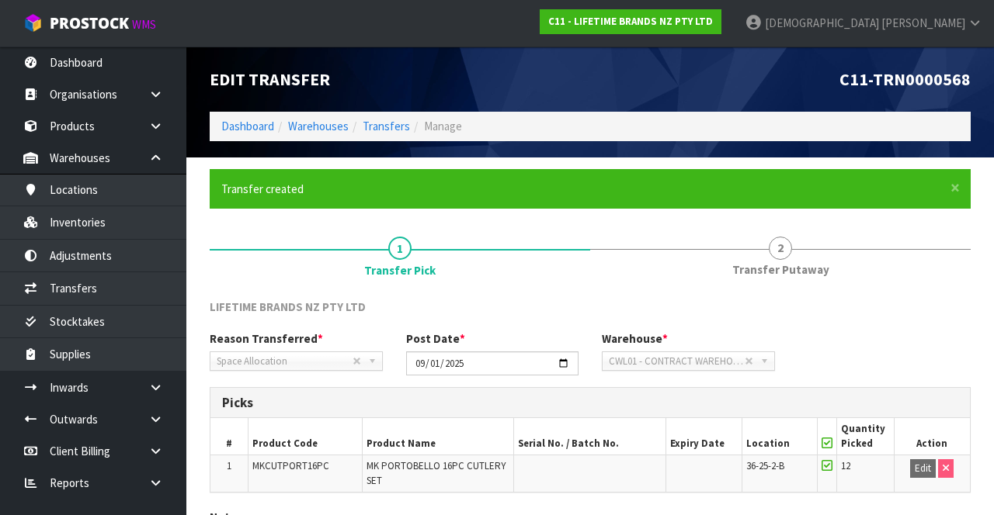
click at [620, 250] on span "2" at bounding box center [779, 248] width 23 height 23
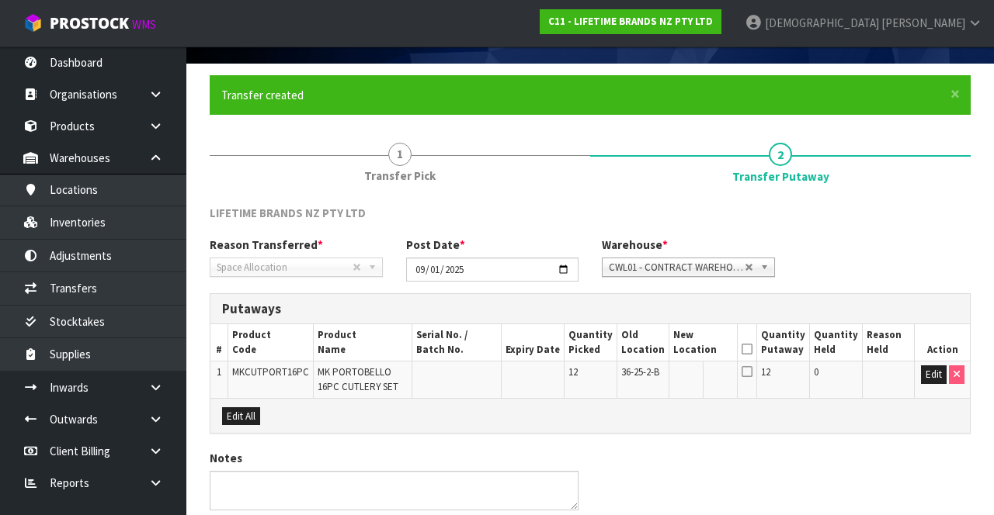
scroll to position [98, 0]
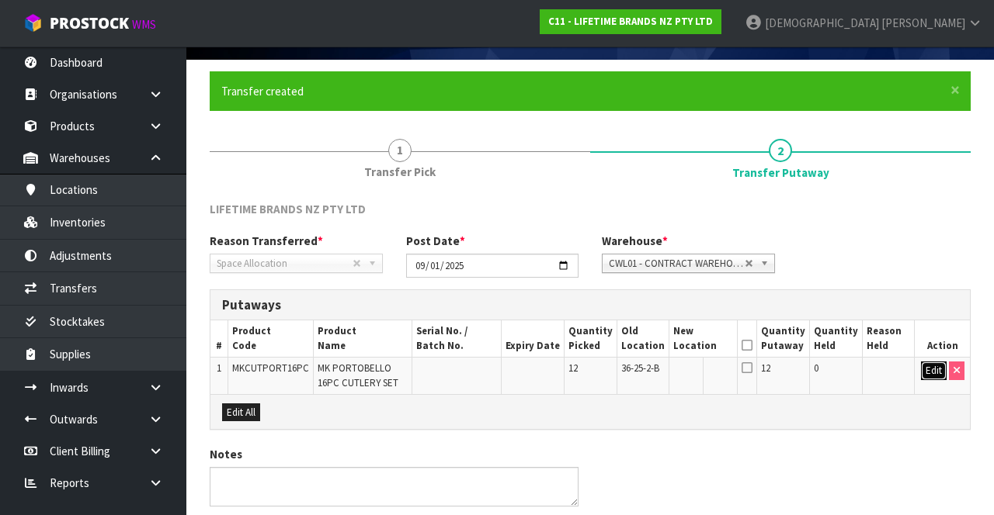
click at [620, 364] on button "Edit" at bounding box center [934, 371] width 26 height 19
click at [620, 366] on input "text" at bounding box center [694, 371] width 41 height 19
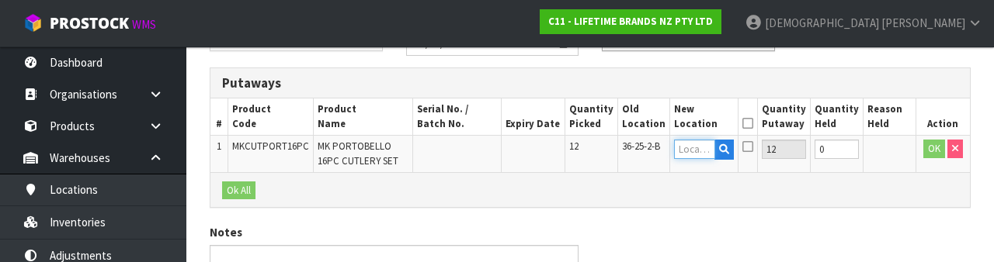
scroll to position [328, 0]
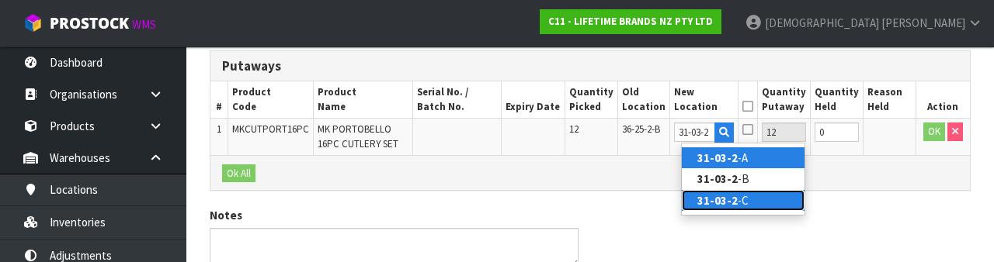
click at [620, 201] on link "31-03-2 -C" at bounding box center [742, 200] width 123 height 21
type input "31-03-2-C"
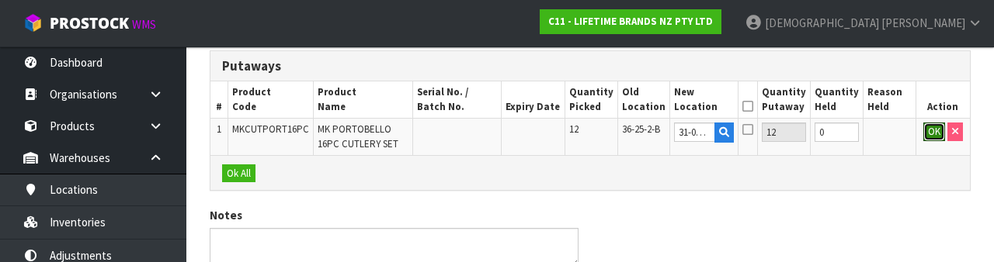
click at [620, 127] on button "OK" at bounding box center [934, 132] width 22 height 19
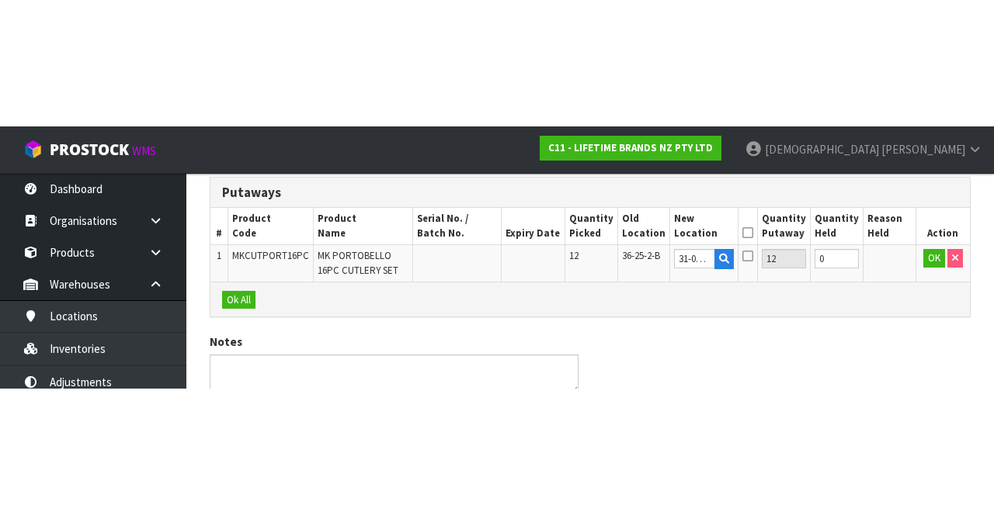
scroll to position [154, 0]
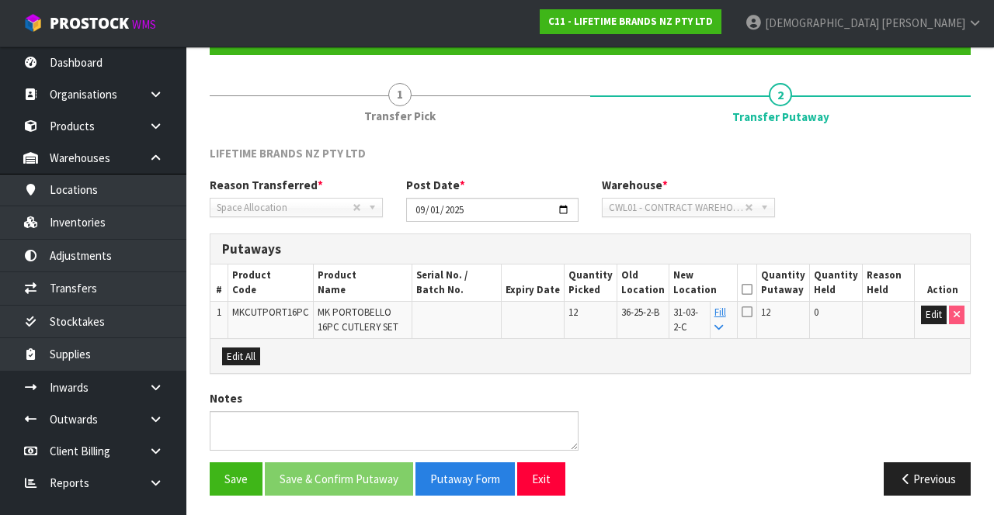
click at [620, 290] on icon at bounding box center [746, 290] width 11 height 1
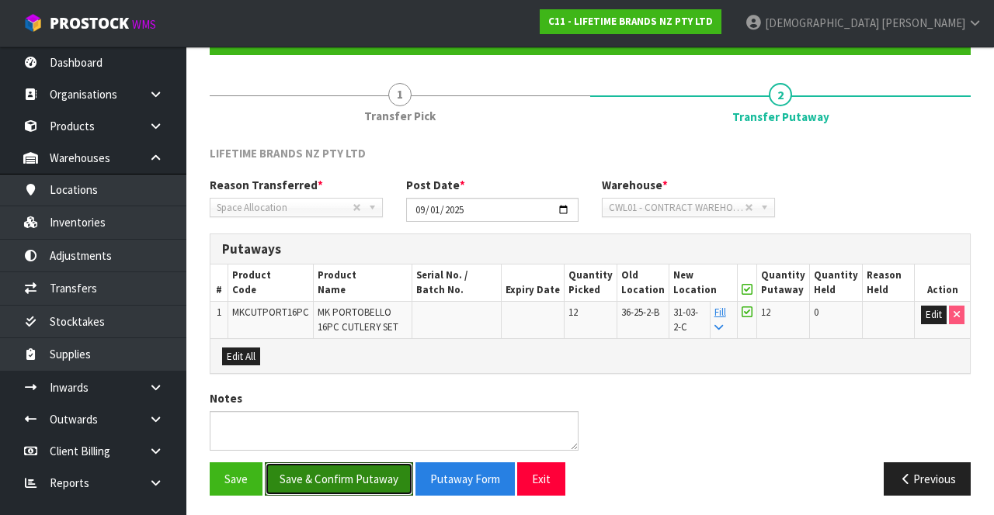
click at [343, 463] on button "Save & Confirm Putaway" at bounding box center [339, 479] width 148 height 33
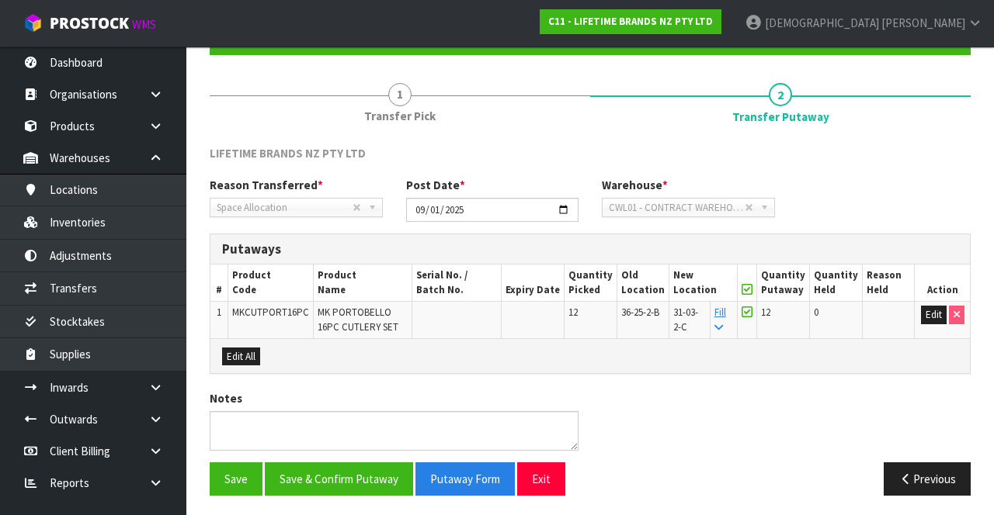
scroll to position [0, 0]
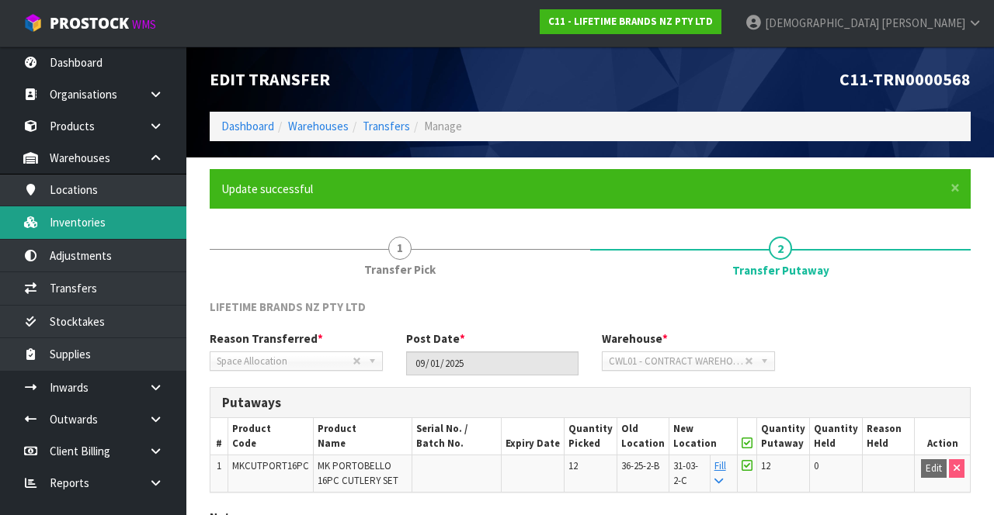
click at [61, 225] on link "Inventories" at bounding box center [93, 222] width 186 height 32
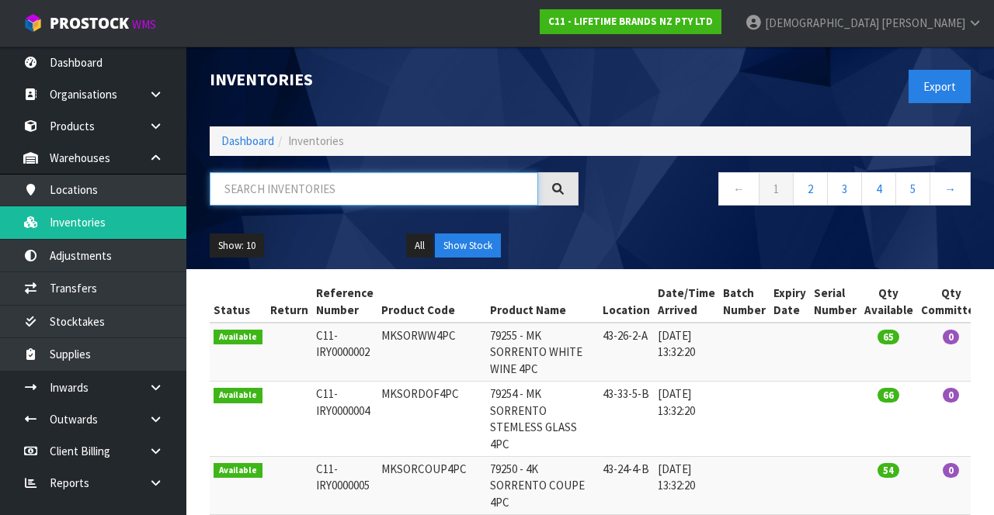
click at [338, 188] on input "text" at bounding box center [374, 188] width 328 height 33
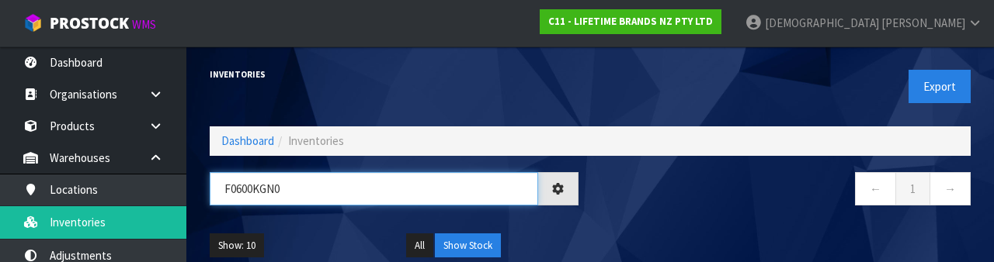
type input "F0600KGN0"
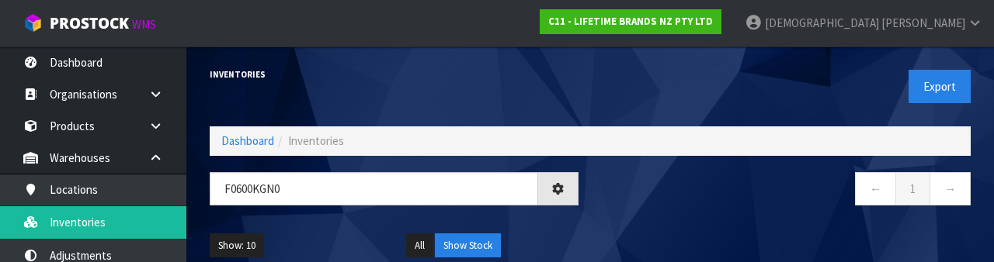
click at [620, 213] on div "← 1 →" at bounding box center [786, 197] width 392 height 50
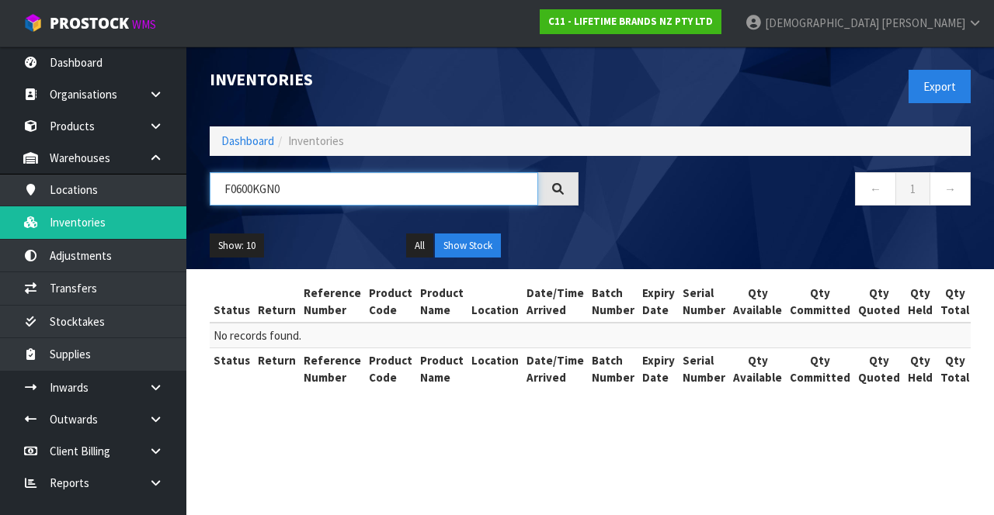
click at [299, 185] on input "F0600KGN0" at bounding box center [374, 188] width 328 height 33
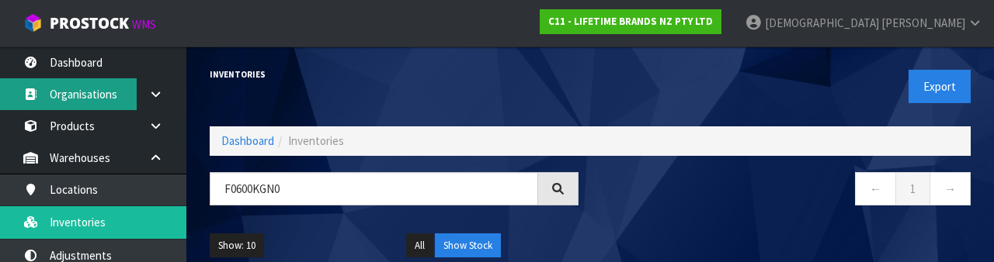
click at [95, 88] on link "Organisations" at bounding box center [93, 94] width 186 height 32
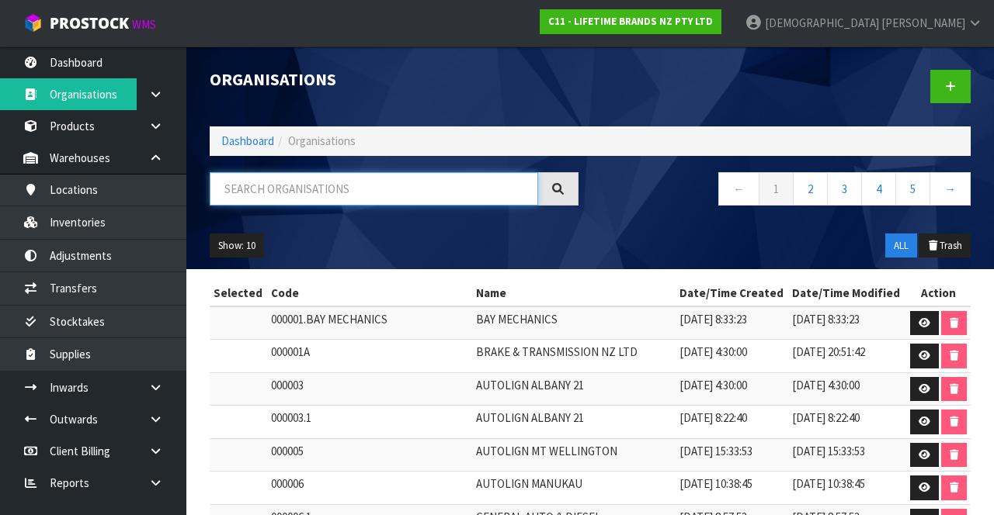
click at [349, 186] on input "text" at bounding box center [374, 188] width 328 height 33
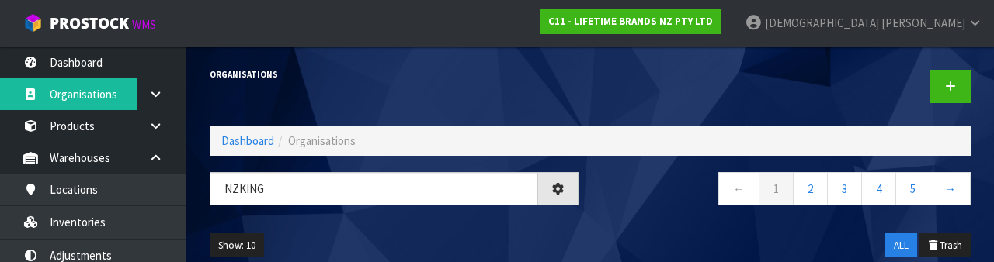
click at [620, 208] on nav "← 1 2 3 4 5 →" at bounding box center [786, 191] width 369 height 38
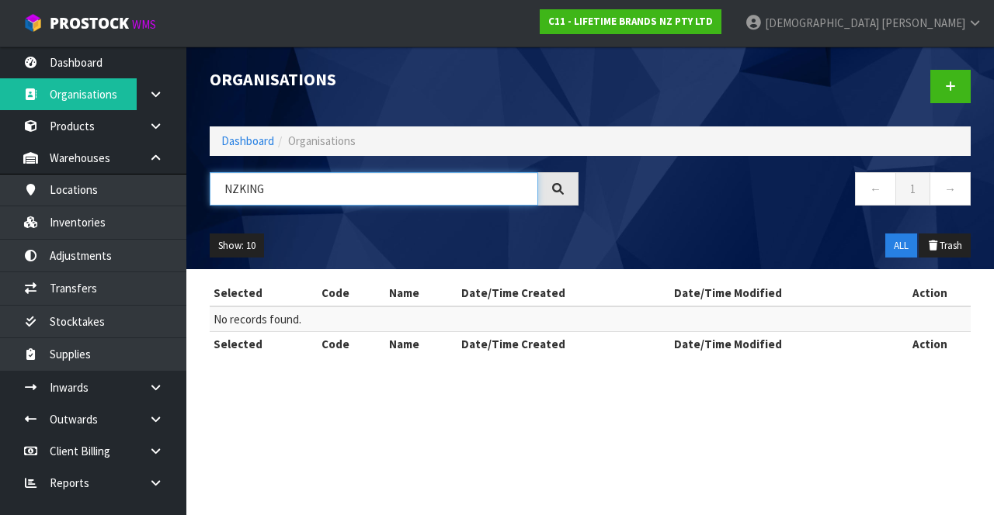
click at [238, 182] on input "NZKING" at bounding box center [374, 188] width 328 height 33
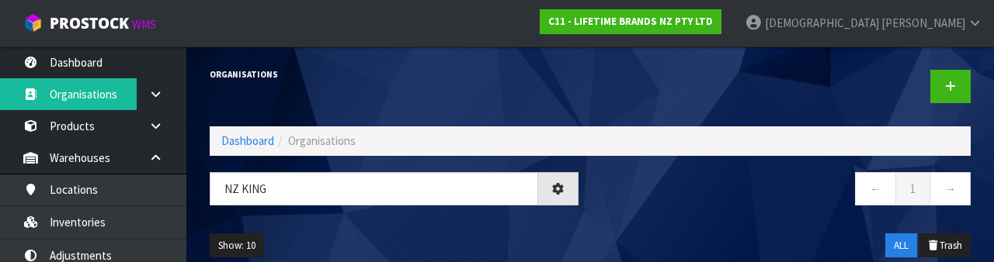
click at [620, 196] on nav "← 1 →" at bounding box center [786, 191] width 369 height 38
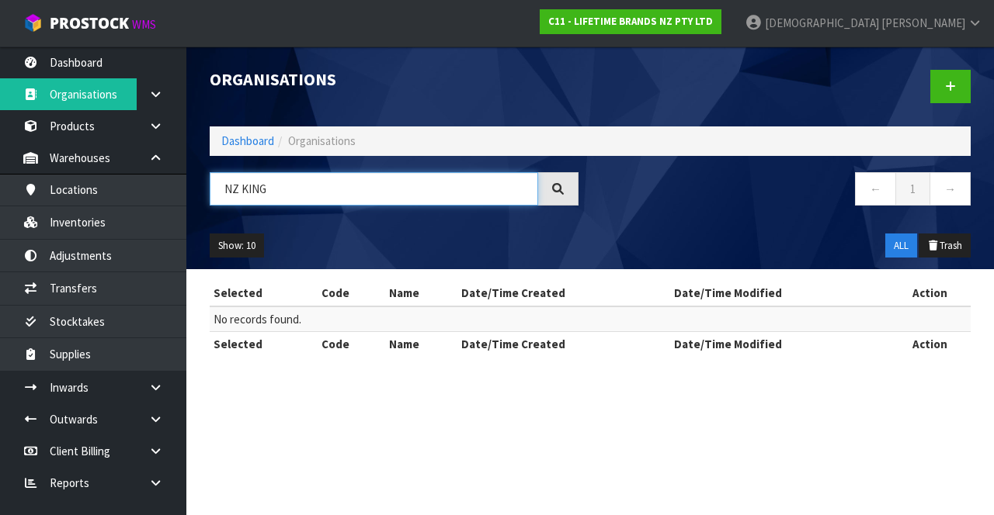
click at [340, 183] on input "NZ KING" at bounding box center [374, 188] width 328 height 33
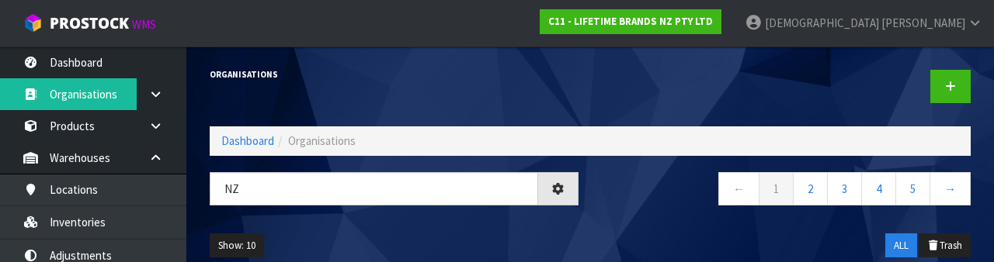
click at [620, 199] on nav "← 1 2 3 4 5 →" at bounding box center [786, 191] width 369 height 38
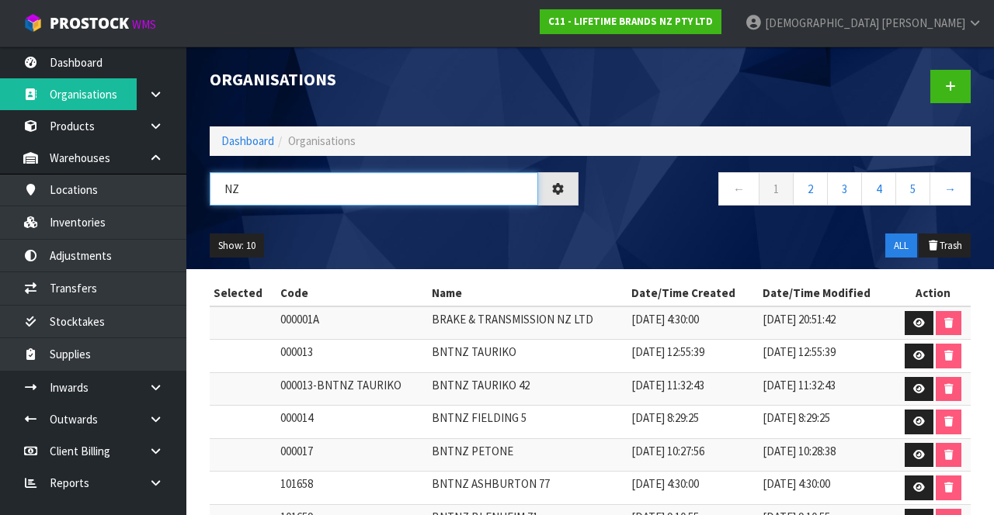
click at [316, 192] on input "NZ" at bounding box center [374, 188] width 328 height 33
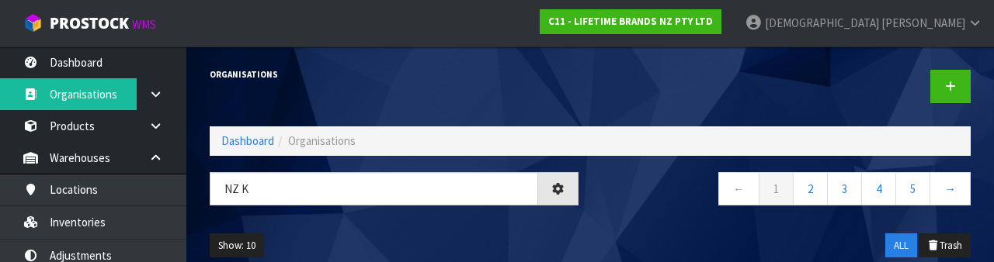
click at [620, 193] on nav "← 1 2 3 4 5 →" at bounding box center [786, 191] width 369 height 38
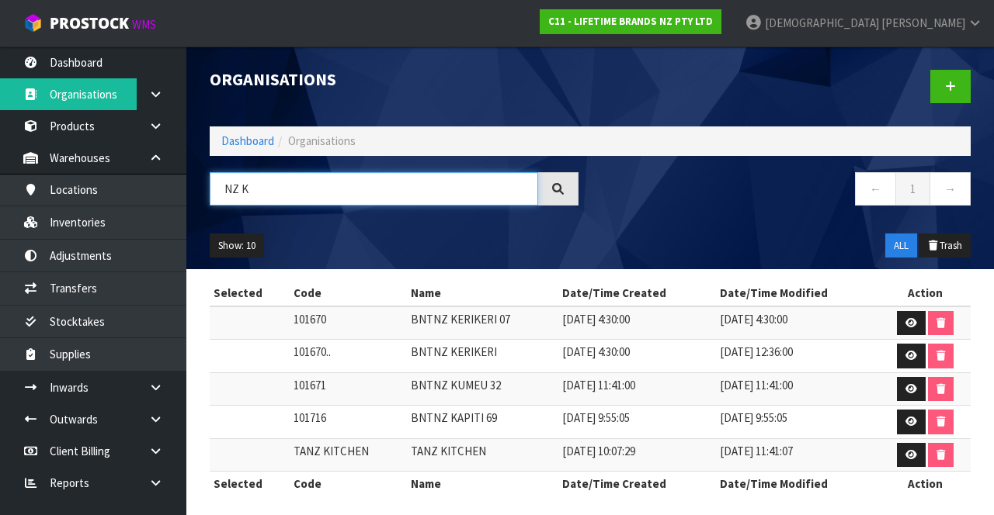
click at [300, 183] on input "NZ K" at bounding box center [374, 188] width 328 height 33
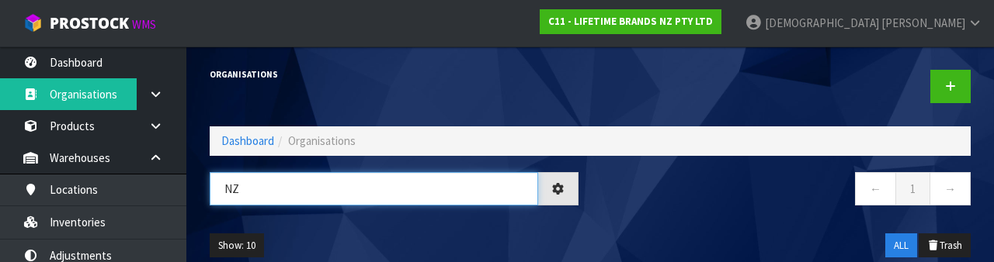
type input "N"
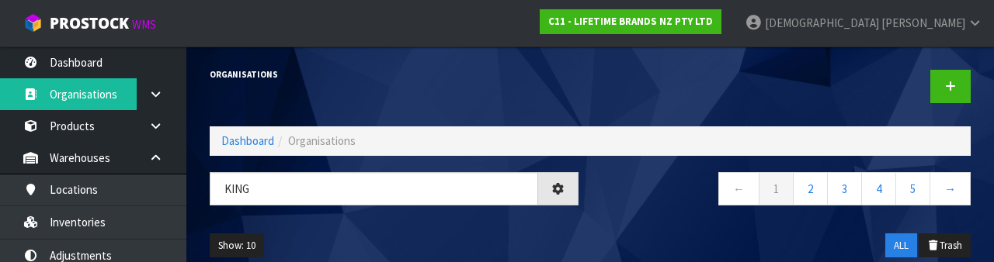
click at [620, 216] on div "← 1 2 3 4 5 →" at bounding box center [786, 197] width 392 height 50
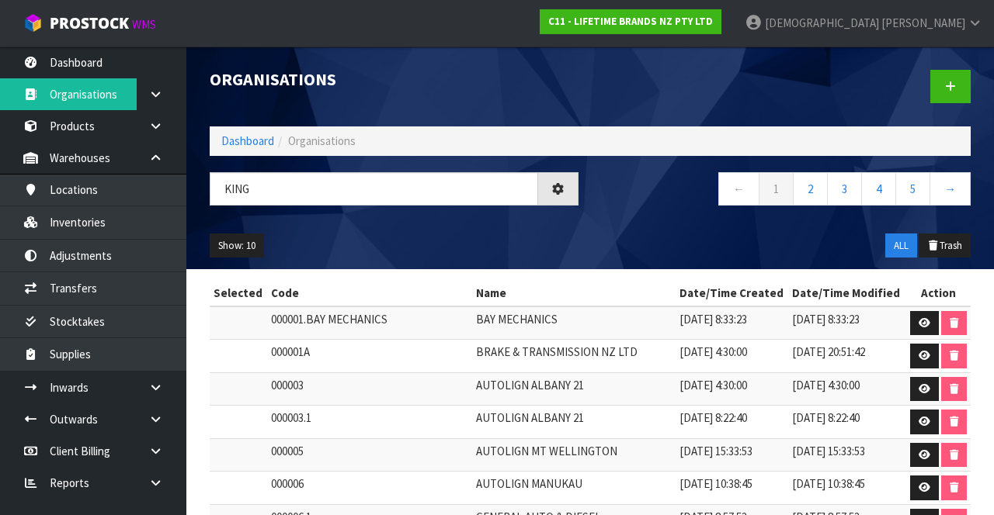
type input "KING"
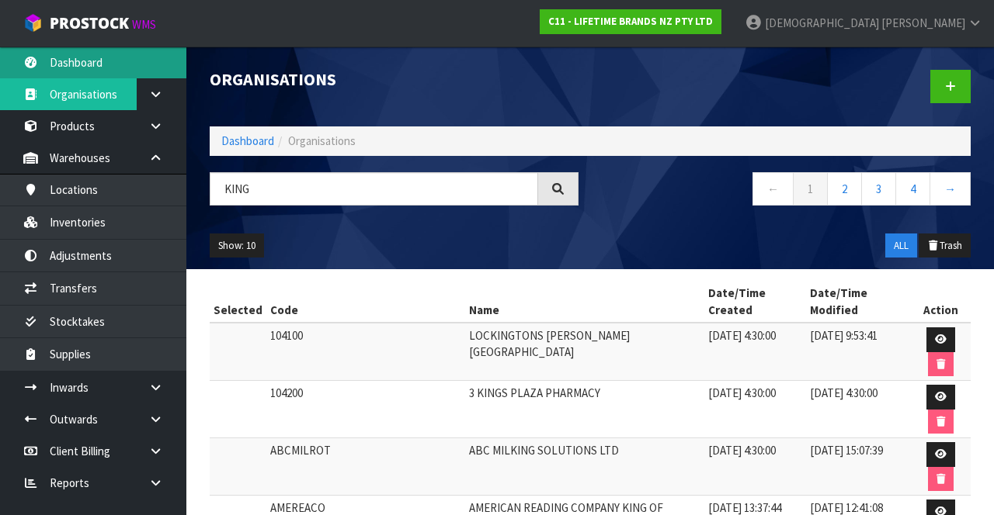
click at [75, 57] on link "Dashboard" at bounding box center [93, 63] width 186 height 32
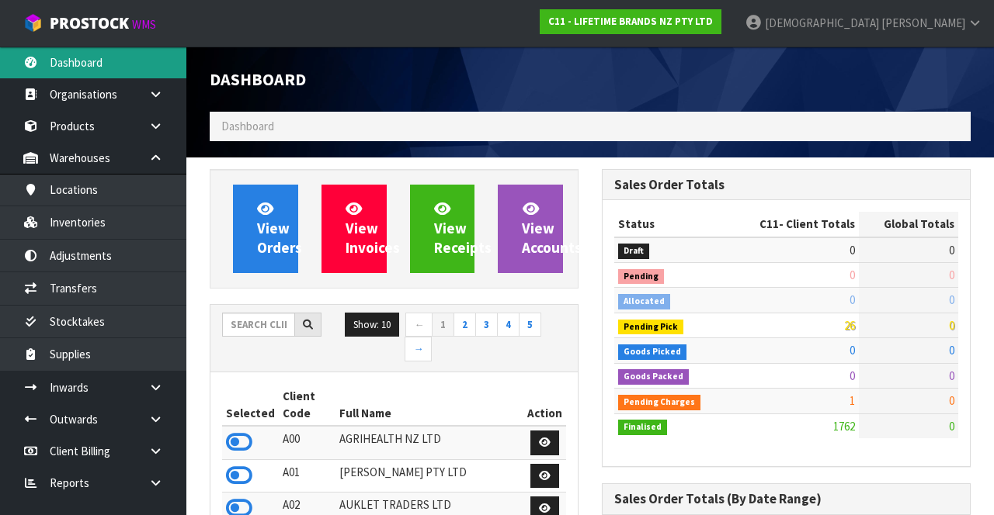
scroll to position [1368, 391]
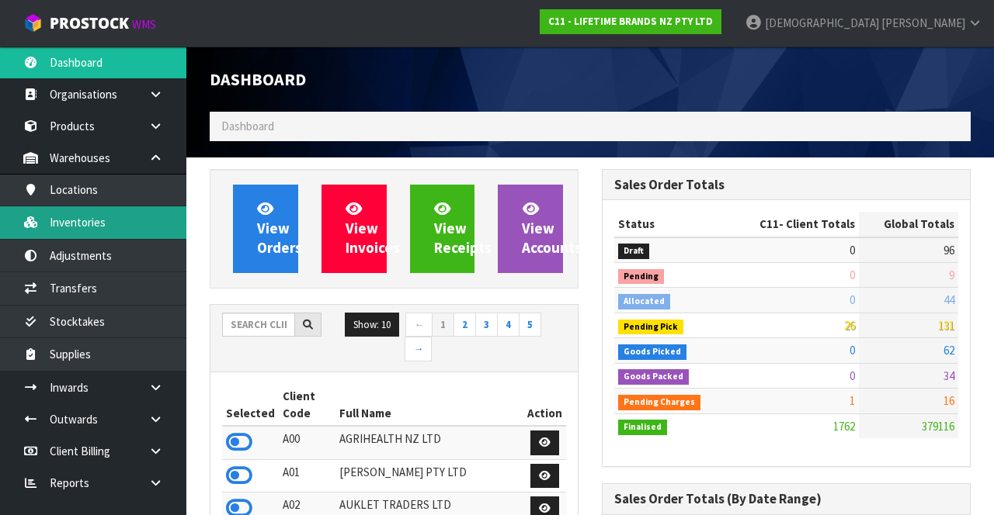
click at [96, 218] on link "Inventories" at bounding box center [93, 222] width 186 height 32
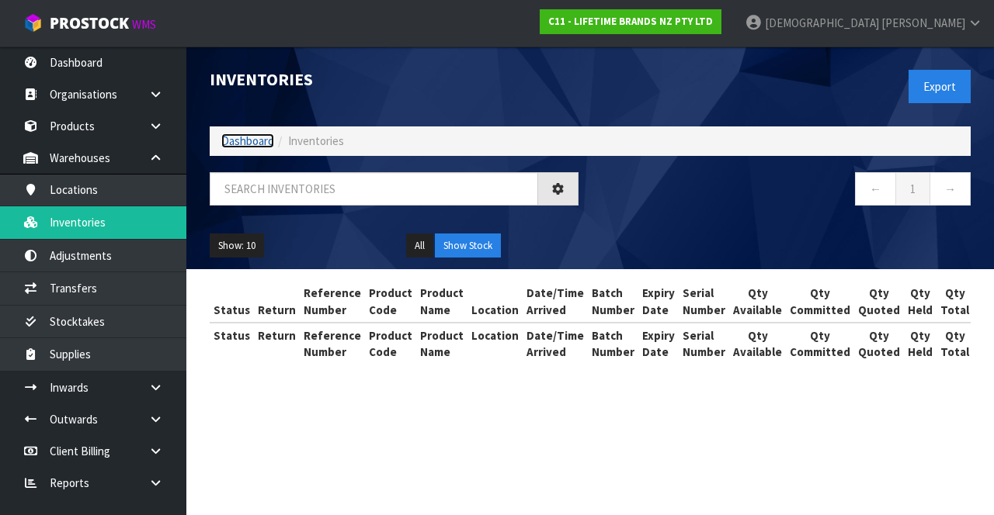
click at [272, 135] on link "Dashboard" at bounding box center [247, 141] width 53 height 15
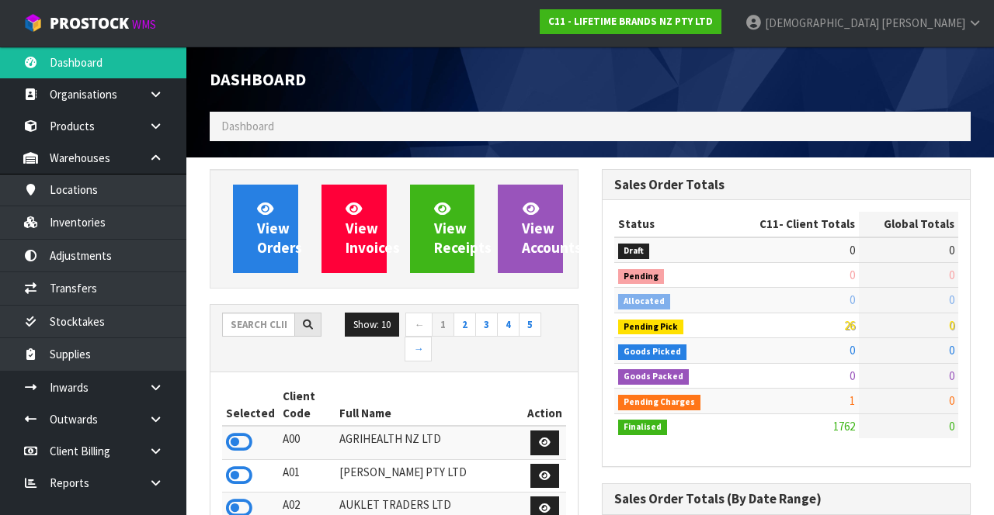
scroll to position [1368, 391]
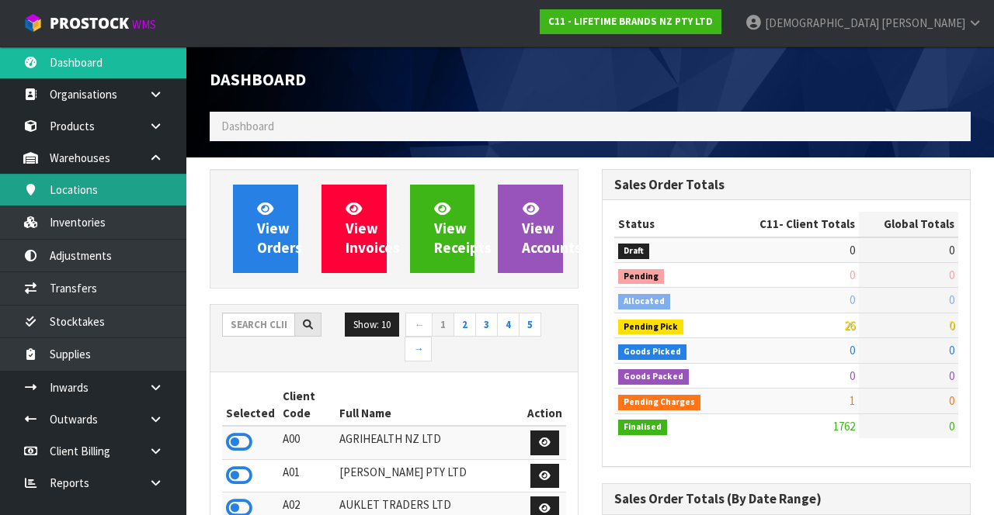
click at [87, 196] on link "Locations" at bounding box center [93, 190] width 186 height 32
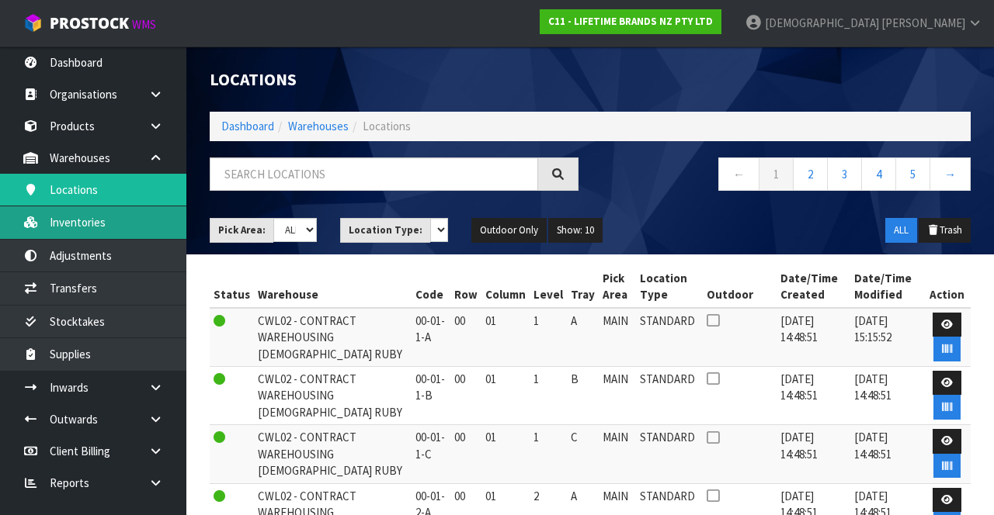
click at [89, 224] on link "Inventories" at bounding box center [93, 222] width 186 height 32
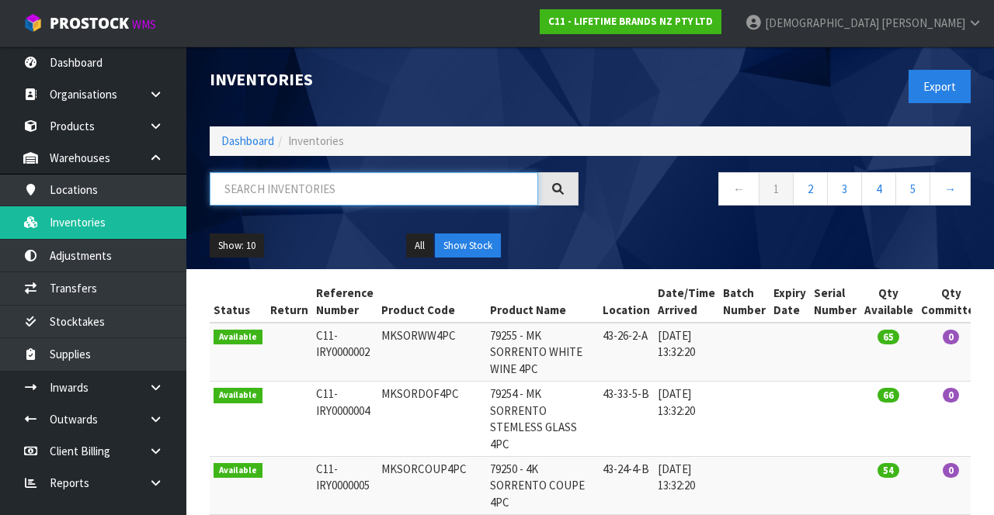
click at [288, 194] on input "text" at bounding box center [374, 188] width 328 height 33
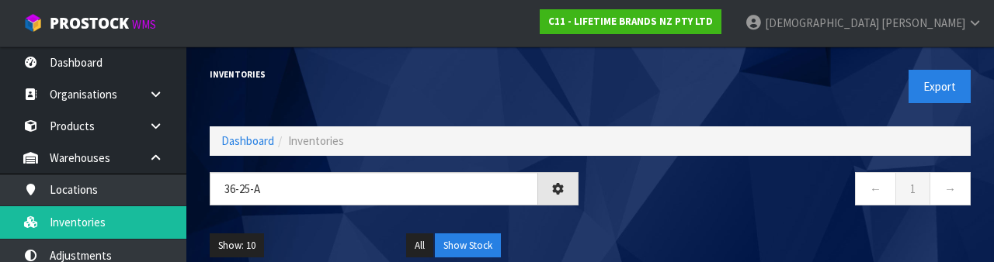
click at [620, 194] on nav "← 1 →" at bounding box center [786, 191] width 369 height 38
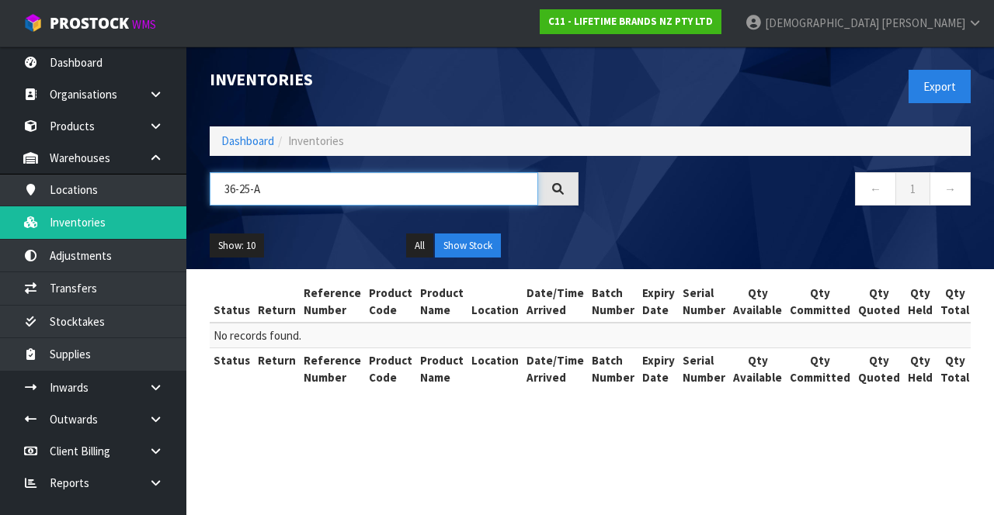
click at [309, 182] on input "36-25-A" at bounding box center [374, 188] width 328 height 33
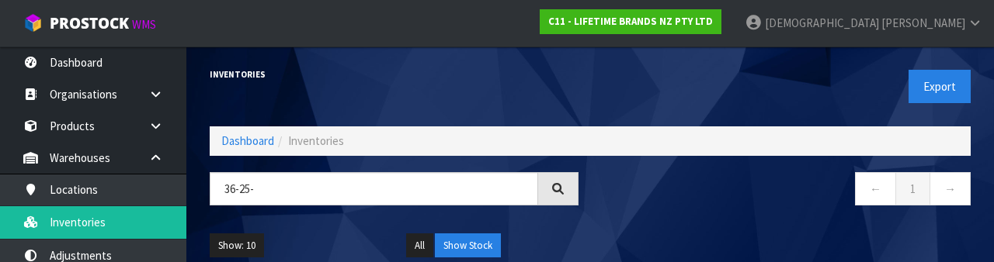
click at [620, 203] on nav "← 1 →" at bounding box center [786, 191] width 369 height 38
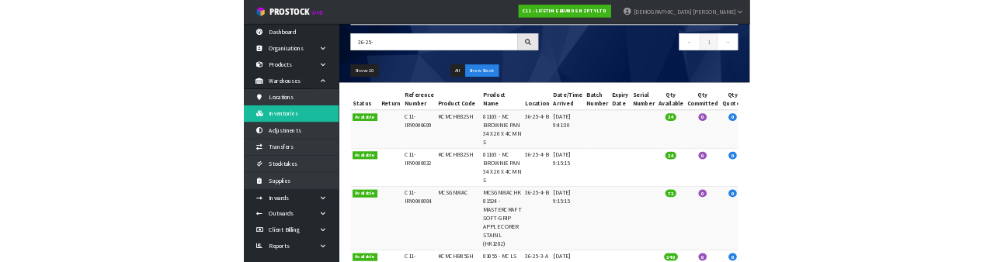
scroll to position [109, 0]
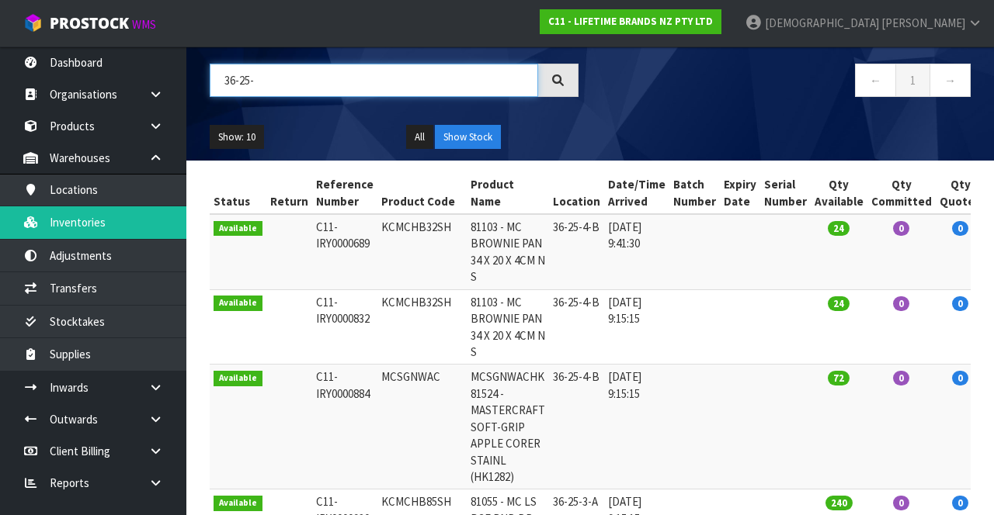
click at [318, 73] on input "36-25-" at bounding box center [374, 80] width 328 height 33
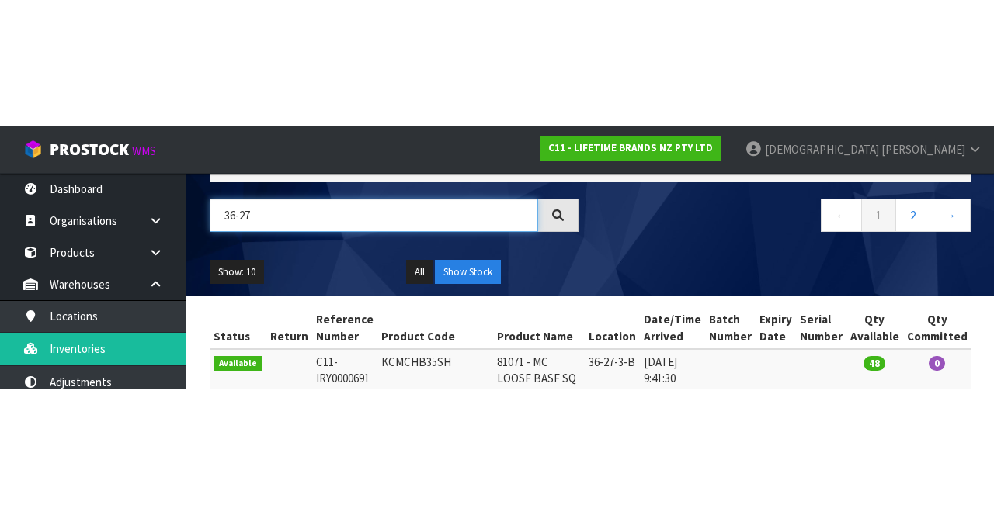
scroll to position [99, 0]
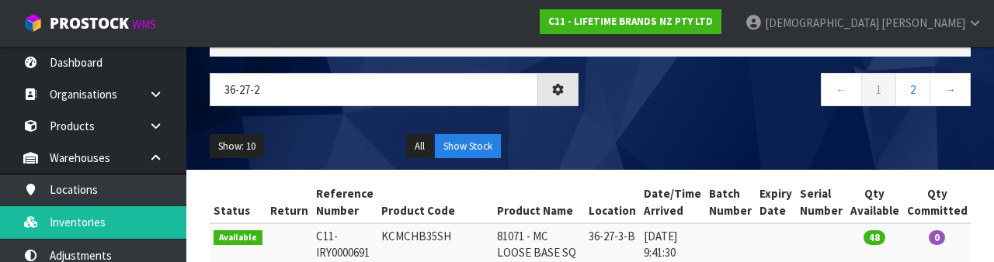
click at [620, 90] on nav "← 1 2 →" at bounding box center [786, 92] width 369 height 38
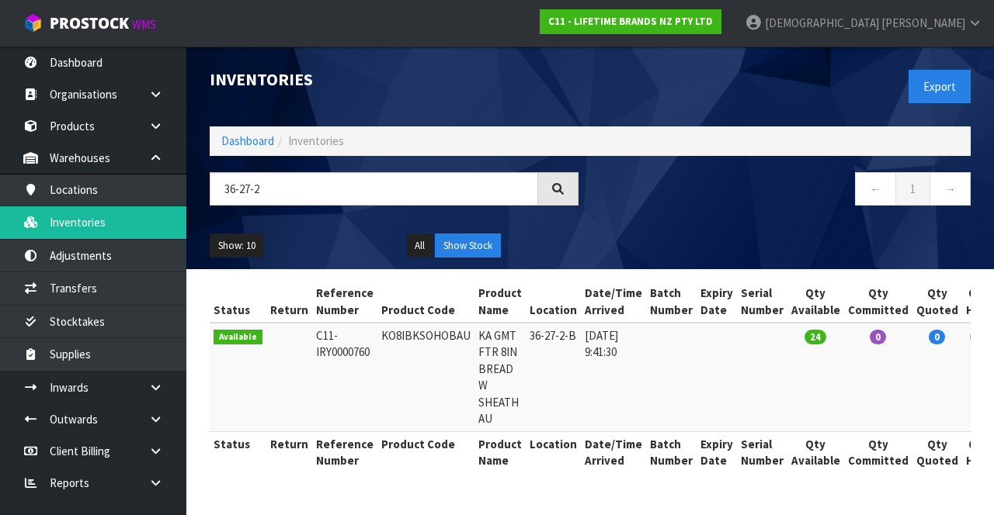
scroll to position [0, 0]
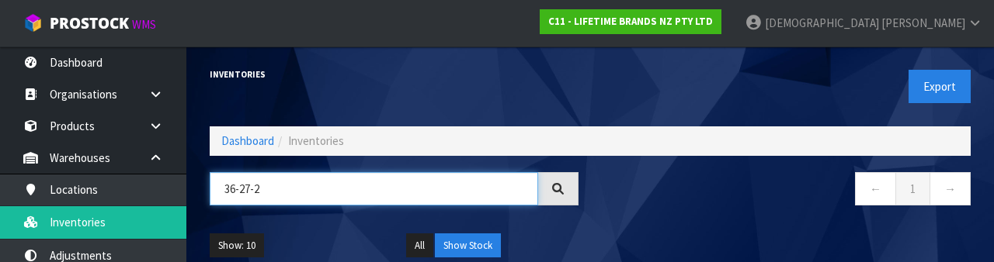
paste input "KO8IBKSOHOBAU"
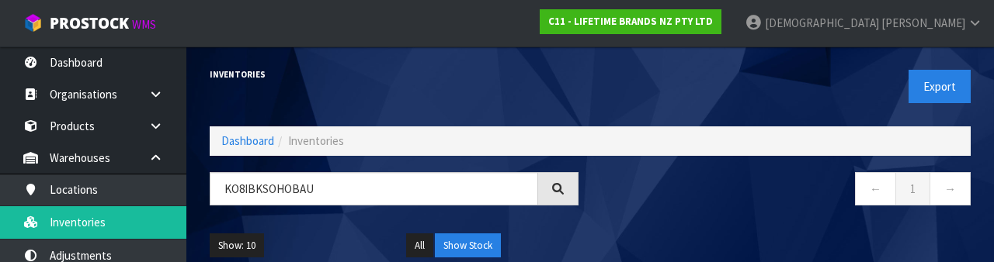
click at [620, 192] on nav "← 1 →" at bounding box center [786, 191] width 369 height 38
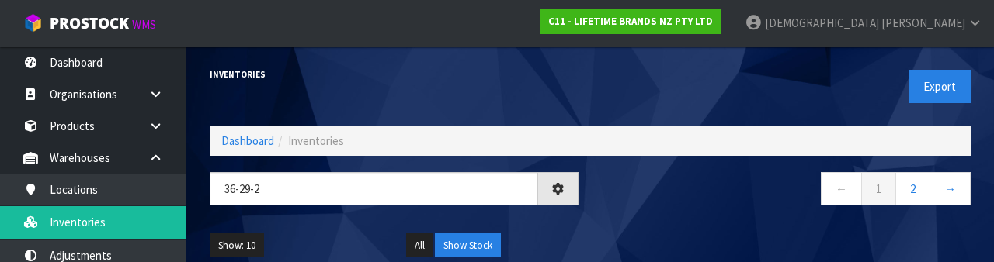
click at [620, 197] on nav "← 1 2 →" at bounding box center [786, 191] width 369 height 38
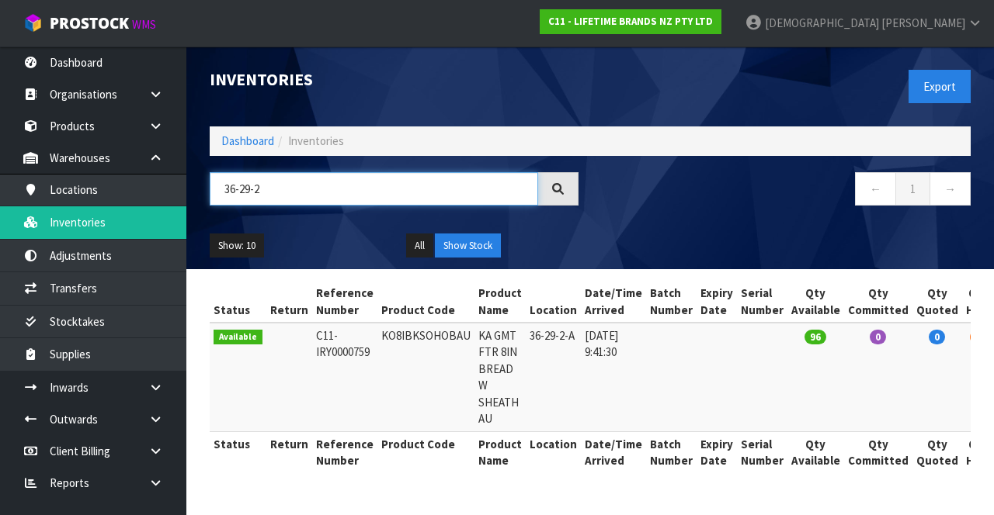
click at [339, 173] on input "36-29-2" at bounding box center [374, 188] width 328 height 33
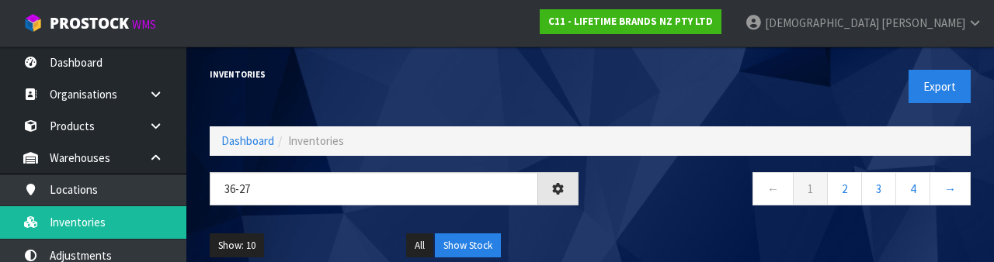
click at [620, 210] on nav "← 1 2 3 4 →" at bounding box center [786, 191] width 369 height 38
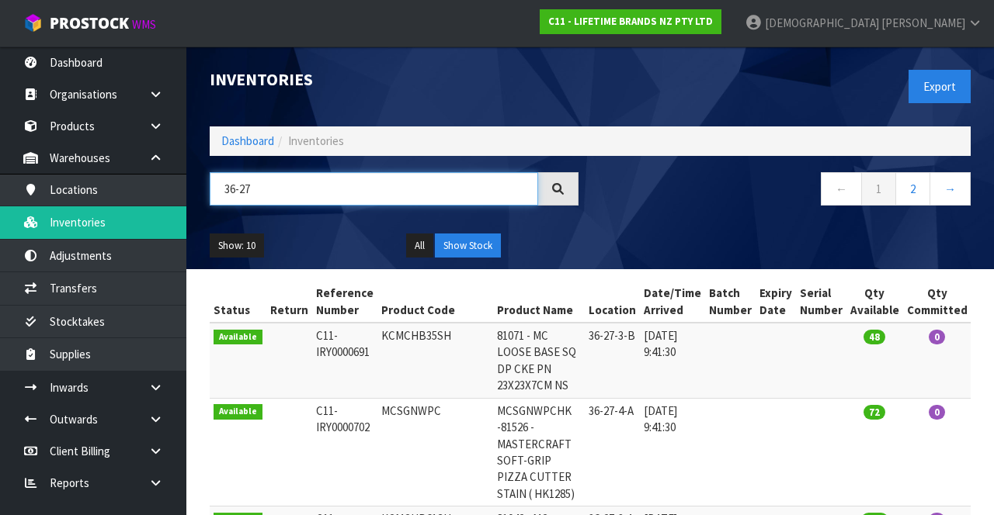
click at [347, 185] on input "36-27" at bounding box center [374, 188] width 328 height 33
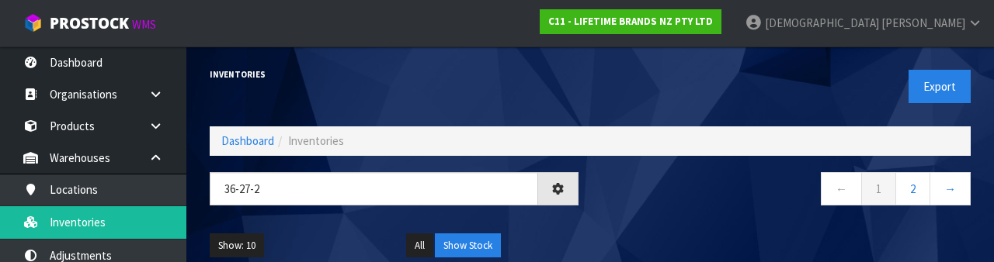
click at [620, 192] on nav "← 1 2 →" at bounding box center [786, 191] width 369 height 38
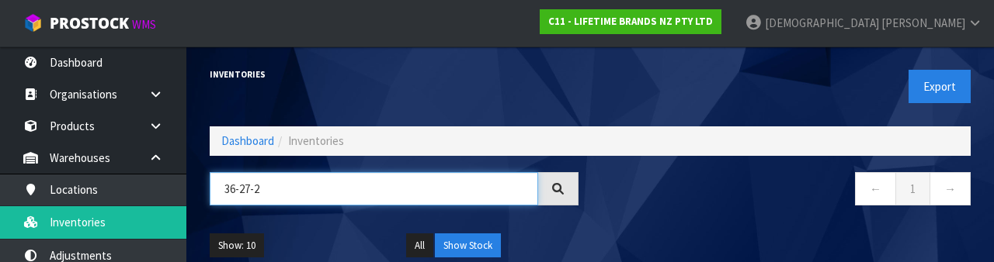
paste input "KO8IBKSOHOBAU"
type input "KO8IBKSOHOBAU"
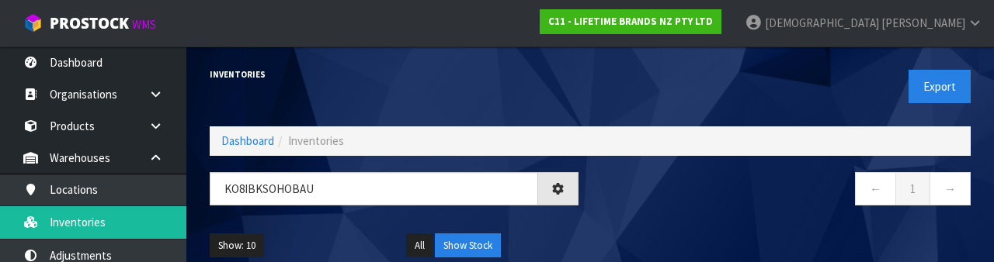
click at [620, 185] on nav "← 1 →" at bounding box center [786, 191] width 369 height 38
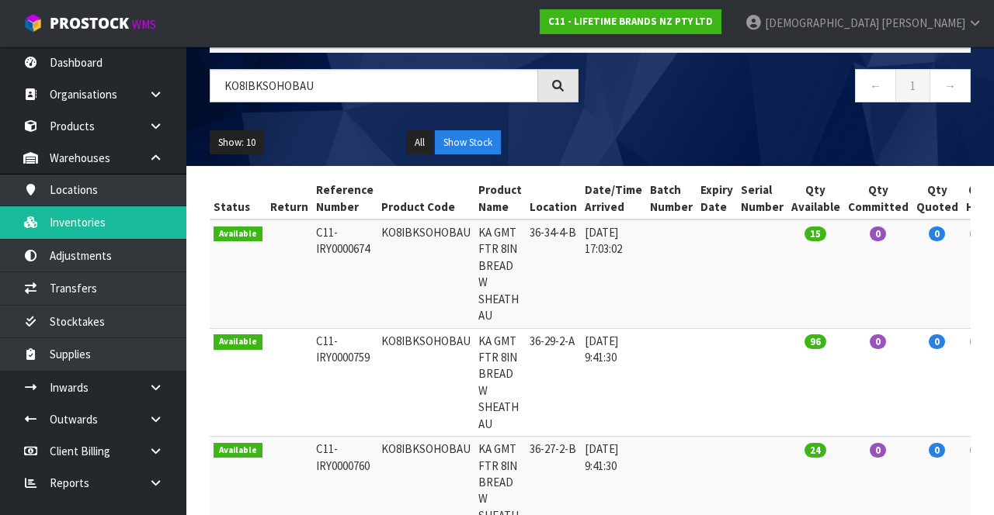
scroll to position [104, 0]
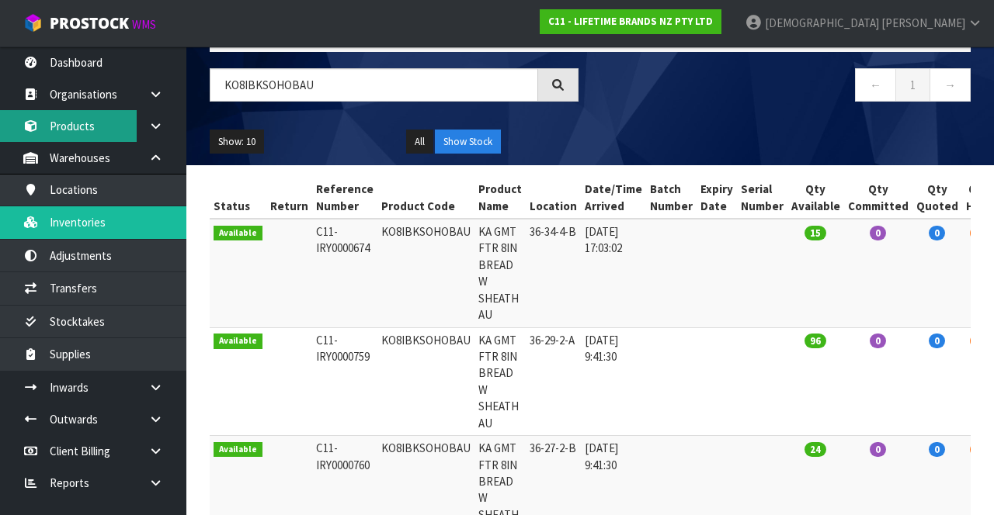
click at [88, 128] on link "Products" at bounding box center [93, 126] width 186 height 32
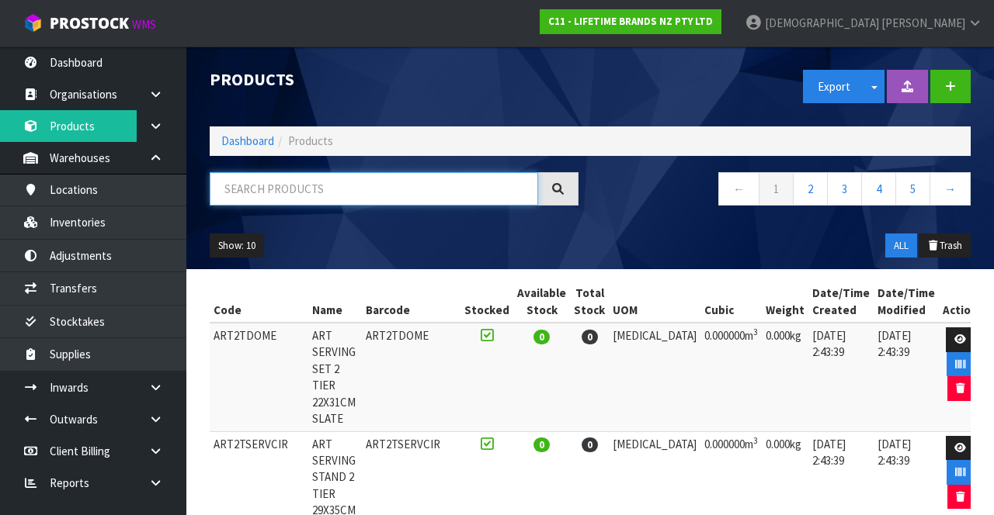
click at [300, 189] on input "text" at bounding box center [374, 188] width 328 height 33
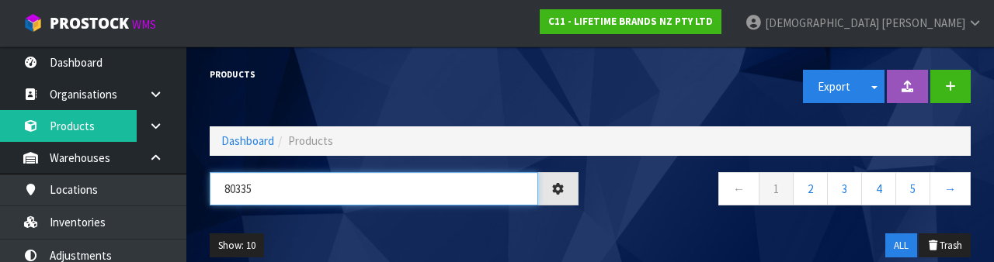
type input "80335"
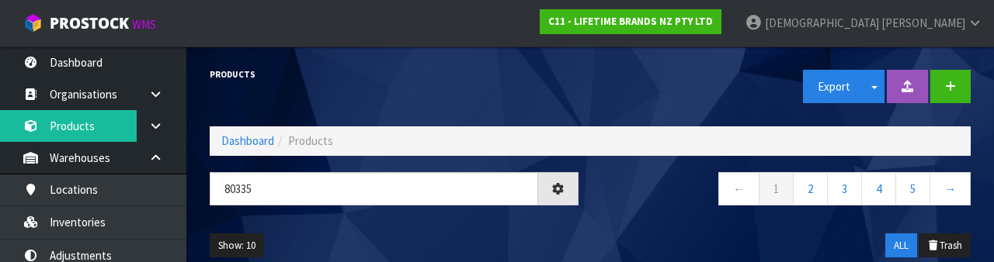
click at [539, 222] on div "Show: 10 5 10 25 50 ALL Trash" at bounding box center [590, 246] width 784 height 48
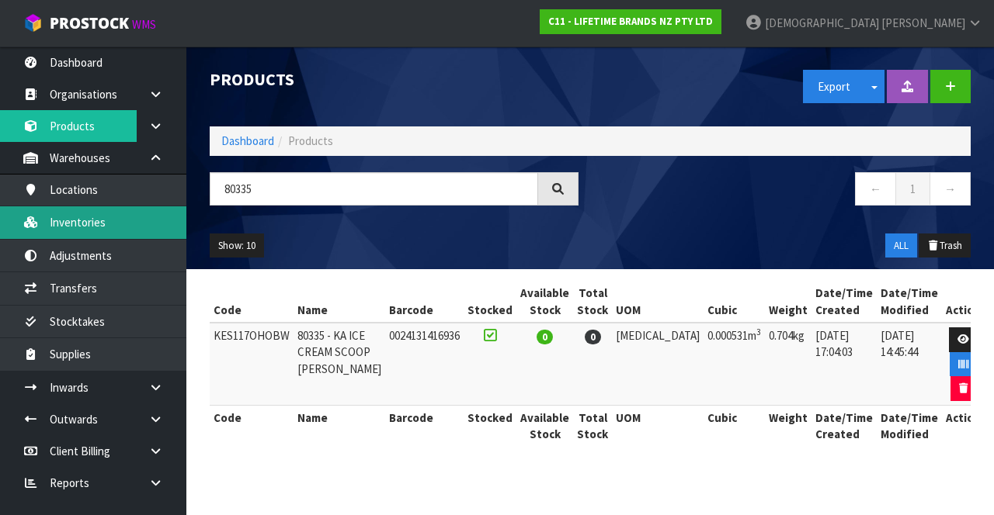
click at [93, 219] on link "Inventories" at bounding box center [93, 222] width 186 height 32
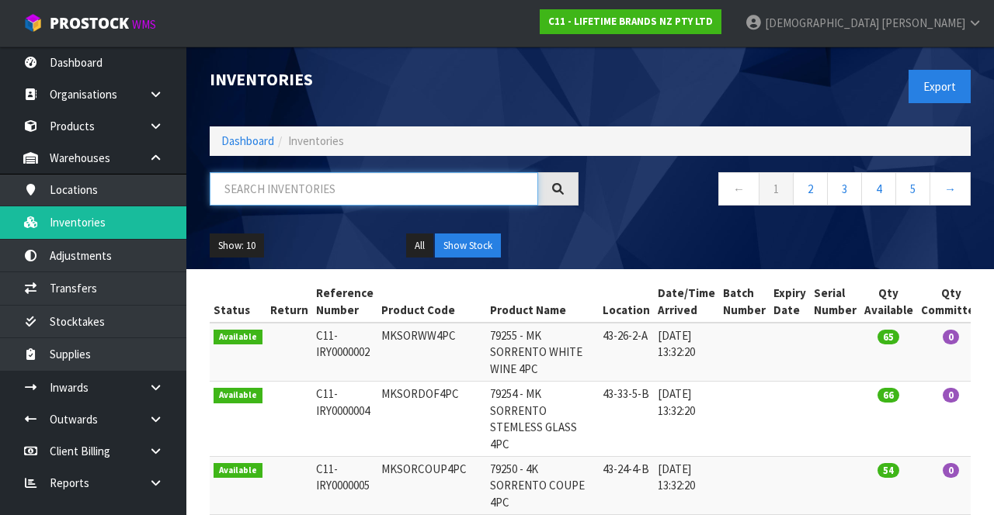
paste input "KES117OHOBW"
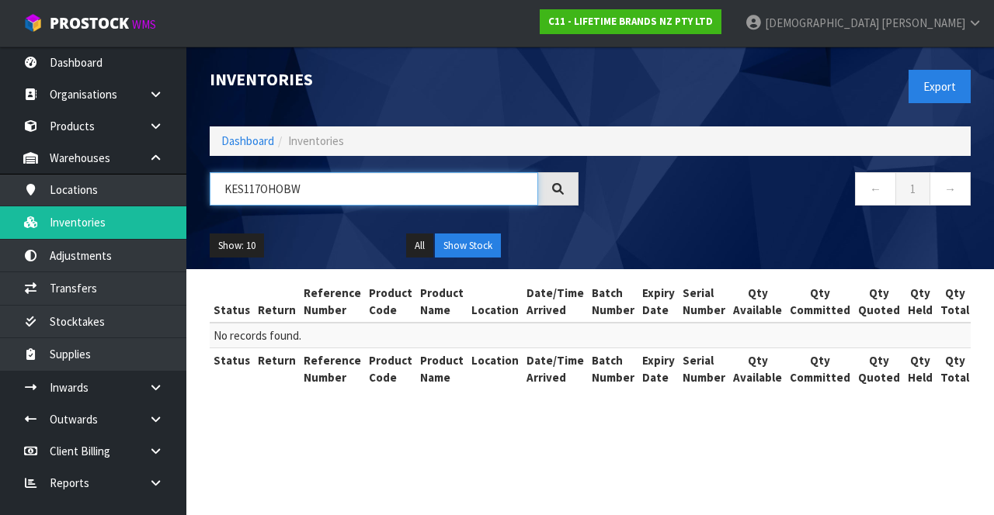
type input "KES117OHOBW"
click at [560, 81] on h1 "Inventories" at bounding box center [394, 79] width 369 height 19
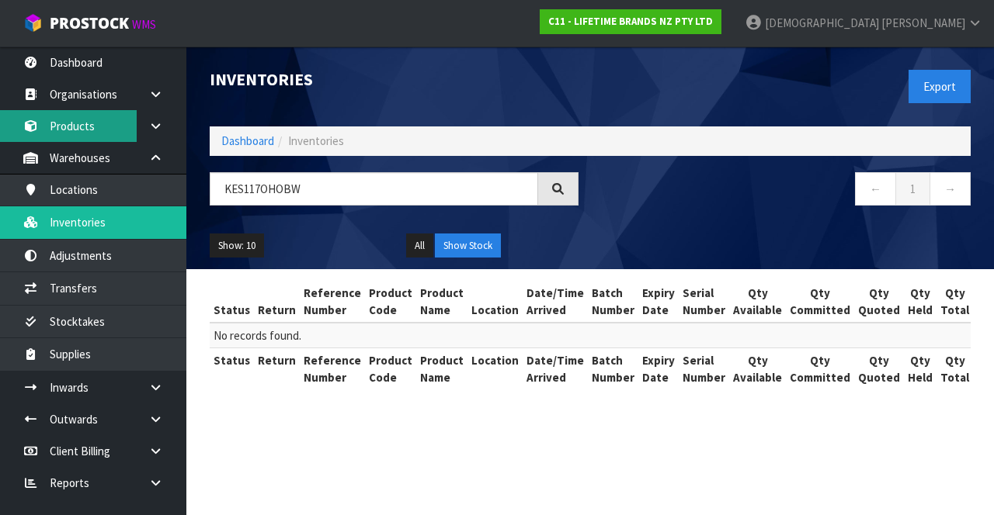
click at [92, 126] on link "Products" at bounding box center [93, 126] width 186 height 32
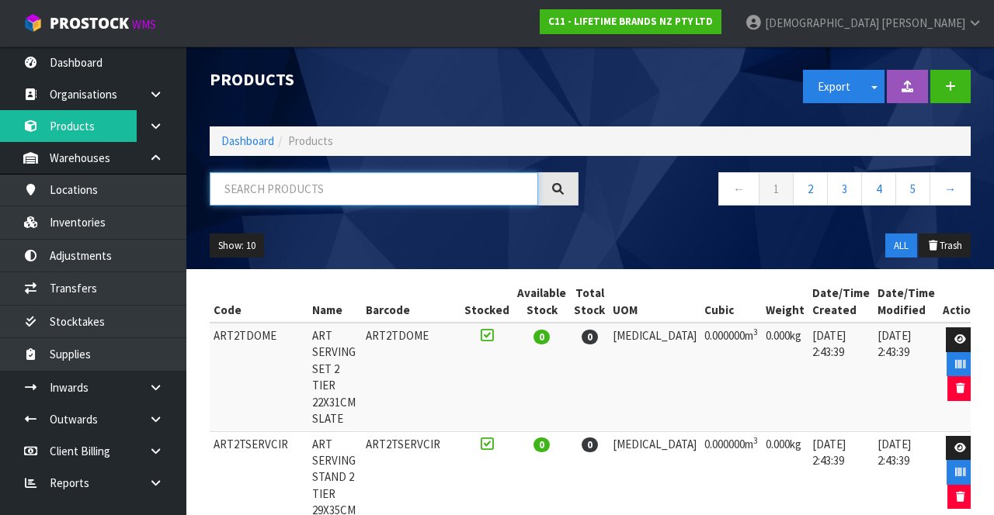
click at [283, 184] on input "text" at bounding box center [374, 188] width 328 height 33
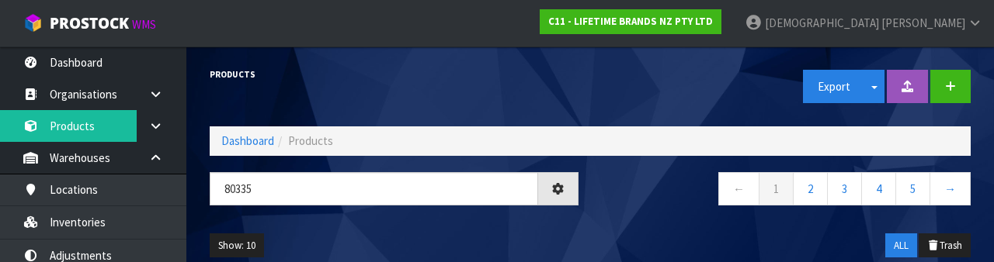
click at [540, 230] on div "Show: 10 5 10 25 50 ALL Trash" at bounding box center [590, 246] width 784 height 48
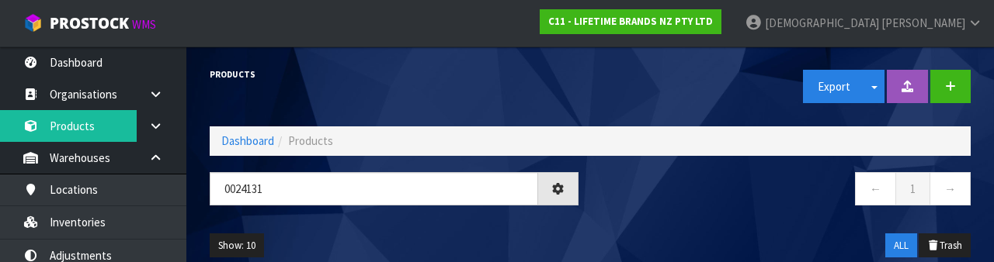
click at [620, 193] on nav "← 1 →" at bounding box center [786, 191] width 369 height 38
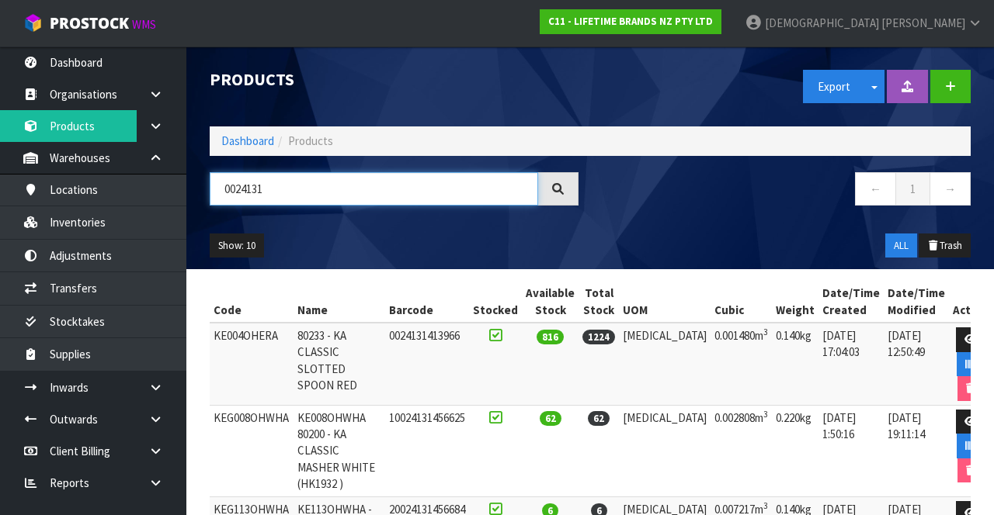
click at [371, 182] on input "0024131" at bounding box center [374, 188] width 328 height 33
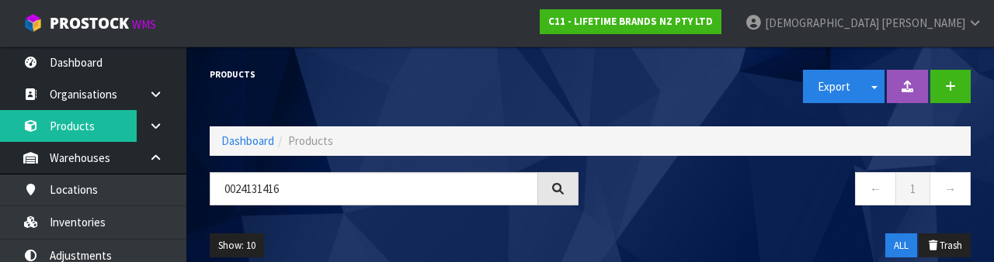
click at [620, 209] on nav "← 1 →" at bounding box center [786, 191] width 369 height 38
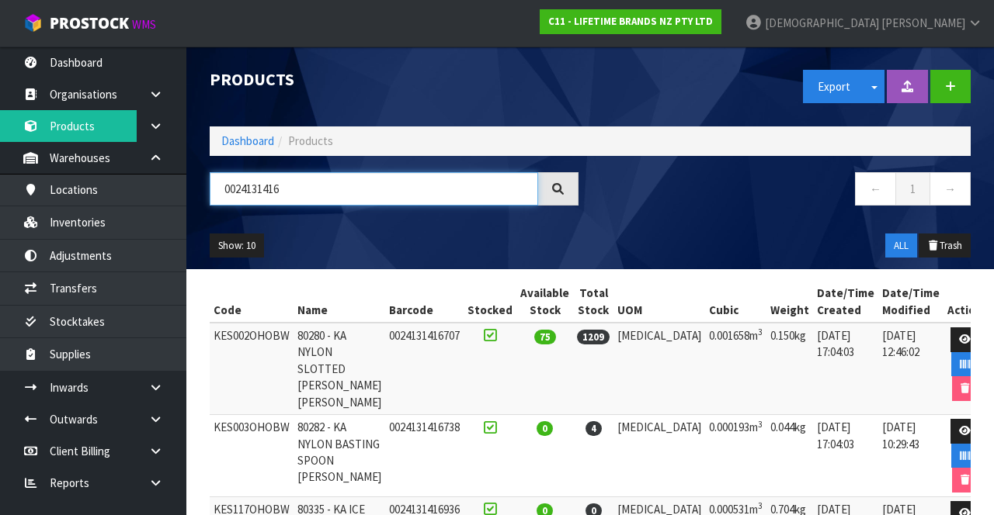
click at [446, 174] on input "0024131416" at bounding box center [374, 188] width 328 height 33
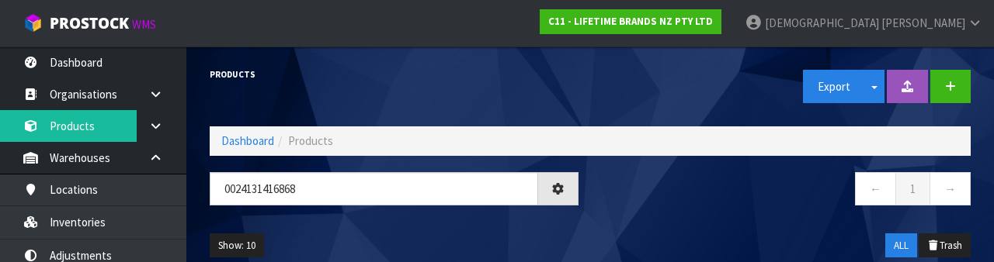
click at [620, 237] on div "Show: 10 5 10 25 50 ALL Trash" at bounding box center [590, 246] width 784 height 48
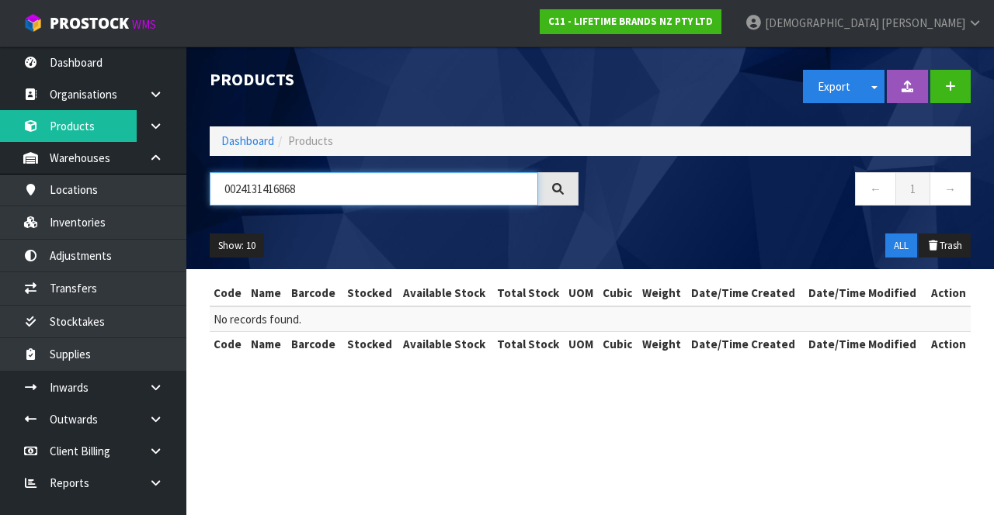
click at [436, 195] on input "0024131416868" at bounding box center [374, 188] width 328 height 33
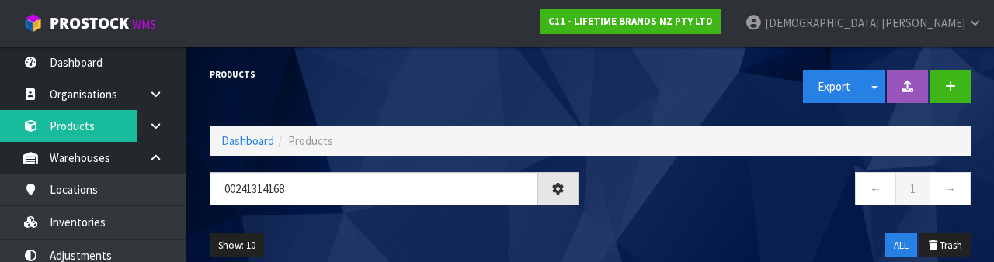
click at [620, 199] on nav "← 1 →" at bounding box center [786, 191] width 369 height 38
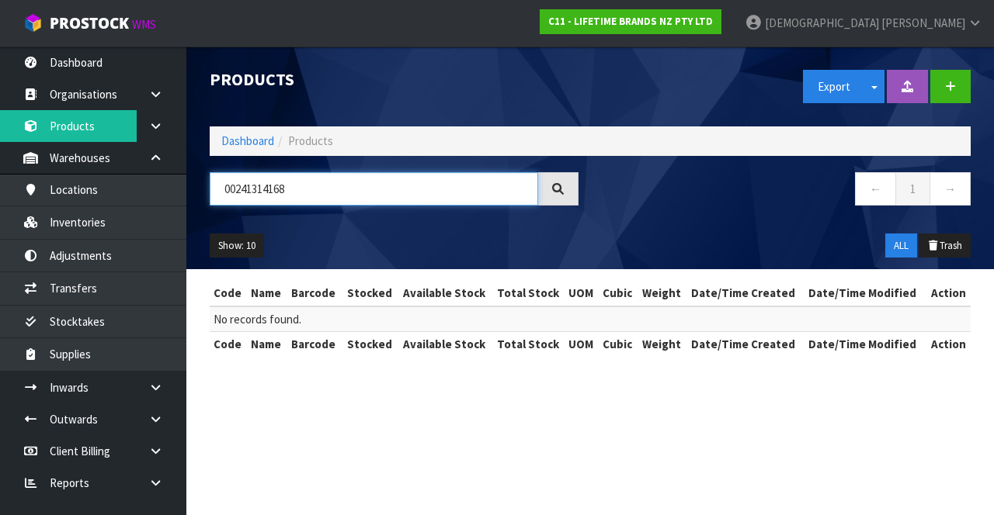
click at [408, 192] on input "00241314168" at bounding box center [374, 188] width 328 height 33
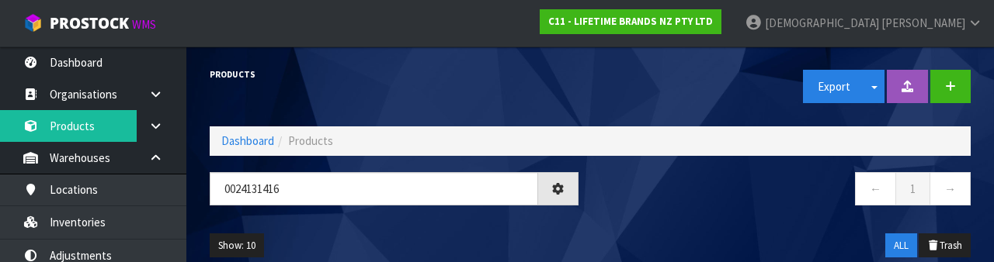
click at [620, 201] on nav "← 1 →" at bounding box center [786, 191] width 369 height 38
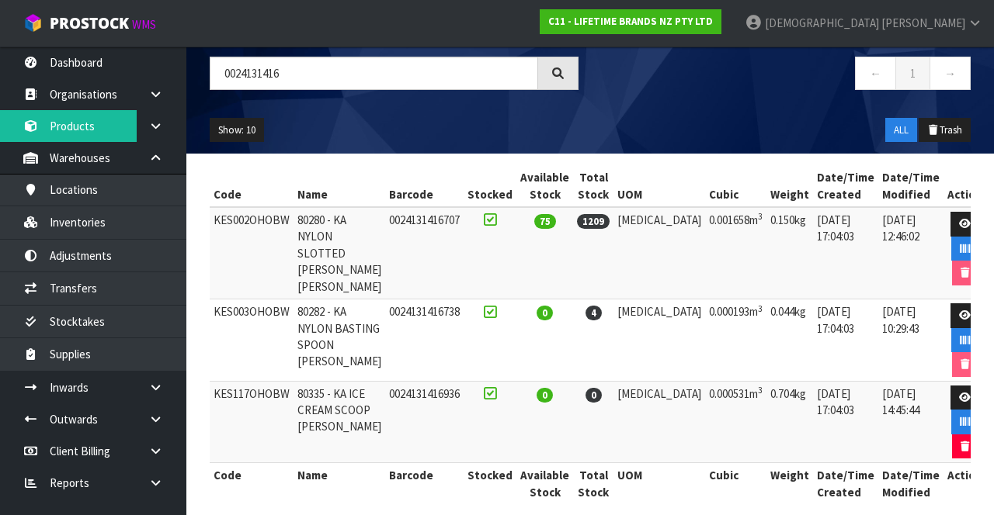
scroll to position [115, 0]
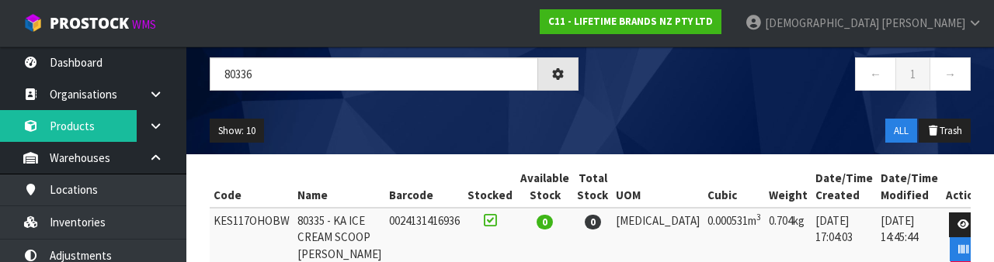
click at [620, 107] on div "Show: 10 5 10 25 50 ALL Trash" at bounding box center [590, 131] width 784 height 48
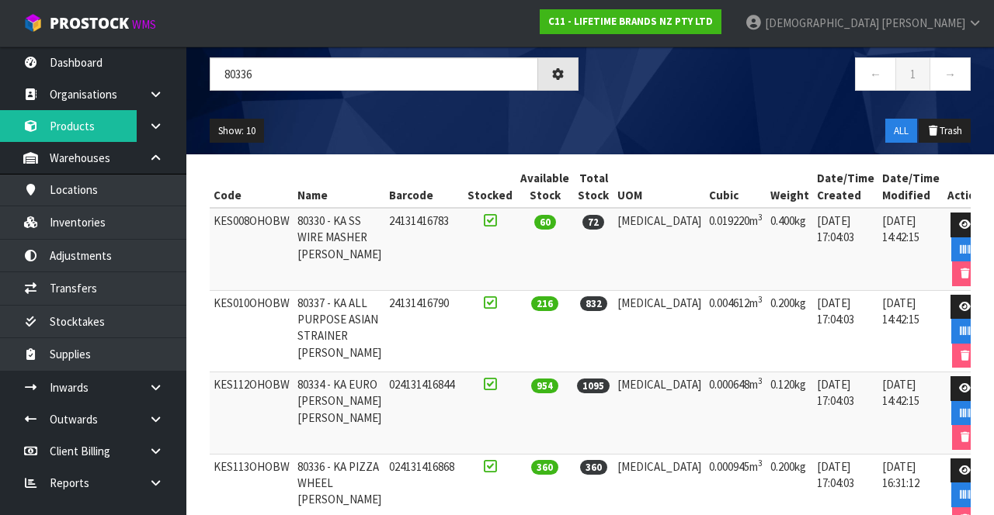
scroll to position [0, 0]
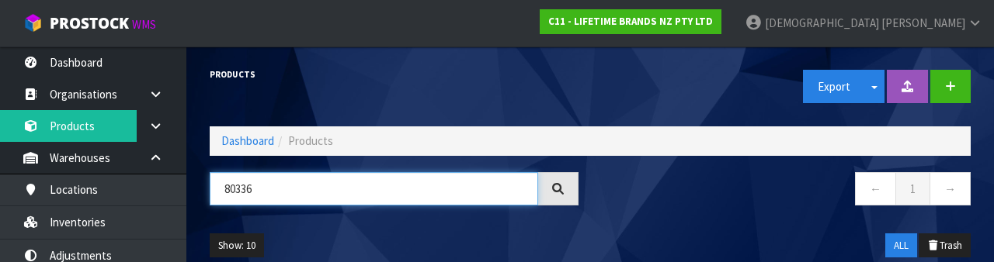
paste input "KES113OHOBW"
type input "KES113OHOBW"
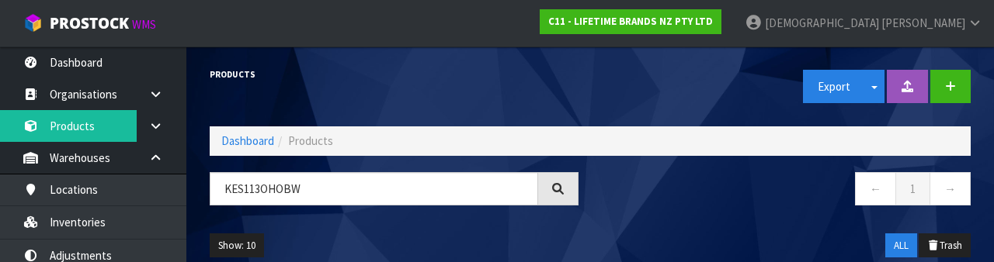
click at [512, 105] on div "Products Export Split button! SOH Summary Measurements Dangerous Goods" at bounding box center [590, 87] width 784 height 80
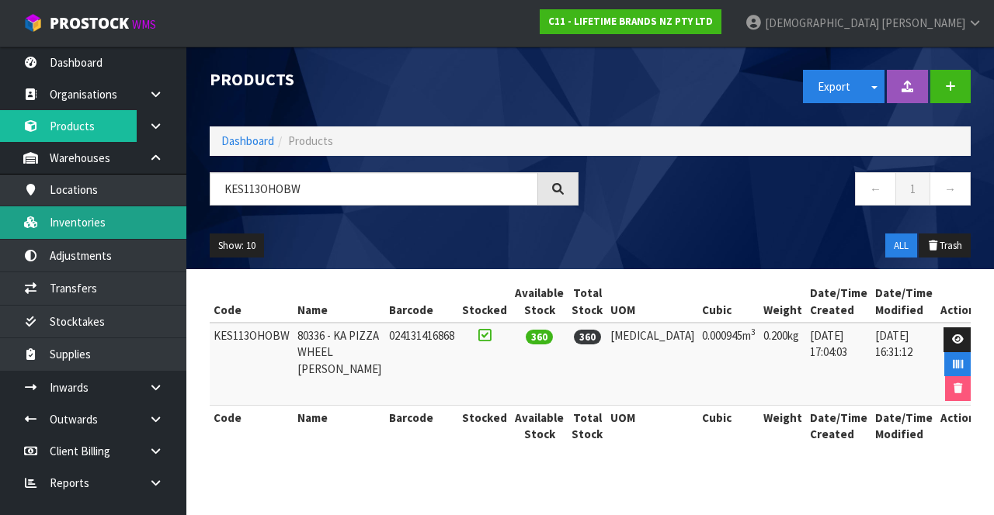
click at [95, 219] on link "Inventories" at bounding box center [93, 222] width 186 height 32
click at [82, 220] on link "Inventories" at bounding box center [93, 222] width 186 height 32
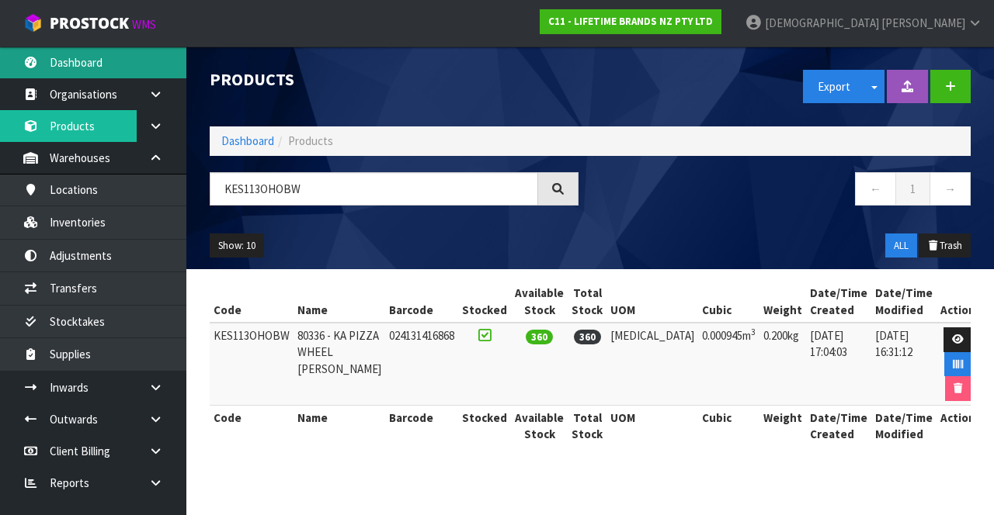
click at [88, 63] on link "Dashboard" at bounding box center [93, 63] width 186 height 32
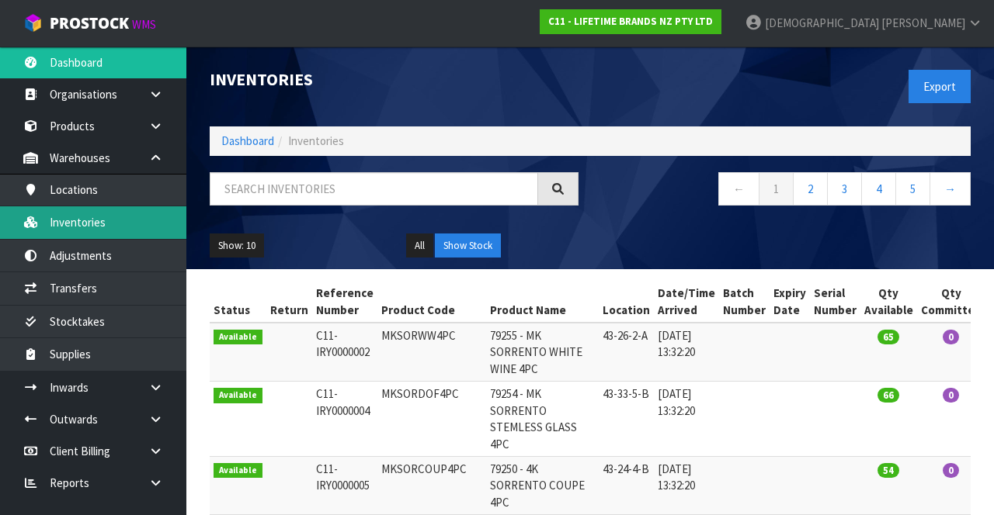
click at [95, 220] on link "Inventories" at bounding box center [93, 222] width 186 height 32
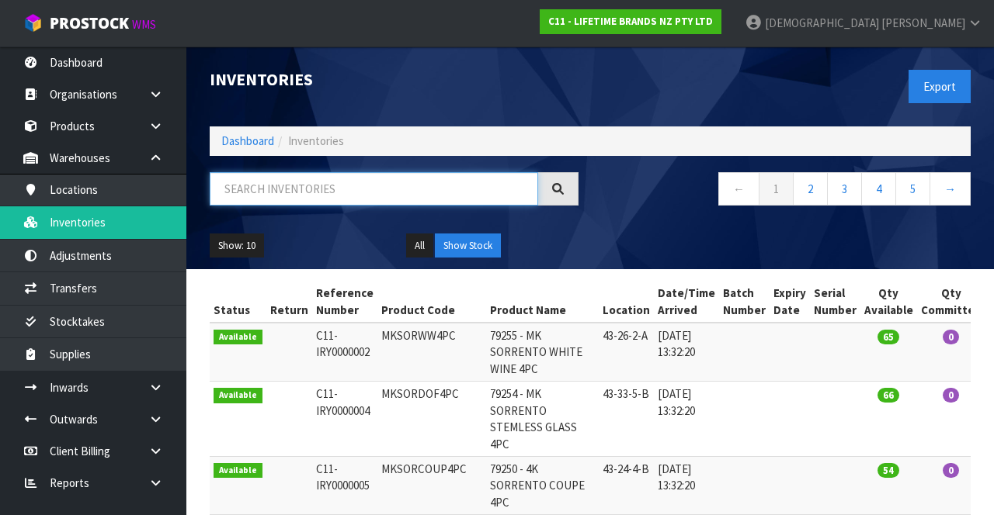
paste input "KES113OHOBW"
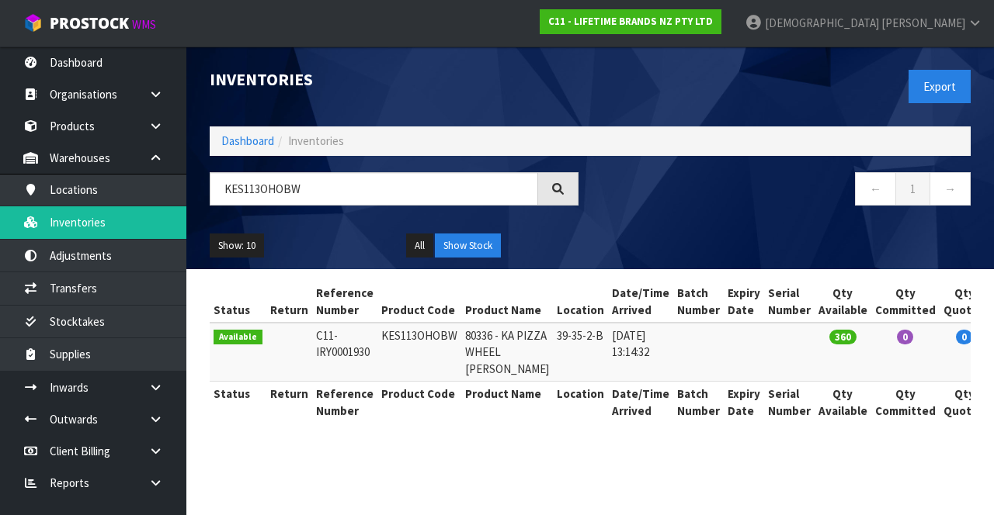
click at [620, 198] on nav "← 1 →" at bounding box center [786, 191] width 369 height 38
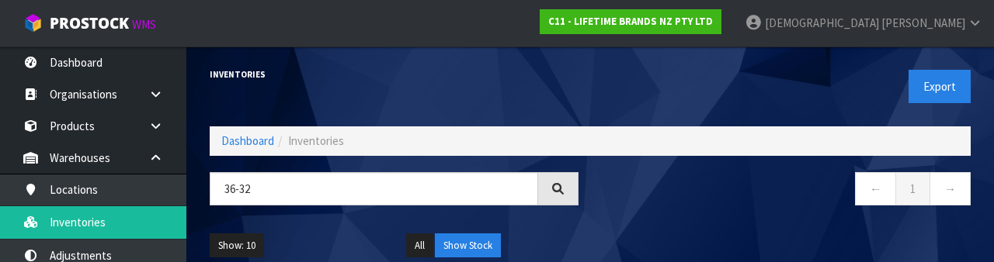
click at [620, 222] on div "Show: 10 5 10 25 50 All Show Stock" at bounding box center [590, 246] width 784 height 48
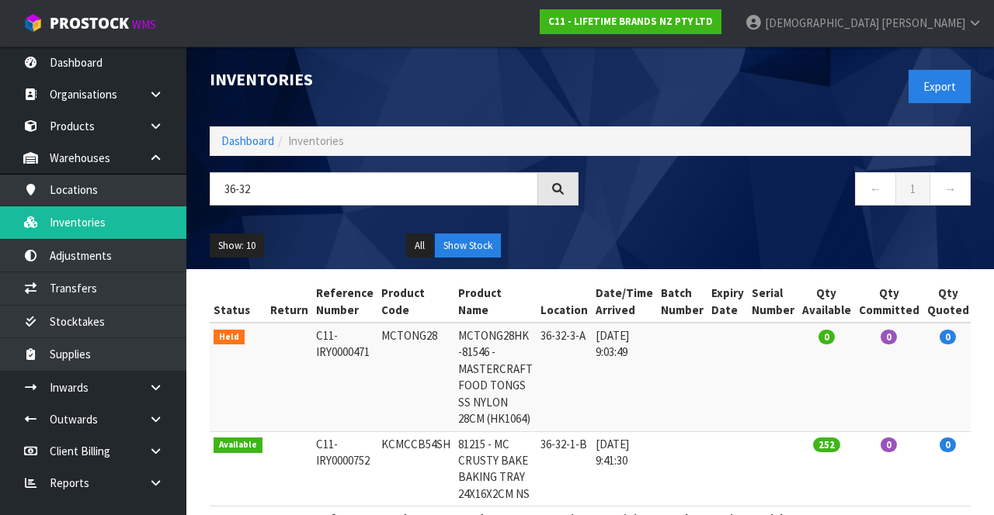
scroll to position [92, 0]
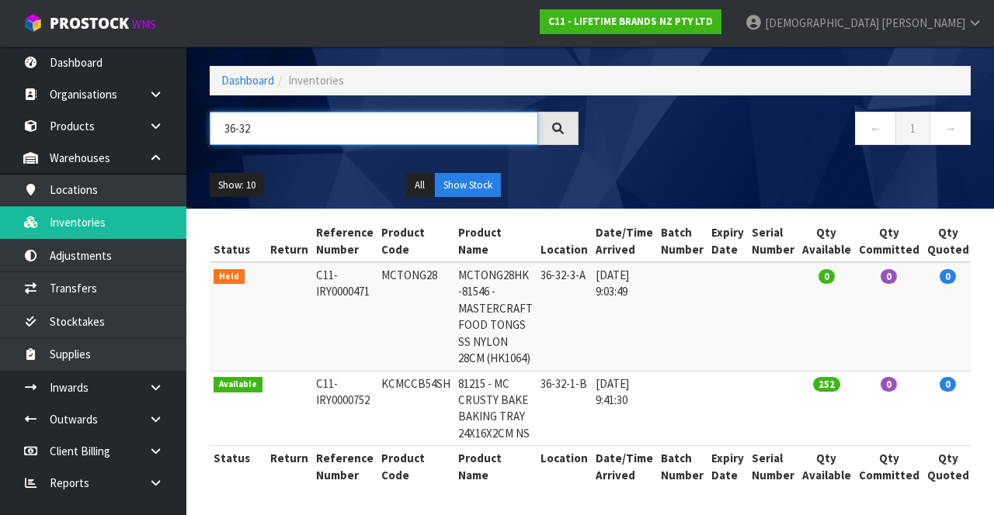
click at [240, 112] on input "36-32" at bounding box center [374, 128] width 328 height 33
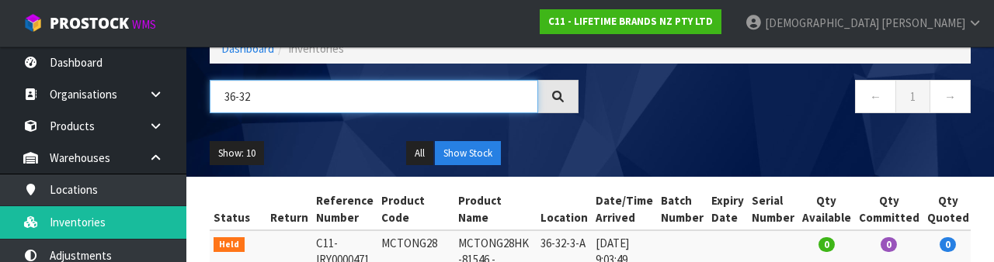
paste input "MCTONG28"
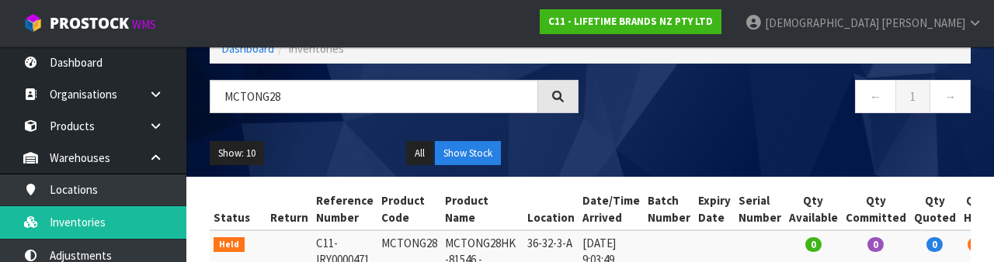
click at [620, 131] on div "Show: 10 5 10 25 50 All Show Stock" at bounding box center [590, 154] width 784 height 48
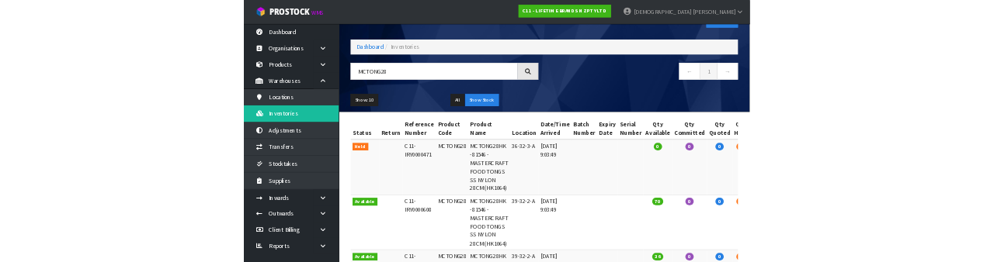
scroll to position [48, 0]
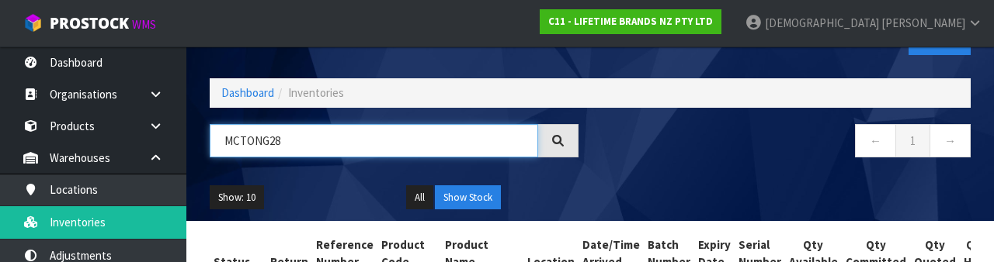
paste input "36-32-3-A"
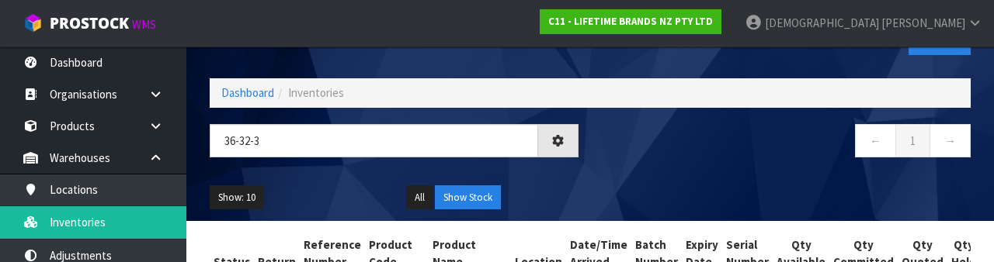
click at [620, 161] on div "← 1 →" at bounding box center [786, 149] width 392 height 50
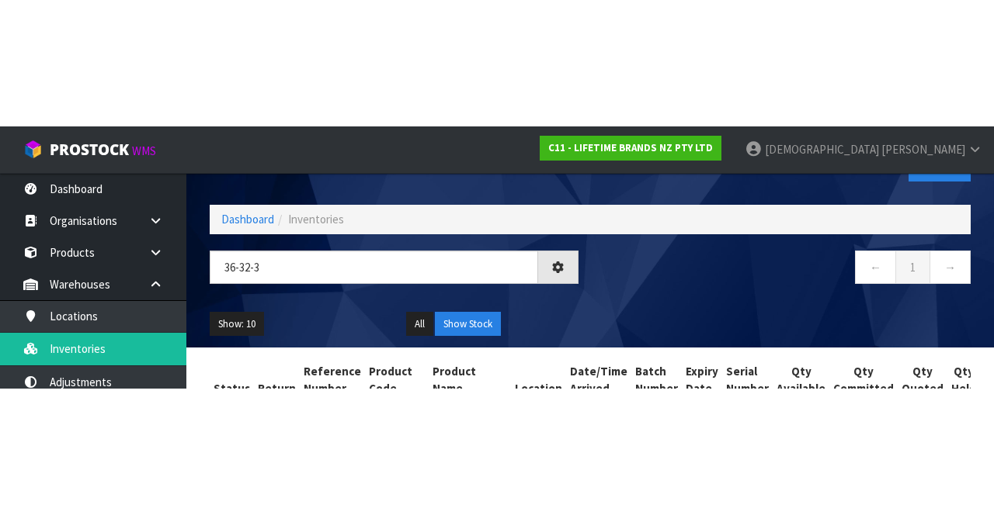
scroll to position [1, 0]
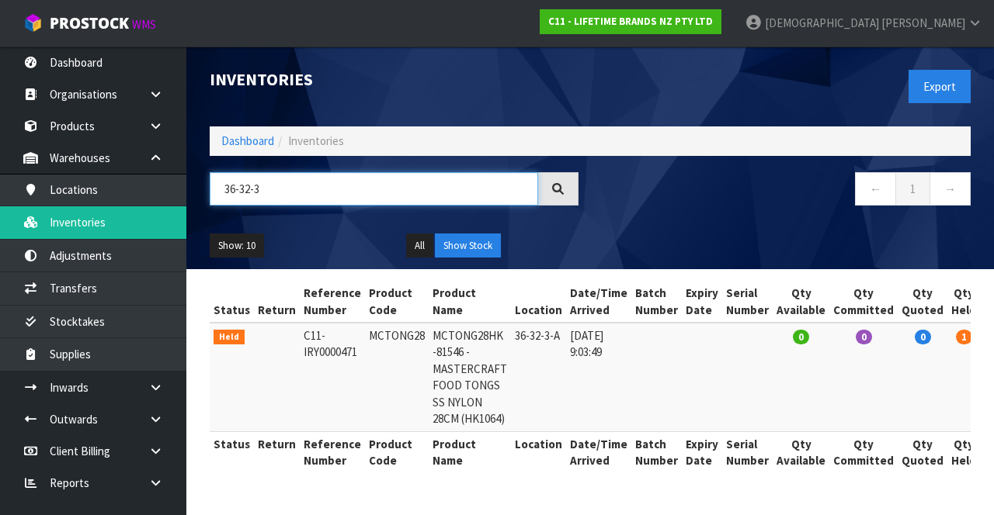
click at [435, 192] on input "36-32-3" at bounding box center [374, 188] width 328 height 33
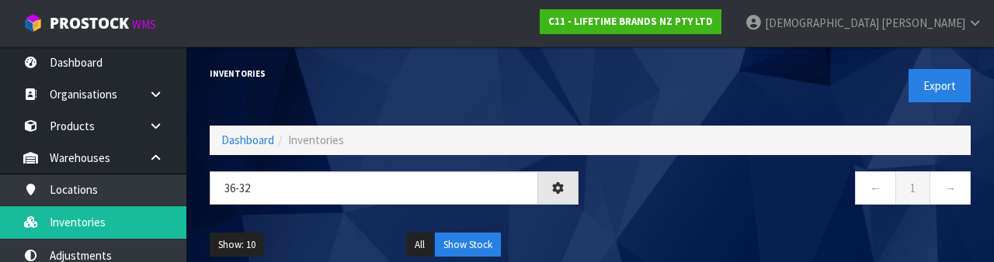
click at [620, 177] on nav "← 1 →" at bounding box center [786, 191] width 369 height 38
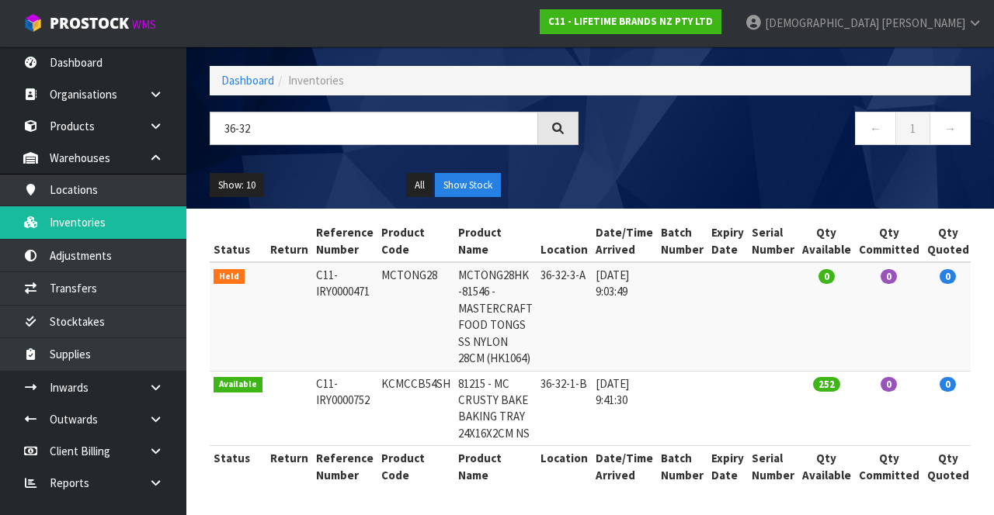
scroll to position [92, 0]
click at [283, 112] on input "36-32" at bounding box center [374, 128] width 328 height 33
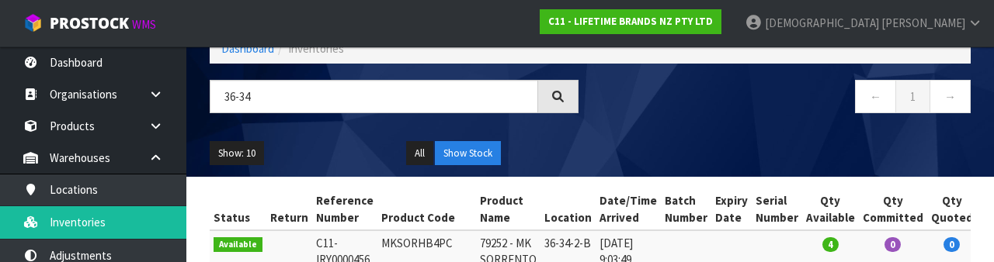
click at [362, 130] on div "Show: 10 5 10 25 50 All Show Stock" at bounding box center [590, 154] width 784 height 48
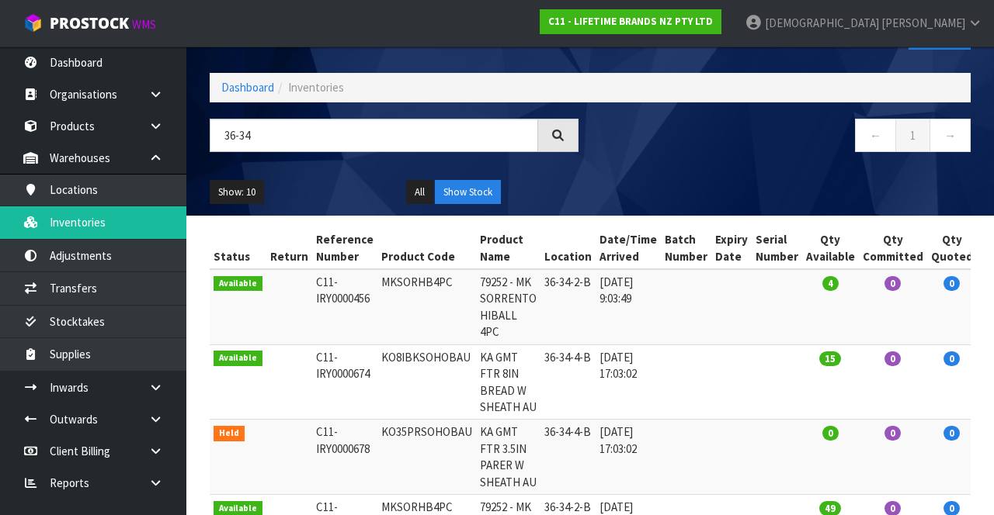
scroll to position [0, 0]
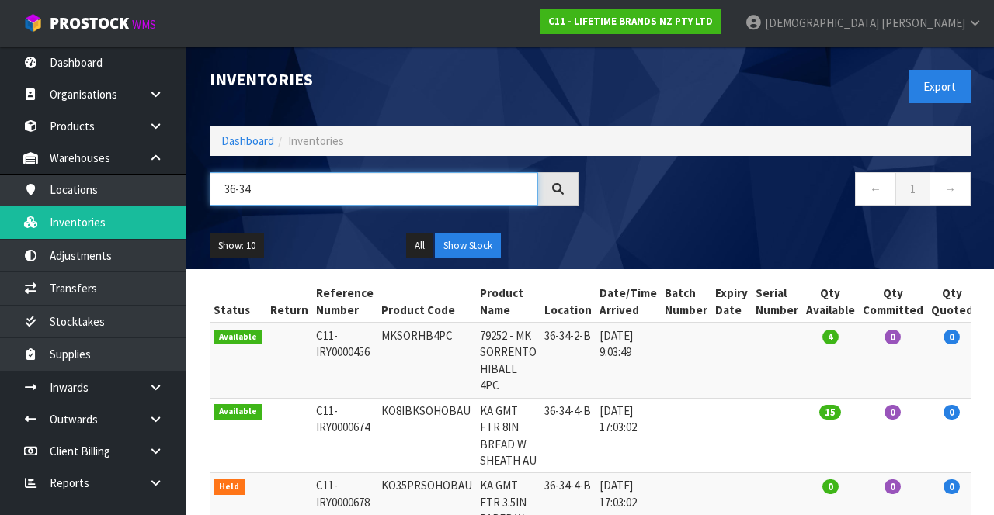
click at [298, 195] on input "36-34" at bounding box center [374, 188] width 328 height 33
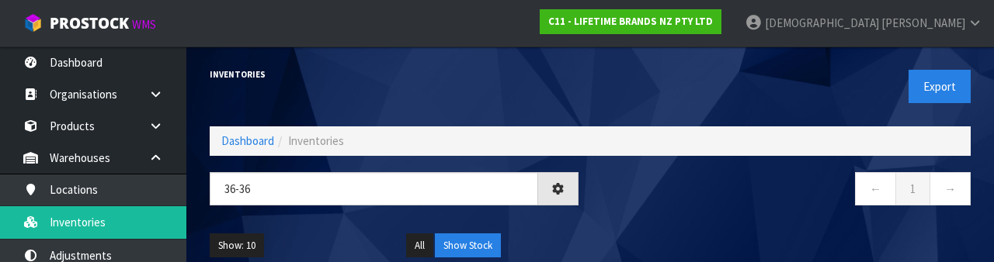
click at [620, 192] on nav "← 1 →" at bounding box center [786, 191] width 369 height 38
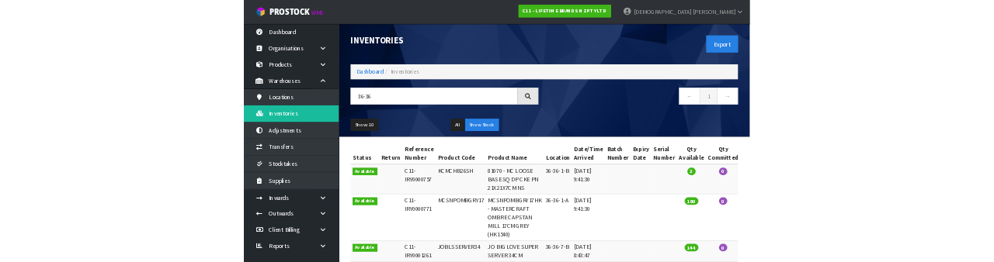
scroll to position [67, 0]
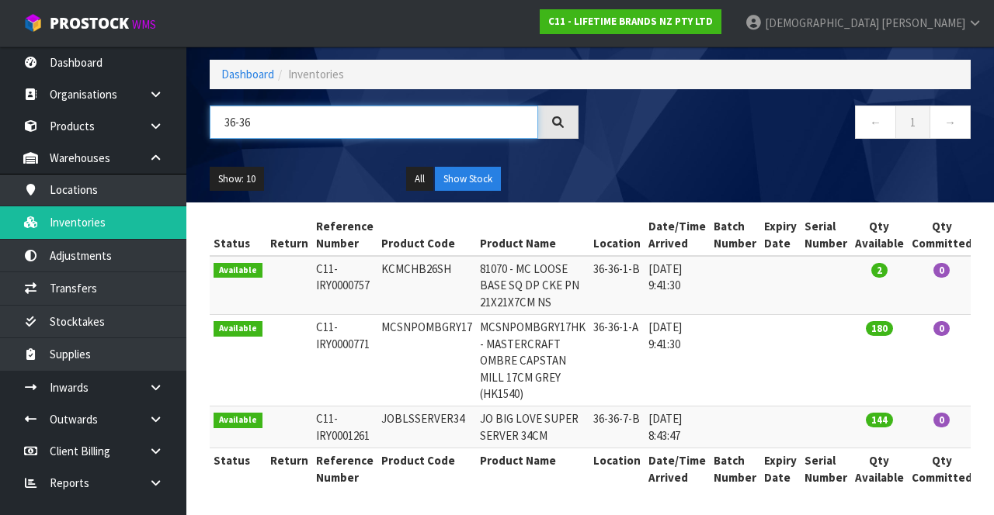
click at [398, 114] on input "36-36" at bounding box center [374, 122] width 328 height 33
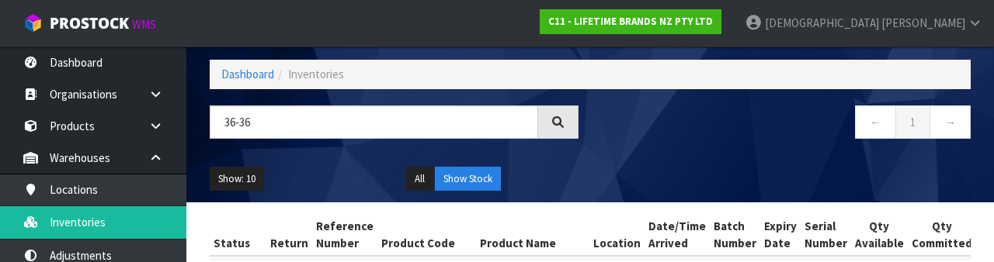
click at [620, 173] on div "Show: 10 5 10 25 50 All Show Stock" at bounding box center [590, 179] width 784 height 48
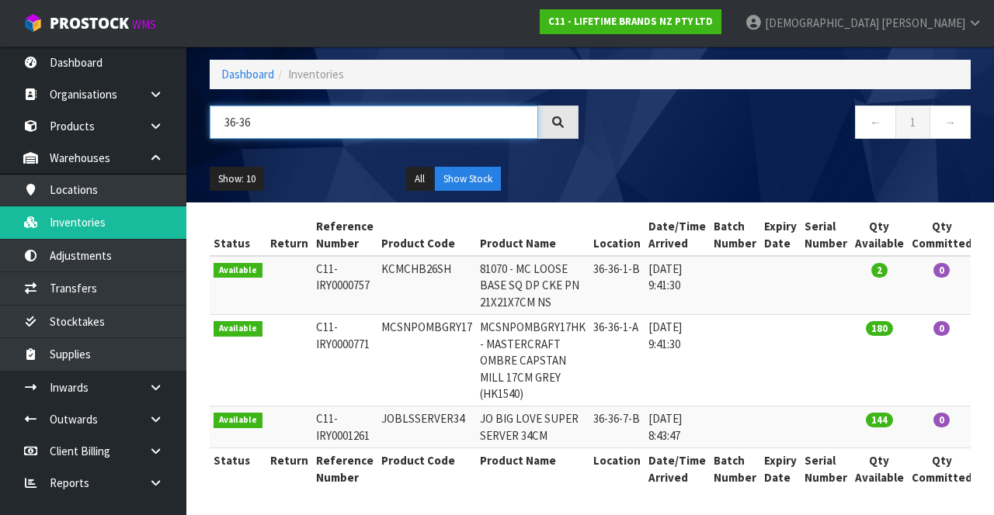
click at [363, 126] on input "36-36" at bounding box center [374, 122] width 328 height 33
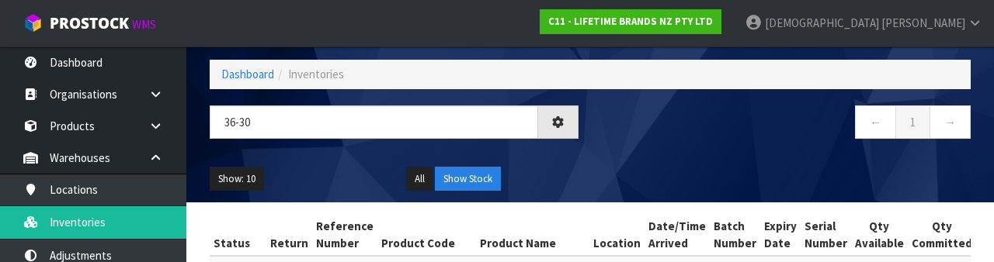
click at [620, 167] on div "Show: 10 5 10 25 50 All Show Stock" at bounding box center [590, 179] width 784 height 48
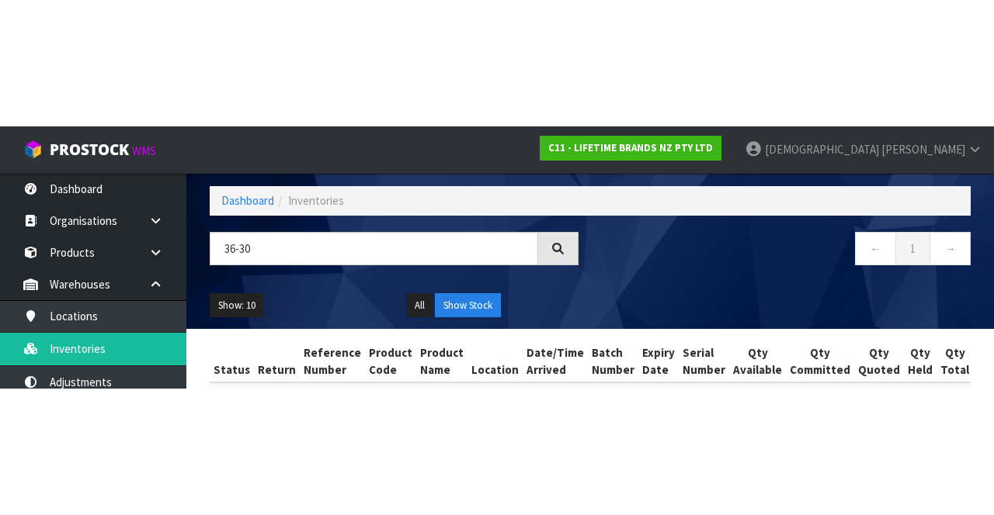
scroll to position [0, 0]
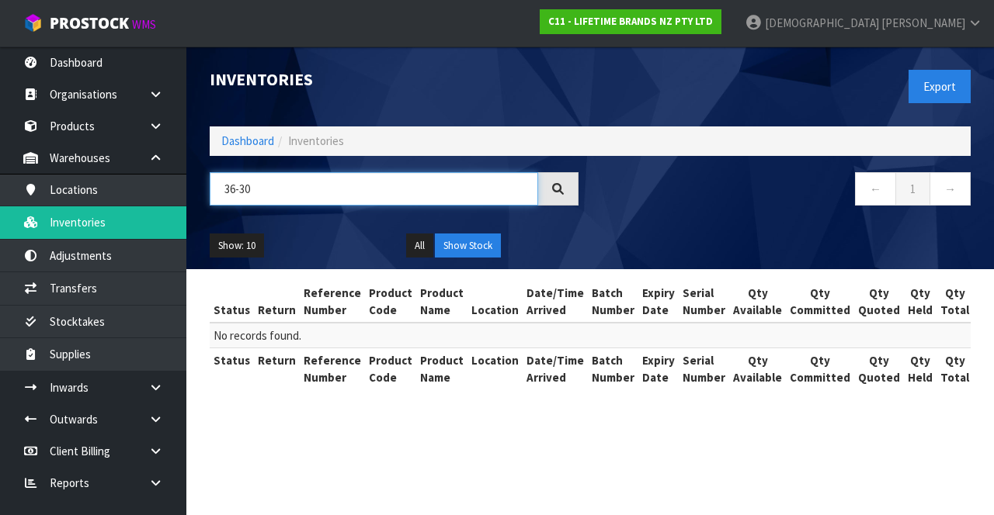
click at [409, 192] on input "36-30" at bounding box center [374, 188] width 328 height 33
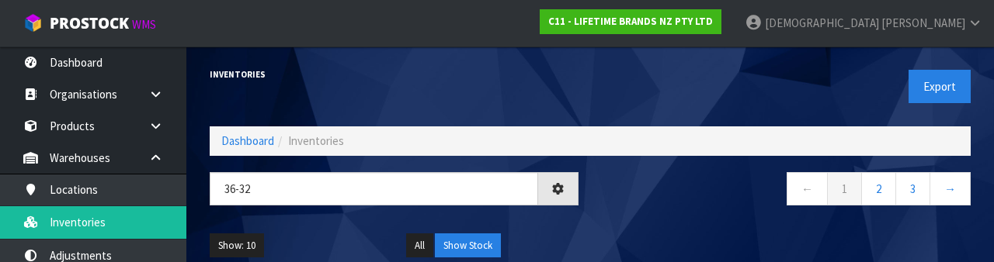
click at [620, 193] on nav "← 1 2 3 →" at bounding box center [786, 191] width 369 height 38
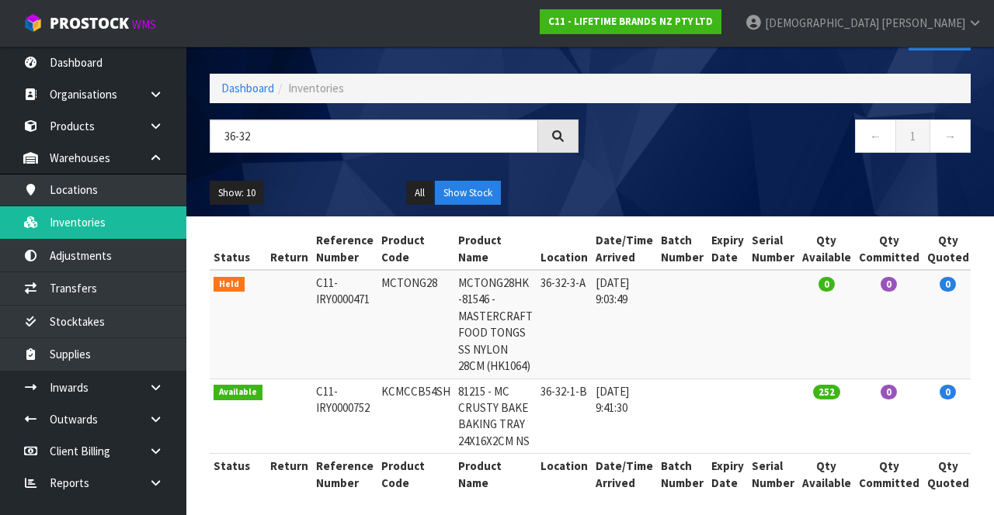
scroll to position [52, 0]
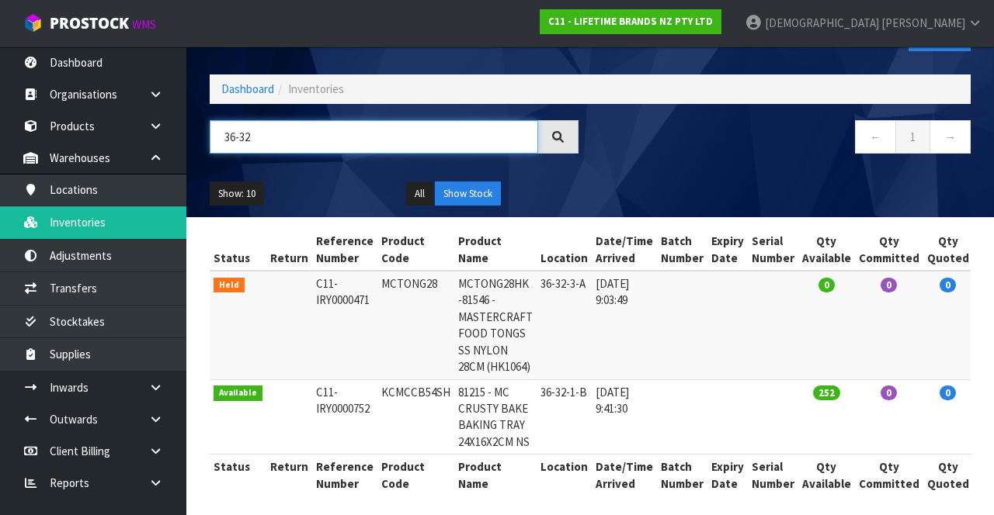
click at [387, 141] on input "36-32" at bounding box center [374, 136] width 328 height 33
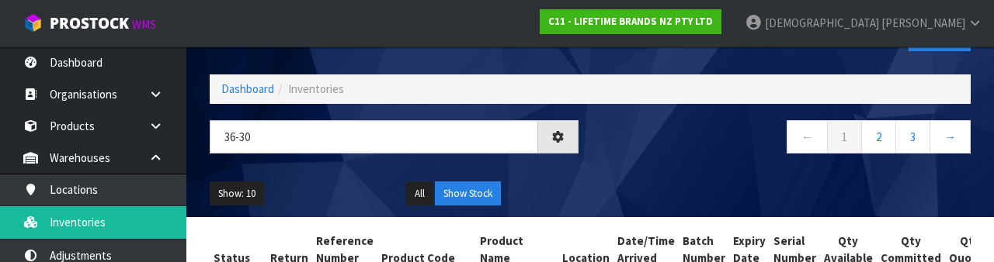
click at [620, 164] on div "← 1 2 3 →" at bounding box center [786, 145] width 392 height 50
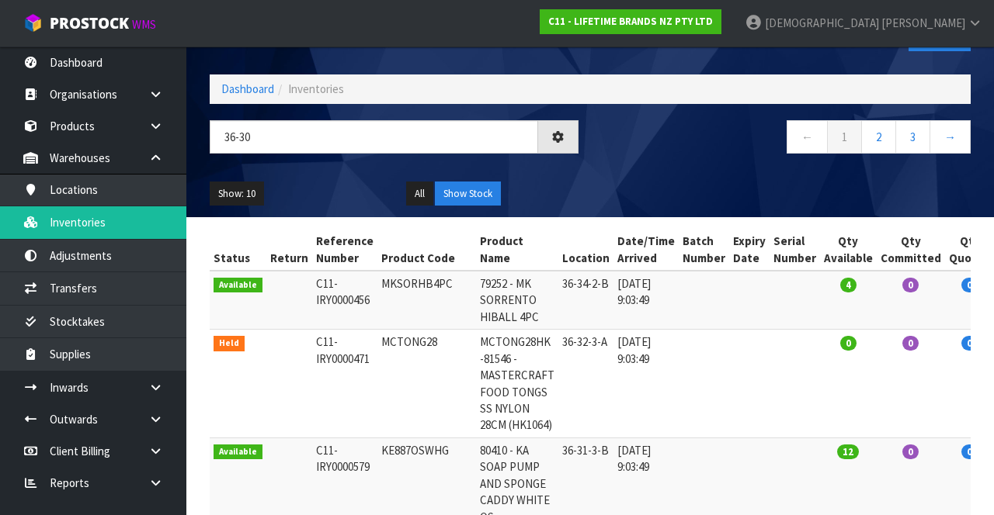
scroll to position [0, 0]
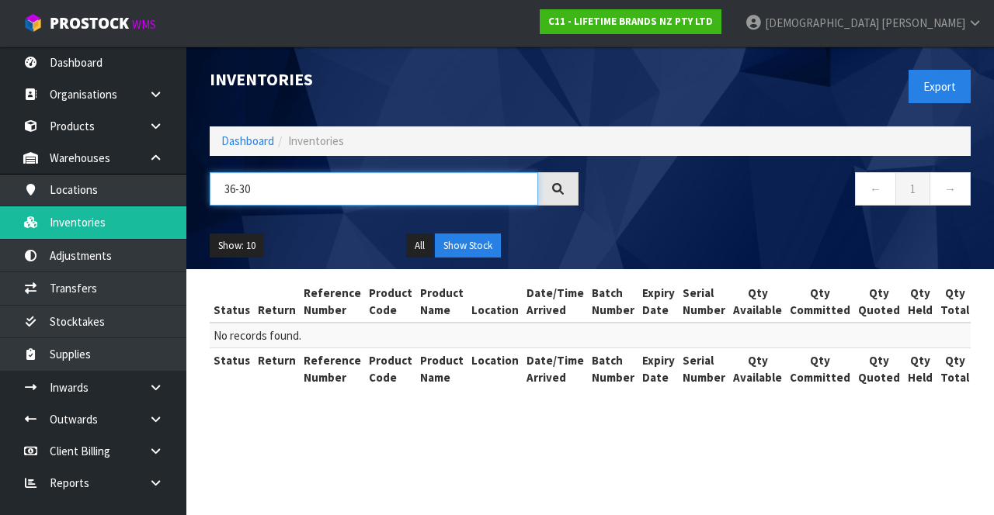
click at [447, 192] on input "36-30" at bounding box center [374, 188] width 328 height 33
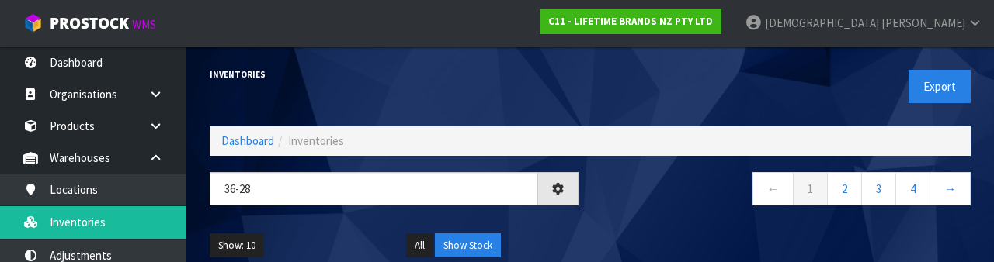
click at [620, 211] on div "← 1 2 3 4 →" at bounding box center [786, 197] width 392 height 50
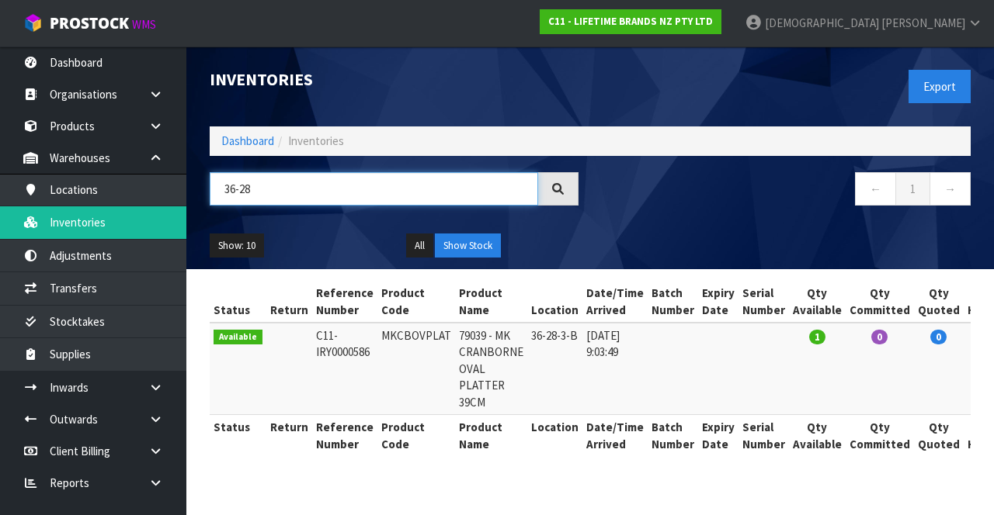
click at [394, 192] on input "36-28" at bounding box center [374, 188] width 328 height 33
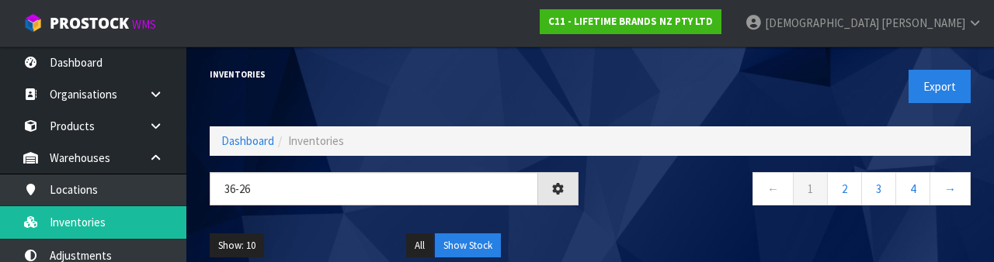
click at [620, 213] on div "← 1 2 3 4 →" at bounding box center [786, 197] width 392 height 50
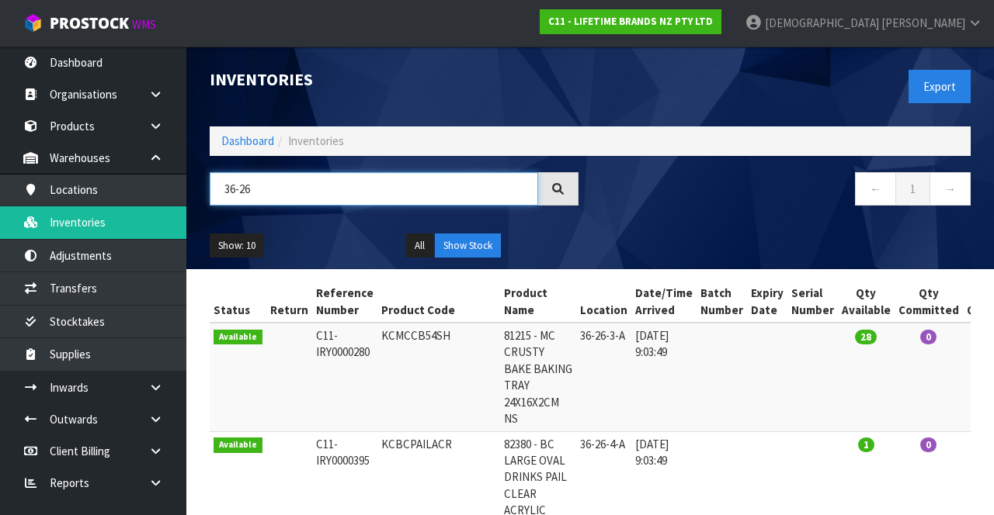
click at [290, 184] on input "36-26" at bounding box center [374, 188] width 328 height 33
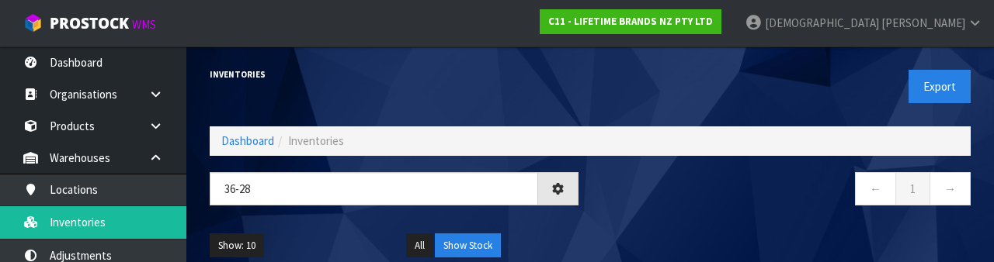
click at [620, 205] on nav "← 1 →" at bounding box center [786, 191] width 369 height 38
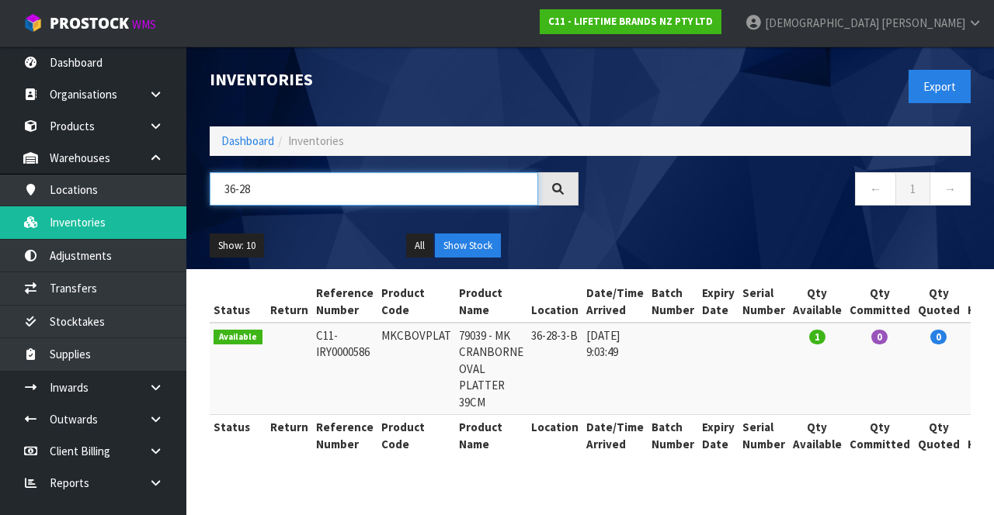
click at [437, 191] on input "36-28" at bounding box center [374, 188] width 328 height 33
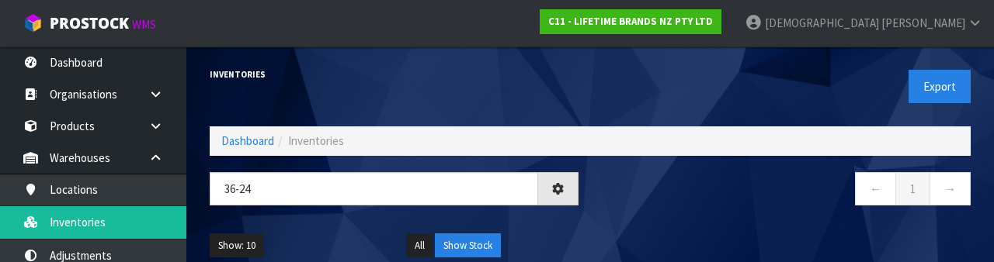
click at [620, 196] on nav "← 1 →" at bounding box center [786, 191] width 369 height 38
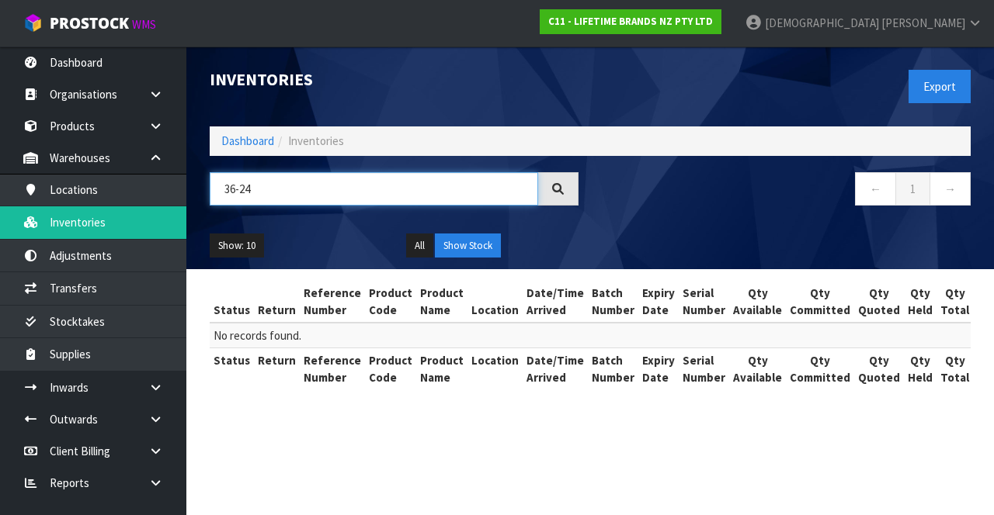
click at [374, 202] on input "36-24" at bounding box center [374, 188] width 328 height 33
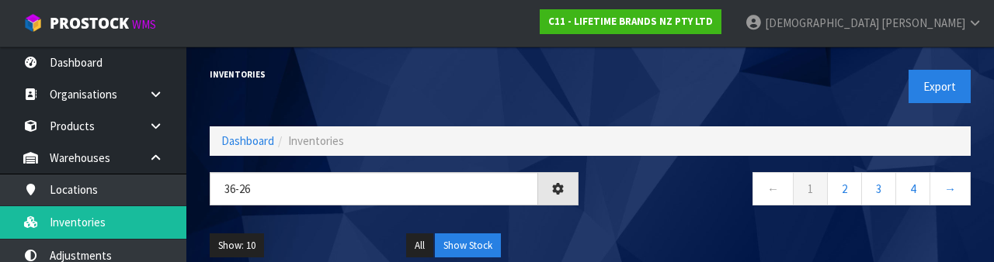
click at [620, 191] on nav "← 1 2 3 4 →" at bounding box center [786, 191] width 369 height 38
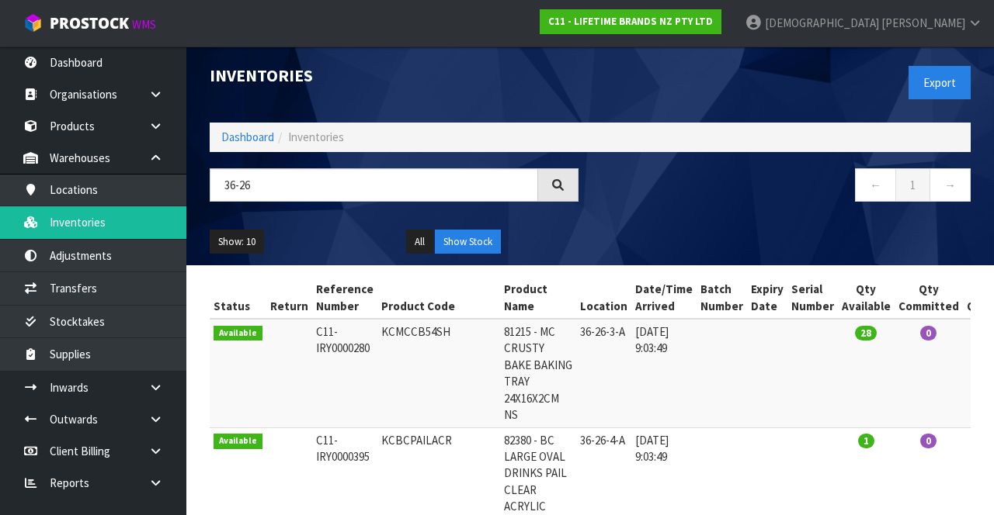
scroll to position [5, 0]
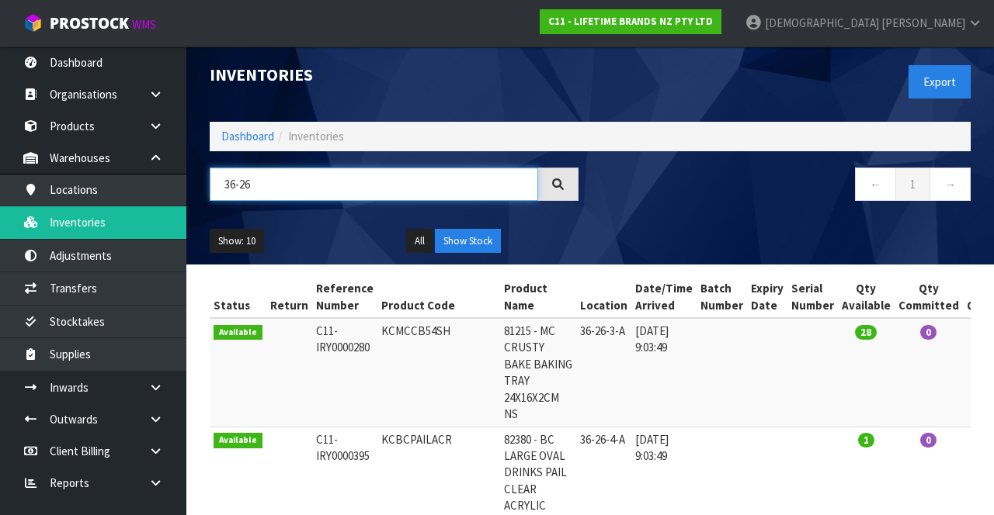
click at [332, 179] on input "36-26" at bounding box center [374, 184] width 328 height 33
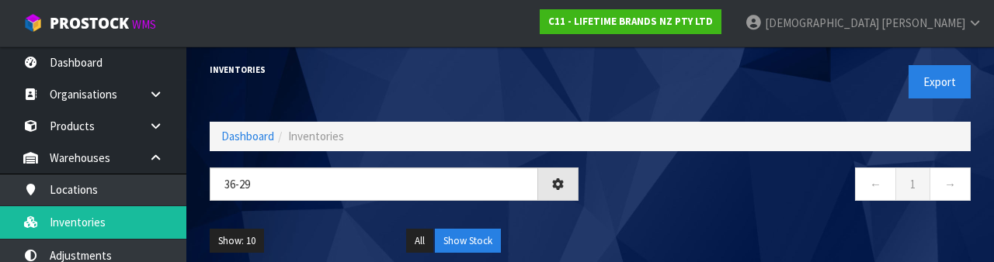
click at [620, 186] on nav "← 1 →" at bounding box center [786, 187] width 369 height 38
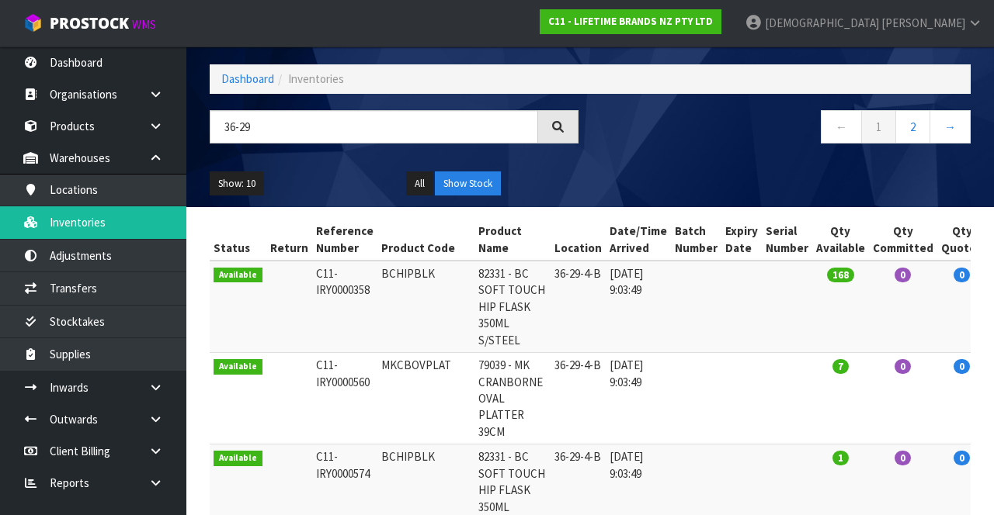
scroll to position [57, 0]
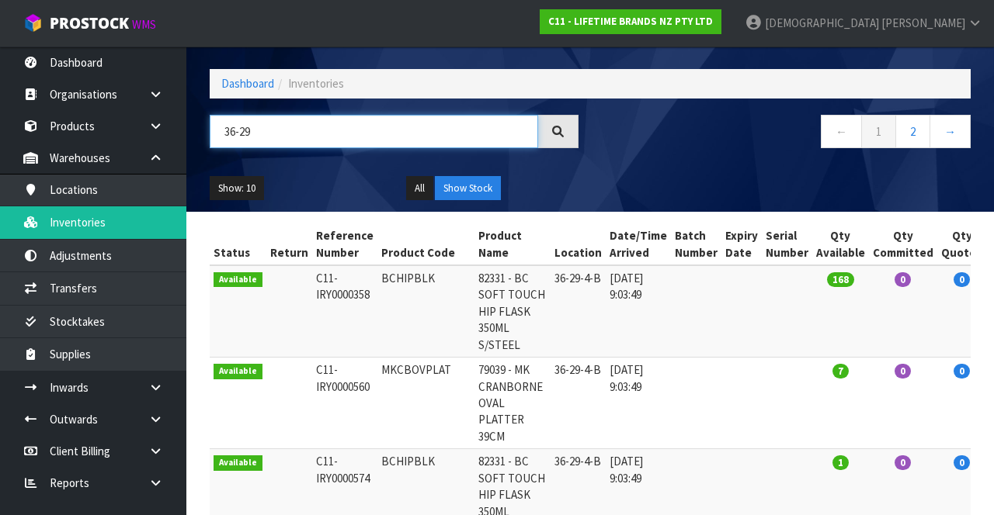
click at [348, 129] on input "36-29" at bounding box center [374, 131] width 328 height 33
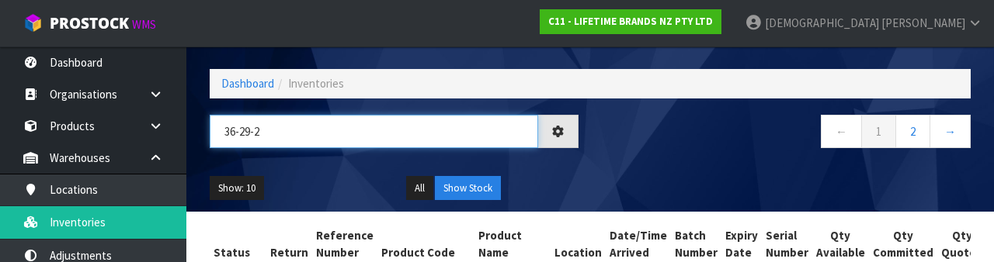
type input "36-29-2"
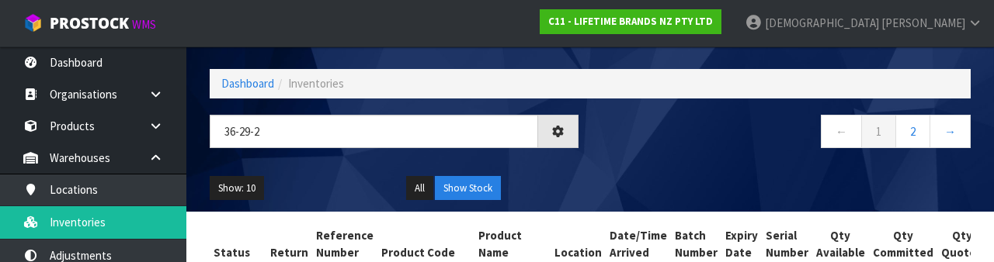
click at [620, 142] on nav "← 1 2 →" at bounding box center [786, 134] width 369 height 38
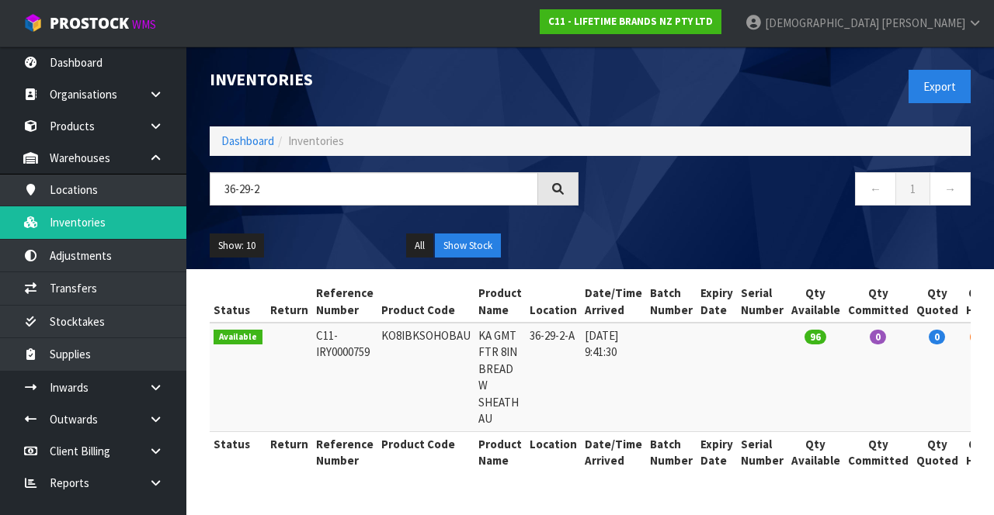
scroll to position [0, 0]
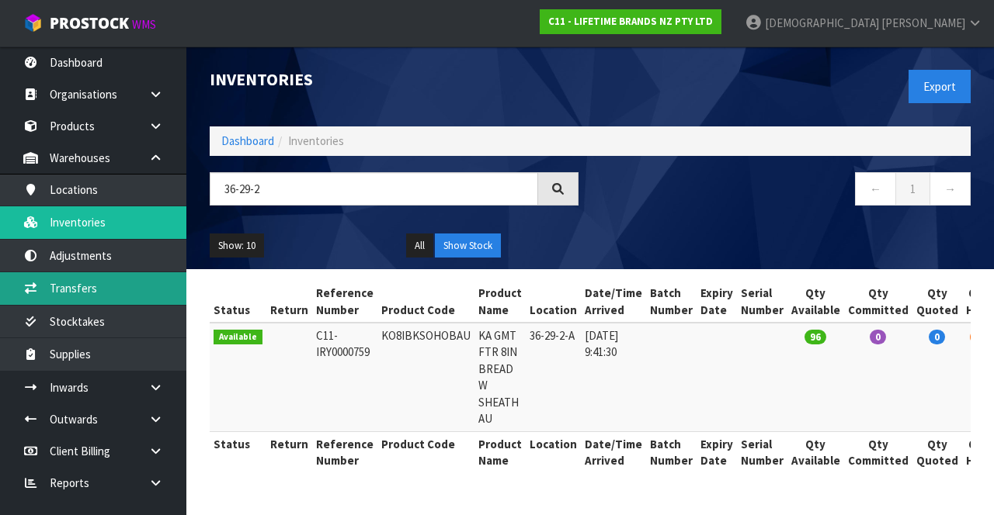
click at [92, 280] on link "Transfers" at bounding box center [93, 288] width 186 height 32
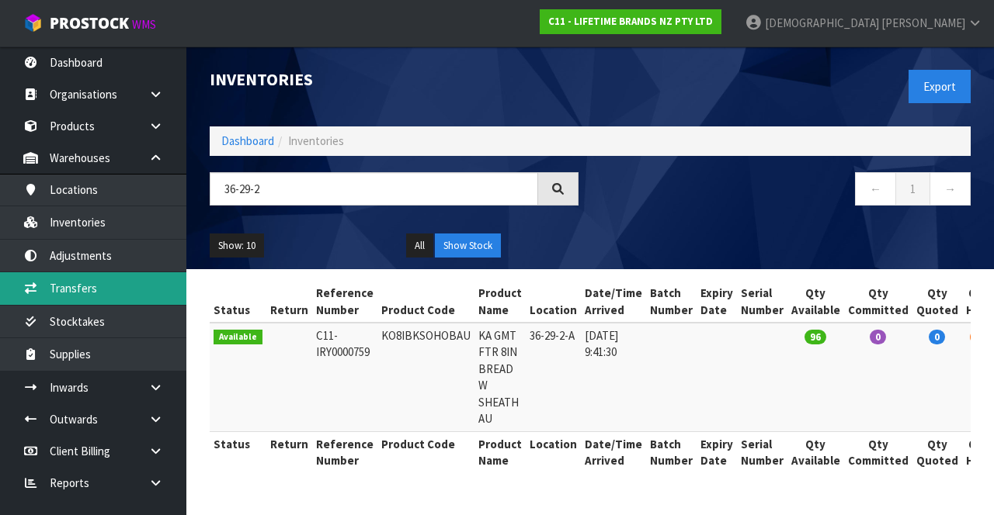
click at [99, 284] on link "Transfers" at bounding box center [93, 288] width 186 height 32
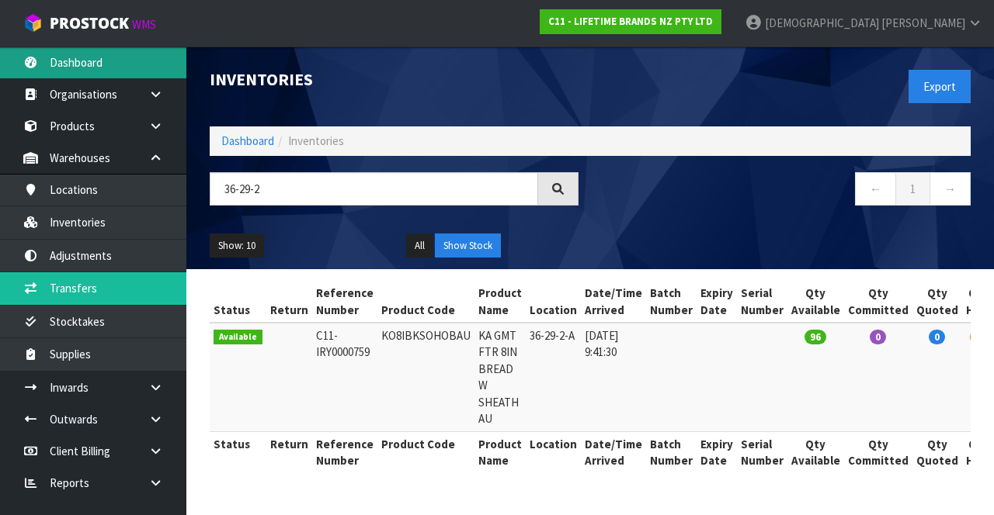
click at [88, 64] on link "Dashboard" at bounding box center [93, 63] width 186 height 32
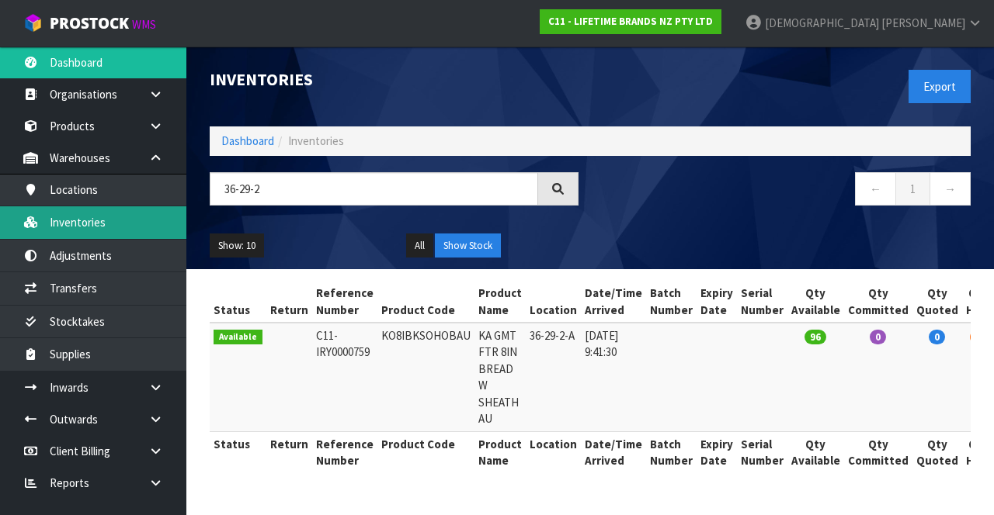
click at [84, 217] on link "Inventories" at bounding box center [93, 222] width 186 height 32
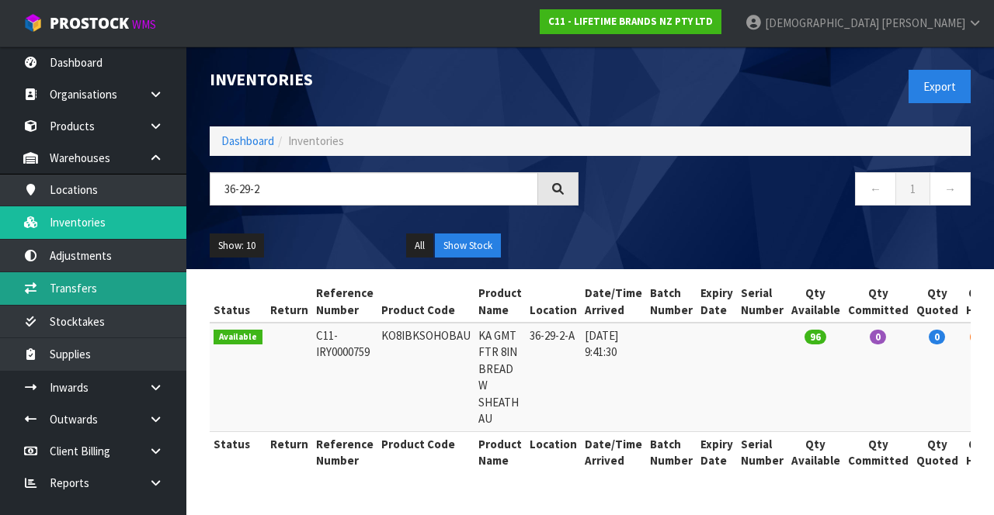
click at [75, 291] on link "Transfers" at bounding box center [93, 288] width 186 height 32
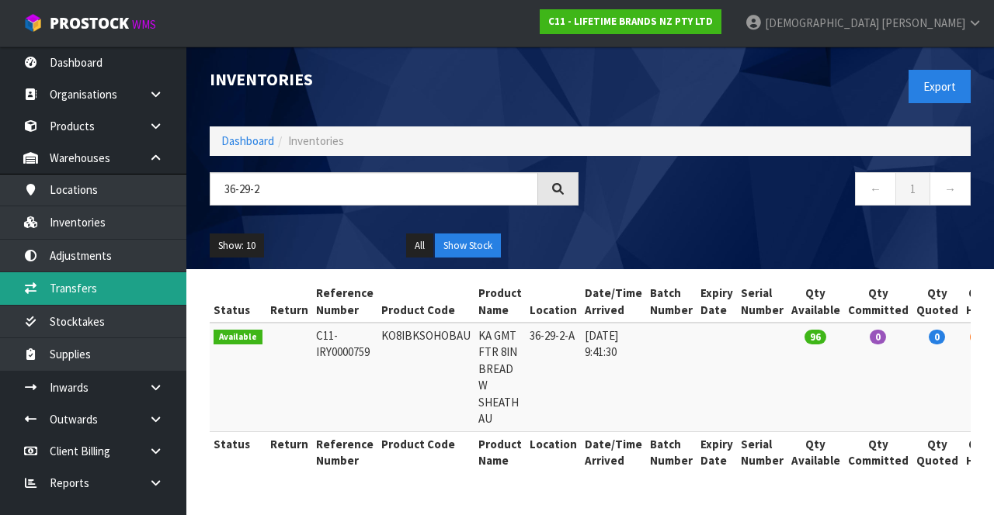
click at [75, 291] on link "Transfers" at bounding box center [93, 288] width 186 height 32
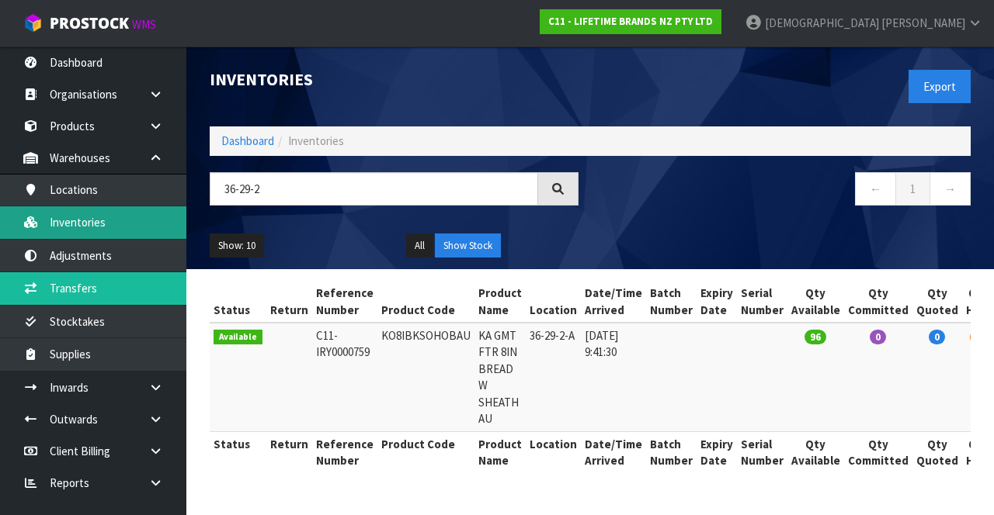
click at [81, 220] on link "Inventories" at bounding box center [93, 222] width 186 height 32
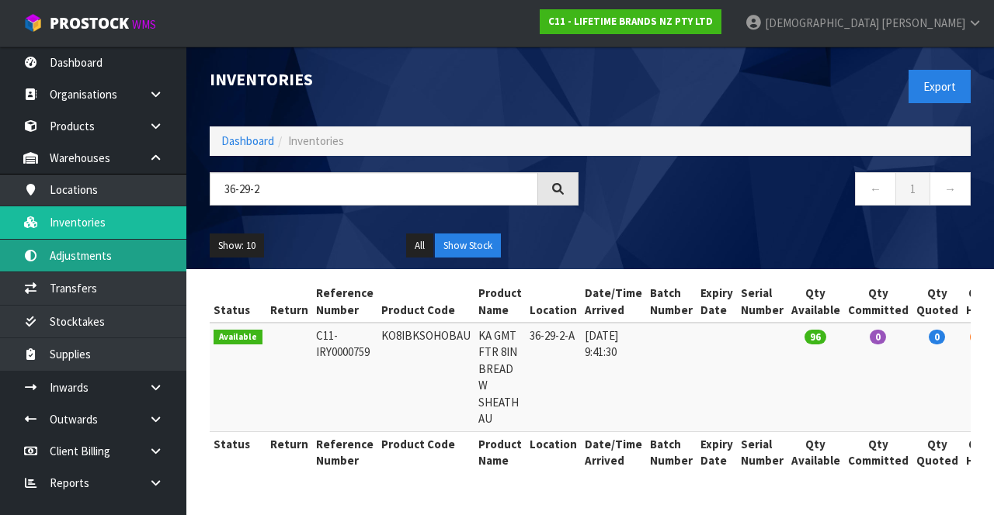
click at [89, 258] on link "Adjustments" at bounding box center [93, 256] width 186 height 32
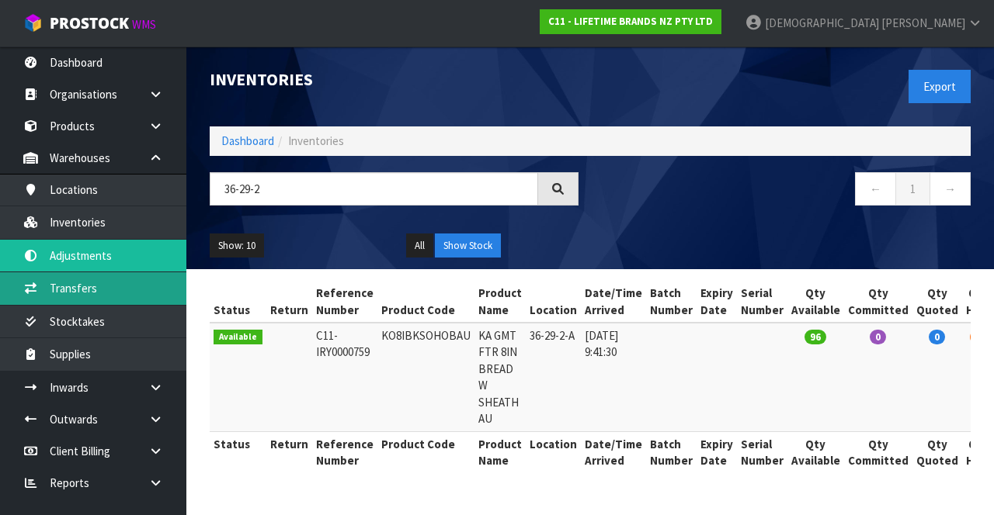
click at [73, 279] on link "Transfers" at bounding box center [93, 288] width 186 height 32
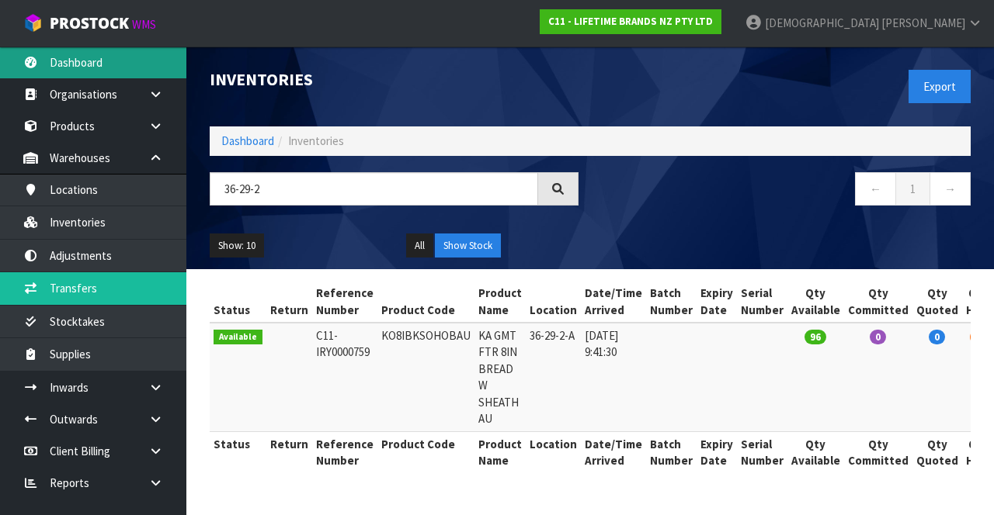
click at [78, 62] on link "Dashboard" at bounding box center [93, 63] width 186 height 32
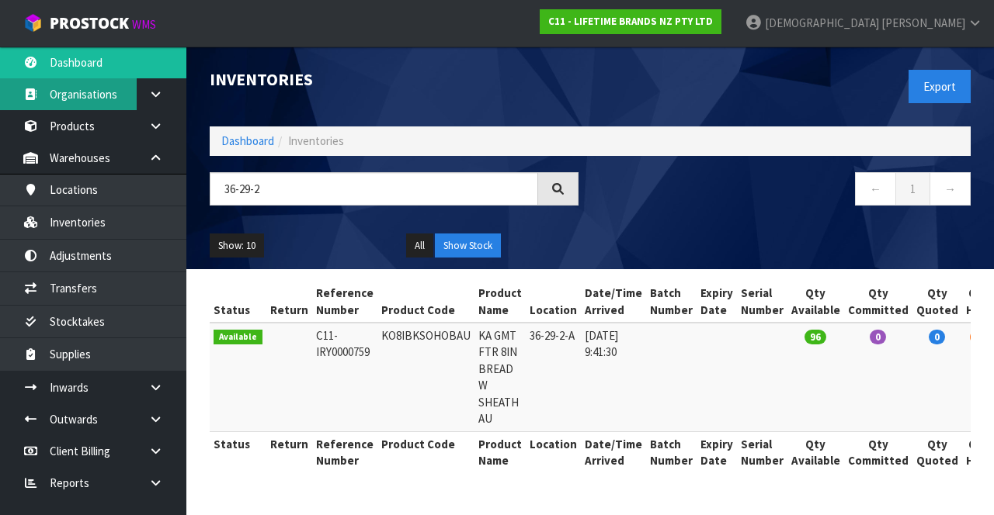
click at [93, 95] on link "Organisations" at bounding box center [93, 94] width 186 height 32
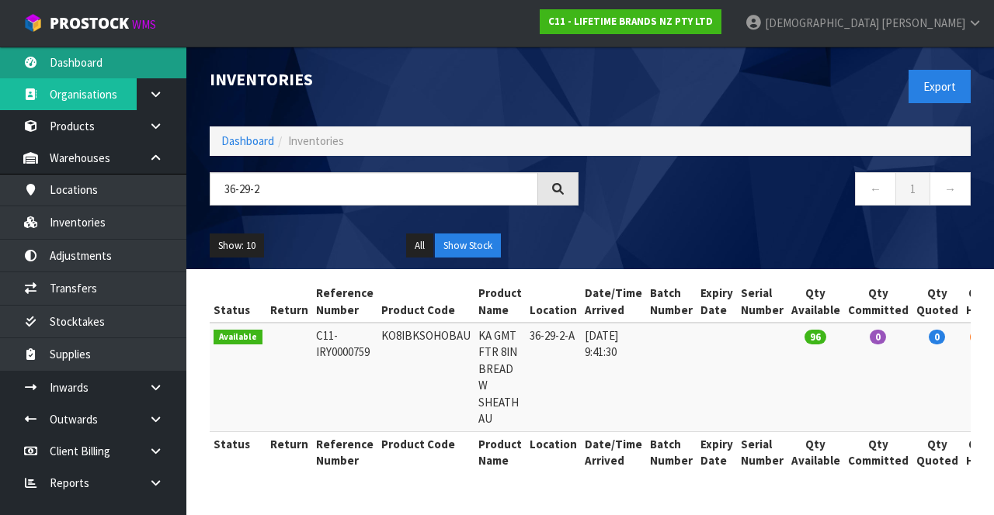
click at [76, 61] on link "Dashboard" at bounding box center [93, 63] width 186 height 32
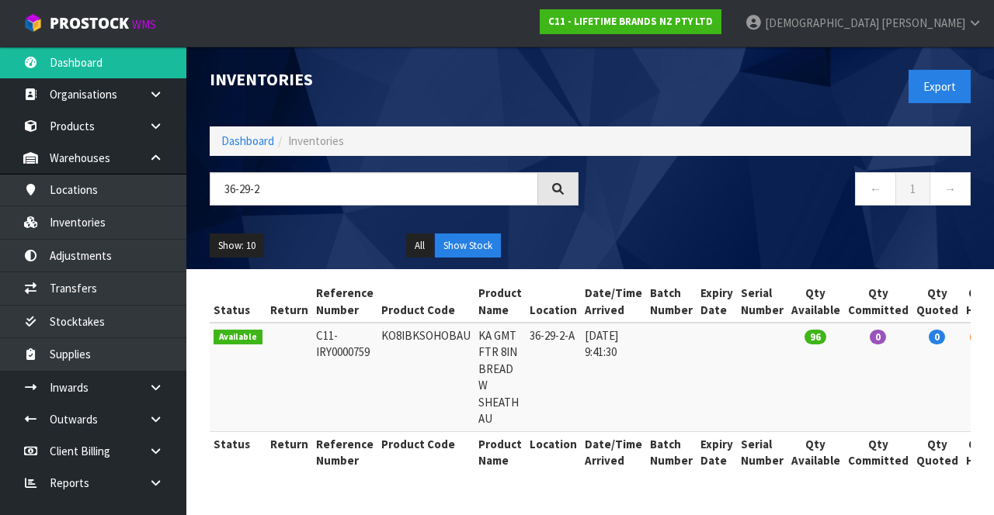
click at [620, 23] on span "[PERSON_NAME]" at bounding box center [923, 23] width 84 height 15
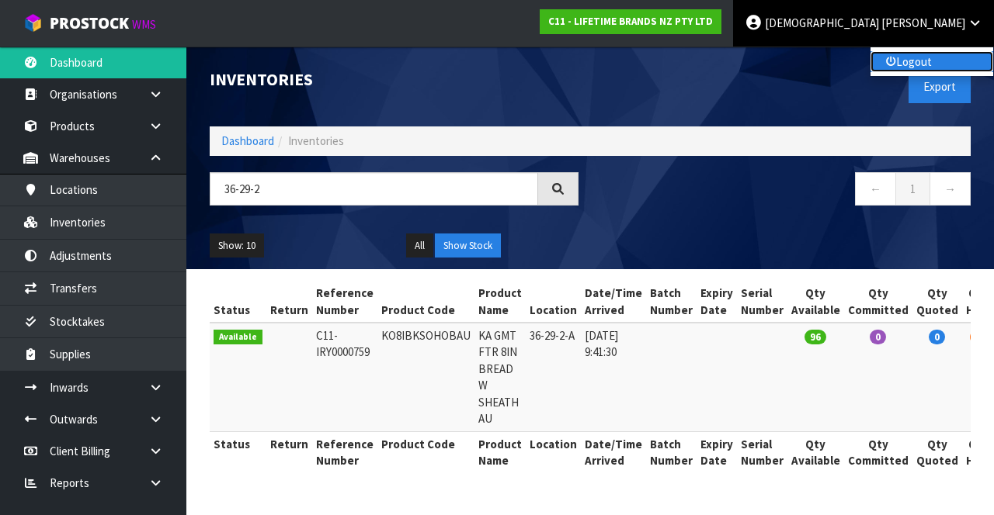
click at [620, 54] on link "Logout" at bounding box center [931, 61] width 123 height 21
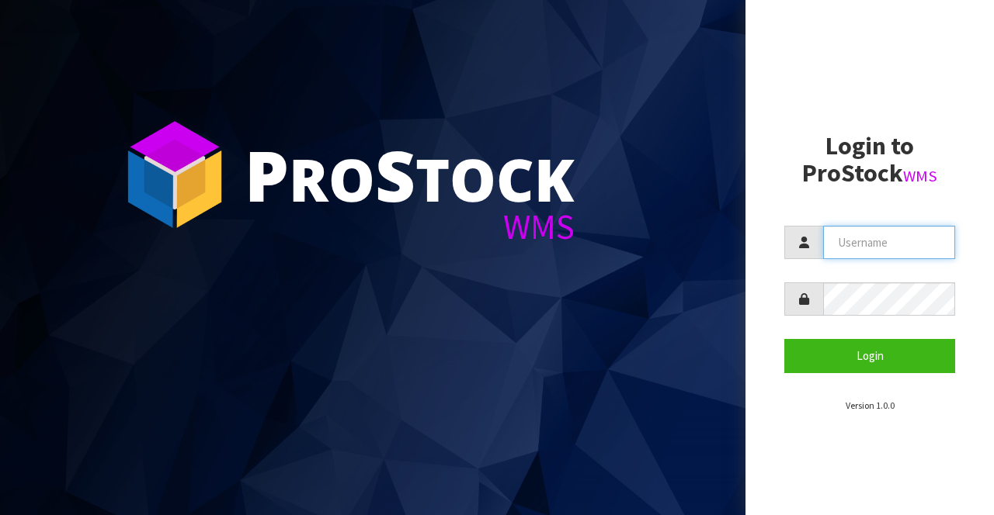
click at [857, 242] on input "text" at bounding box center [889, 242] width 132 height 33
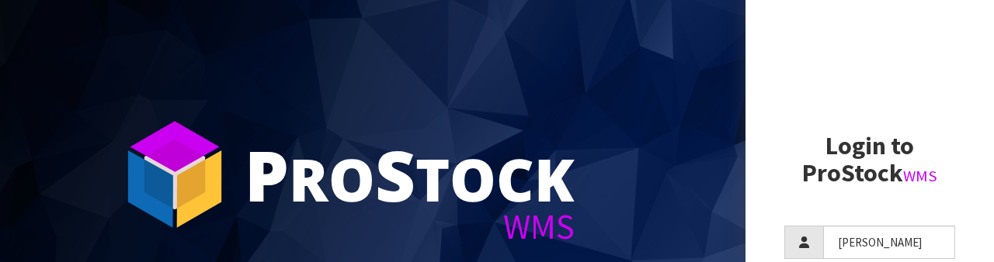
click at [422, 258] on section "P ro S tock WMS" at bounding box center [372, 131] width 745 height 262
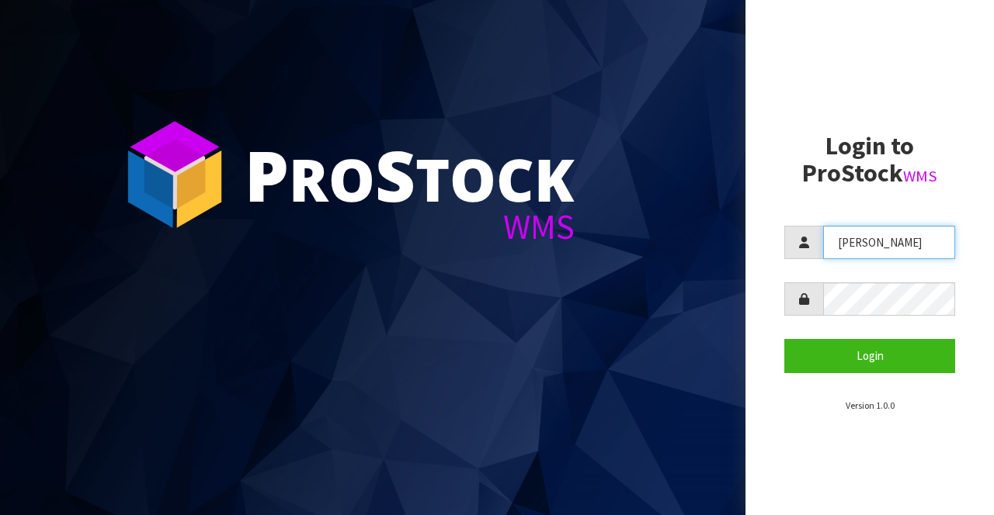
click at [893, 237] on input "[PERSON_NAME]" at bounding box center [889, 242] width 132 height 33
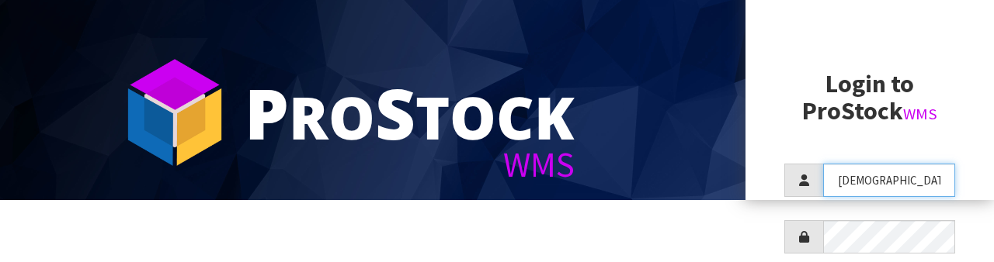
scroll to position [61, 0]
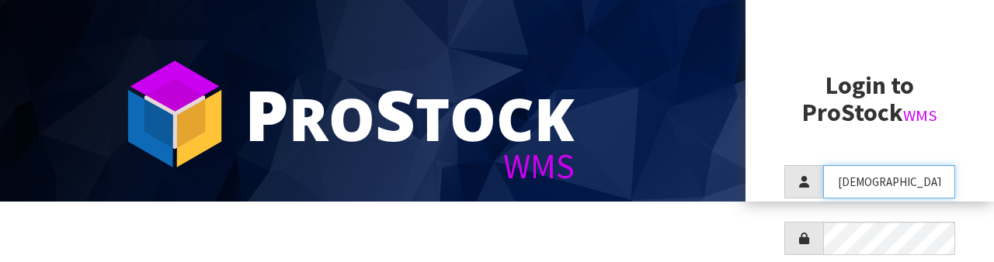
type input "[DEMOGRAPHIC_DATA]"
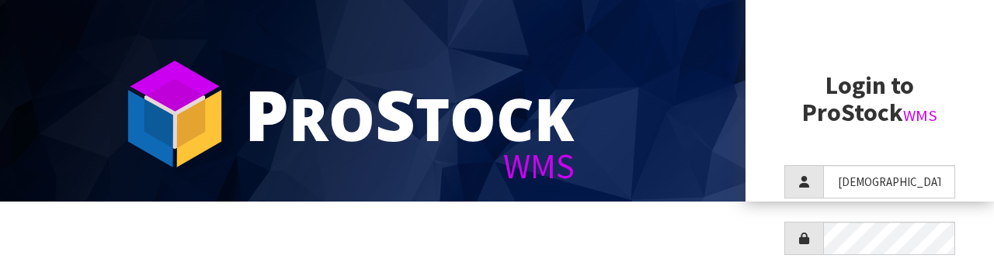
click at [677, 202] on html "P ro S tock WMS Login to ProStock WMS Krishna Login Version 1.0.0" at bounding box center [497, 70] width 994 height 262
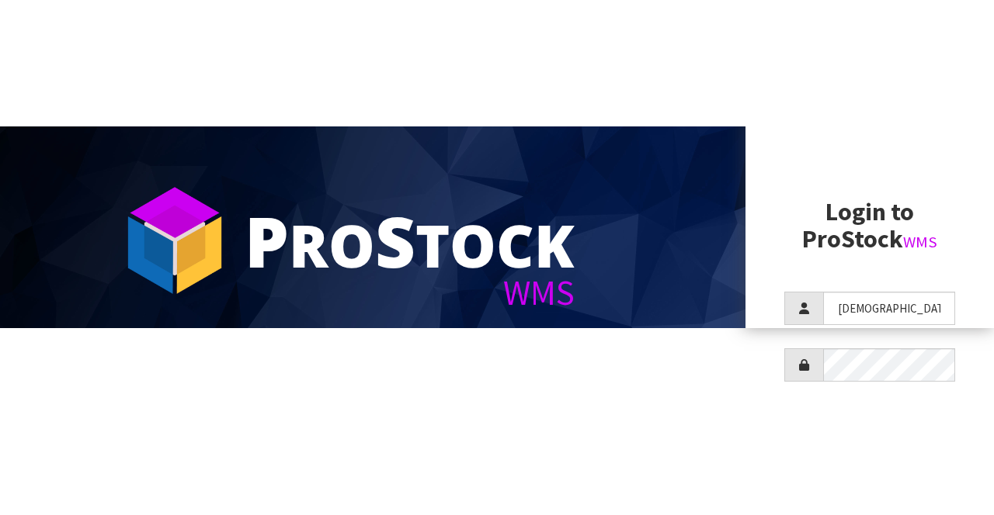
scroll to position [0, 0]
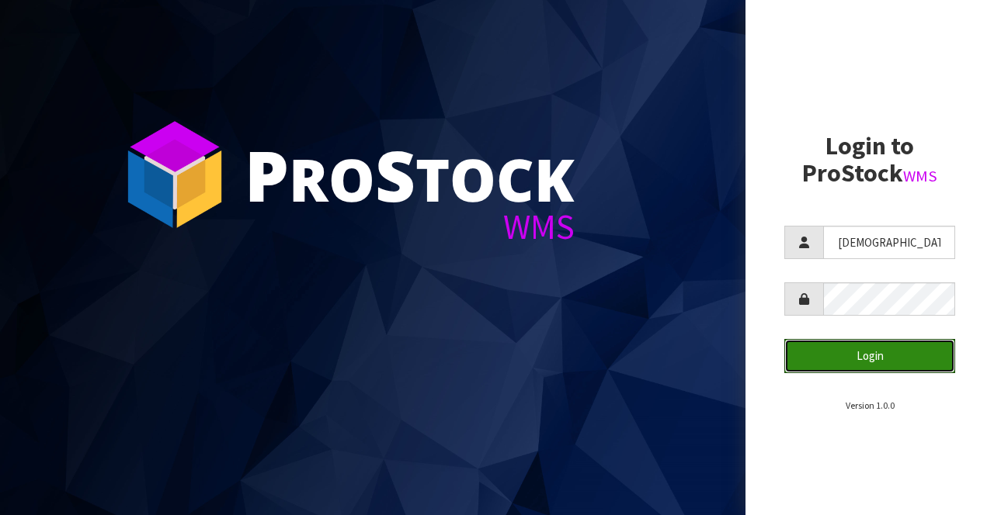
click at [871, 359] on button "Login" at bounding box center [869, 355] width 171 height 33
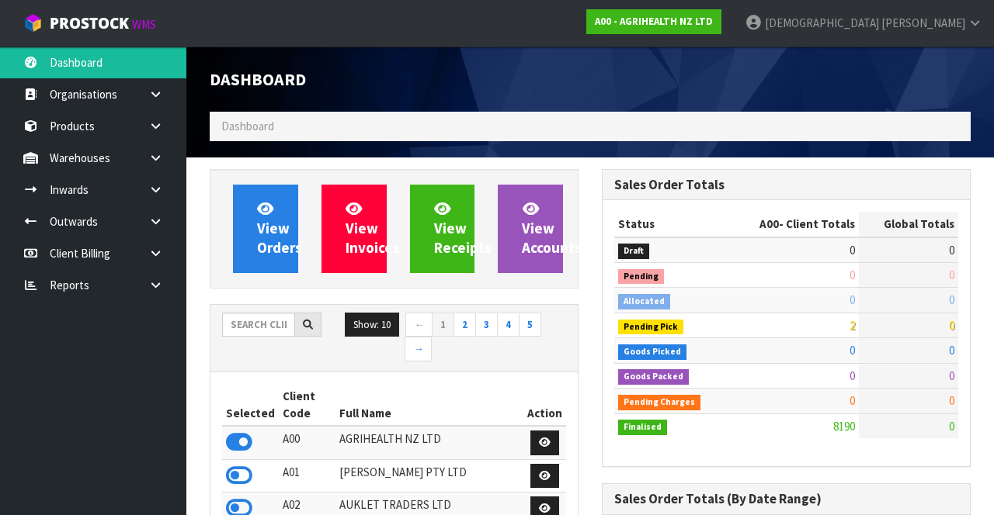
scroll to position [1252, 391]
click at [145, 159] on link at bounding box center [162, 158] width 50 height 32
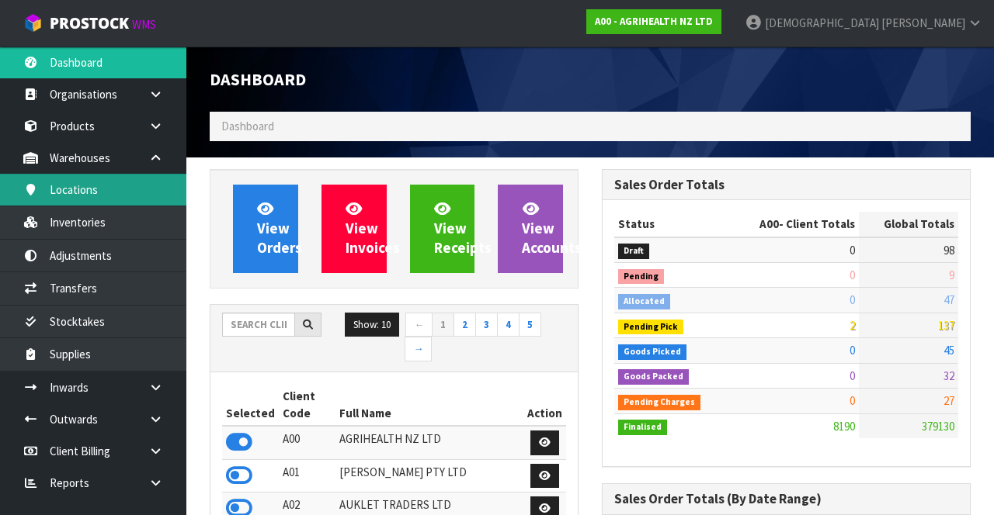
click at [109, 206] on link "Locations" at bounding box center [93, 190] width 186 height 32
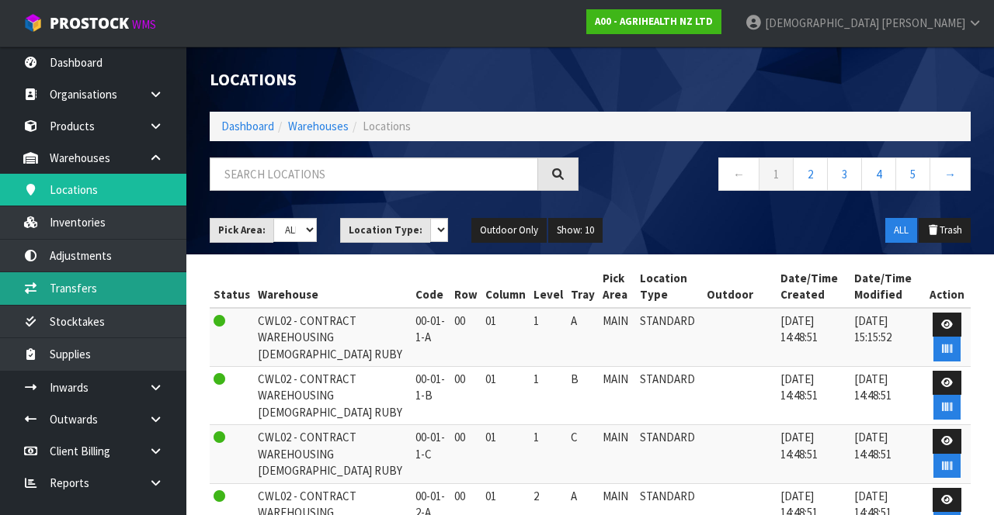
click at [101, 283] on link "Transfers" at bounding box center [93, 288] width 186 height 32
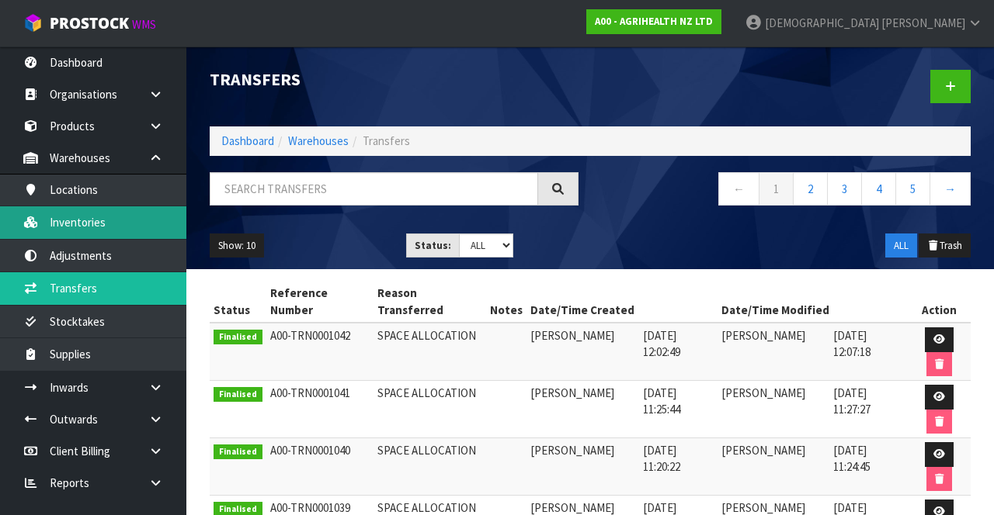
click at [95, 217] on link "Inventories" at bounding box center [93, 222] width 186 height 32
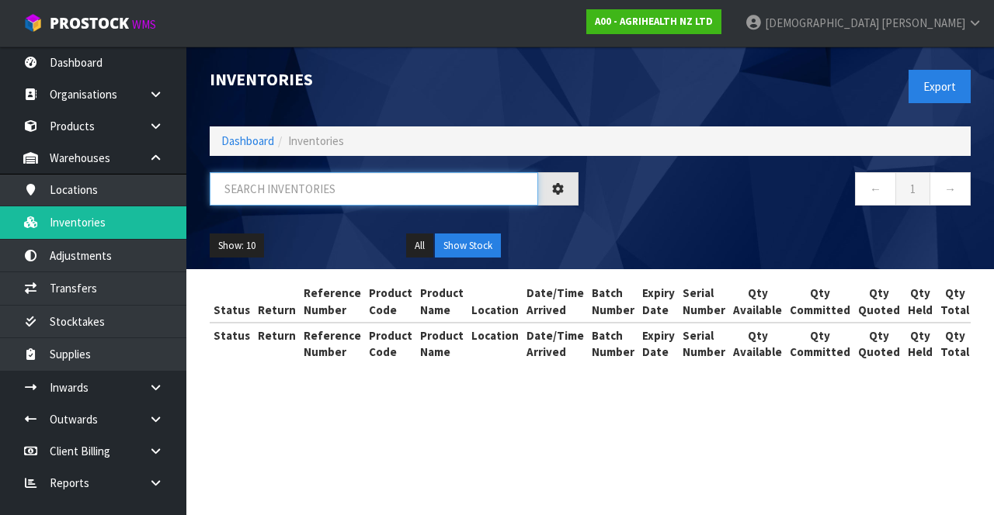
click at [293, 183] on input "text" at bounding box center [374, 188] width 328 height 33
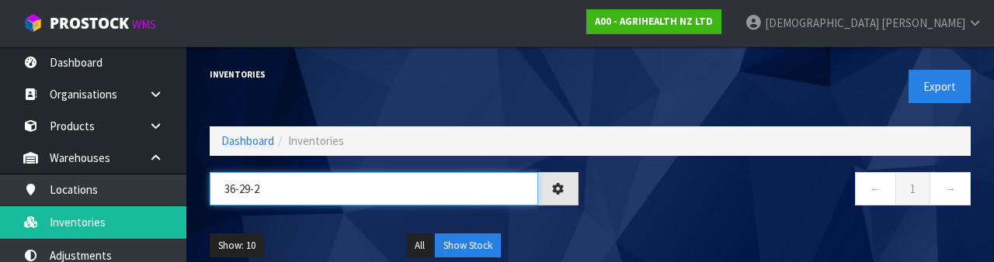
type input "36-29-2"
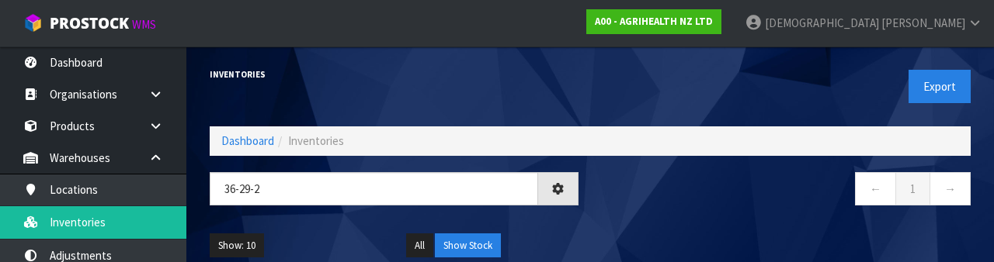
click at [644, 185] on nav "← 1 →" at bounding box center [786, 191] width 369 height 38
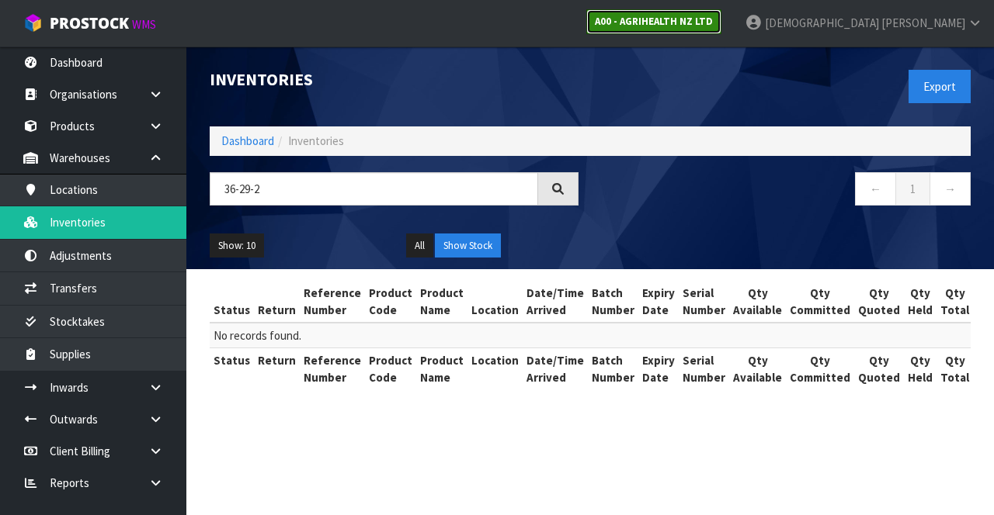
click at [721, 27] on link "A00 - AGRIHEALTH NZ LTD" at bounding box center [653, 21] width 135 height 25
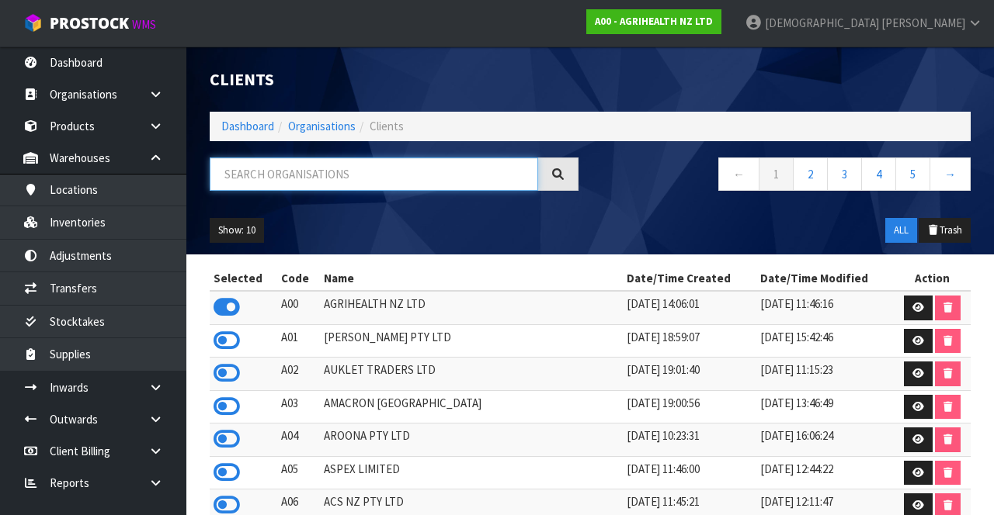
click at [349, 158] on input "text" at bounding box center [374, 174] width 328 height 33
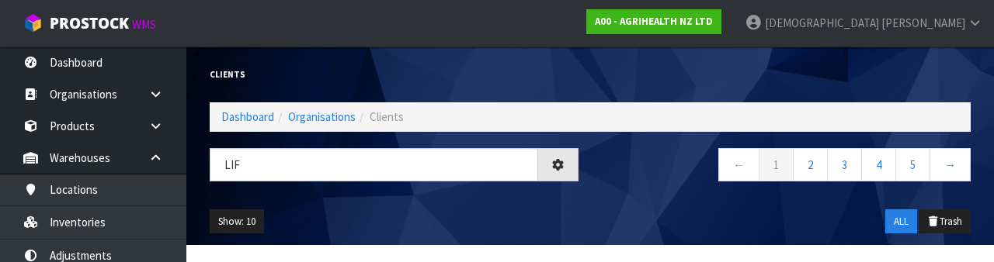
click at [418, 203] on div "Show: 10 5 10 25 50 ALL Trash" at bounding box center [590, 222] width 784 height 48
type input "LIF"
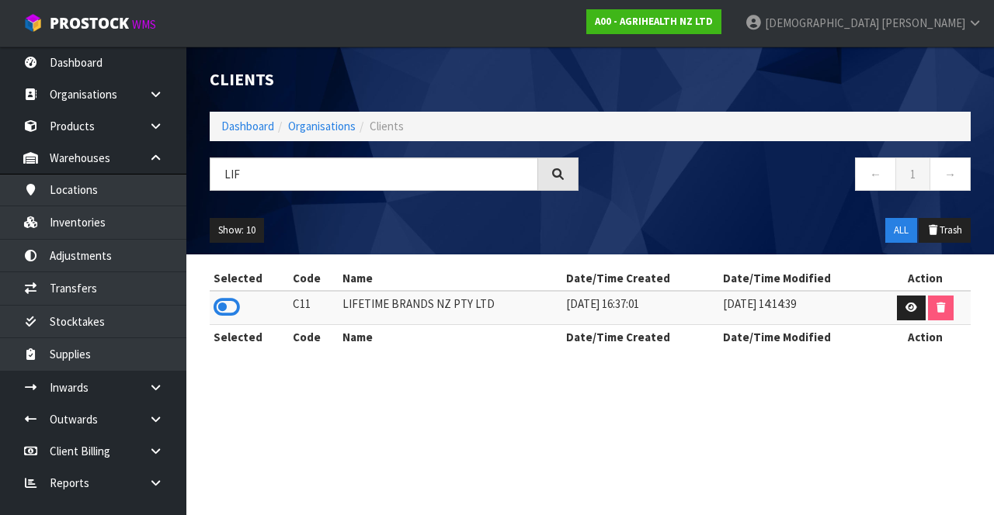
click at [227, 297] on icon at bounding box center [226, 307] width 26 height 23
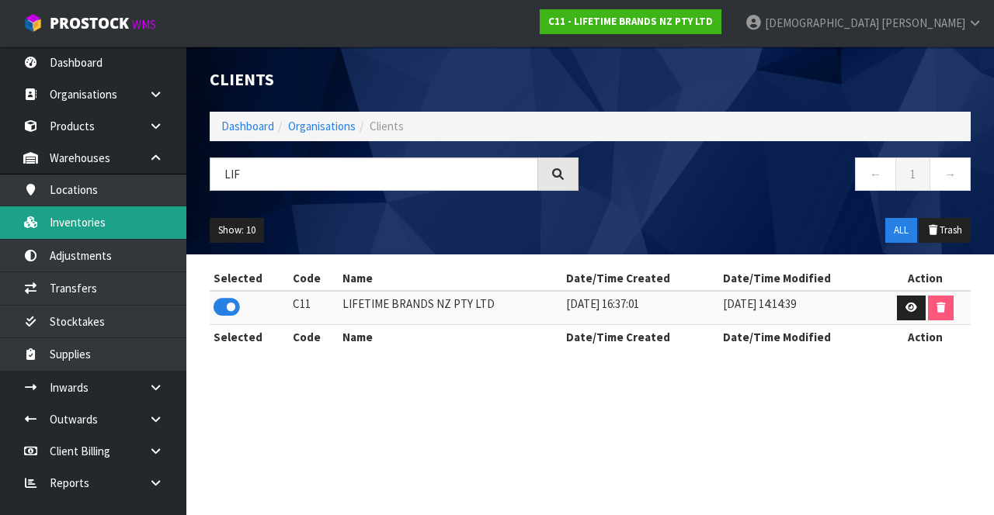
click at [110, 218] on link "Inventories" at bounding box center [93, 222] width 186 height 32
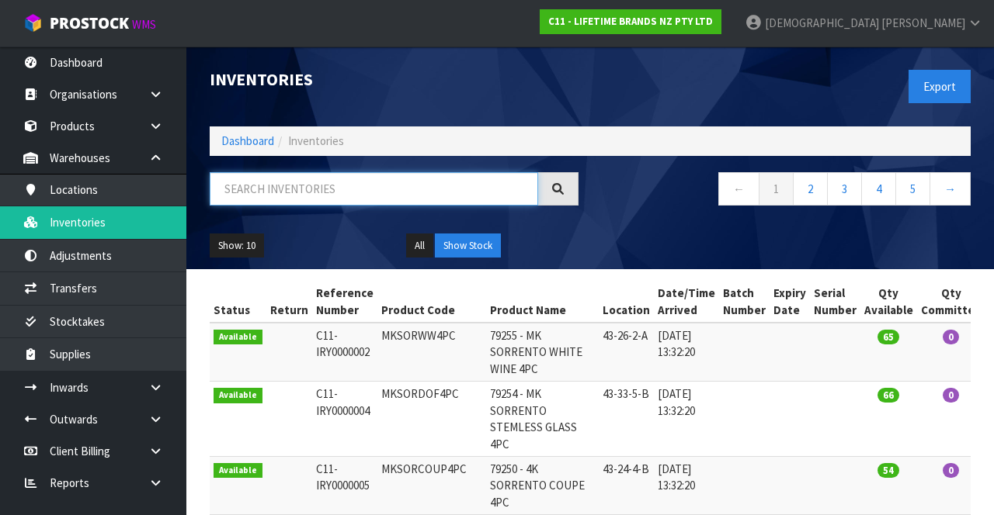
paste input "KO8IBKSOHOBAU"
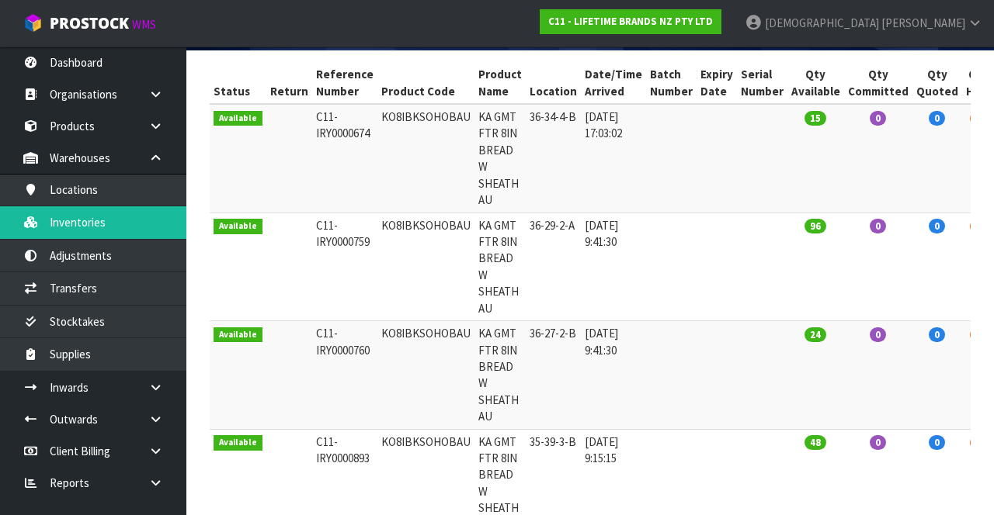
scroll to position [220, 0]
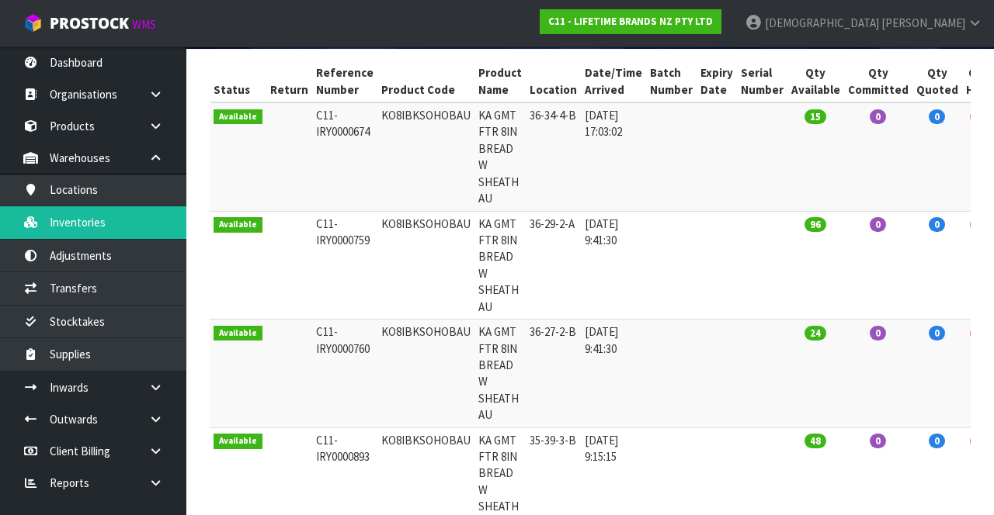
type input "KO8IBKSOHOBAU"
copy td "KO8IBKSOHOBAU"
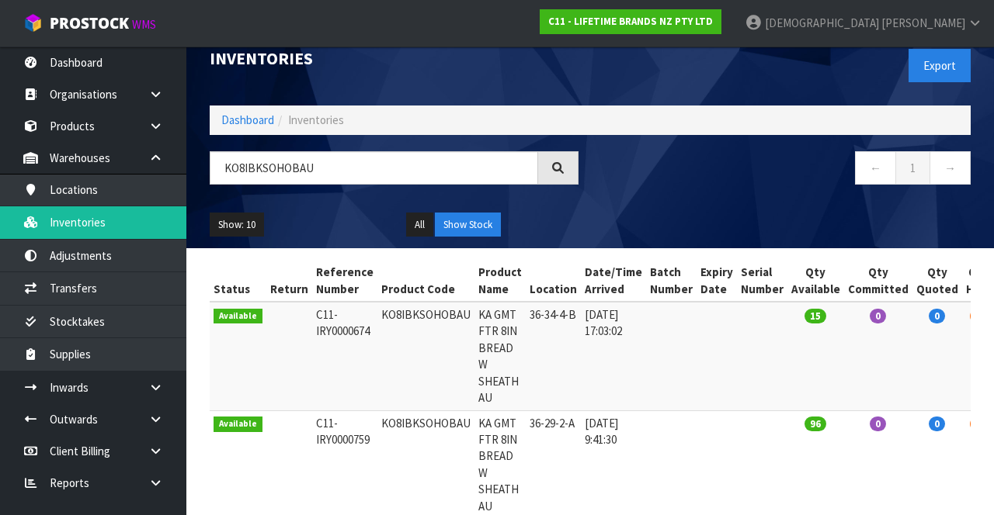
scroll to position [0, 0]
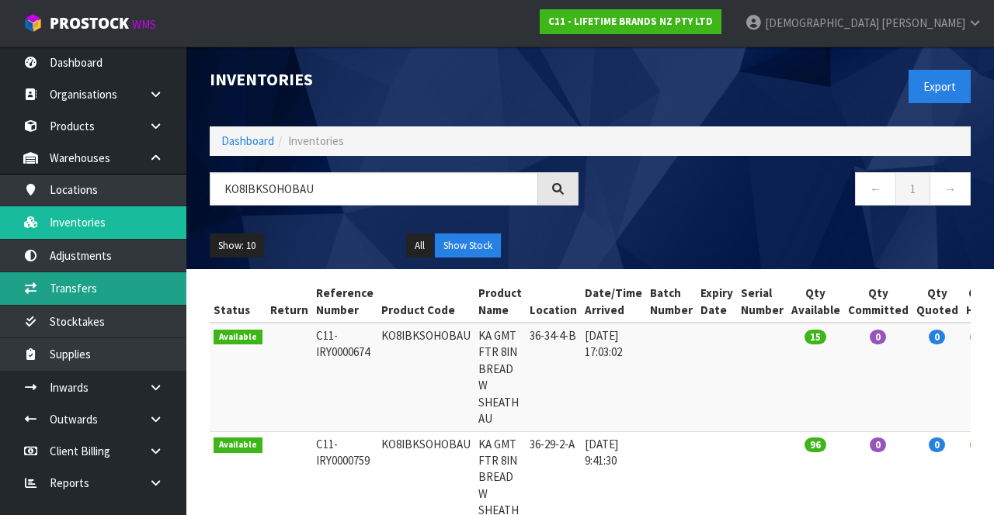
click at [87, 283] on link "Transfers" at bounding box center [93, 288] width 186 height 32
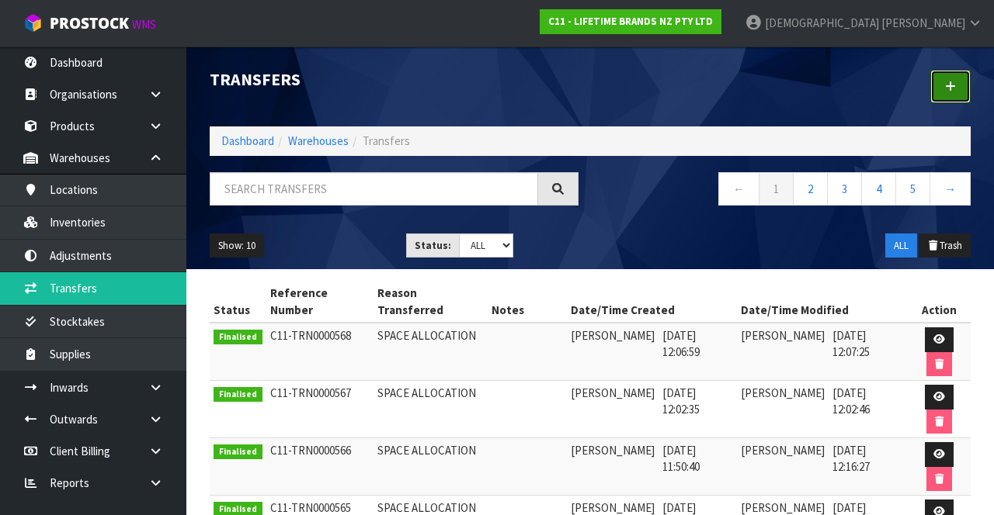
click at [944, 82] on link at bounding box center [950, 86] width 40 height 33
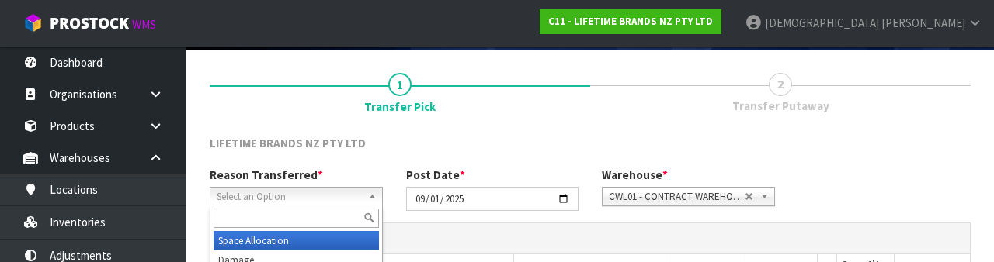
scroll to position [186, 0]
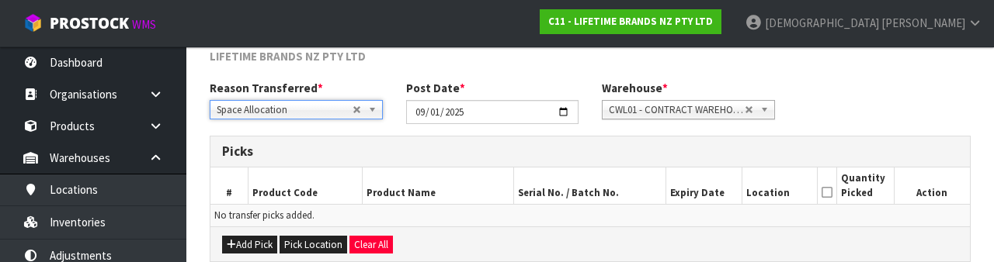
click at [857, 94] on div "Reason Transferred * Space Allocation Damage Expired Stock Repair QA Space Allo…" at bounding box center [590, 108] width 784 height 56
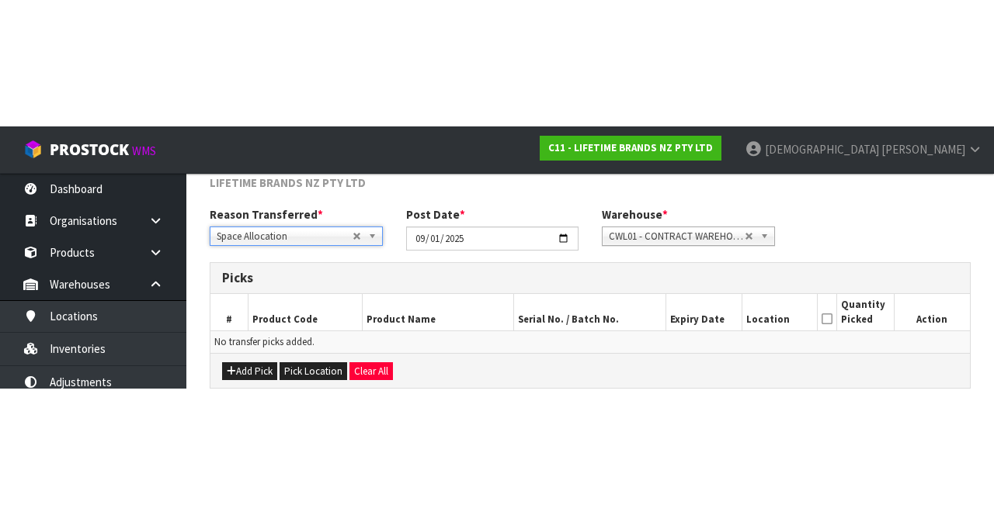
scroll to position [84, 0]
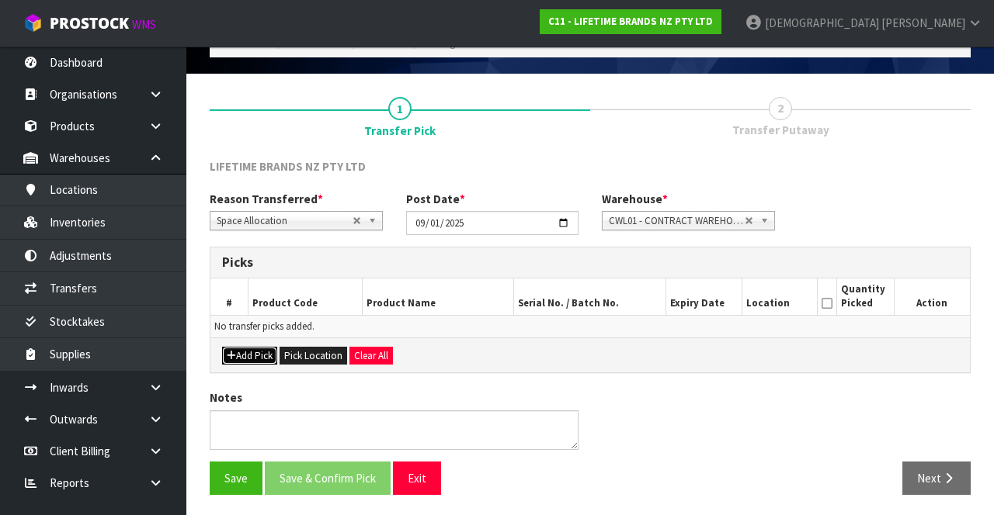
click at [244, 347] on button "Add Pick" at bounding box center [249, 356] width 55 height 19
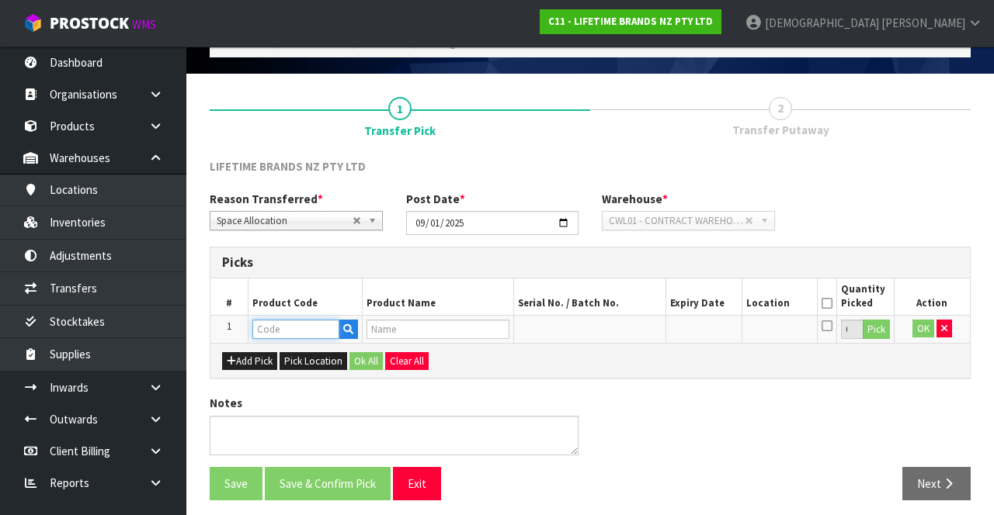
paste input "KO8IBKSOHOBAU"
type input "KO8IBKSOHOBAU"
type input "KA GMT FTR 8IN BREAD W SHEATH AU"
type input "KO8IBKSOHOBAU"
click at [866, 324] on button "Pick" at bounding box center [875, 330] width 27 height 20
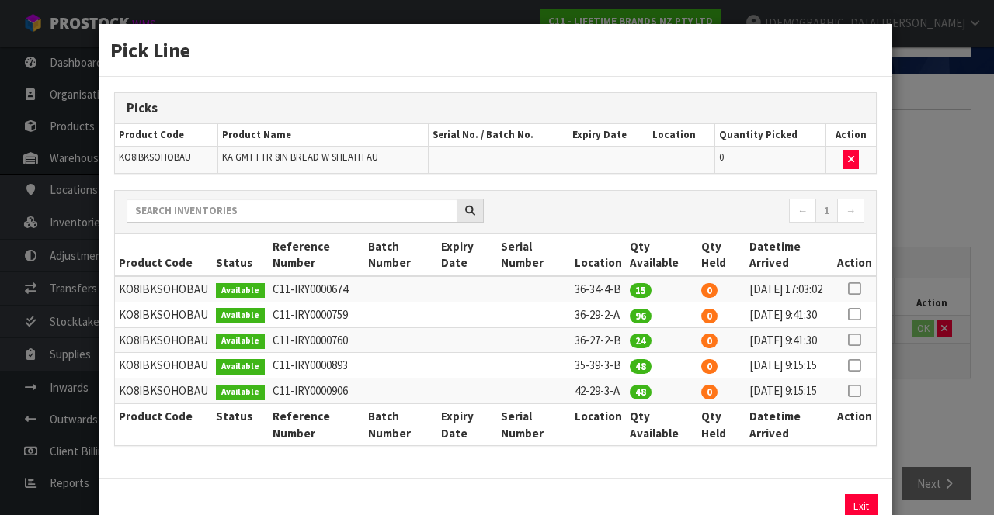
click at [853, 315] on icon at bounding box center [854, 314] width 12 height 1
click at [914, 402] on div "Pick Line Picks Product Code Product Name Serial No. / Batch No. Expiry Date Lo…" at bounding box center [497, 257] width 994 height 515
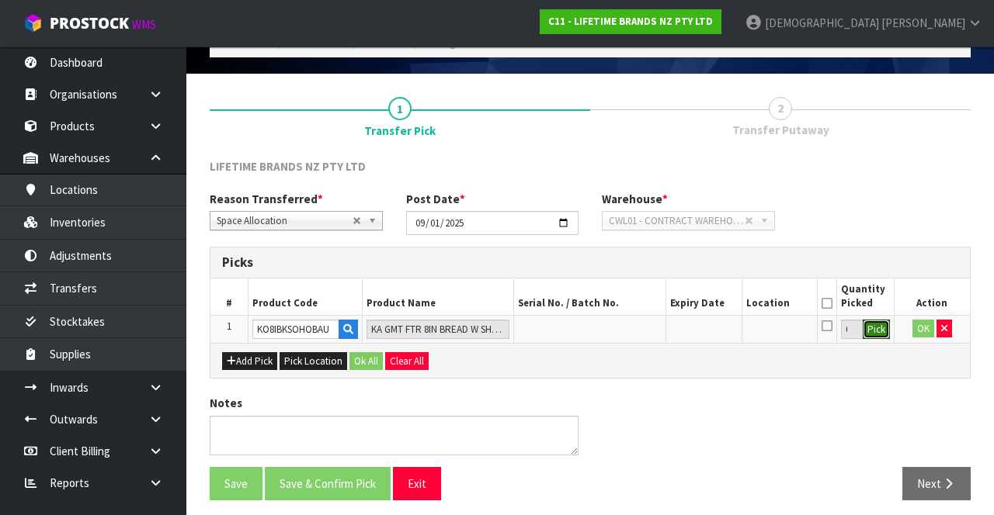
click at [868, 326] on button "Pick" at bounding box center [875, 330] width 27 height 20
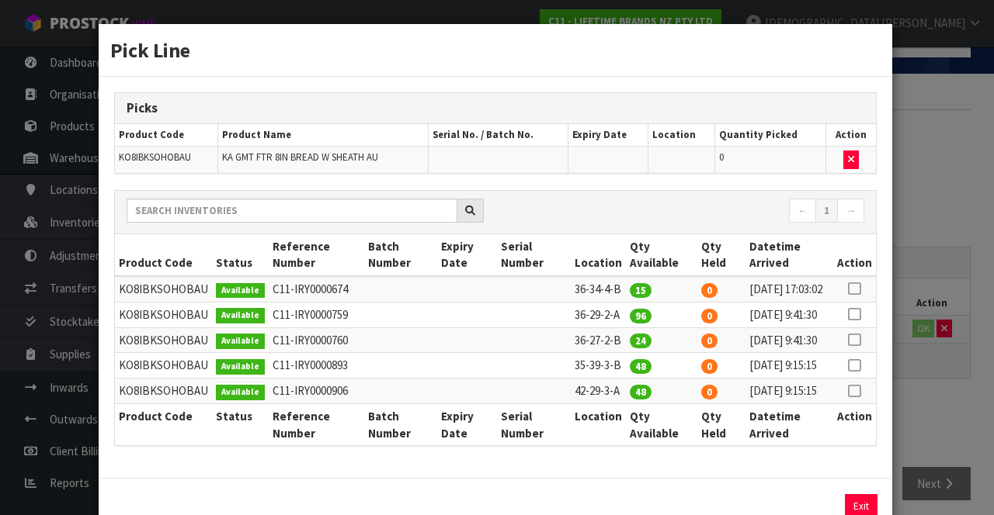
click at [852, 315] on icon at bounding box center [854, 314] width 12 height 1
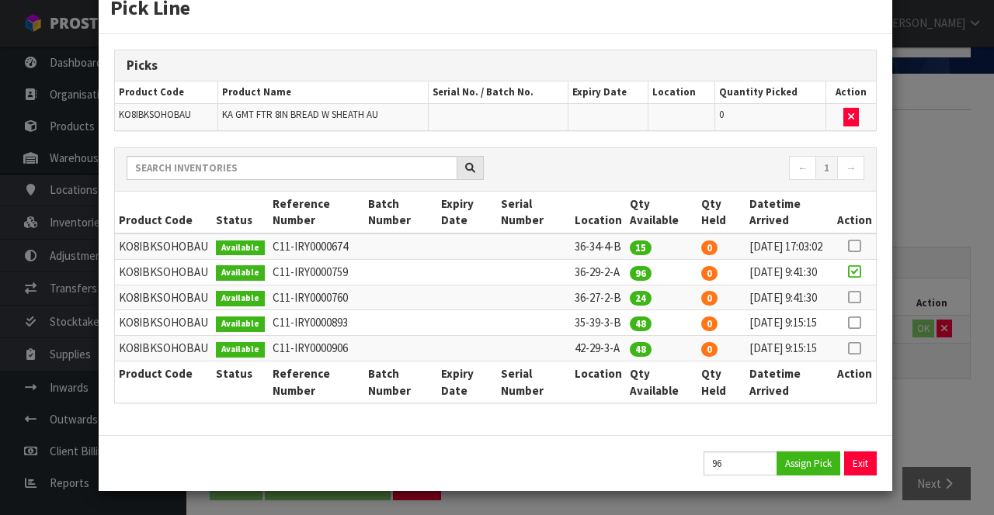
scroll to position [113, 0]
click at [798, 471] on button "Assign Pick" at bounding box center [808, 464] width 64 height 24
type input "96"
click at [920, 412] on div "Pick Line Picks Product Code Product Name Serial No. / Batch No. Expiry Date Lo…" at bounding box center [497, 257] width 994 height 515
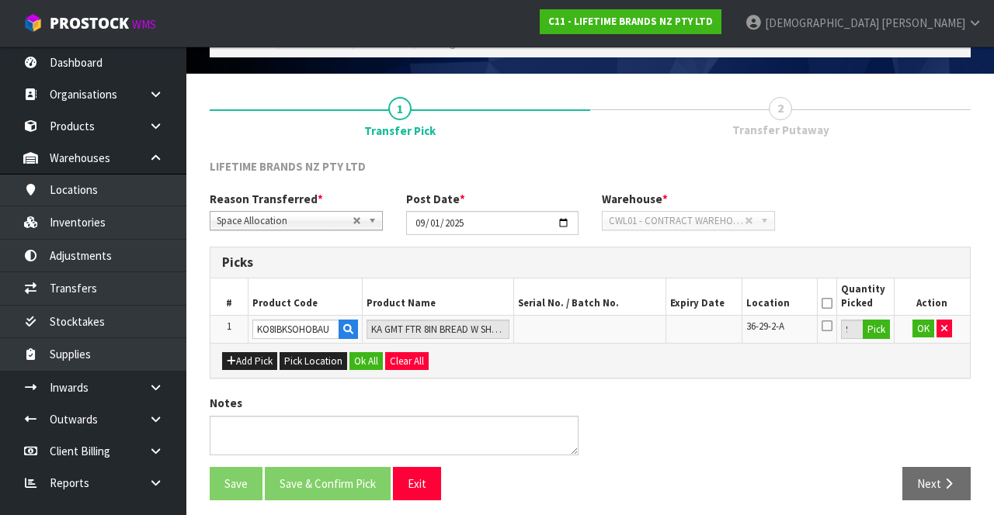
click at [827, 303] on icon at bounding box center [826, 303] width 11 height 1
click at [352, 353] on button "Ok All" at bounding box center [365, 361] width 33 height 19
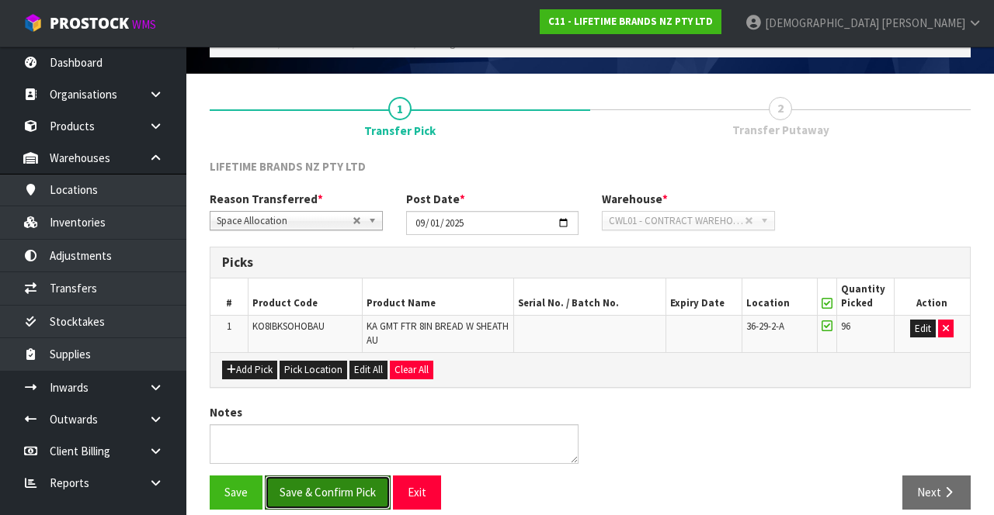
click at [315, 489] on button "Save & Confirm Pick" at bounding box center [328, 492] width 126 height 33
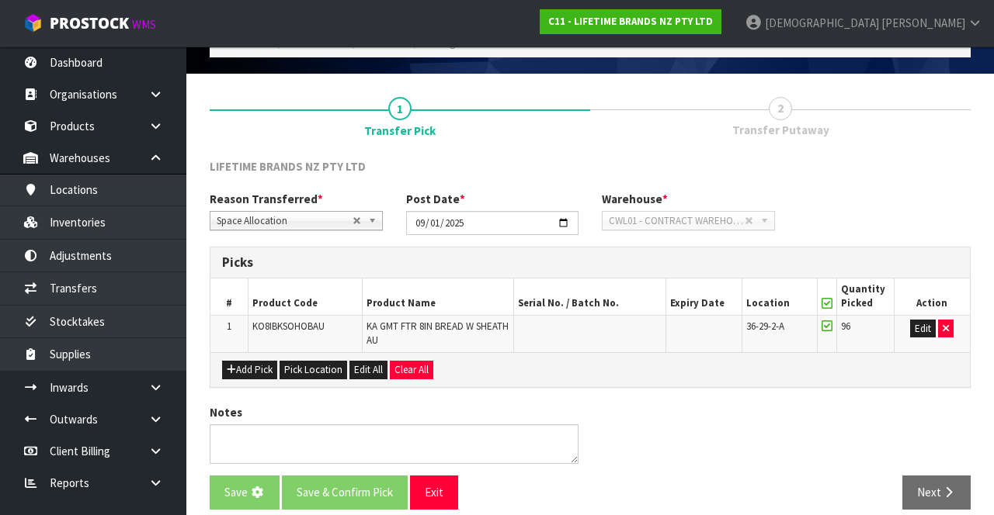
scroll to position [0, 0]
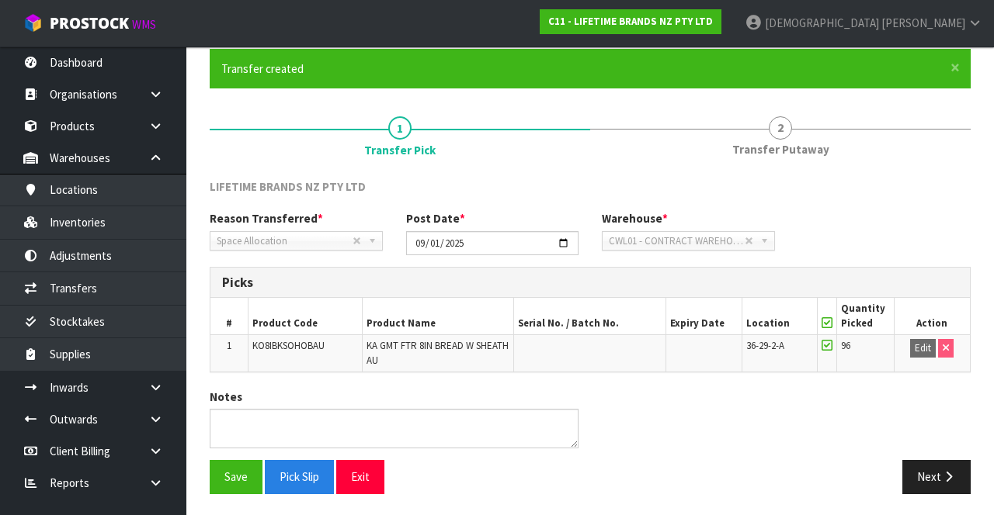
scroll to position [119, 0]
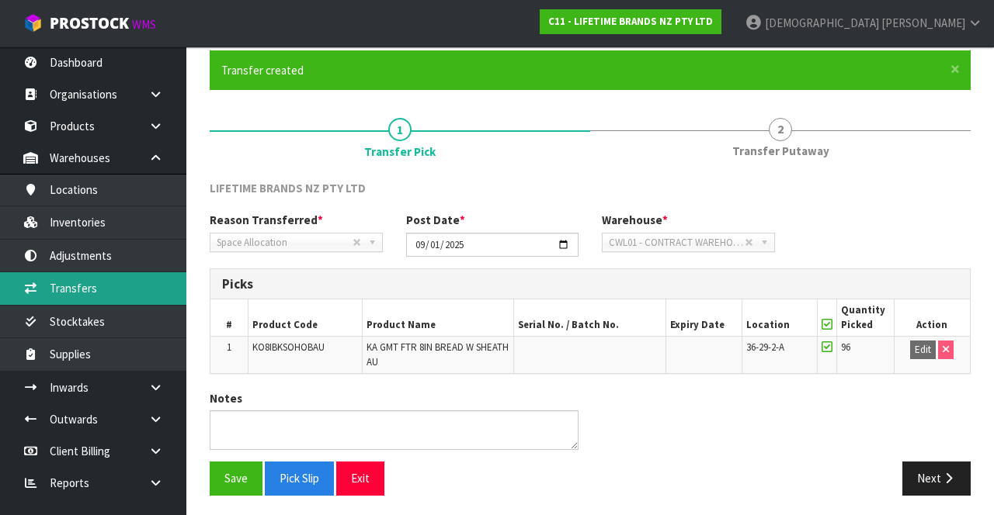
click at [59, 289] on link "Transfers" at bounding box center [93, 288] width 186 height 32
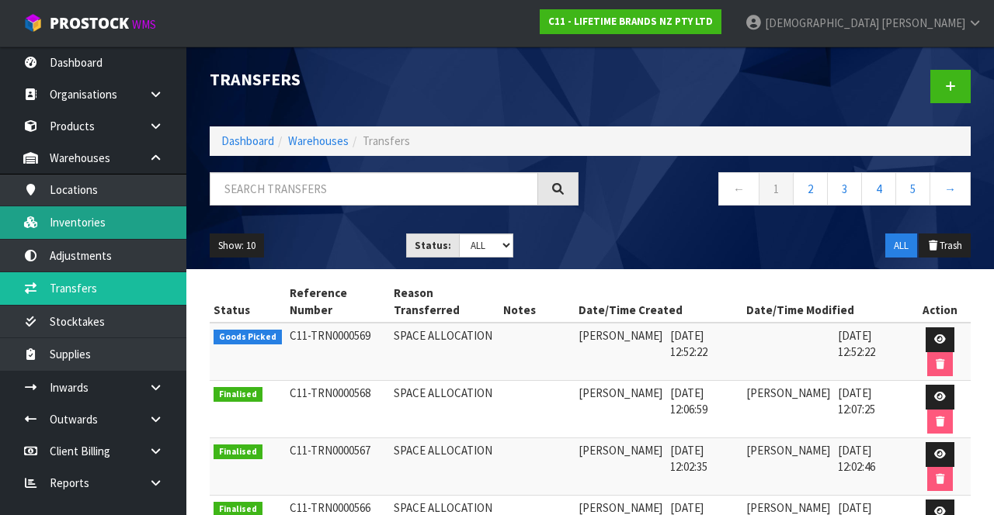
click at [70, 215] on link "Inventories" at bounding box center [93, 222] width 186 height 32
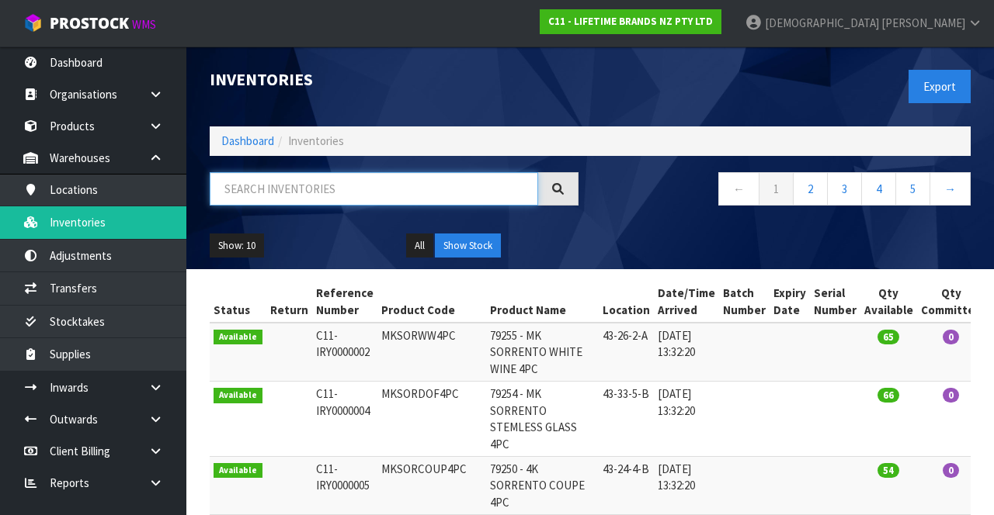
click at [272, 192] on input "text" at bounding box center [374, 188] width 328 height 33
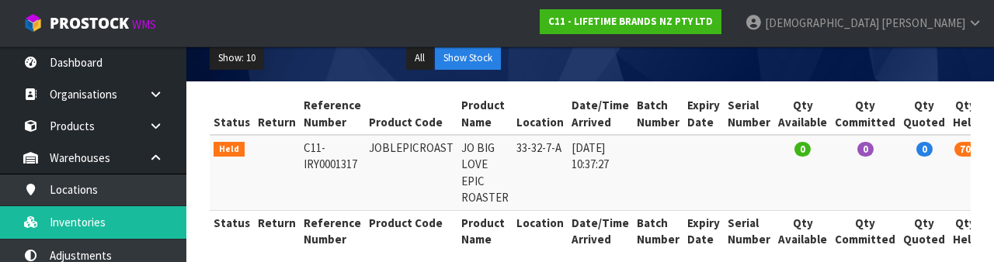
scroll to position [203, 0]
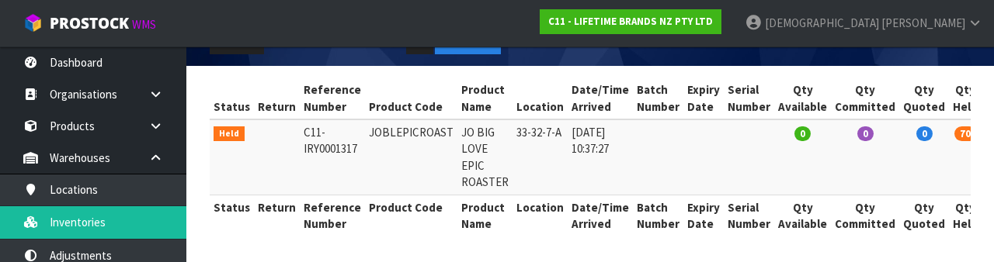
type input "33-32"
click at [602, 61] on div "Show: 10 5 10 25 50 All Show Stock" at bounding box center [590, 43] width 784 height 48
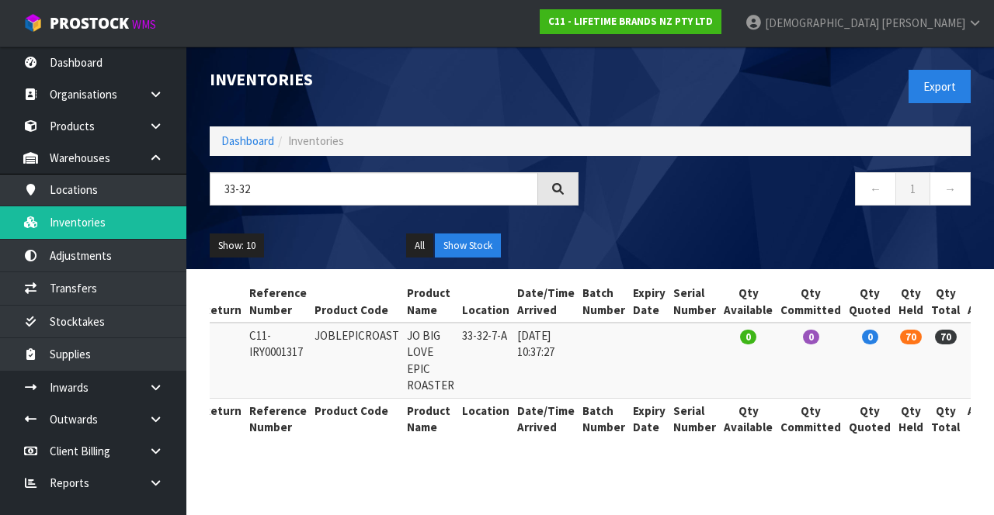
scroll to position [0, 54]
click at [945, 33] on link "Krishna Shah" at bounding box center [863, 23] width 261 height 47
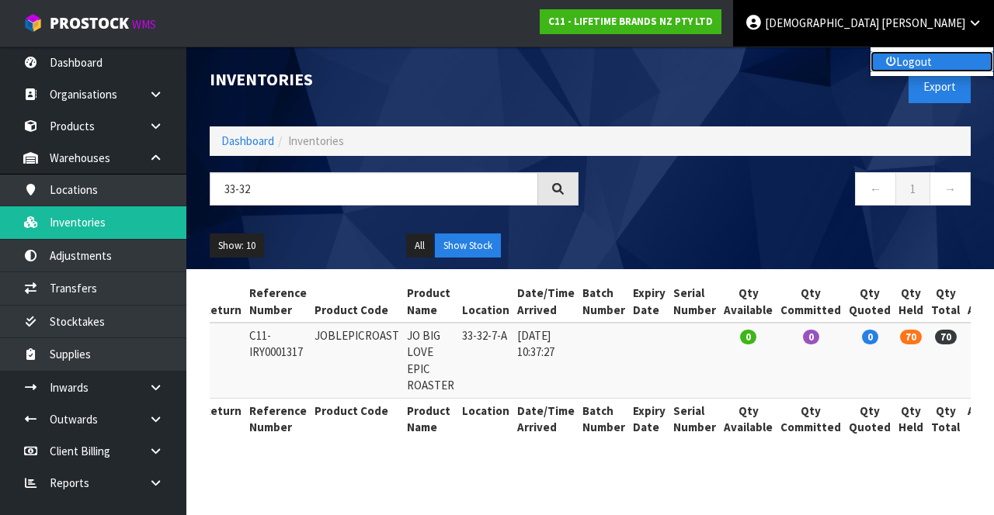
click at [919, 62] on link "Logout" at bounding box center [931, 61] width 123 height 21
